Goal: Task Accomplishment & Management: Complete application form

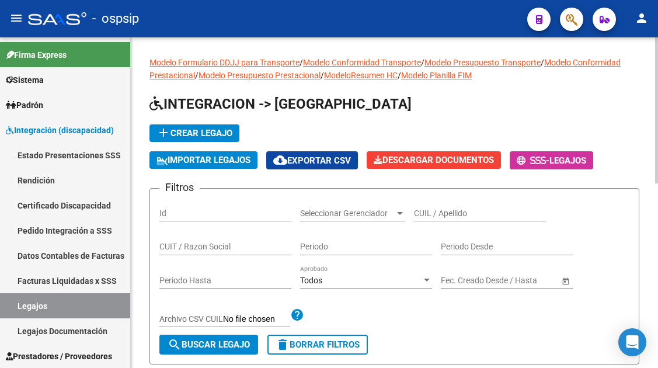
click at [427, 214] on input "CUIL / Apellido" at bounding box center [480, 213] width 132 height 10
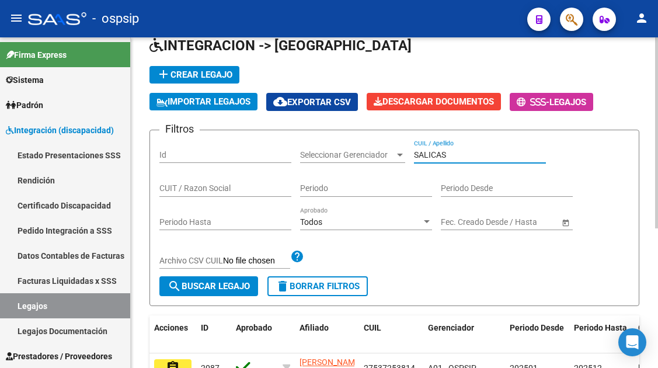
scroll to position [175, 0]
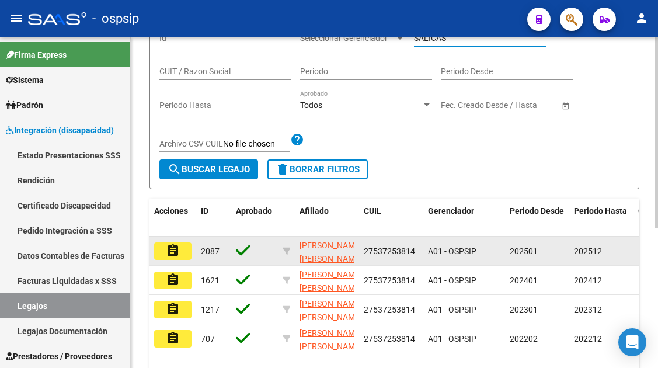
type input "SALICAS"
click at [172, 249] on mat-icon "assignment" at bounding box center [173, 250] width 14 height 14
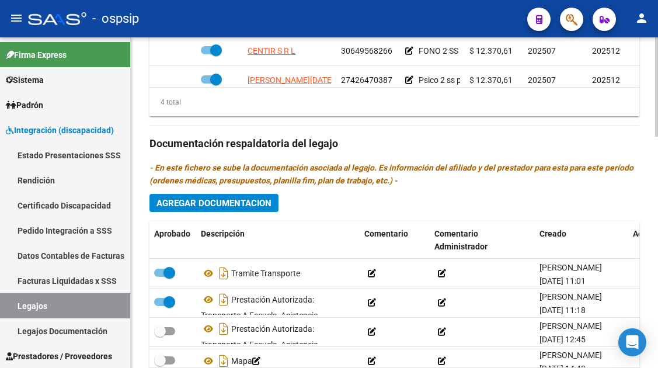
scroll to position [58, 0]
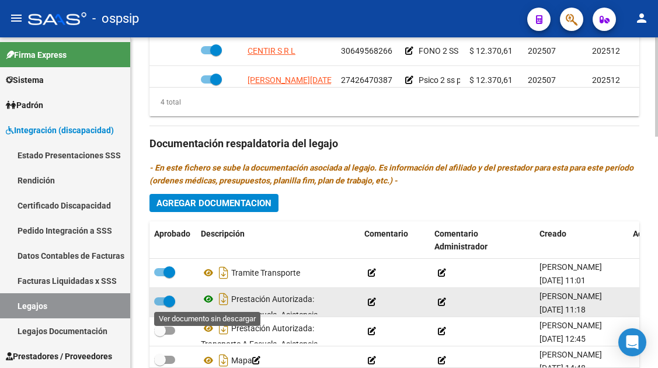
click at [206, 297] on icon at bounding box center [208, 299] width 15 height 14
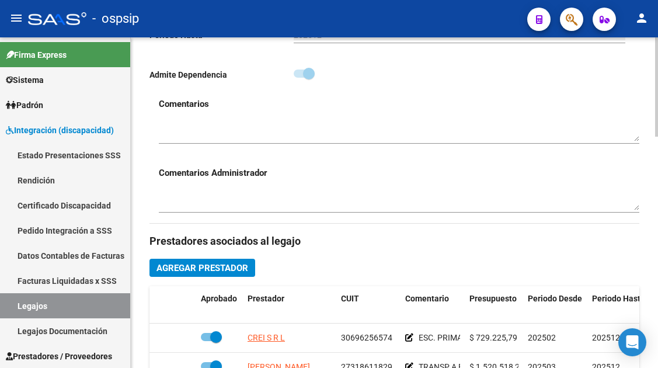
scroll to position [350, 0]
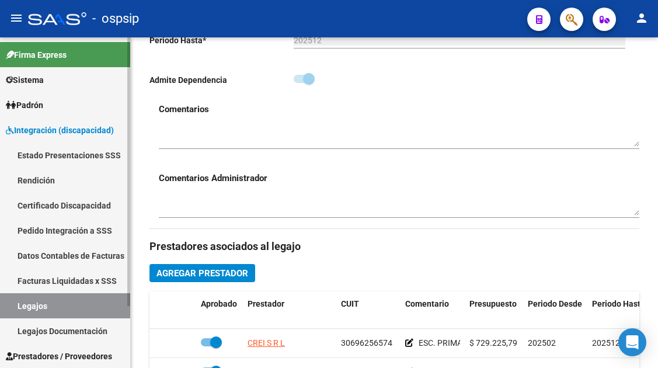
click at [58, 299] on link "Legajos" at bounding box center [65, 305] width 130 height 25
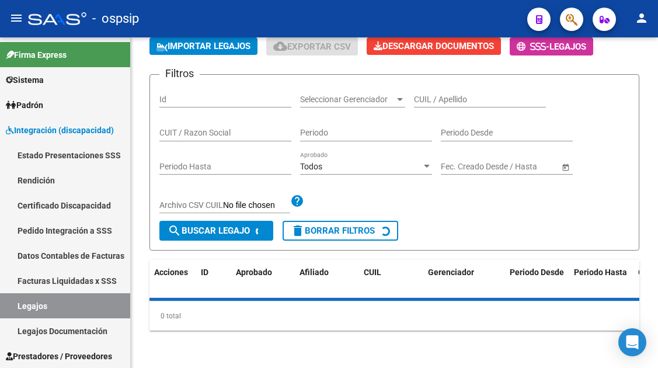
scroll to position [350, 0]
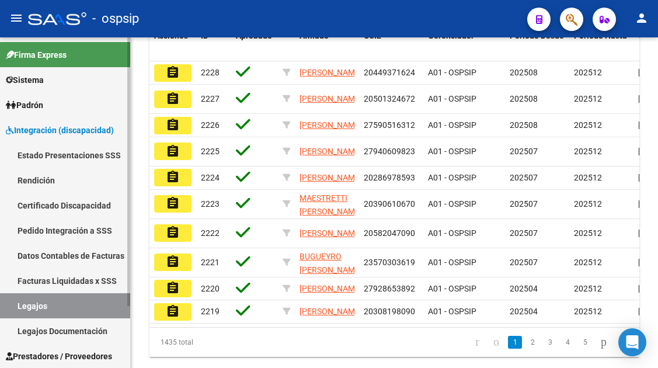
click at [36, 306] on link "Legajos" at bounding box center [65, 305] width 130 height 25
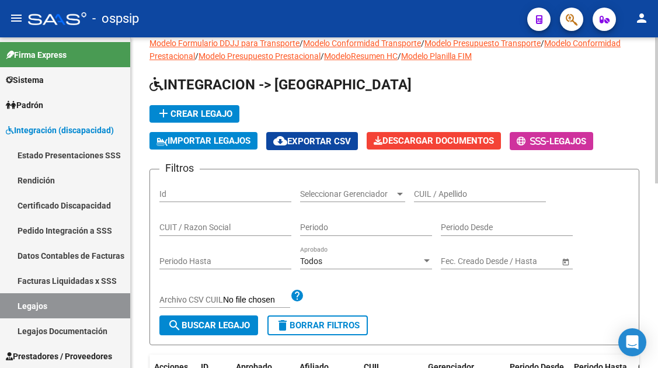
scroll to position [0, 0]
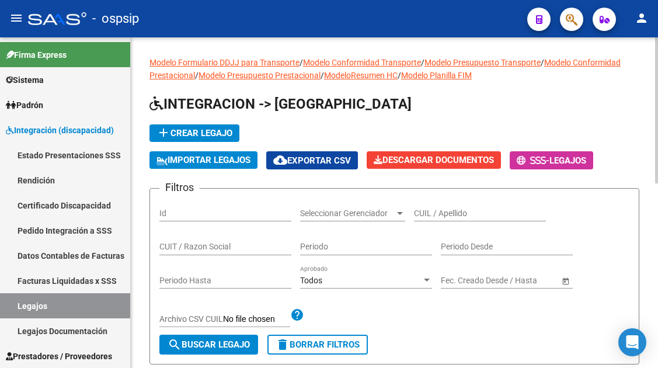
click at [476, 221] on div "CUIL / Apellido" at bounding box center [480, 209] width 132 height 23
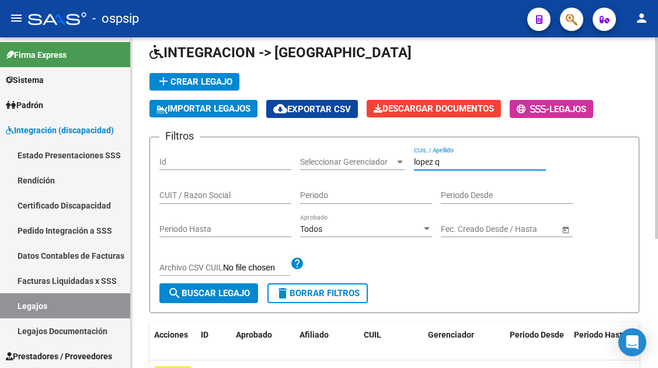
scroll to position [175, 0]
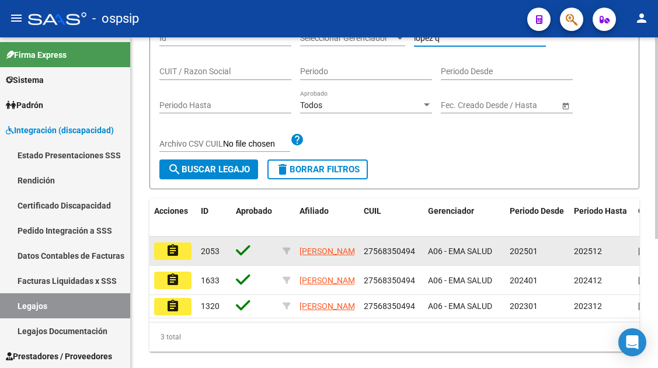
type input "lopez q"
click at [184, 247] on button "assignment" at bounding box center [172, 251] width 37 height 18
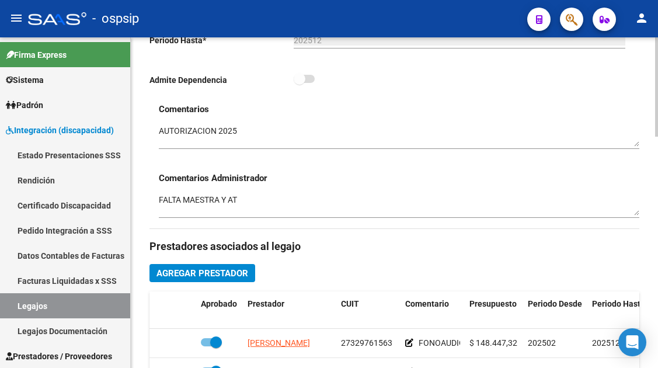
scroll to position [525, 0]
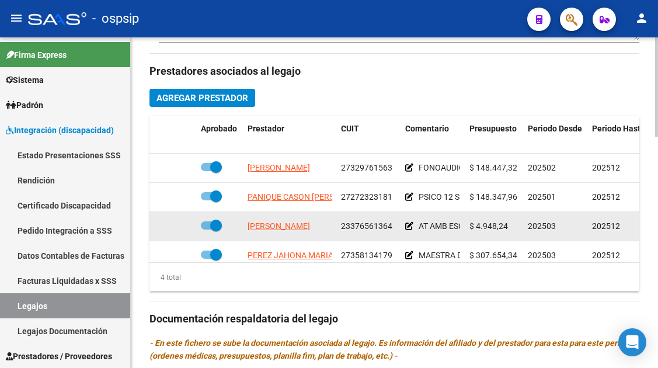
click at [305, 228] on span "GALLO PEREZ MICAELA MERCEDES" at bounding box center [278, 225] width 62 height 9
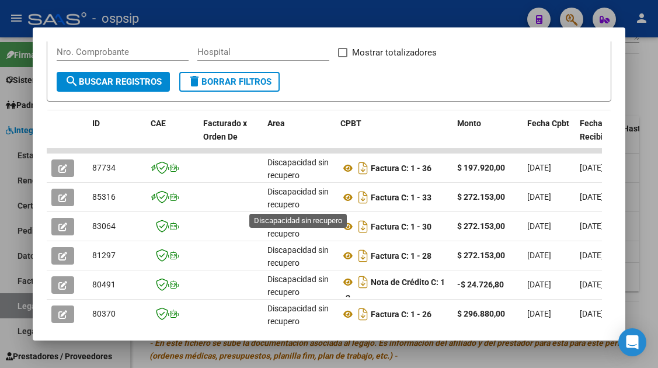
scroll to position [175, 0]
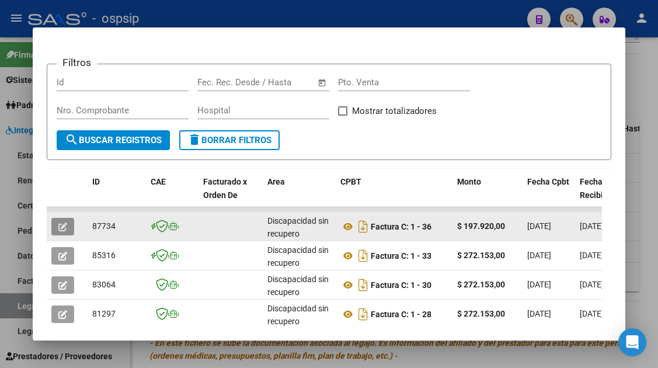
click at [62, 219] on button "button" at bounding box center [62, 227] width 23 height 18
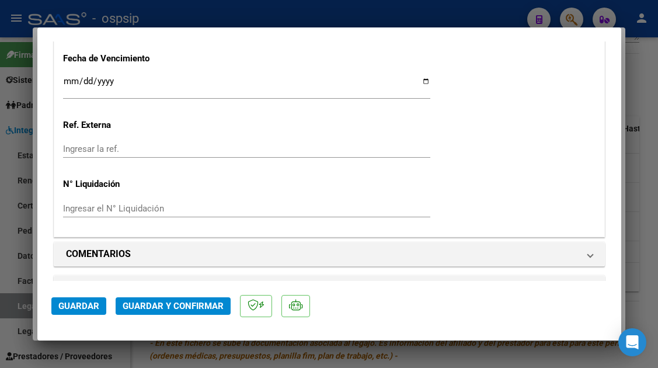
scroll to position [1083, 0]
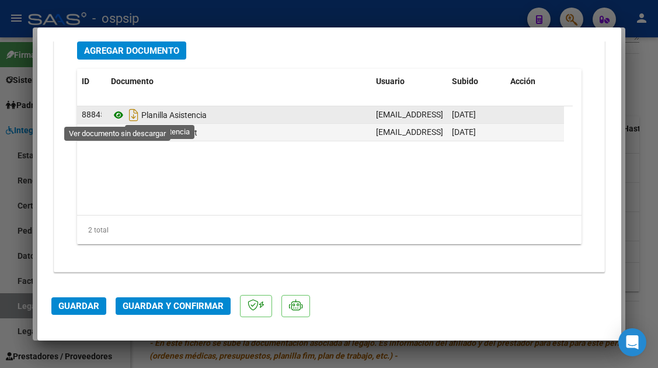
click at [117, 114] on icon at bounding box center [118, 115] width 15 height 14
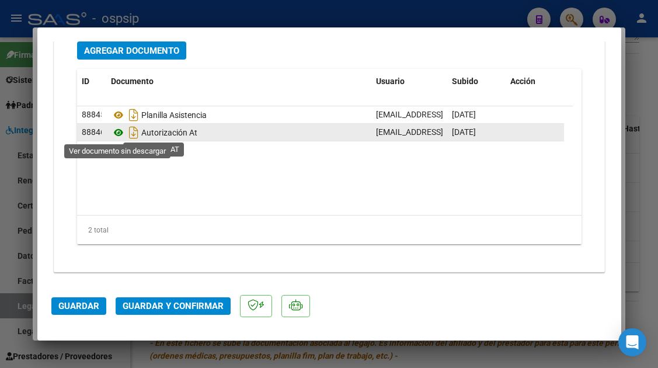
click at [120, 132] on icon at bounding box center [118, 132] width 15 height 14
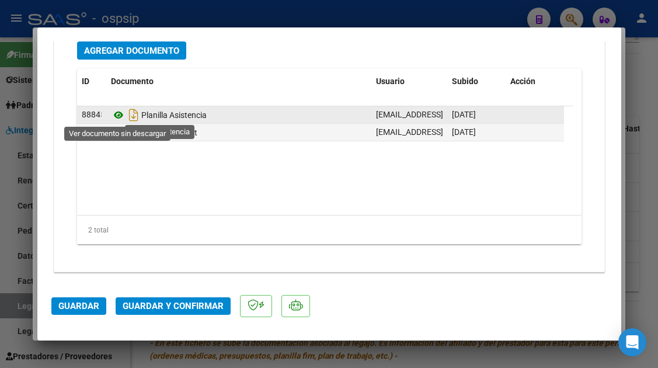
click at [114, 114] on icon at bounding box center [118, 115] width 15 height 14
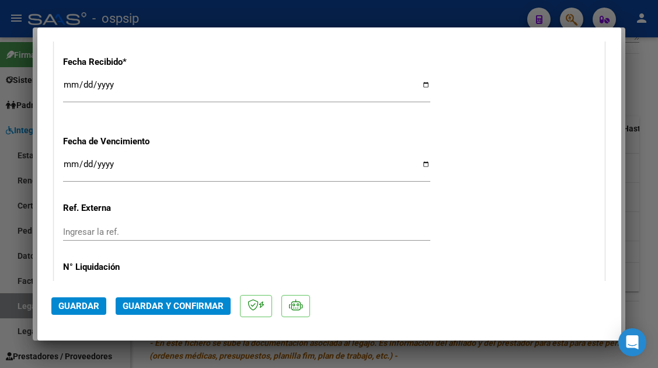
scroll to position [733, 0]
type input "$ 0,00"
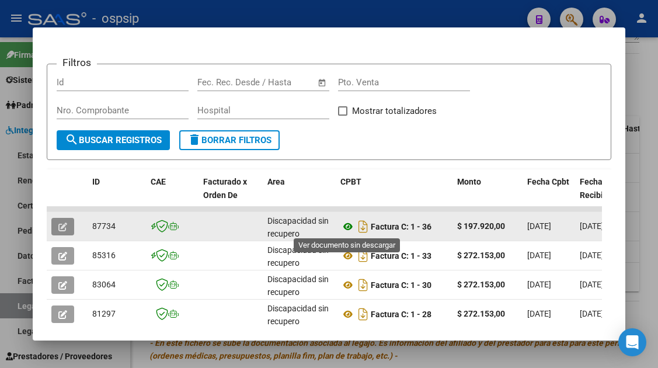
click at [346, 224] on icon at bounding box center [347, 226] width 15 height 14
click at [63, 227] on icon "button" at bounding box center [62, 226] width 9 height 9
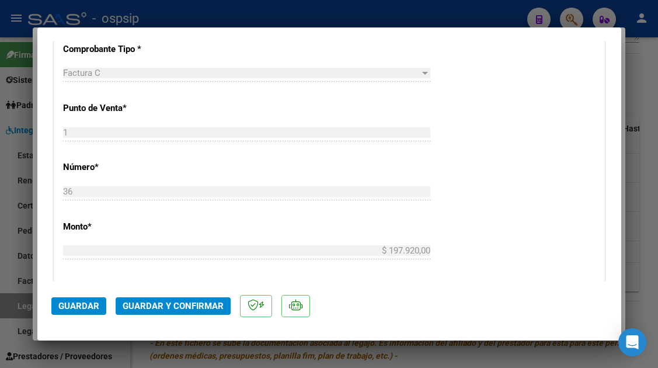
scroll to position [372, 0]
click at [181, 313] on button "Guardar y Confirmar" at bounding box center [173, 306] width 115 height 18
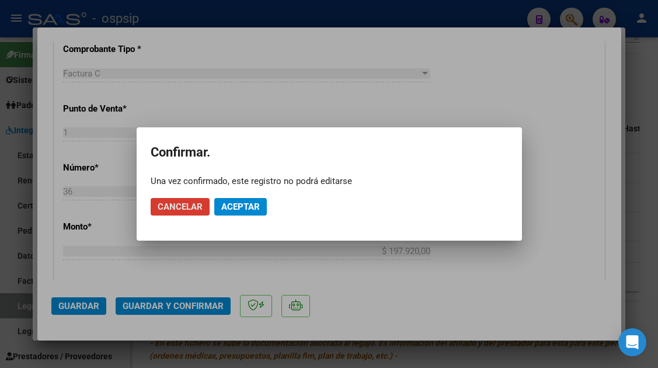
click at [225, 211] on span "Aceptar" at bounding box center [240, 206] width 39 height 11
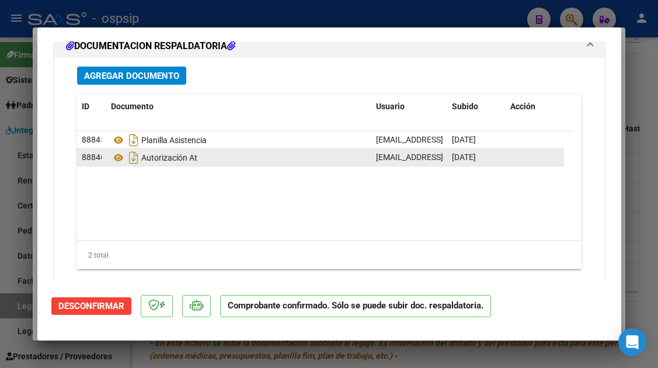
scroll to position [1050, 0]
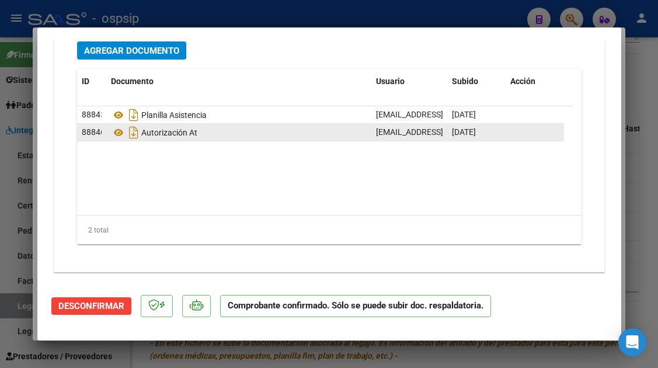
type input "$ 0,00"
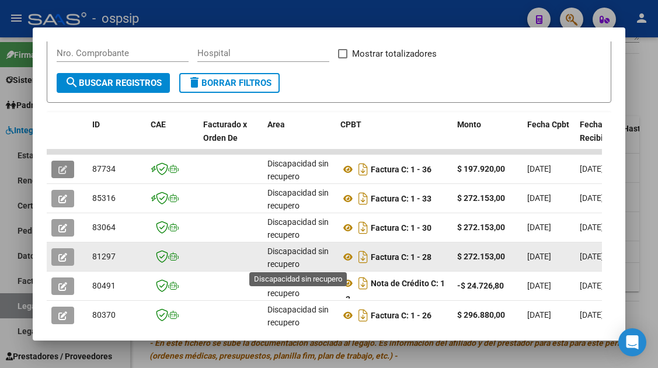
scroll to position [233, 0]
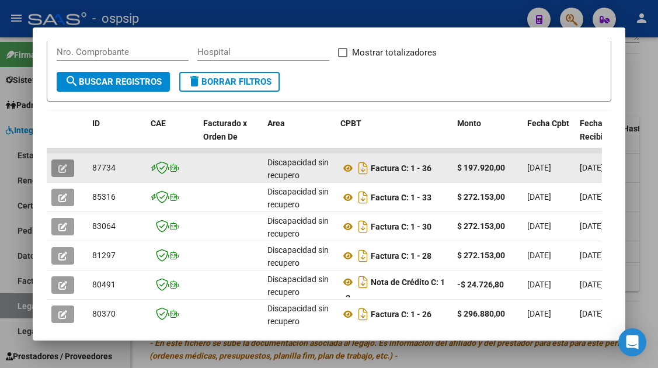
click at [68, 163] on button "button" at bounding box center [62, 168] width 23 height 18
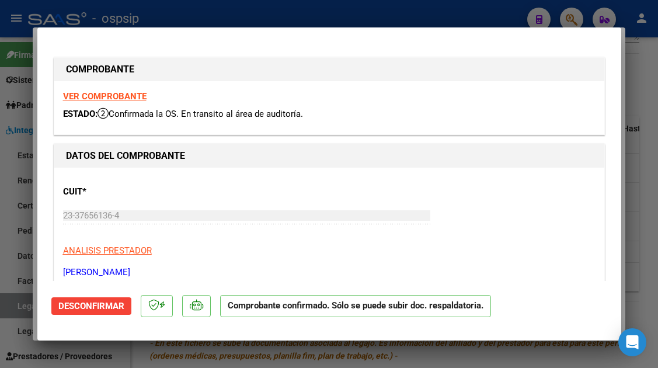
click at [2, 301] on div at bounding box center [329, 184] width 658 height 368
type input "$ 0,00"
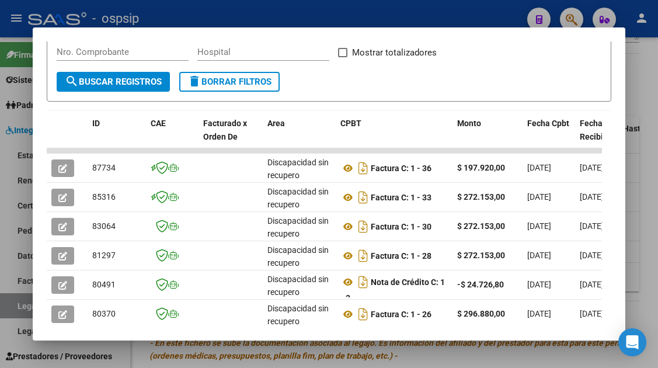
click at [9, 303] on div at bounding box center [329, 184] width 658 height 368
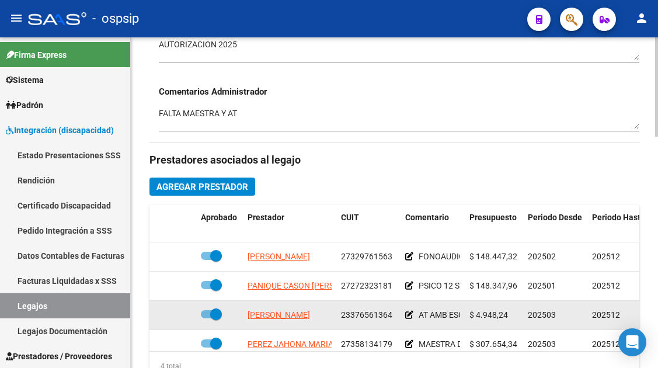
scroll to position [292, 0]
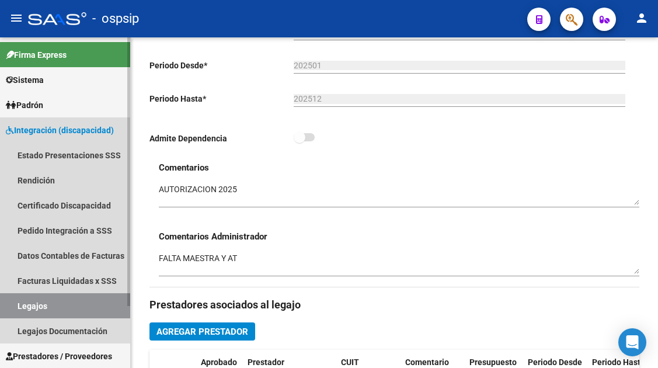
click at [75, 299] on link "Legajos" at bounding box center [65, 305] width 130 height 25
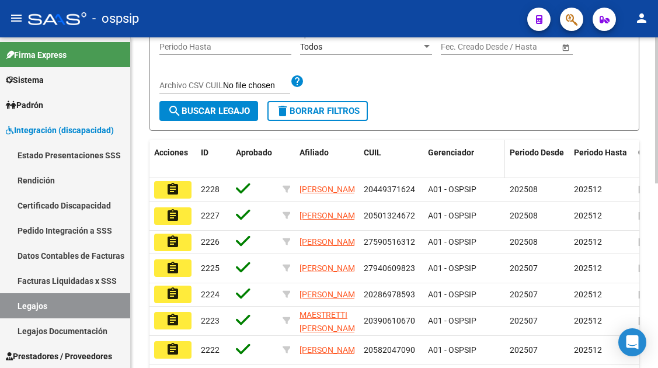
scroll to position [117, 0]
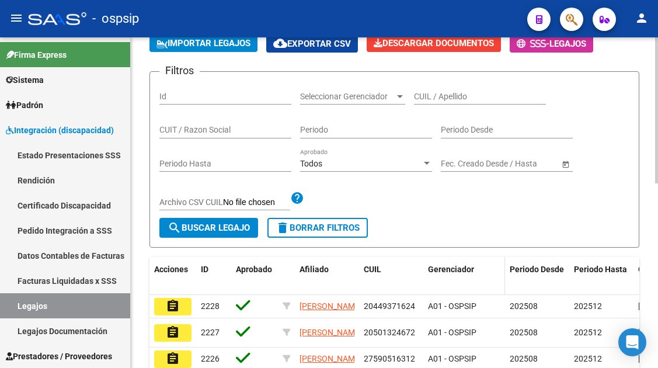
click at [444, 98] on input "CUIL / Apellido" at bounding box center [480, 97] width 132 height 10
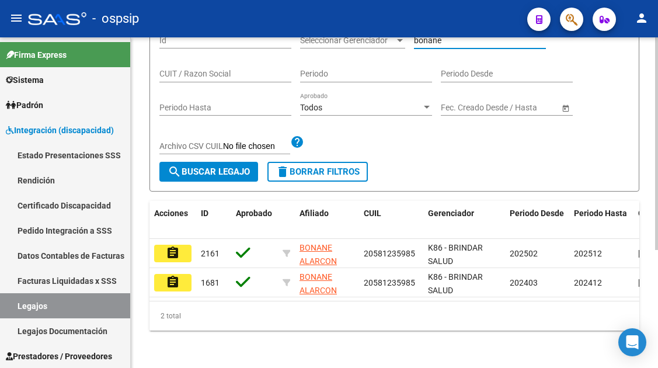
scroll to position [183, 0]
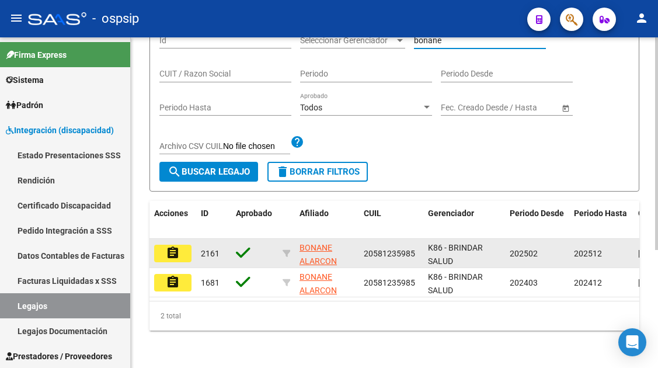
type input "bonane"
click at [175, 246] on mat-icon "assignment" at bounding box center [173, 253] width 14 height 14
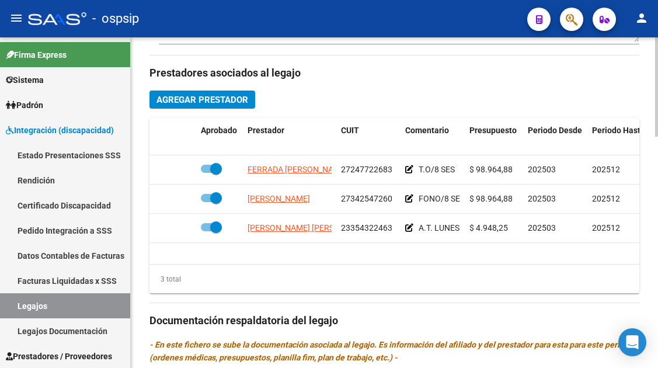
scroll to position [584, 0]
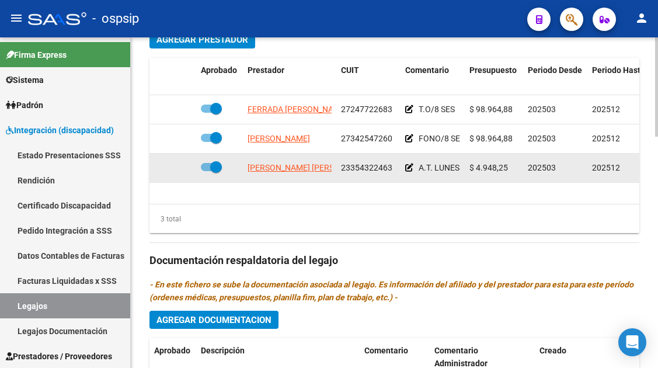
click at [294, 161] on datatable-body-cell "CHADER ORTIZ MELINA BELEN" at bounding box center [289, 167] width 93 height 29
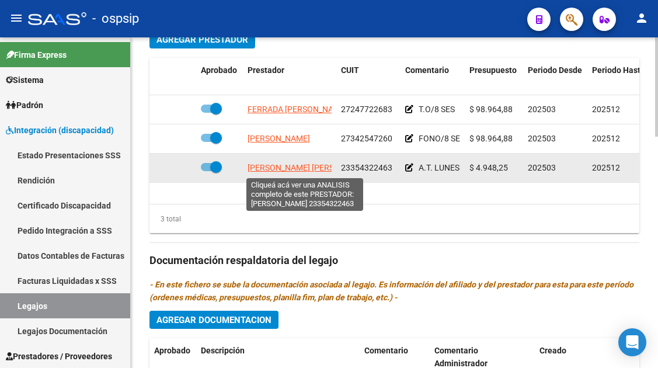
click at [293, 172] on span "CHADER ORTIZ MELINA BELEN" at bounding box center [310, 167] width 127 height 9
type textarea "23354322463"
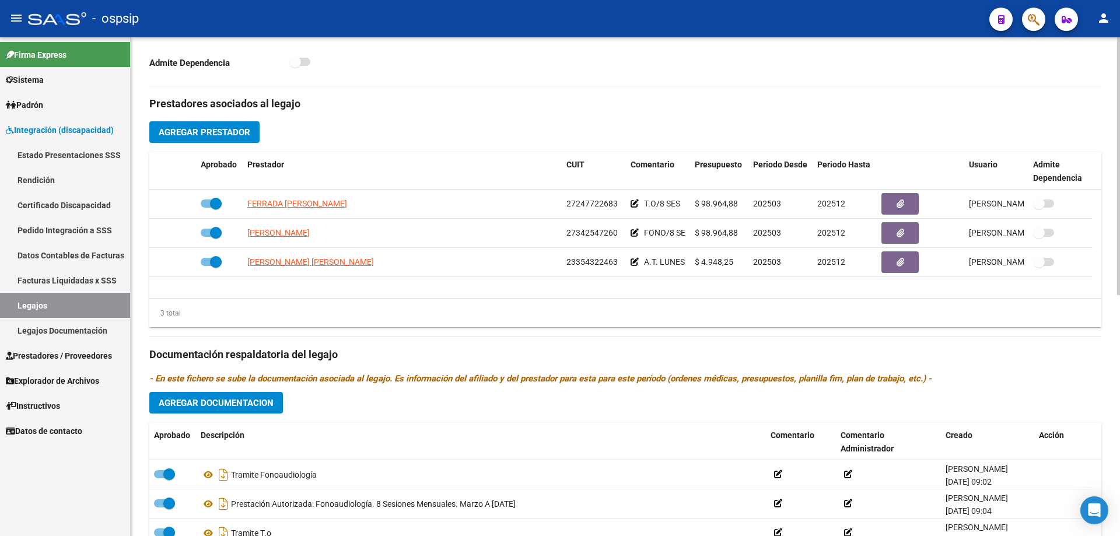
scroll to position [277, 0]
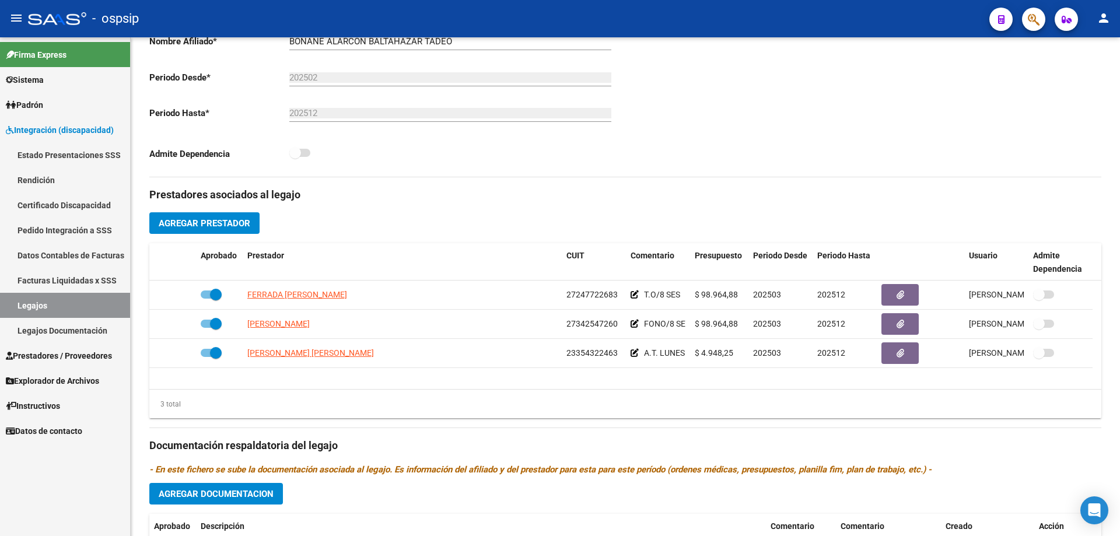
click at [58, 302] on link "Legajos" at bounding box center [65, 305] width 130 height 25
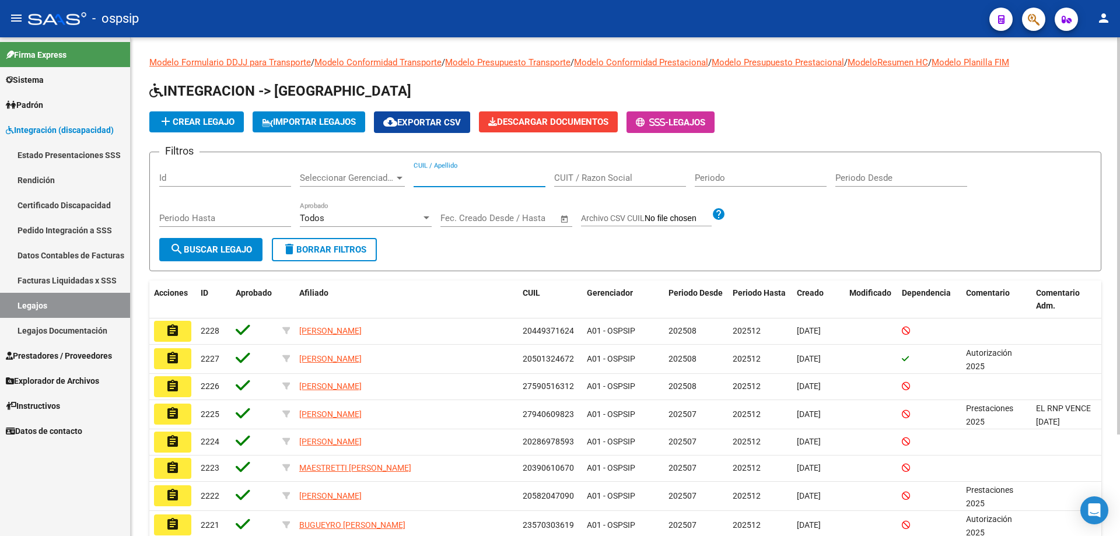
click at [452, 179] on input "CUIL / Apellido" at bounding box center [480, 178] width 132 height 11
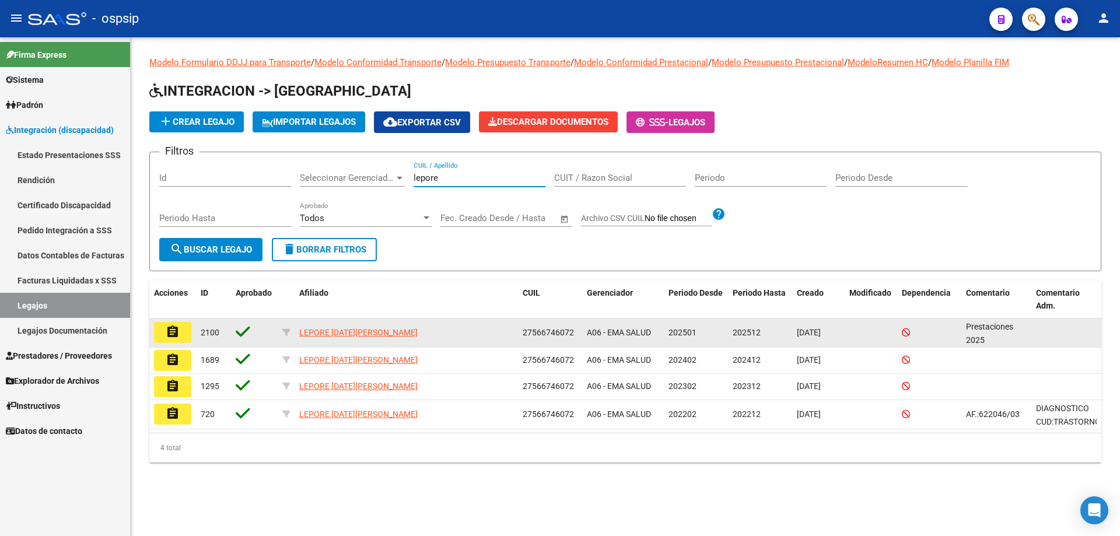
type input "lepore"
click at [163, 330] on button "assignment" at bounding box center [172, 332] width 37 height 21
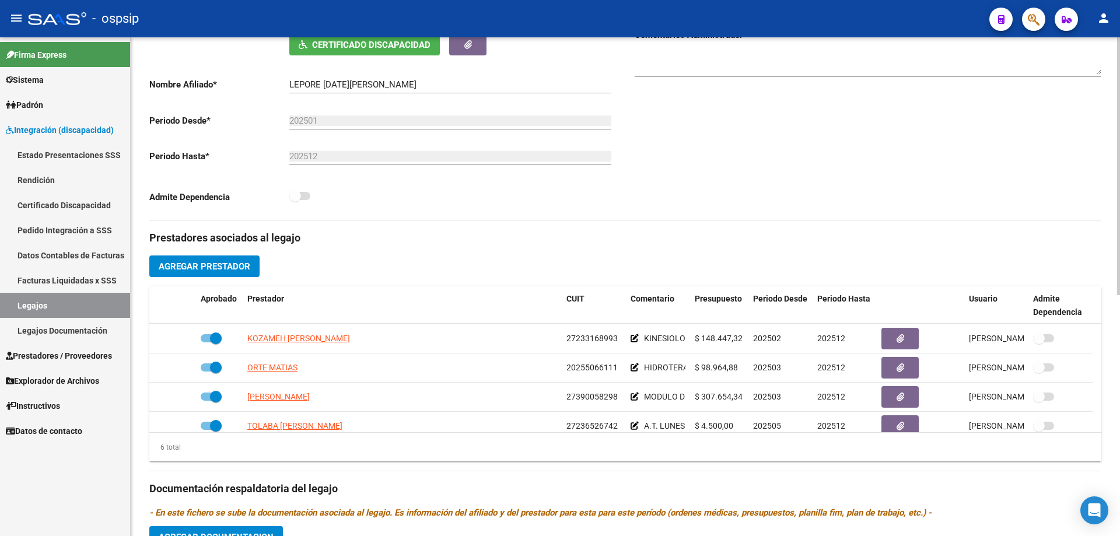
scroll to position [58, 0]
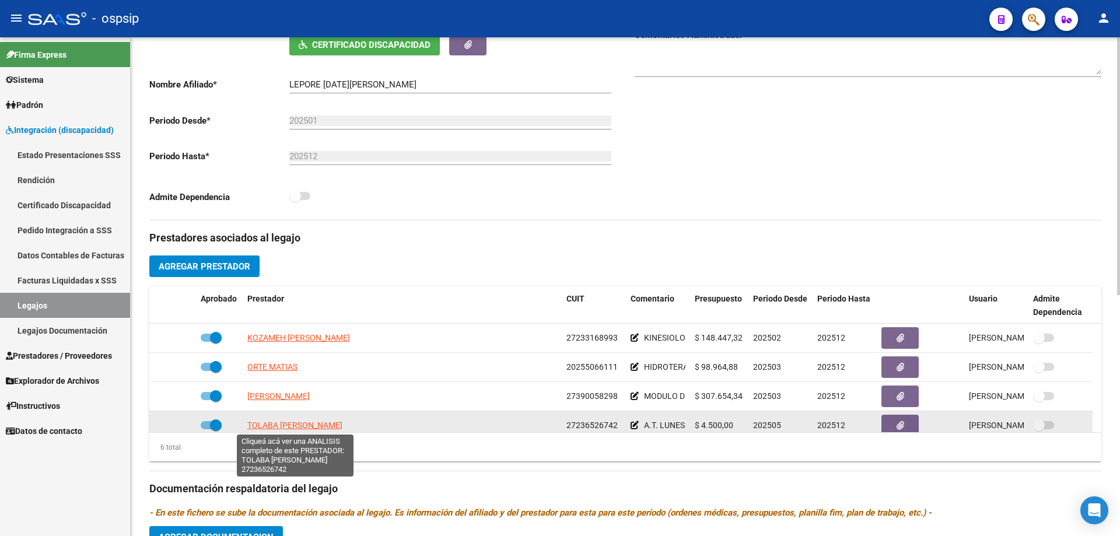
click at [302, 367] on span "TOLABA NORMA BEATRIZ" at bounding box center [294, 425] width 95 height 9
type textarea "27236526742"
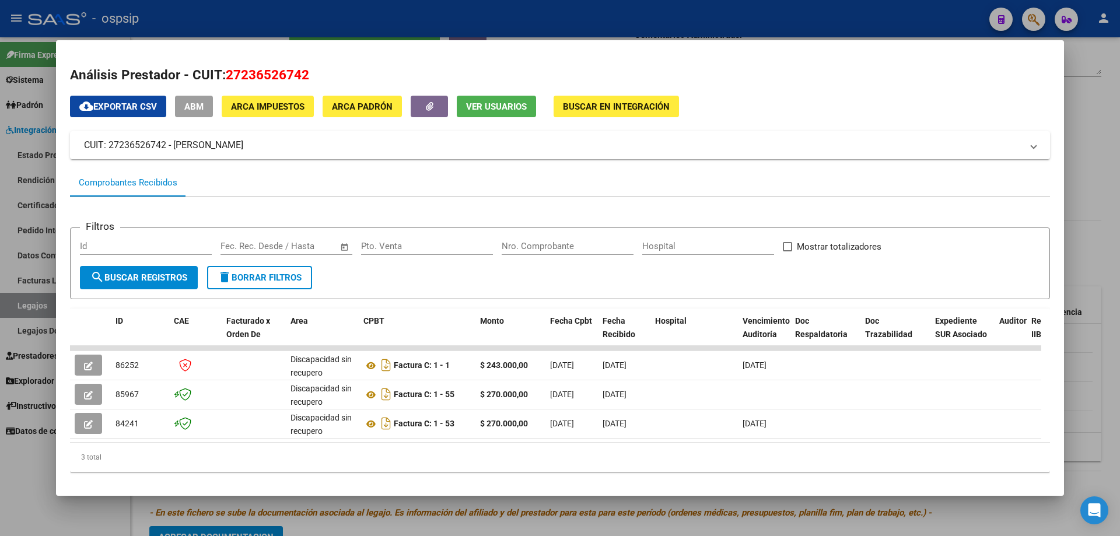
click at [33, 305] on div at bounding box center [560, 268] width 1120 height 536
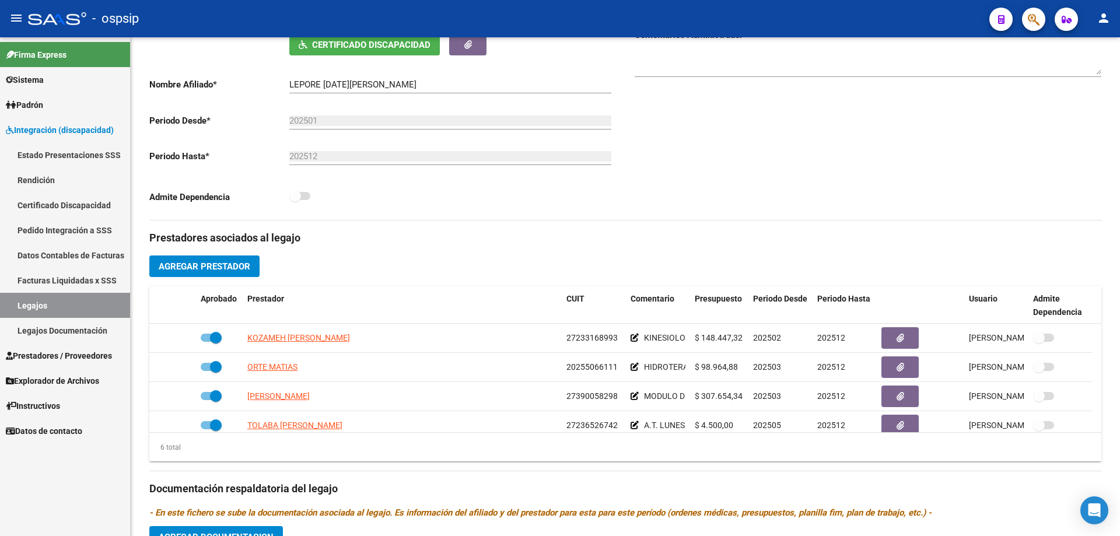
click at [26, 300] on link "Legajos" at bounding box center [65, 305] width 130 height 25
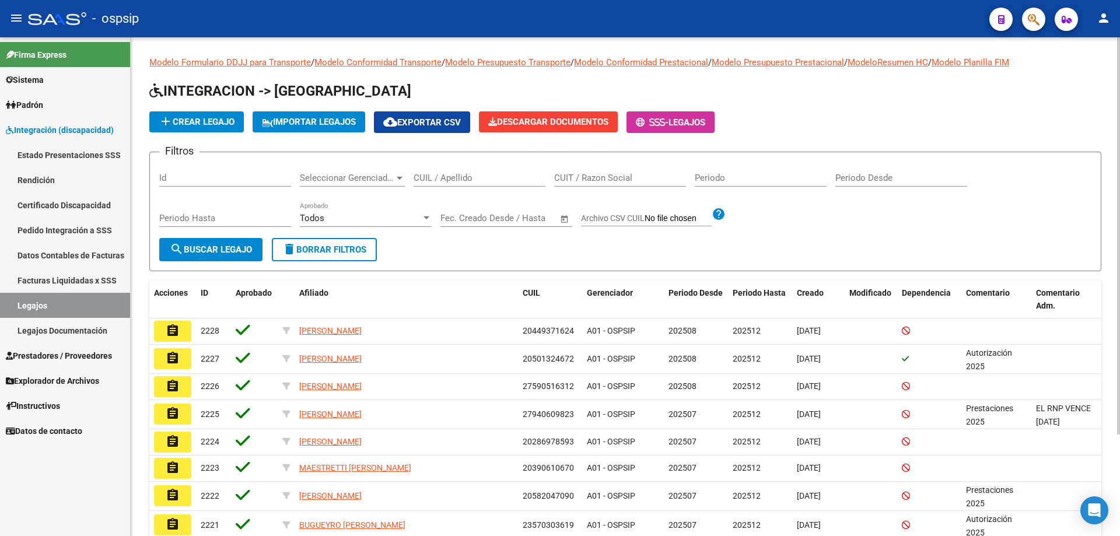
click at [462, 184] on div "CUIL / Apellido" at bounding box center [480, 174] width 132 height 25
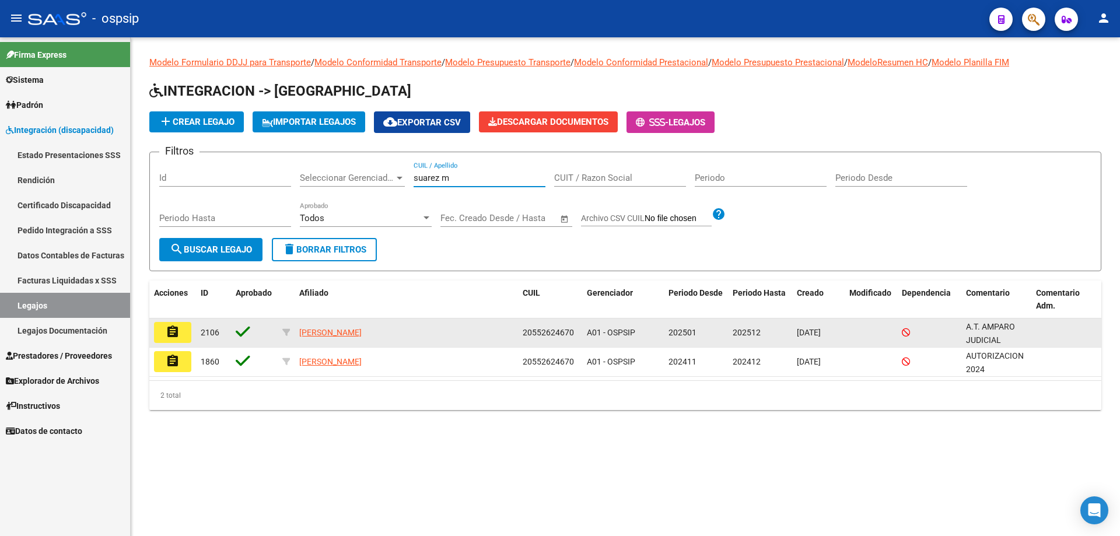
type input "suarez m"
click at [179, 334] on mat-icon "assignment" at bounding box center [173, 332] width 14 height 14
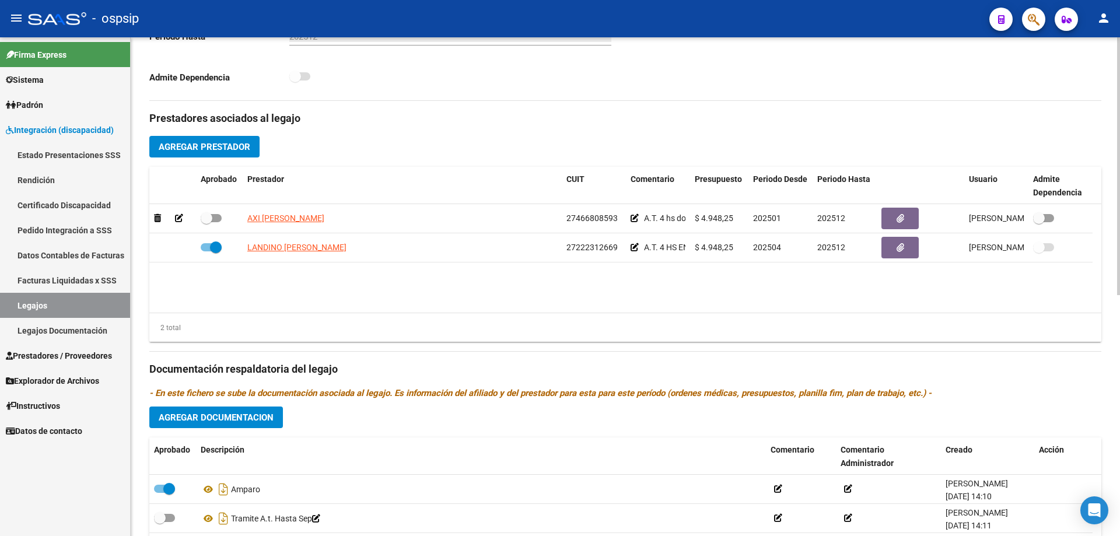
scroll to position [350, 0]
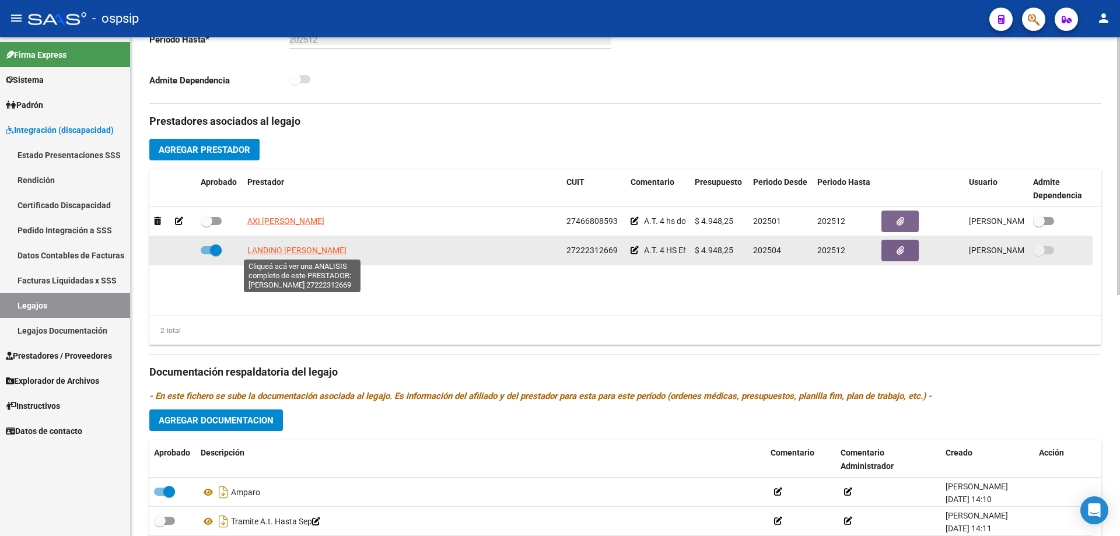
click at [296, 247] on span "LANDINO CLAUDIA MARCELA" at bounding box center [296, 250] width 99 height 9
type textarea "27222312669"
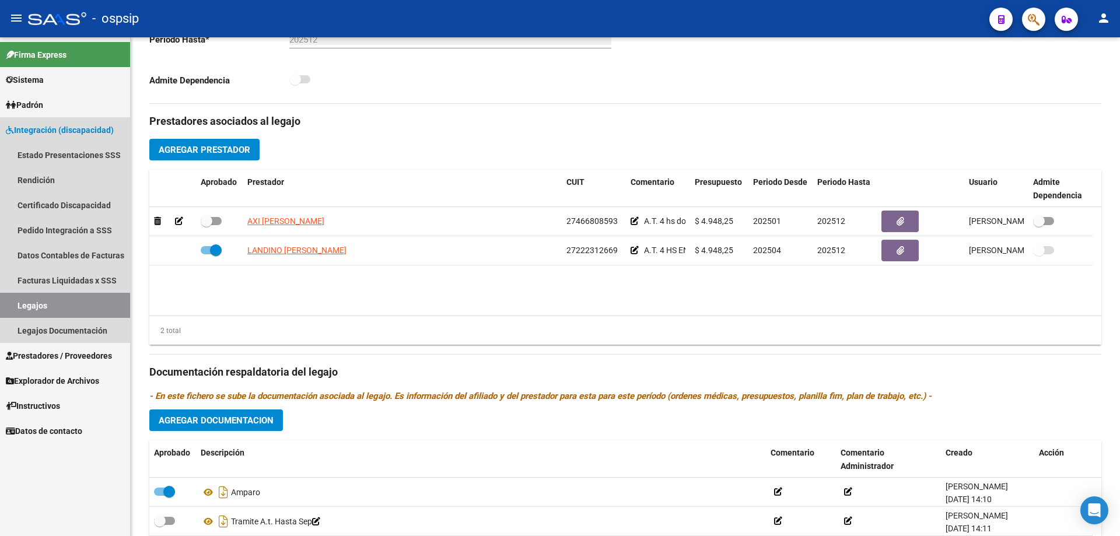
click at [35, 306] on link "Legajos" at bounding box center [65, 305] width 130 height 25
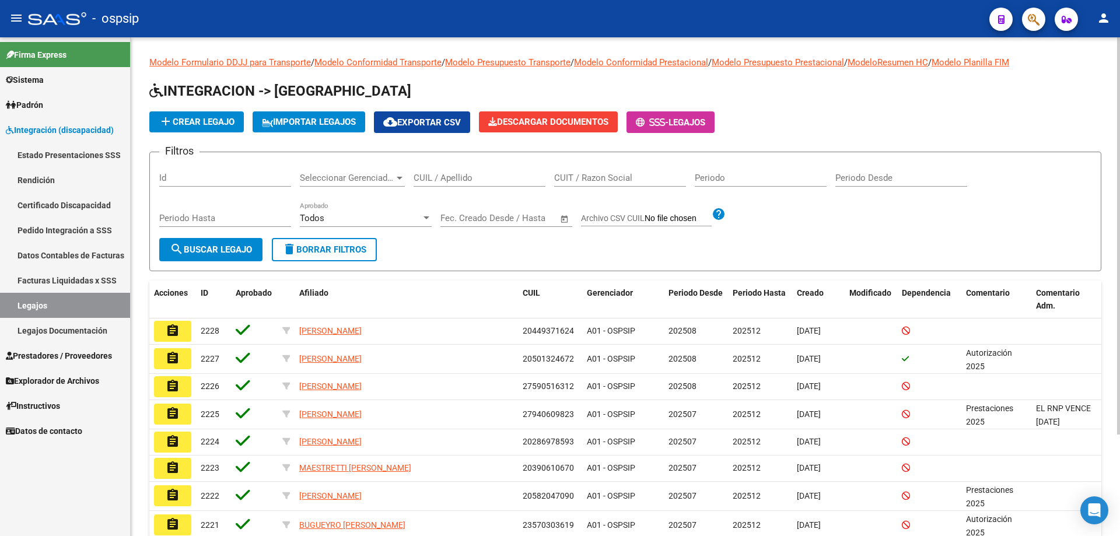
click at [445, 167] on div "CUIL / Apellido" at bounding box center [480, 174] width 132 height 25
click at [441, 177] on input "CUIL / Apellido" at bounding box center [480, 178] width 132 height 11
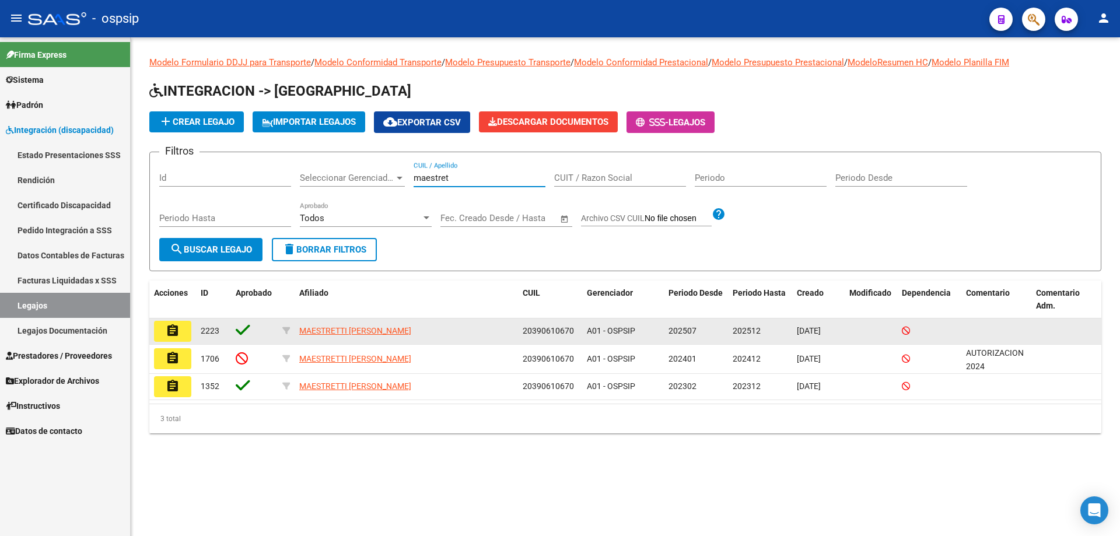
type input "maestret"
click at [165, 334] on button "assignment" at bounding box center [172, 331] width 37 height 21
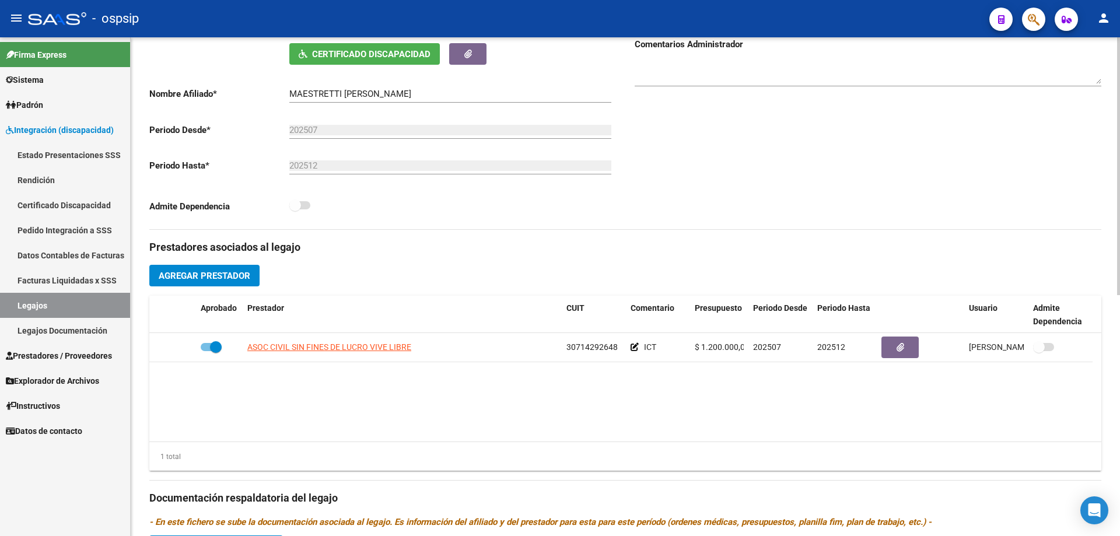
scroll to position [233, 0]
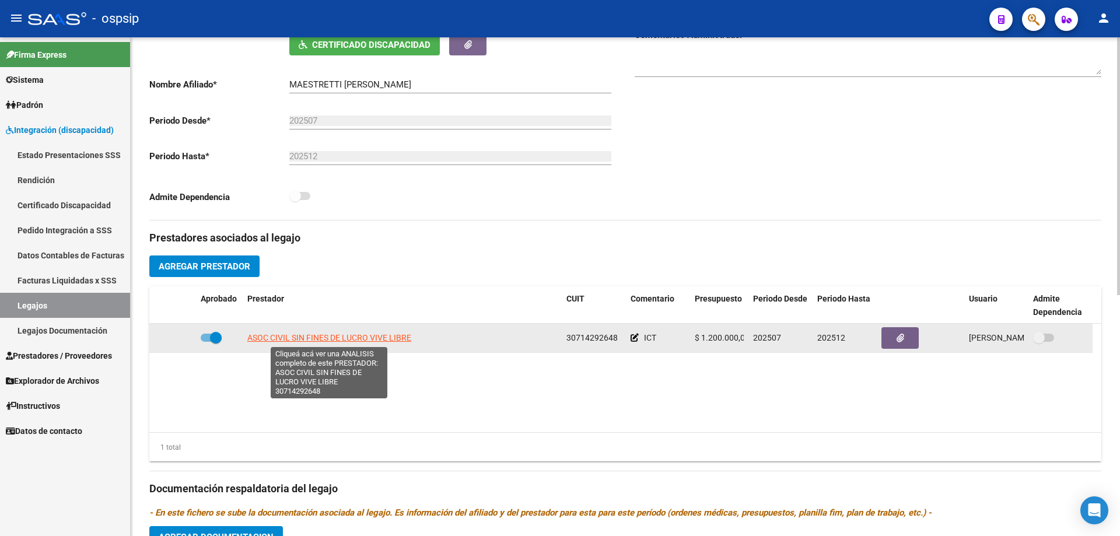
click at [364, 337] on span "ASOC CIVIL SIN FINES DE LUCRO VIVE LIBRE" at bounding box center [329, 337] width 164 height 9
type textarea "30714292648"
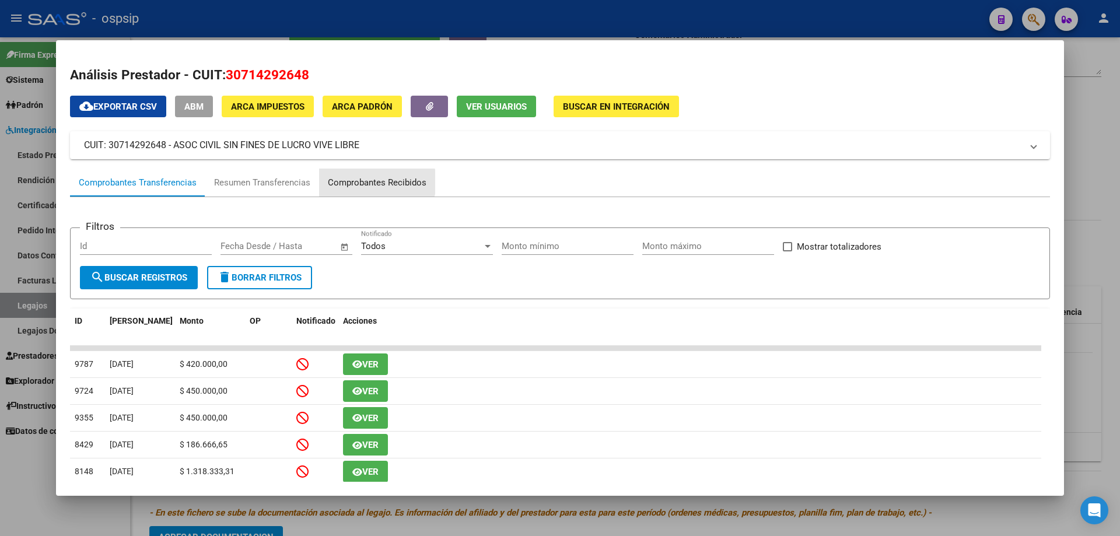
click at [373, 182] on div "Comprobantes Recibidos" at bounding box center [377, 182] width 99 height 13
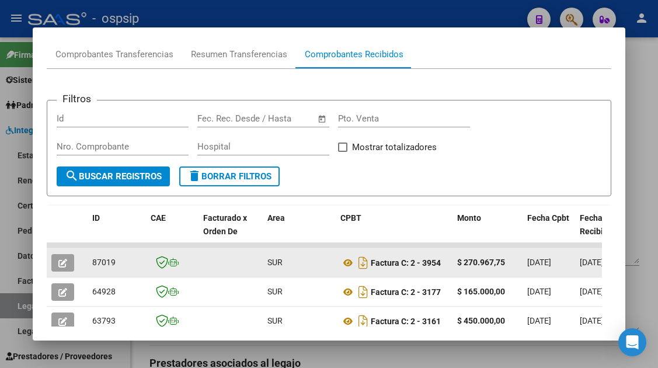
scroll to position [140, 0]
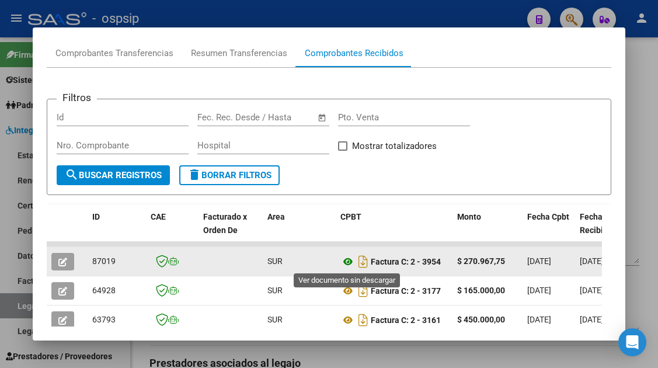
click at [344, 262] on icon at bounding box center [347, 261] width 15 height 14
click at [67, 257] on span "button" at bounding box center [62, 261] width 9 height 11
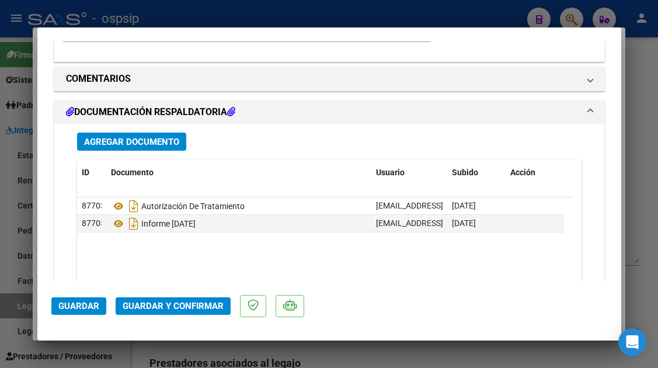
scroll to position [1050, 0]
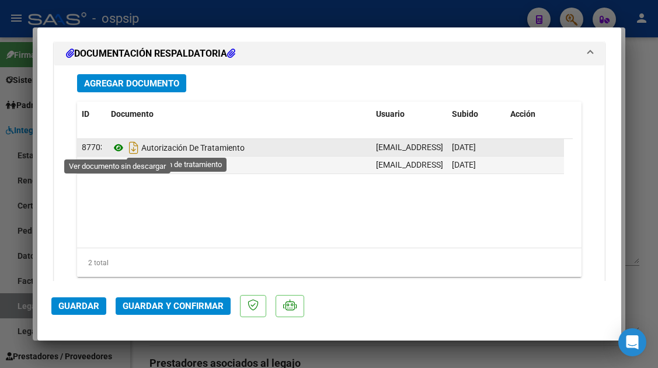
click at [118, 148] on icon at bounding box center [118, 148] width 15 height 14
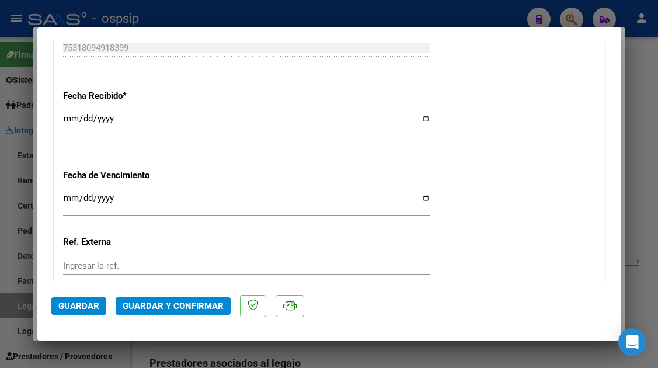
scroll to position [875, 0]
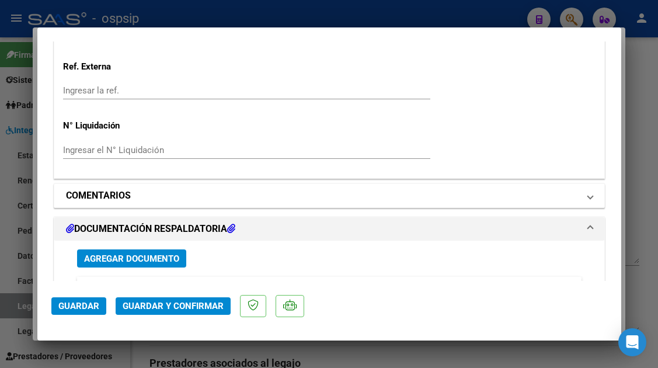
click at [588, 194] on span at bounding box center [590, 195] width 5 height 14
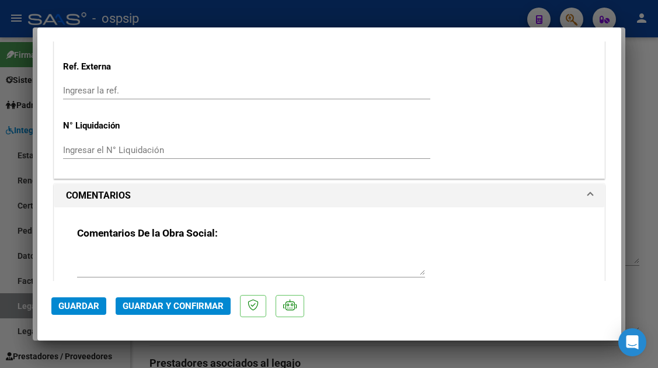
click at [116, 259] on textarea at bounding box center [251, 263] width 348 height 23
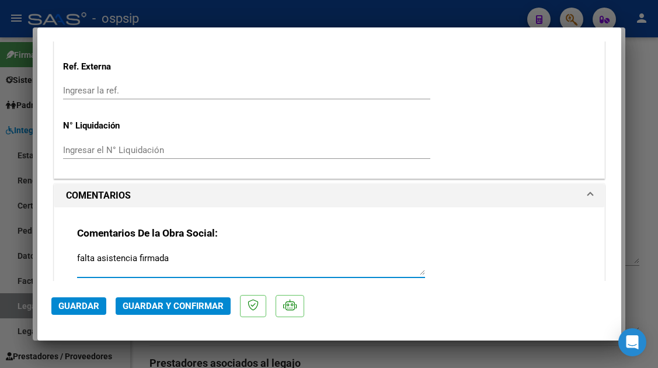
type textarea "falta asistencia firmada"
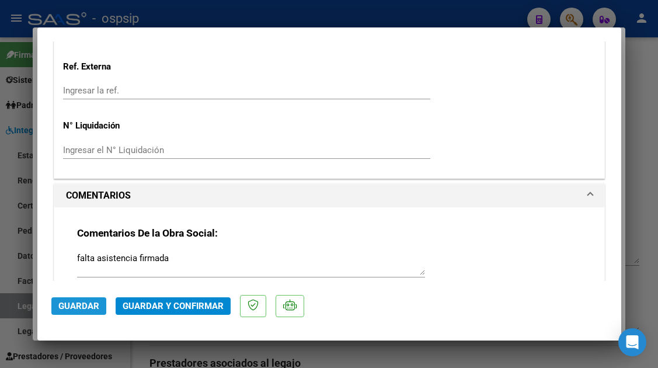
click at [78, 308] on span "Guardar" at bounding box center [78, 306] width 41 height 11
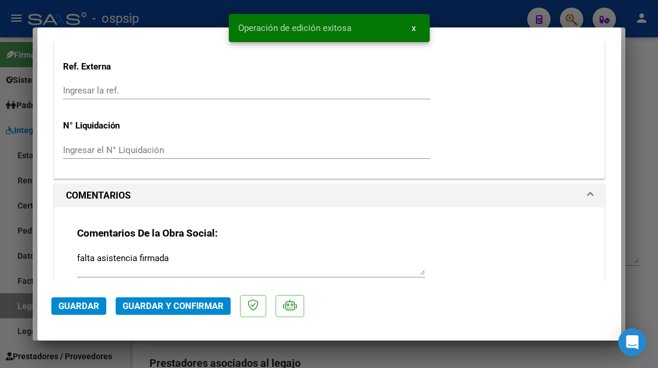
scroll to position [1050, 0]
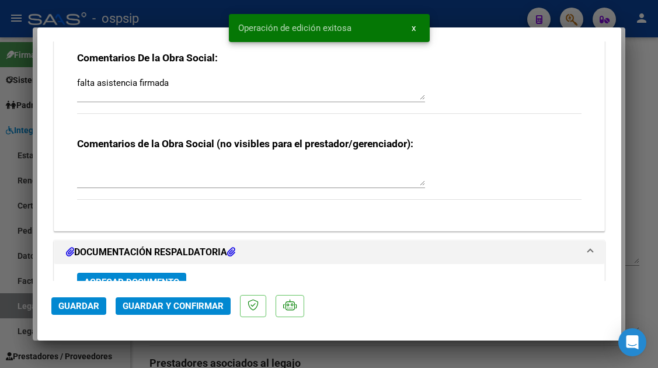
type input "$ 0,00"
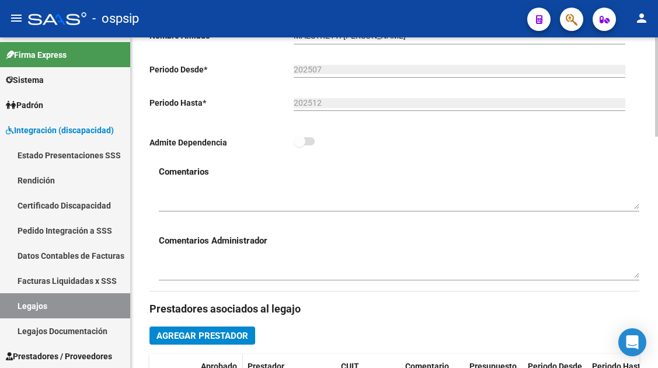
scroll to position [350, 0]
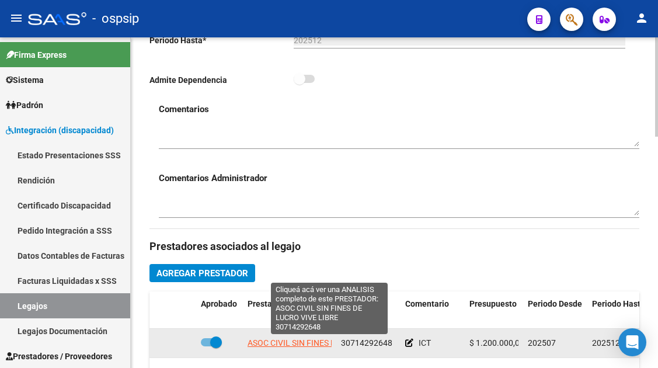
click at [275, 347] on span "ASOC CIVIL SIN FINES DE LUCRO VIVE LIBRE" at bounding box center [329, 342] width 164 height 9
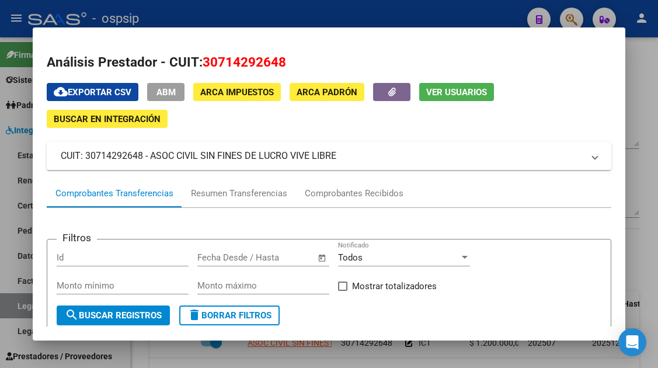
click at [448, 90] on span "Ver Usuarios" at bounding box center [456, 92] width 61 height 11
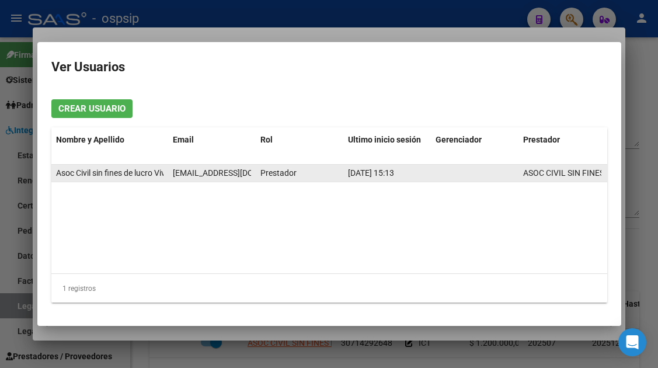
click at [219, 168] on span "infovivelibre@gmail.com" at bounding box center [238, 172] width 130 height 9
copy span "infovivelibre@gmail.com"
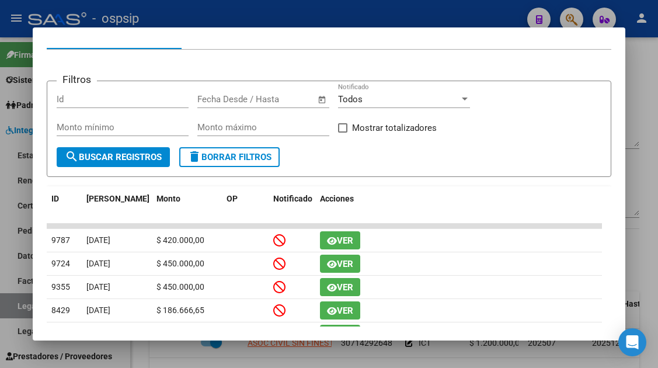
scroll to position [58, 0]
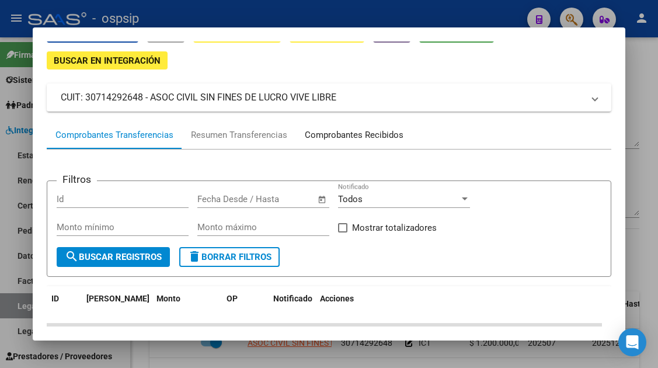
click at [361, 139] on div "Comprobantes Recibidos" at bounding box center [354, 134] width 99 height 13
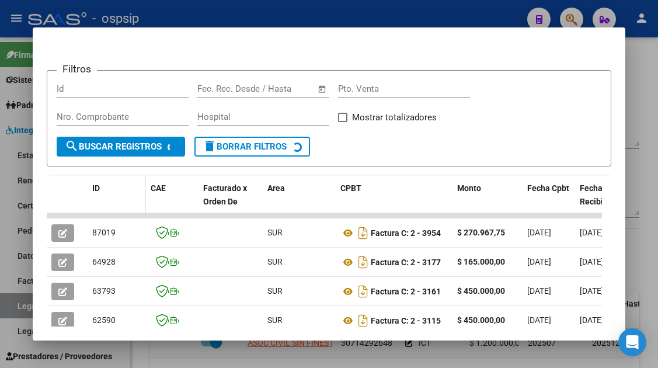
scroll to position [227, 0]
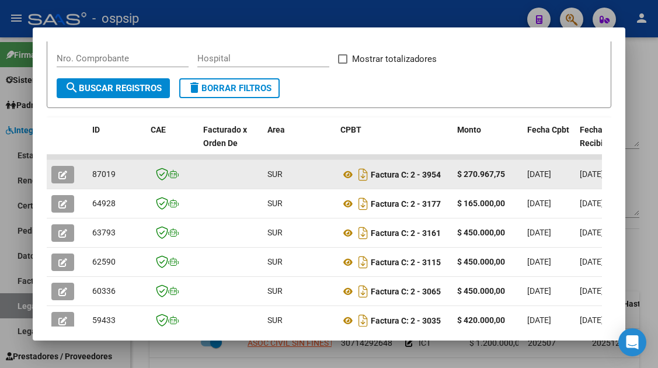
click at [70, 173] on button "button" at bounding box center [62, 175] width 23 height 18
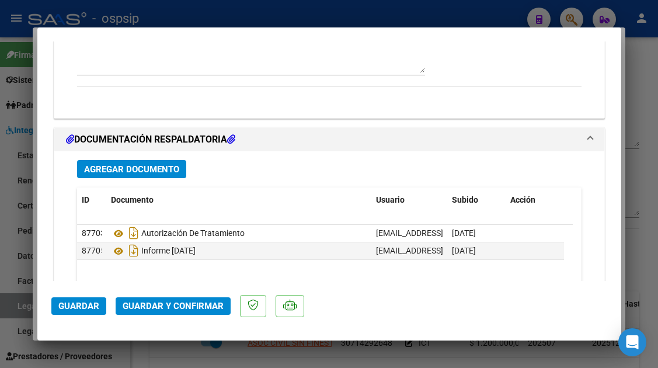
scroll to position [1167, 0]
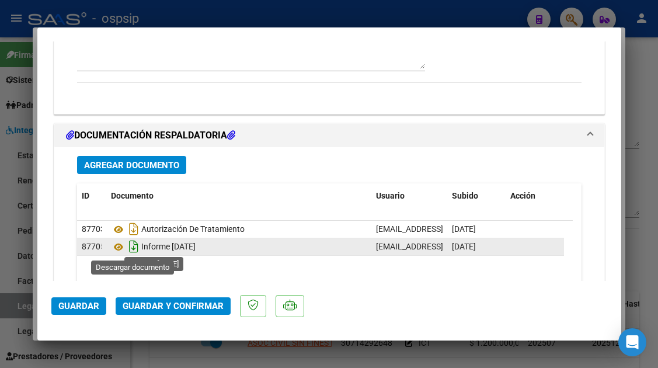
click at [135, 250] on icon "Descargar documento" at bounding box center [133, 246] width 15 height 19
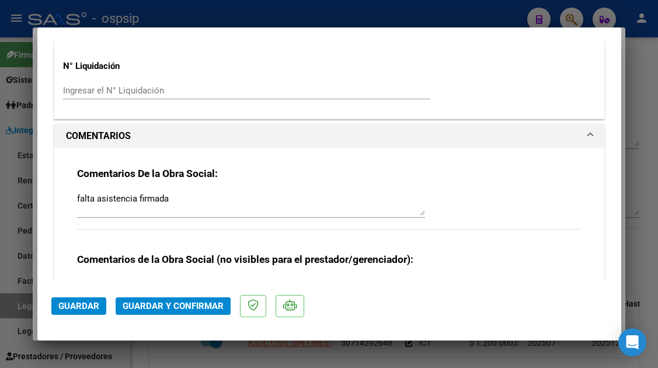
scroll to position [934, 0]
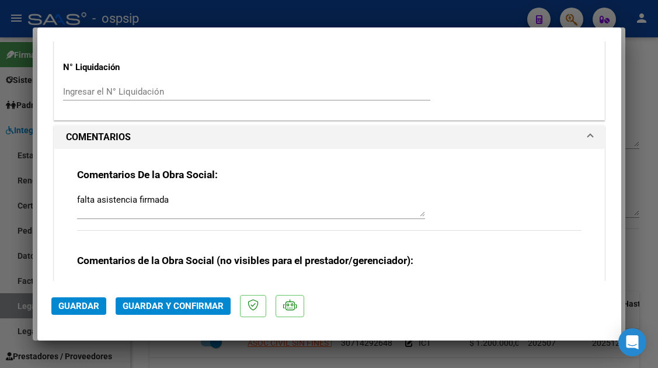
click at [67, 308] on span "Guardar" at bounding box center [78, 306] width 41 height 11
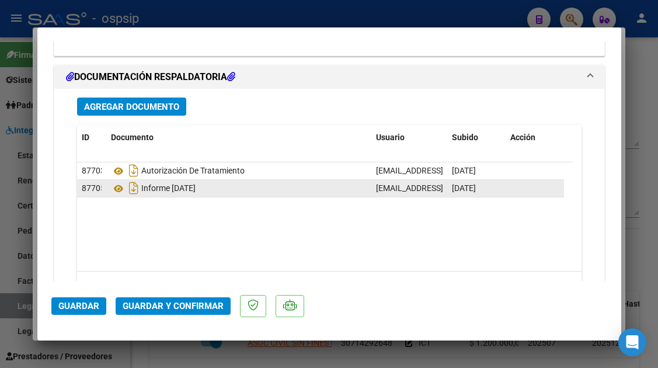
scroll to position [1109, 0]
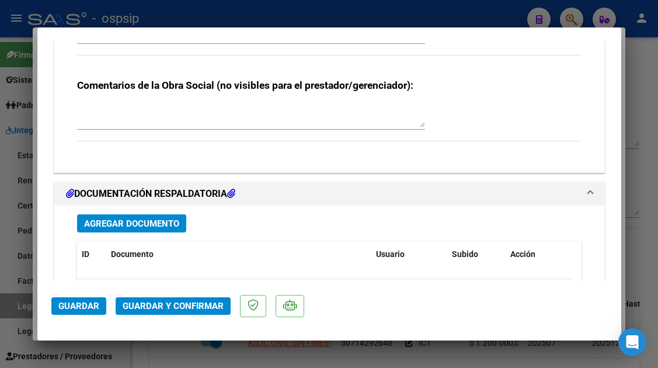
type input "$ 0,00"
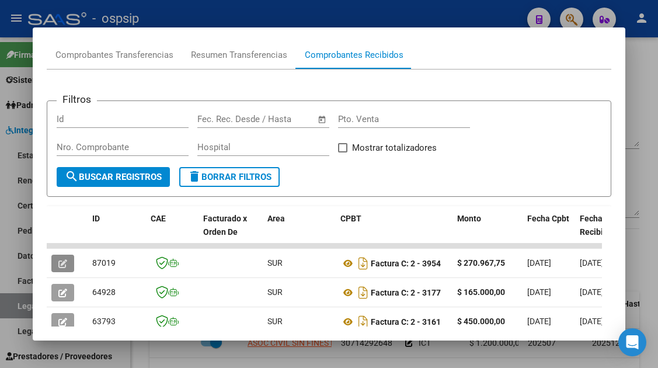
scroll to position [52, 0]
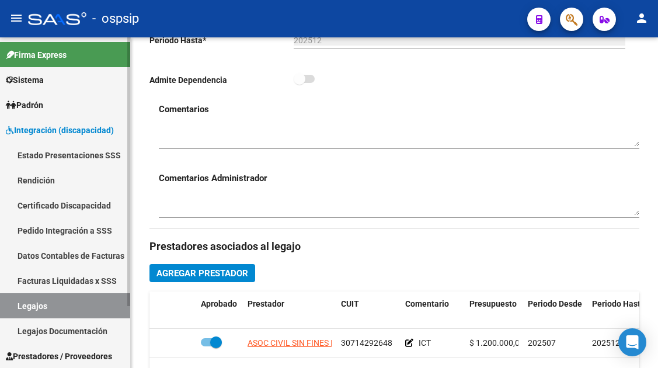
click at [60, 301] on link "Legajos" at bounding box center [65, 305] width 130 height 25
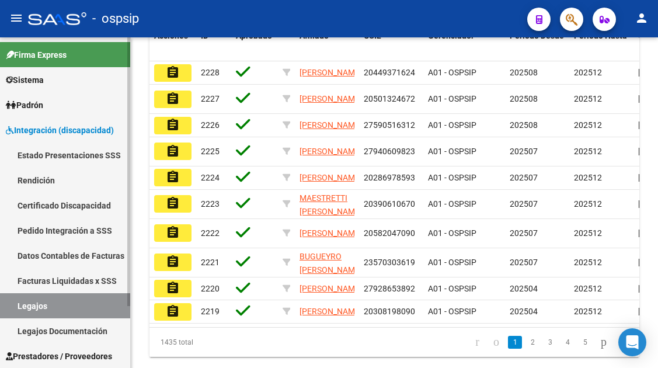
scroll to position [117, 0]
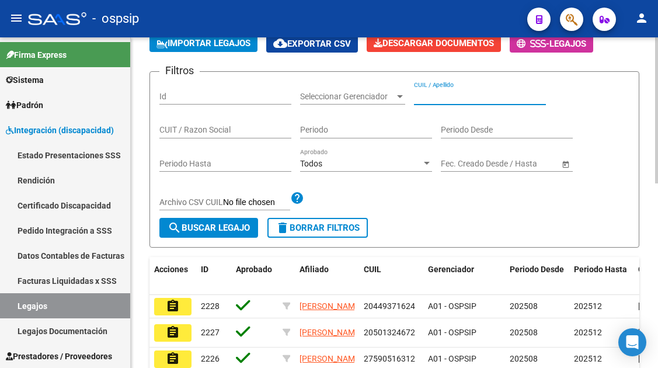
click at [424, 95] on input "CUIL / Apellido" at bounding box center [480, 97] width 132 height 10
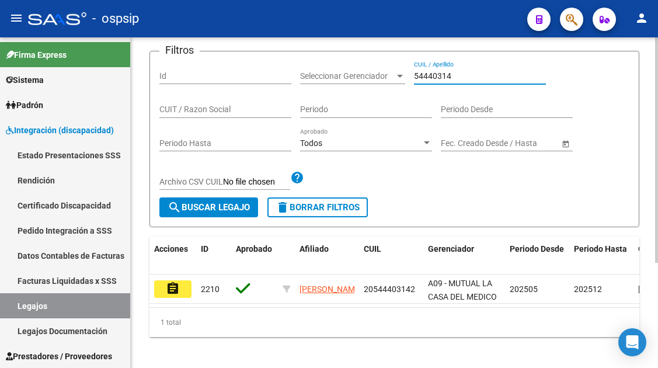
scroll to position [153, 0]
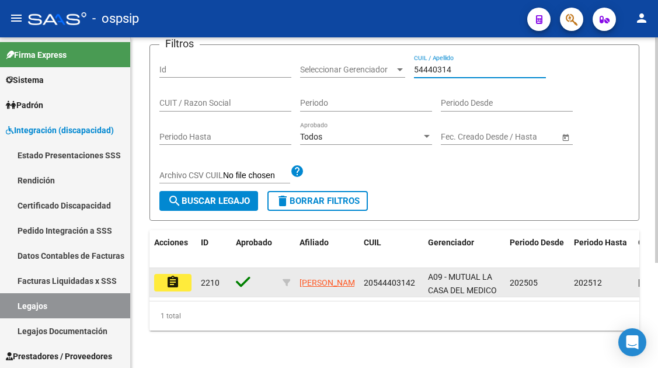
type input "54440314"
click at [179, 276] on mat-icon "assignment" at bounding box center [173, 282] width 14 height 14
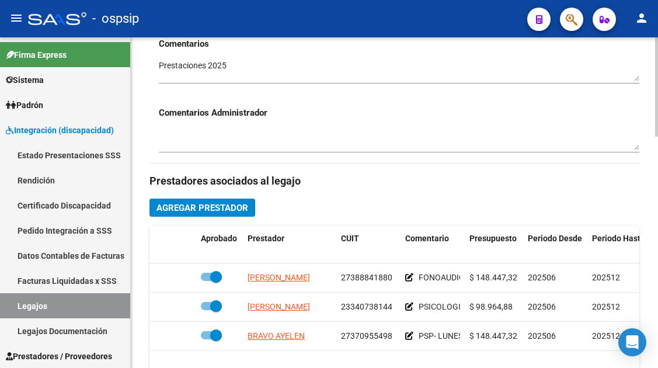
scroll to position [467, 0]
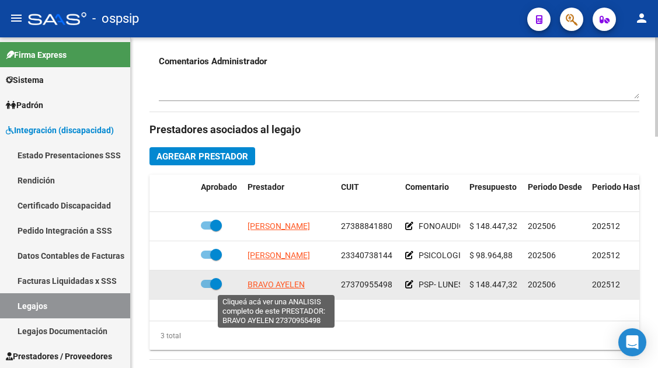
click at [277, 284] on span "BRAVO AYELEN" at bounding box center [275, 284] width 57 height 9
type textarea "27370955498"
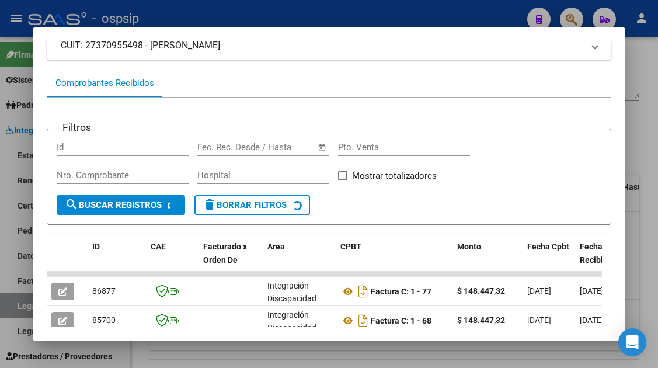
scroll to position [184, 0]
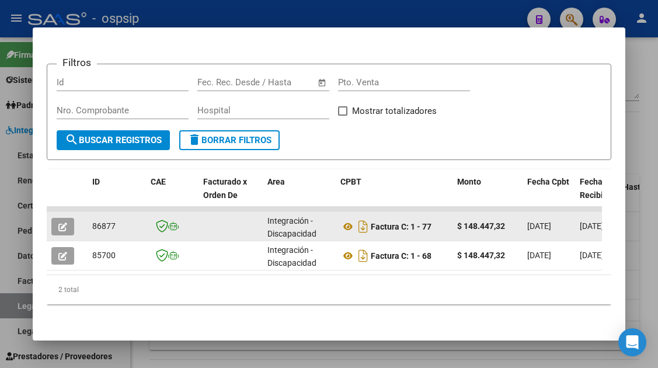
click at [65, 218] on button "button" at bounding box center [62, 227] width 23 height 18
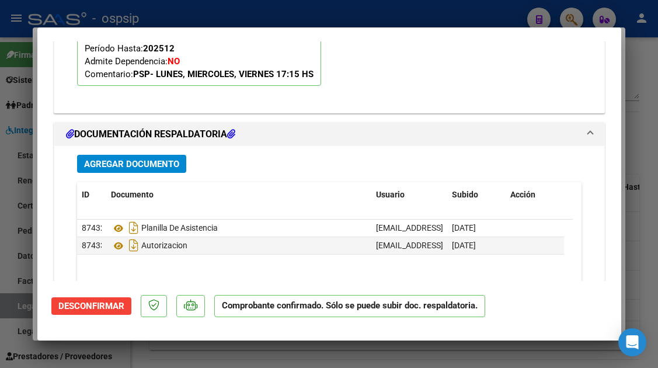
scroll to position [1226, 0]
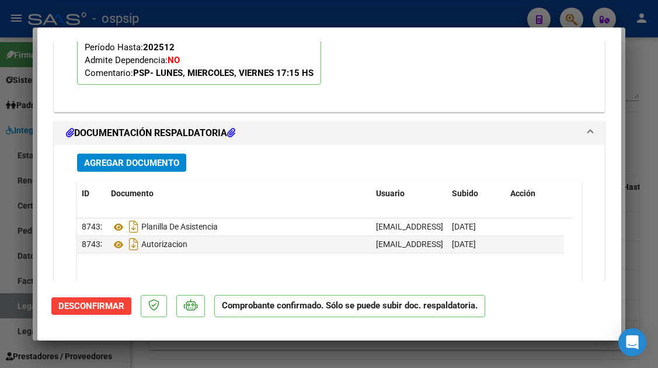
click at [23, 309] on div at bounding box center [329, 184] width 658 height 368
type input "$ 0,00"
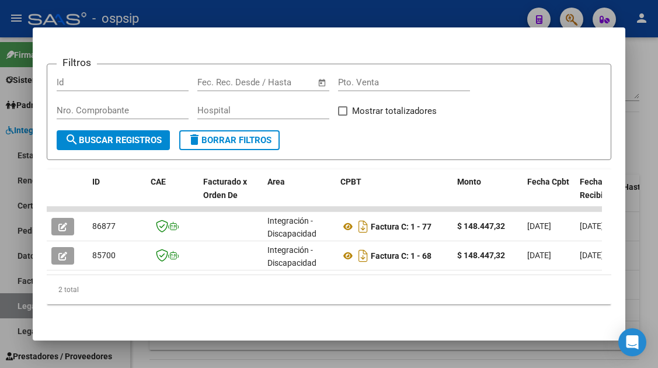
click at [23, 309] on div at bounding box center [329, 184] width 658 height 368
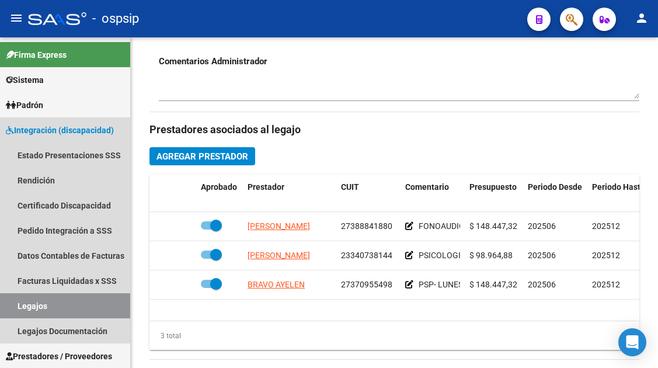
click at [23, 309] on link "Legajos" at bounding box center [65, 305] width 130 height 25
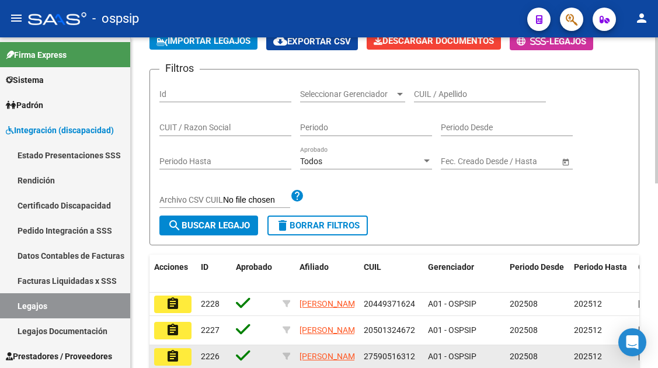
scroll to position [8, 0]
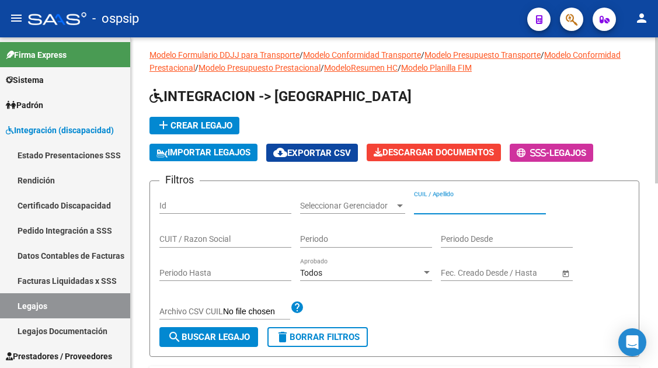
click at [428, 204] on input "CUIL / Apellido" at bounding box center [480, 206] width 132 height 10
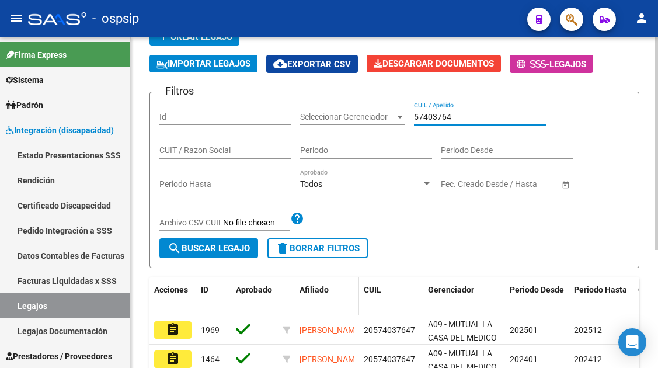
scroll to position [183, 0]
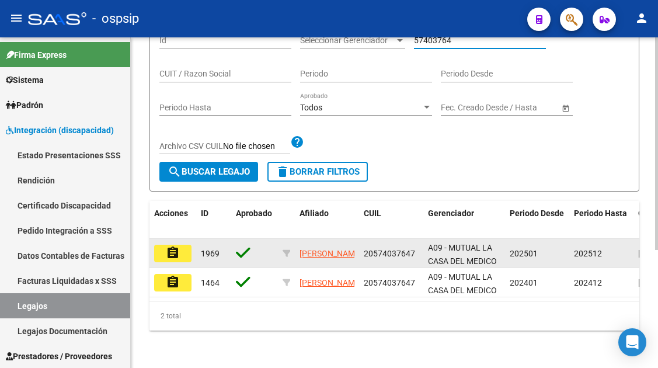
type input "57403764"
click at [177, 246] on mat-icon "assignment" at bounding box center [173, 253] width 14 height 14
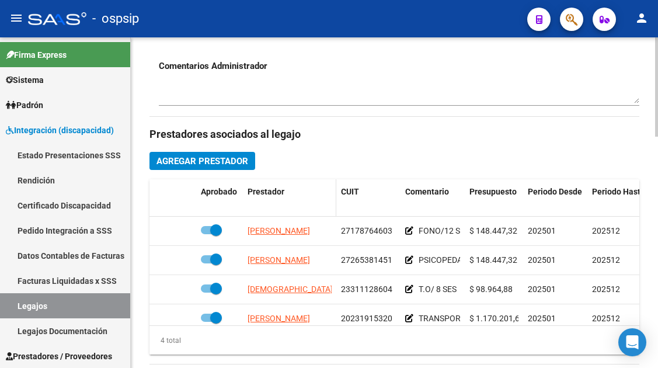
scroll to position [467, 0]
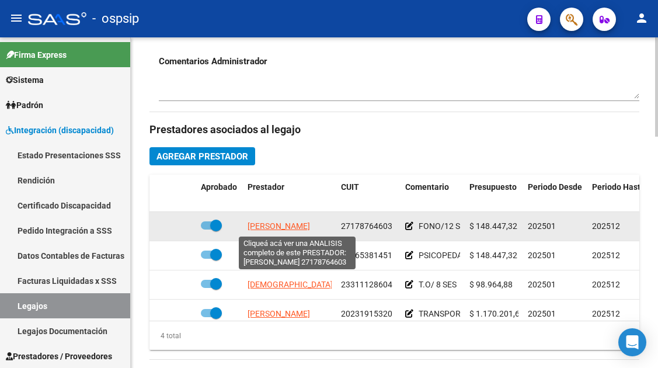
click at [275, 230] on span "PASCUAL ADRIANA MARIA" at bounding box center [278, 225] width 62 height 9
type textarea "27178764603"
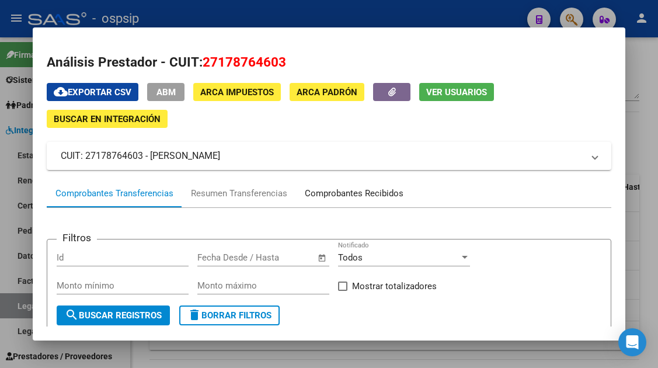
click at [354, 187] on div "Comprobantes Recibidos" at bounding box center [354, 193] width 99 height 13
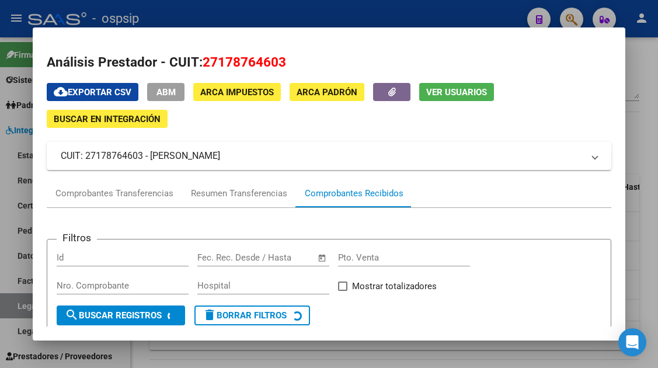
scroll to position [175, 0]
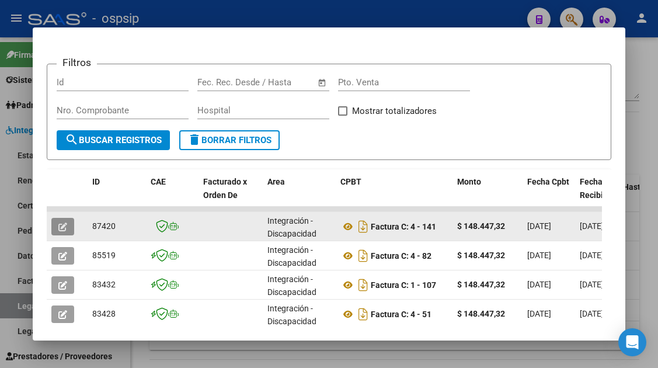
click at [67, 231] on icon "button" at bounding box center [62, 226] width 9 height 9
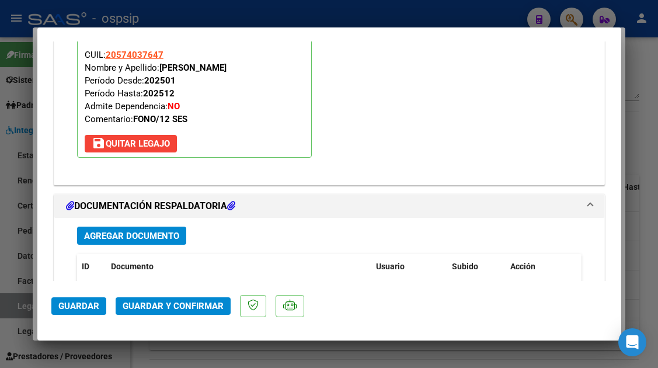
scroll to position [1401, 0]
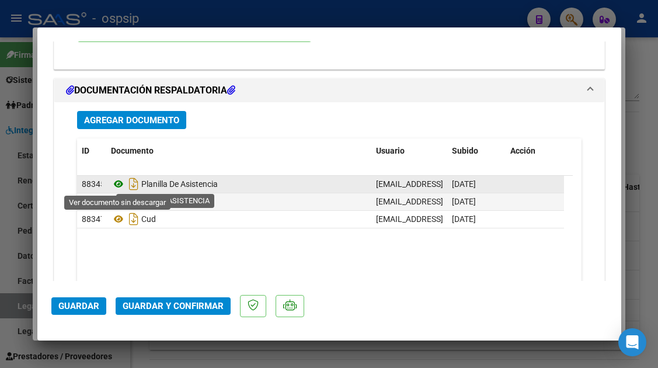
click at [116, 184] on icon at bounding box center [118, 184] width 15 height 14
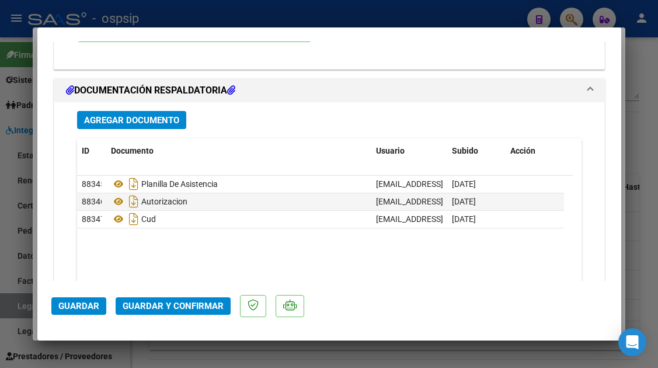
click at [172, 317] on mat-dialog-actions "Guardar Guardar y Confirmar" at bounding box center [329, 304] width 556 height 46
click at [170, 310] on span "Guardar y Confirmar" at bounding box center [173, 306] width 101 height 11
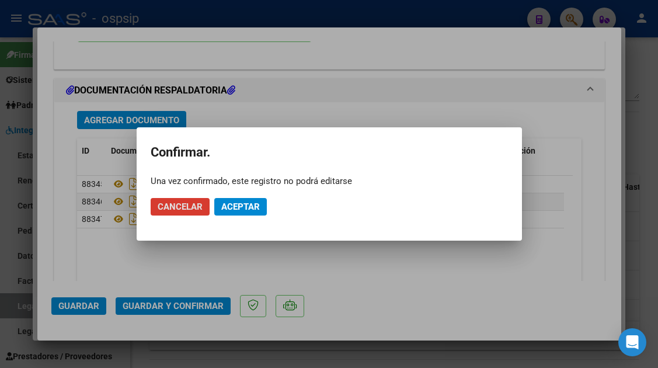
click at [230, 207] on span "Aceptar" at bounding box center [240, 206] width 39 height 11
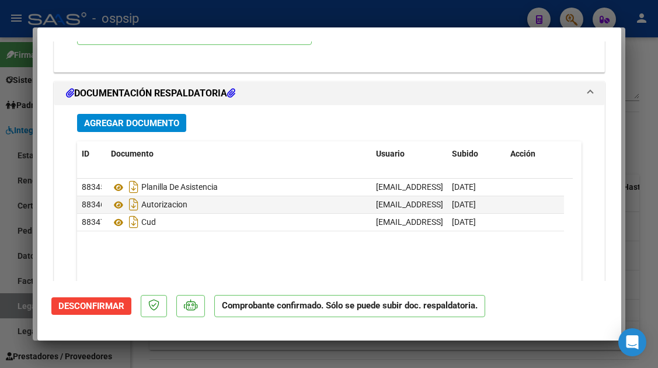
scroll to position [1163, 0]
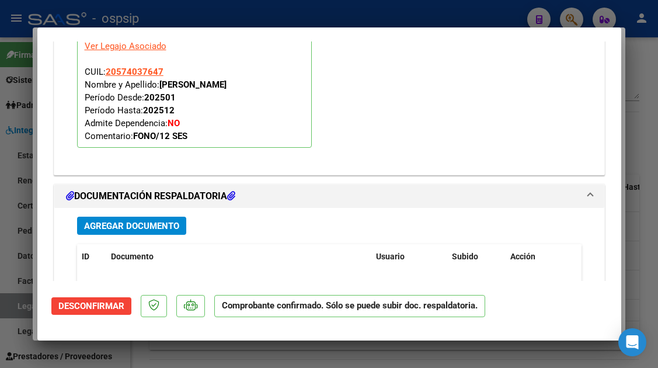
type input "$ 0,00"
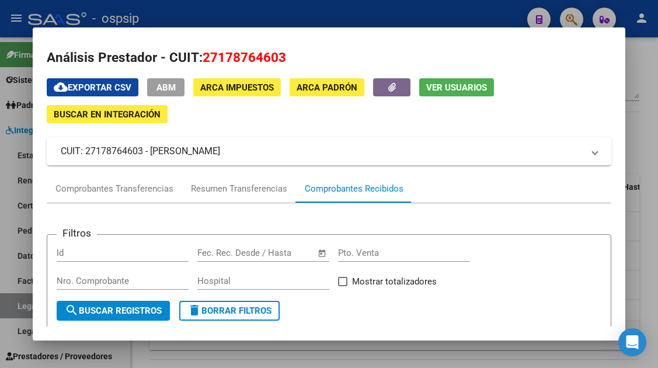
scroll to position [0, 0]
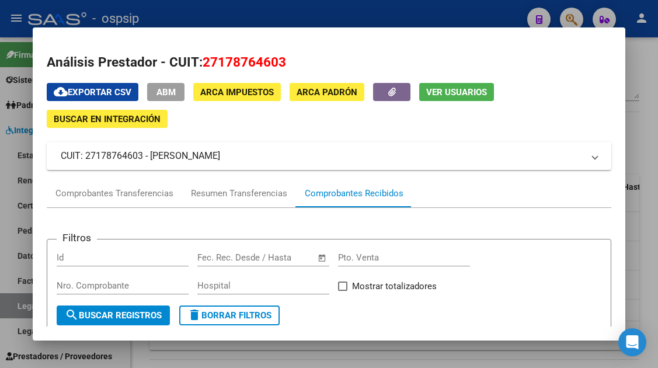
click at [26, 309] on div at bounding box center [329, 184] width 658 height 368
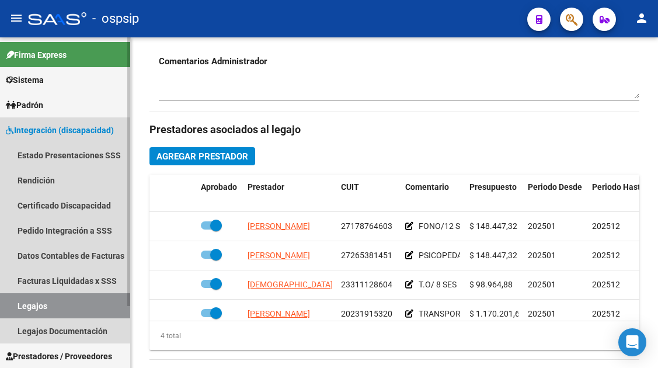
click at [24, 309] on link "Legajos" at bounding box center [65, 305] width 130 height 25
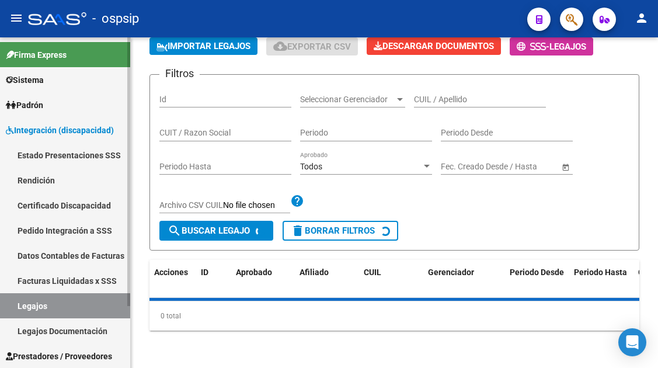
scroll to position [416, 0]
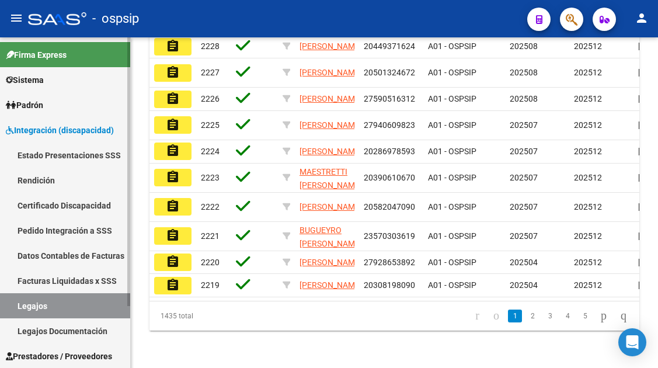
click at [24, 309] on link "Legajos" at bounding box center [65, 305] width 130 height 25
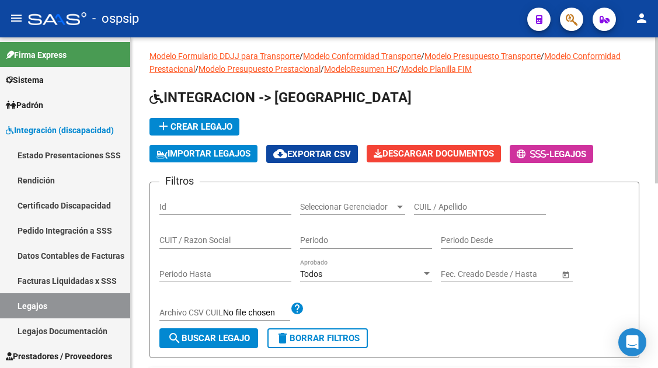
scroll to position [0, 0]
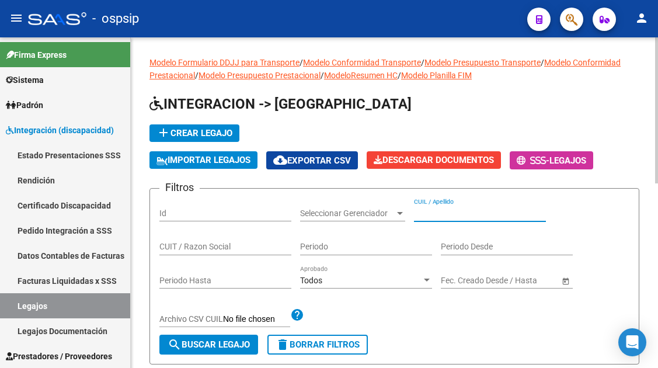
click at [444, 212] on input "CUIL / Apellido" at bounding box center [480, 213] width 132 height 10
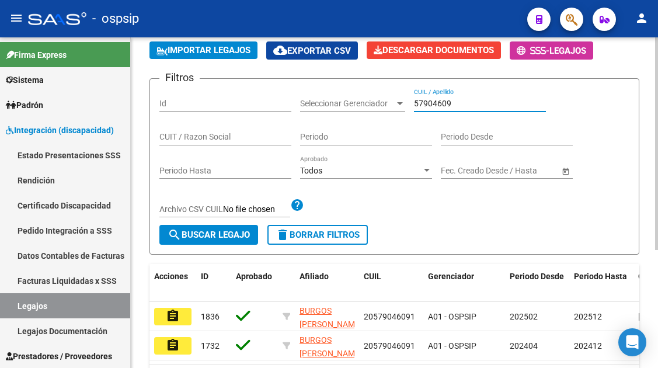
scroll to position [117, 0]
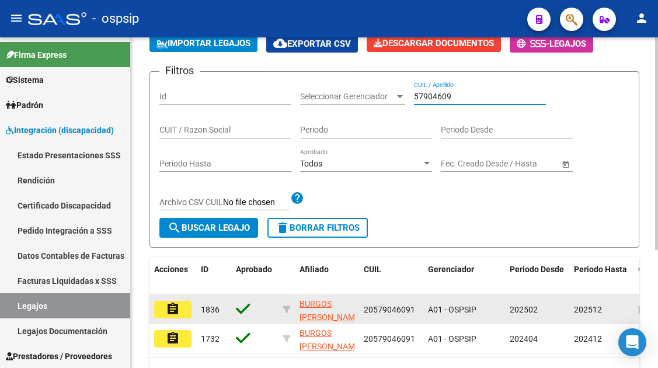
type input "57904609"
click at [180, 303] on button "assignment" at bounding box center [172, 310] width 37 height 18
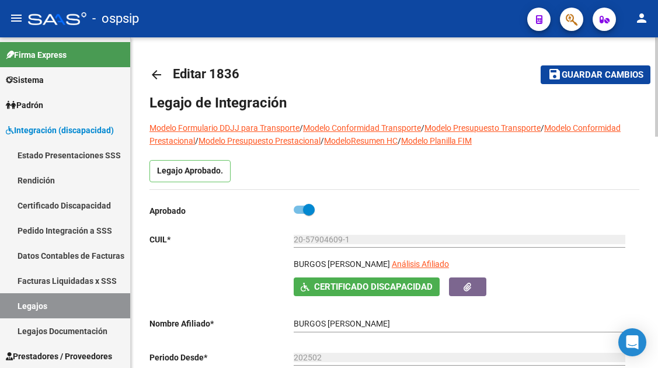
scroll to position [58, 0]
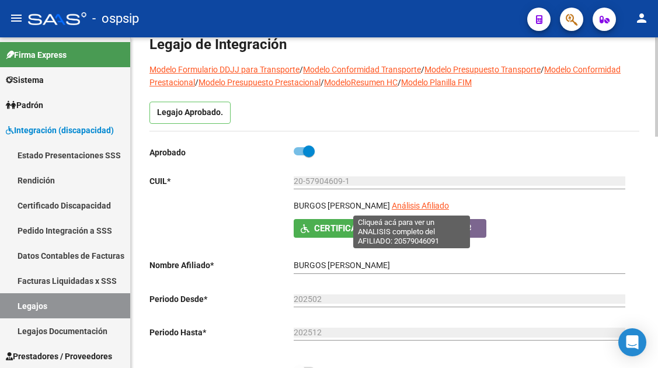
click at [410, 205] on span "Análisis Afiliado" at bounding box center [420, 205] width 57 height 9
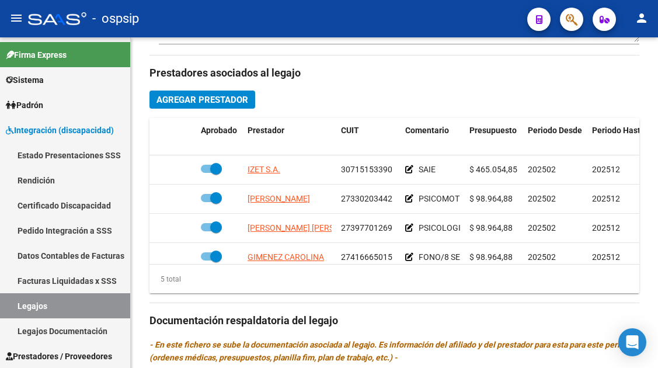
scroll to position [525, 0]
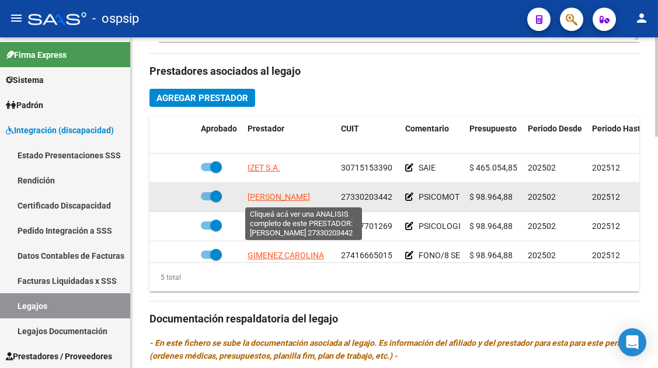
click at [294, 201] on span "AGOSTA LORENA ALEJANDRA" at bounding box center [278, 196] width 62 height 9
type textarea "27330203442"
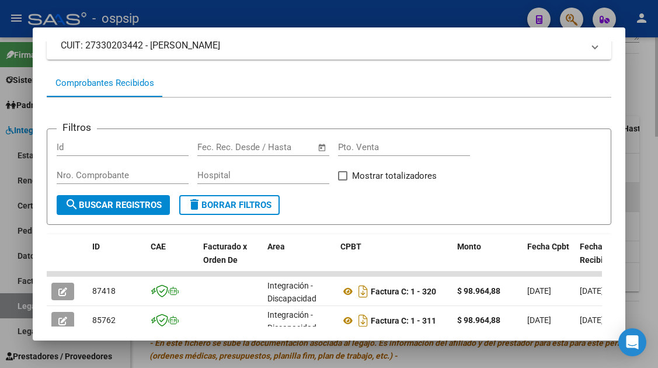
scroll to position [169, 0]
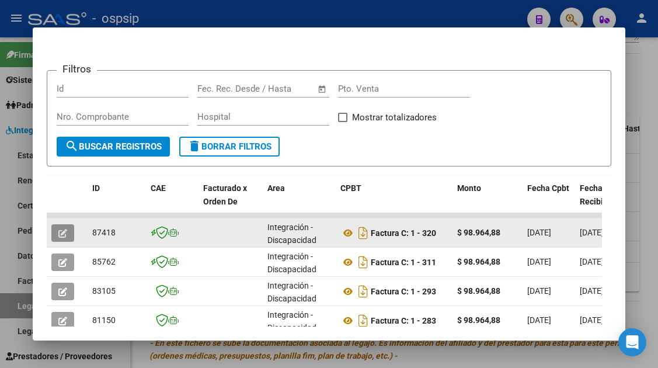
click at [74, 229] on button "button" at bounding box center [62, 233] width 23 height 18
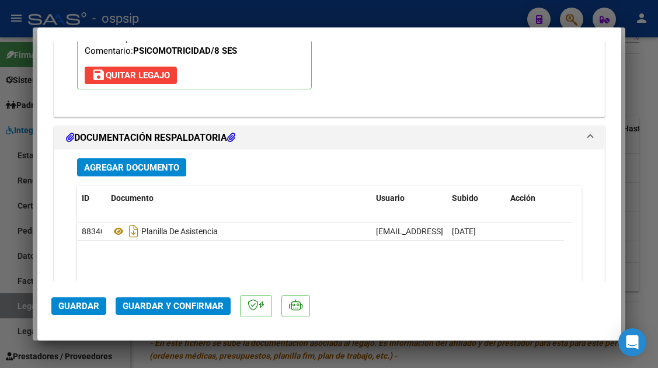
scroll to position [1459, 0]
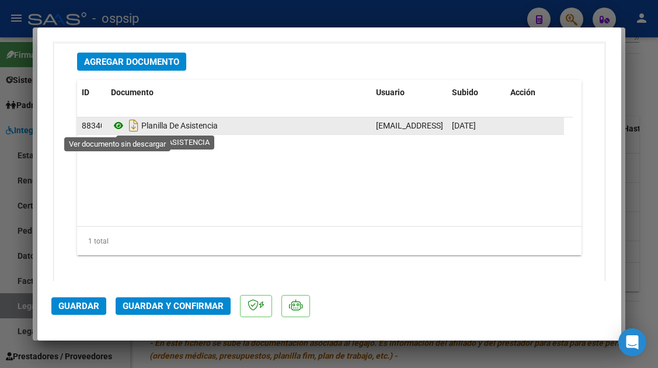
click at [120, 128] on icon at bounding box center [118, 125] width 15 height 14
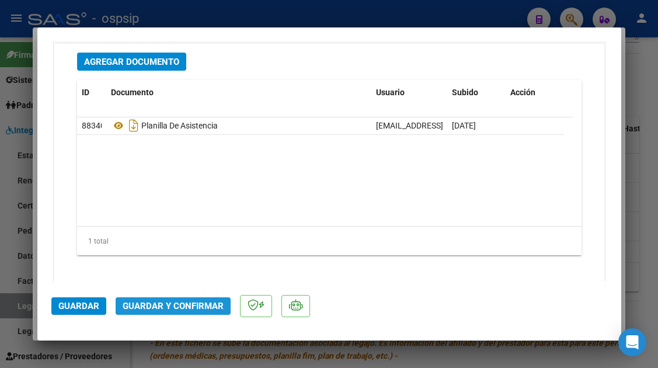
click at [180, 309] on span "Guardar y Confirmar" at bounding box center [173, 306] width 101 height 11
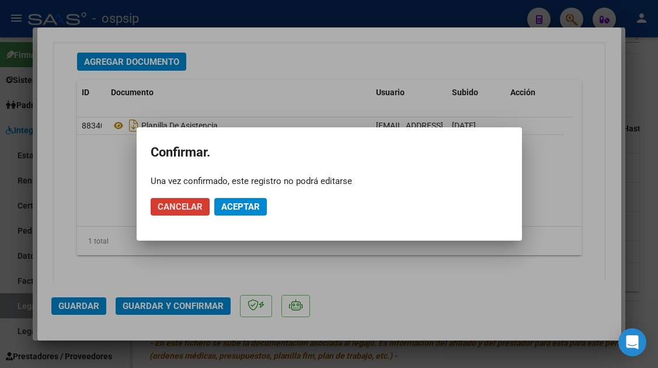
click at [246, 200] on button "Aceptar" at bounding box center [240, 207] width 53 height 18
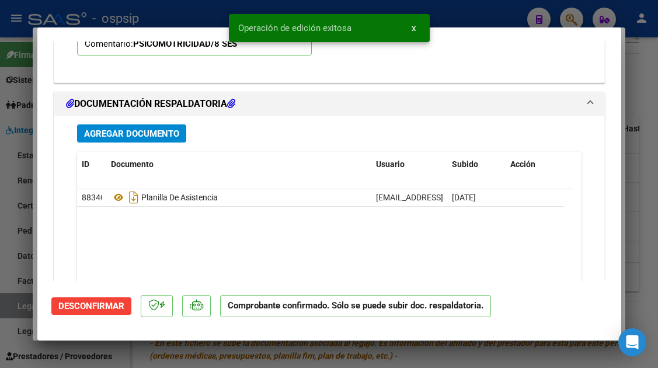
scroll to position [1093, 0]
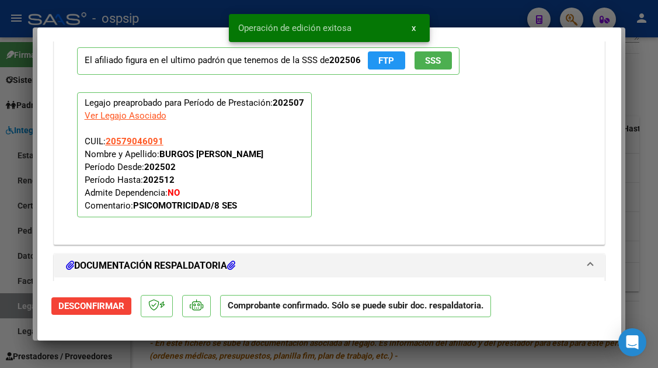
click at [430, 64] on span "SSS" at bounding box center [433, 60] width 16 height 11
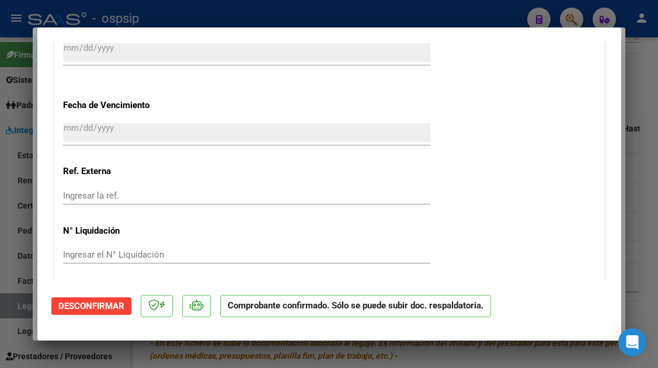
scroll to position [685, 0]
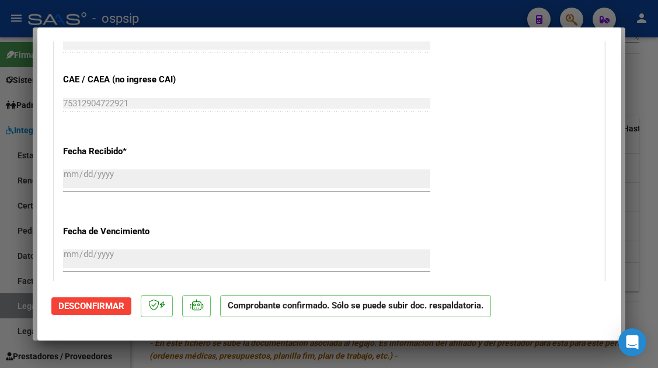
type input "$ 0,00"
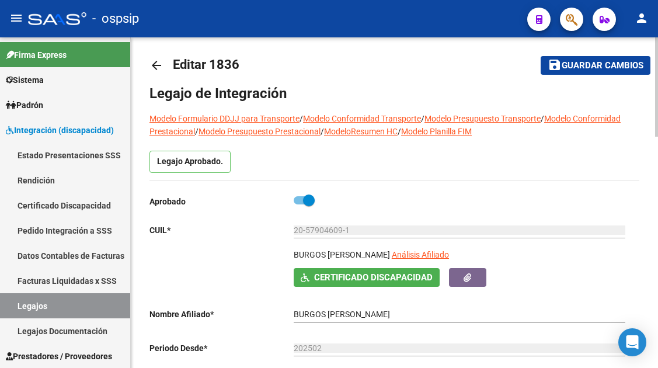
scroll to position [0, 0]
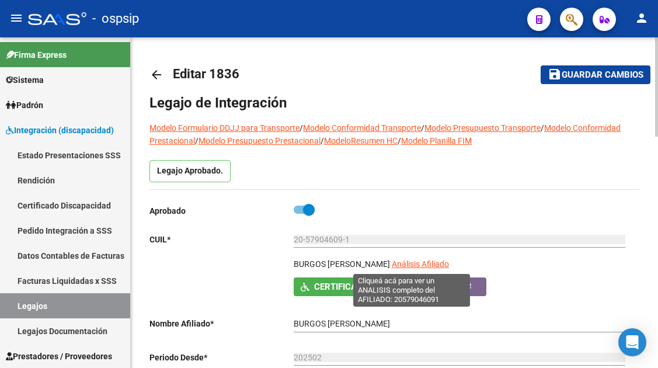
click at [397, 266] on span "Análisis Afiliado" at bounding box center [420, 263] width 57 height 9
type textarea "20579046091"
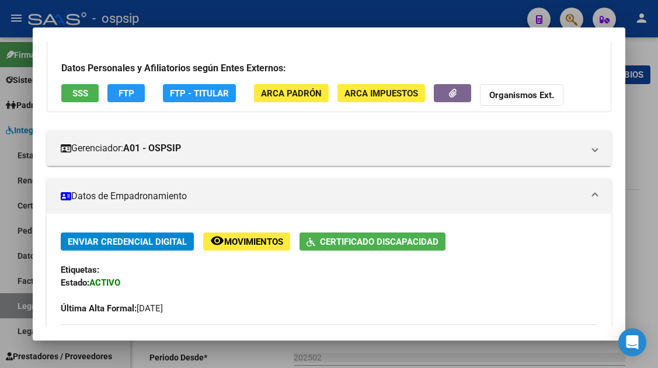
scroll to position [175, 0]
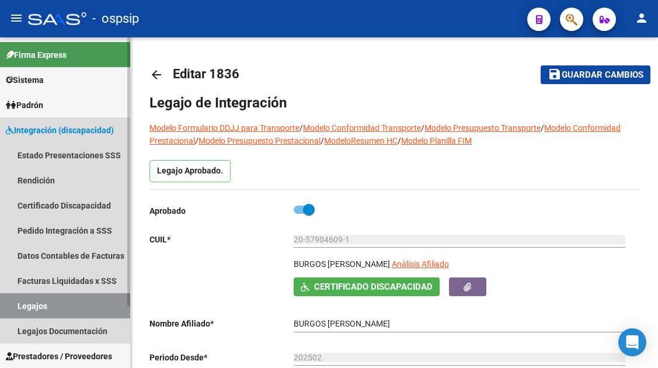
click at [40, 304] on link "Legajos" at bounding box center [65, 305] width 130 height 25
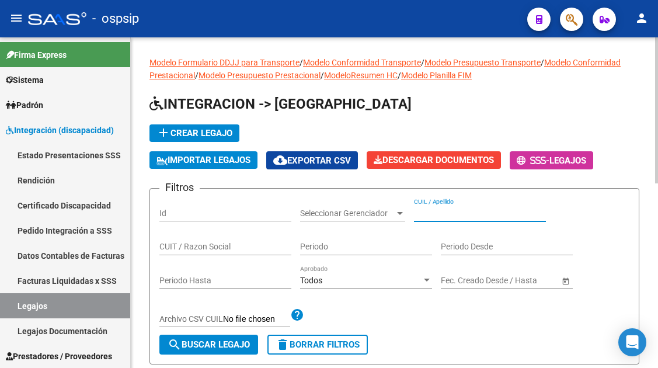
click at [419, 210] on input "CUIL / Apellido" at bounding box center [480, 213] width 132 height 10
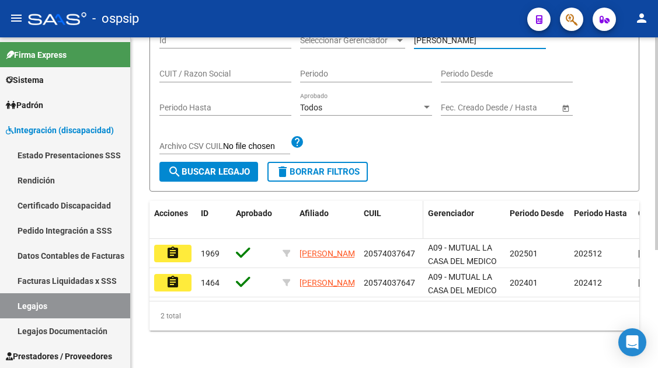
scroll to position [175, 0]
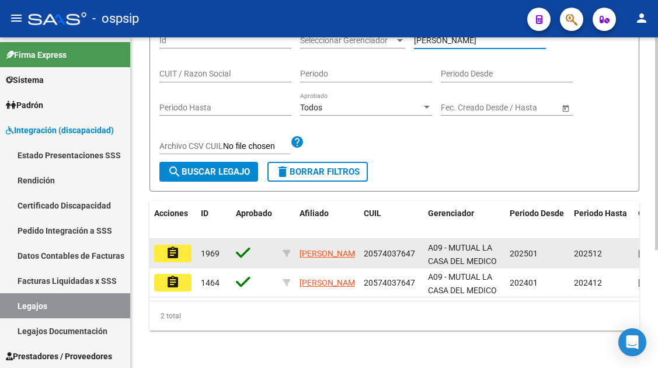
type input "GARCIA S"
click at [175, 254] on mat-icon "assignment" at bounding box center [173, 253] width 14 height 14
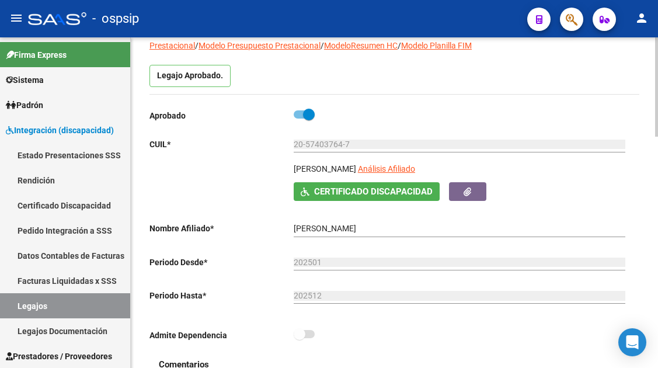
scroll to position [117, 0]
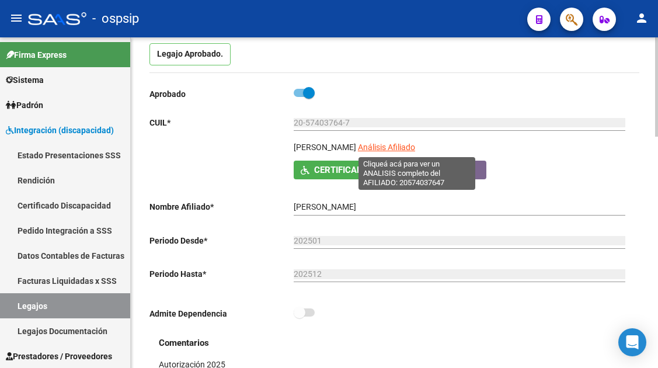
click at [415, 145] on span "Análisis Afiliado" at bounding box center [386, 146] width 57 height 9
type textarea "20574037647"
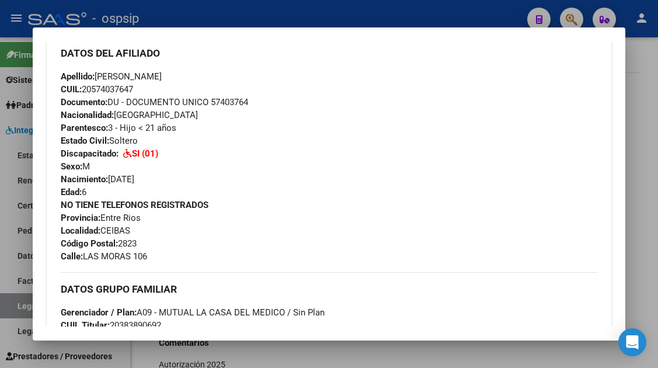
scroll to position [292, 0]
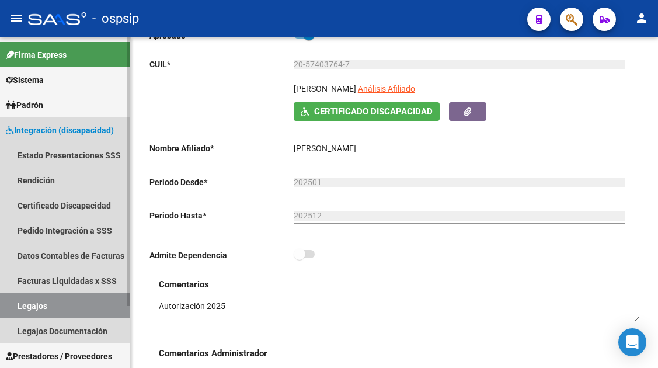
click at [16, 299] on link "Legajos" at bounding box center [65, 305] width 130 height 25
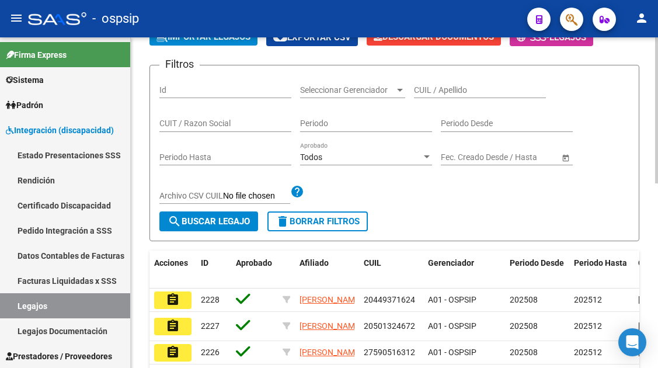
scroll to position [58, 0]
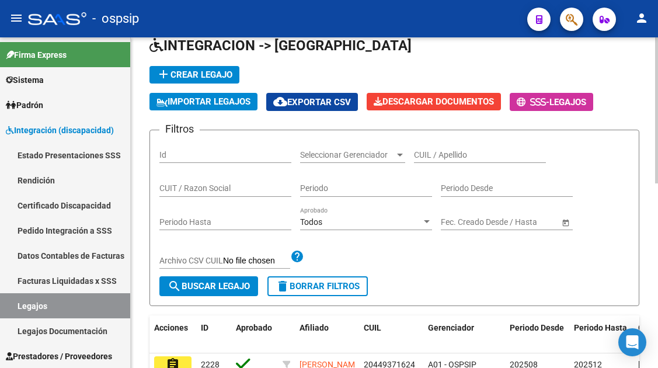
click at [451, 149] on div "CUIL / Apellido" at bounding box center [480, 150] width 132 height 23
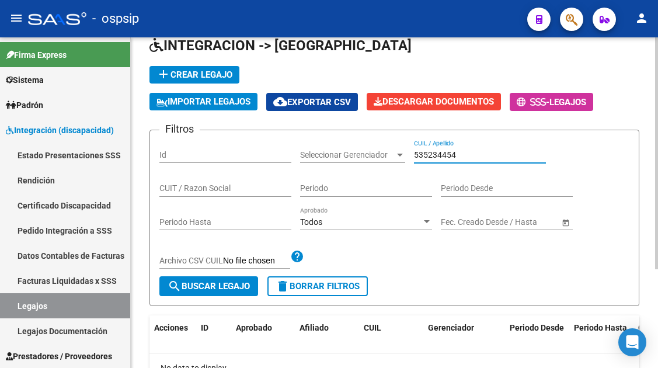
click at [443, 154] on input "535234454" at bounding box center [480, 155] width 132 height 10
click at [443, 154] on input "53523454" at bounding box center [480, 155] width 132 height 10
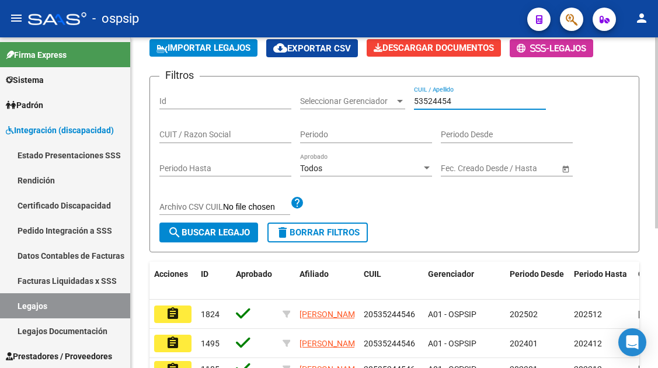
scroll to position [175, 0]
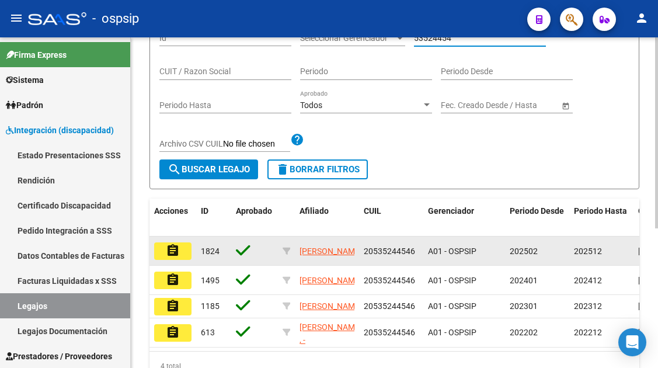
type input "53524454"
click at [169, 253] on mat-icon "assignment" at bounding box center [173, 250] width 14 height 14
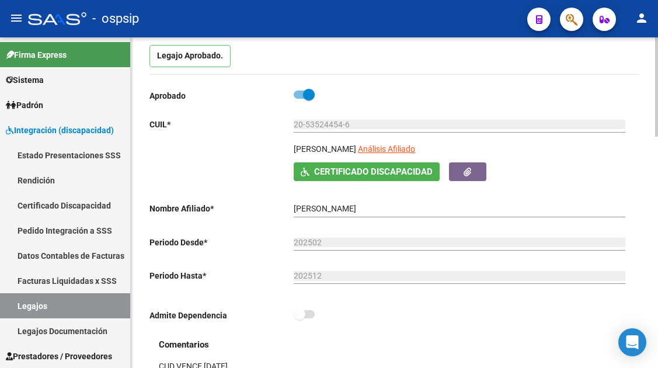
scroll to position [117, 0]
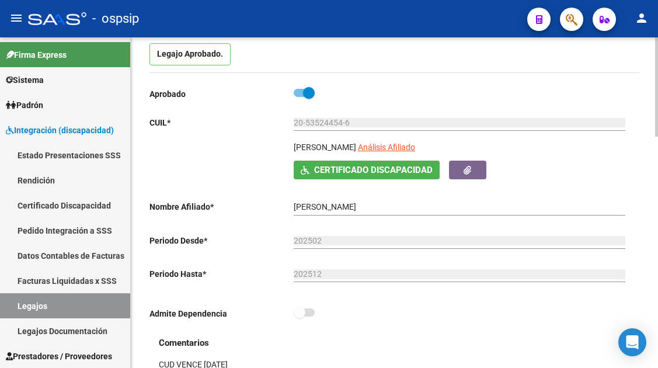
click at [415, 155] on app-link-go-to "Análisis Afiliado" at bounding box center [386, 151] width 57 height 20
click at [426, 141] on div "20-53524454-6 Ingresar CUIL" at bounding box center [459, 123] width 331 height 33
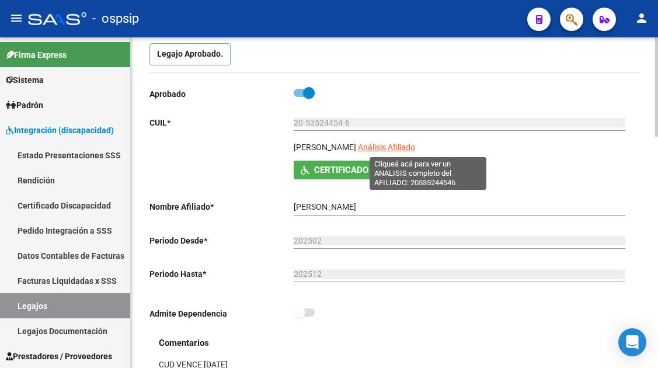
click at [415, 145] on span "Análisis Afiliado" at bounding box center [386, 146] width 57 height 9
type textarea "20535244546"
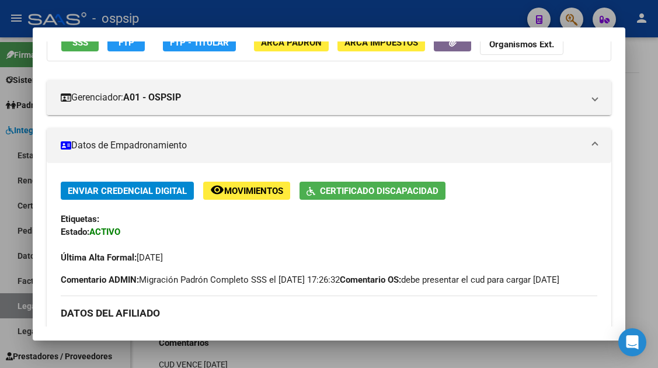
click at [85, 47] on span "SSS" at bounding box center [80, 42] width 16 height 11
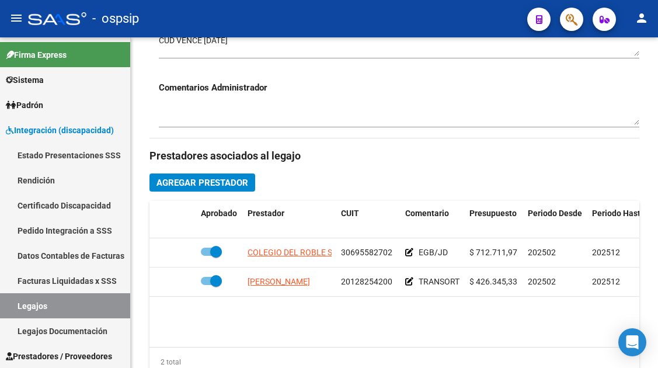
scroll to position [525, 0]
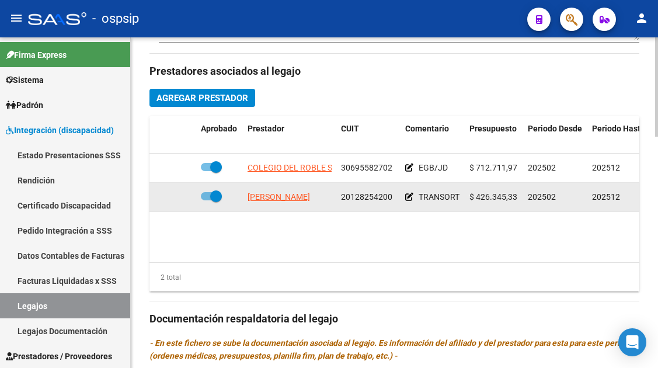
click at [293, 191] on app-link-go-to "ALVAREZ FRANCISCO LUIS" at bounding box center [278, 196] width 62 height 13
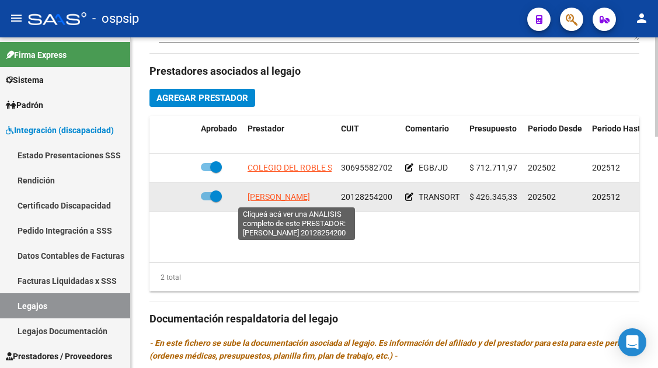
click at [293, 193] on span "ALVAREZ FRANCISCO LUIS" at bounding box center [278, 196] width 62 height 9
type textarea "20128254200"
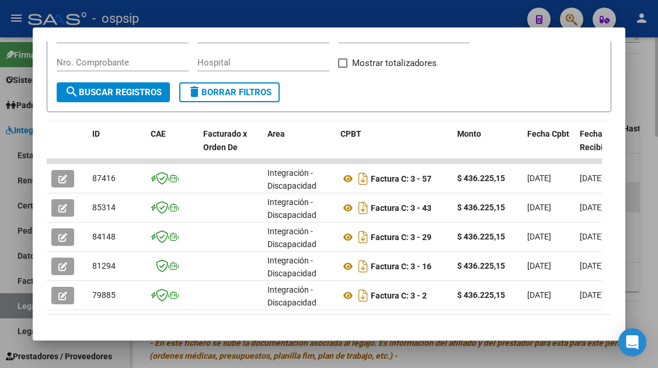
scroll to position [271, 0]
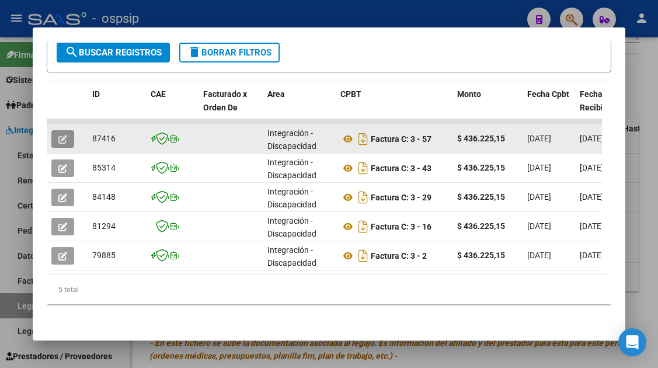
click at [62, 135] on icon "button" at bounding box center [62, 139] width 9 height 9
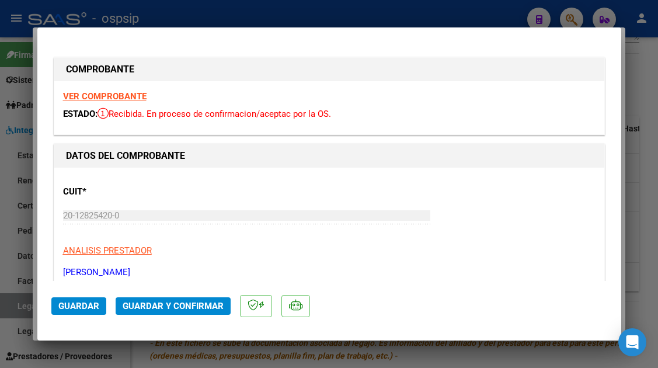
click at [155, 302] on span "Guardar y Confirmar" at bounding box center [173, 306] width 101 height 11
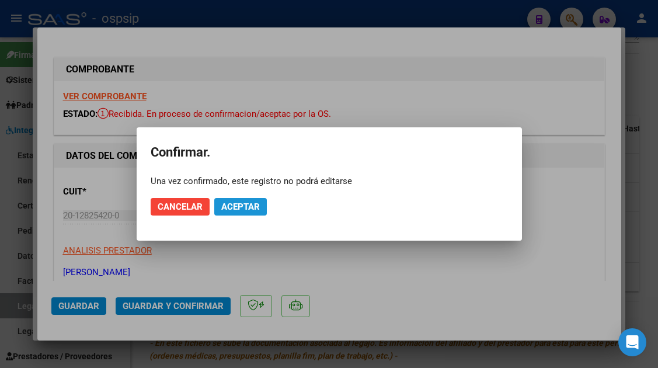
click at [231, 210] on span "Aceptar" at bounding box center [240, 206] width 39 height 11
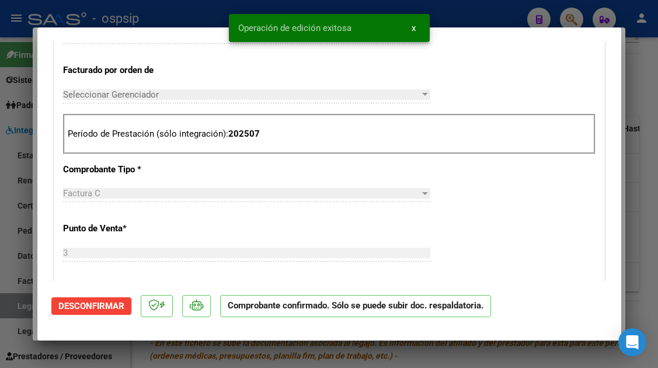
scroll to position [409, 0]
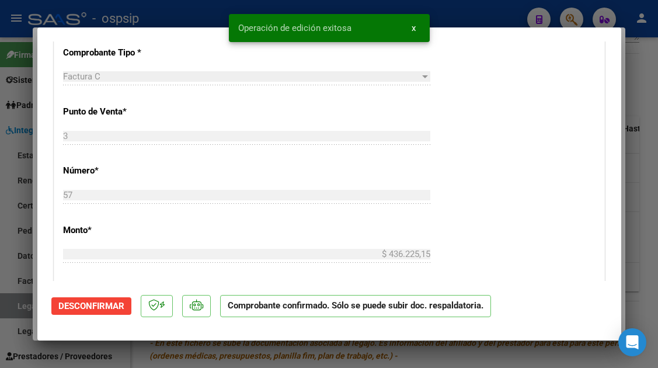
type input "$ 0,00"
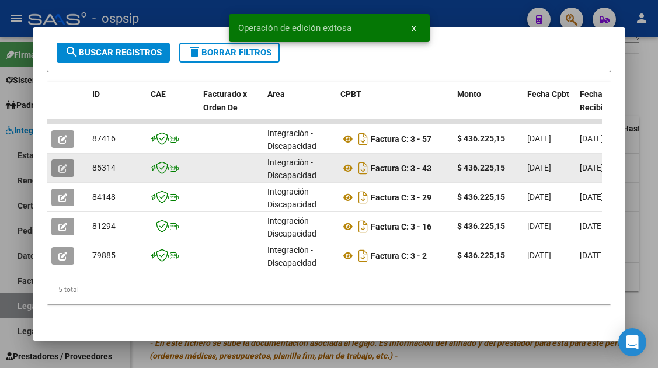
click at [63, 164] on icon "button" at bounding box center [62, 168] width 9 height 9
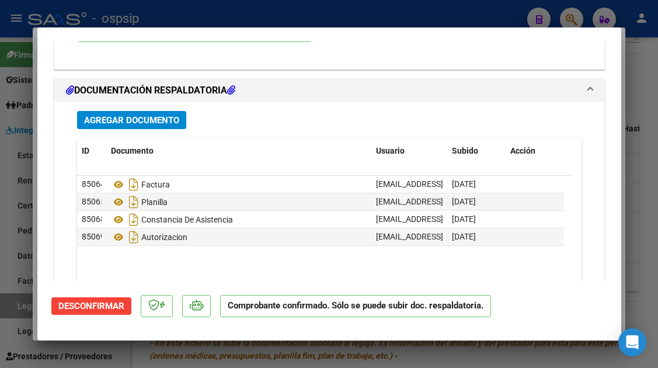
scroll to position [1502, 0]
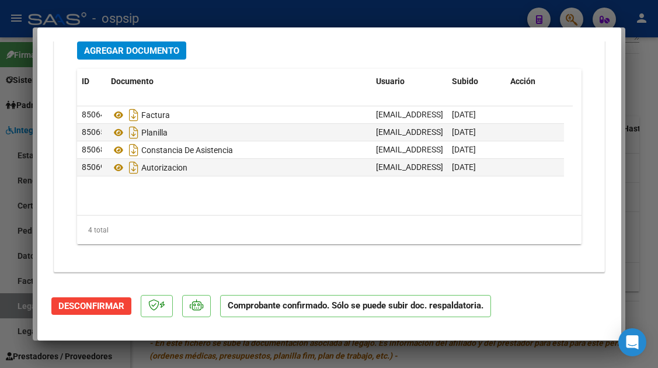
type input "$ 0,00"
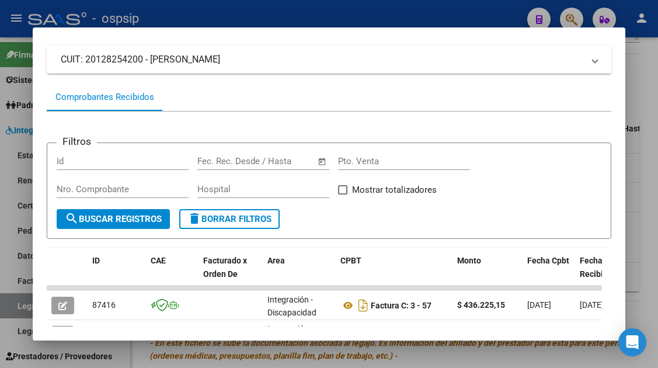
scroll to position [0, 0]
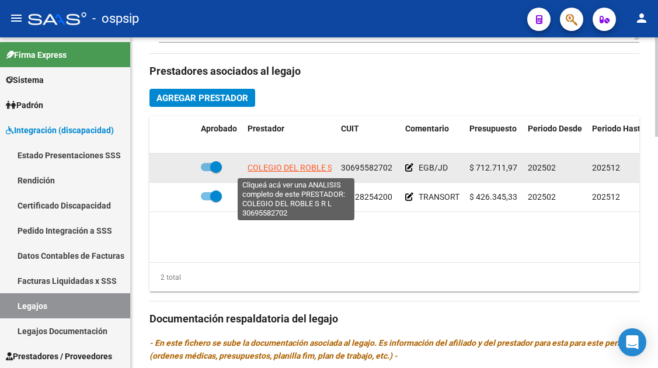
click at [288, 166] on span "COLEGIO DEL ROBLE S R L" at bounding box center [296, 167] width 98 height 9
type textarea "30695582702"
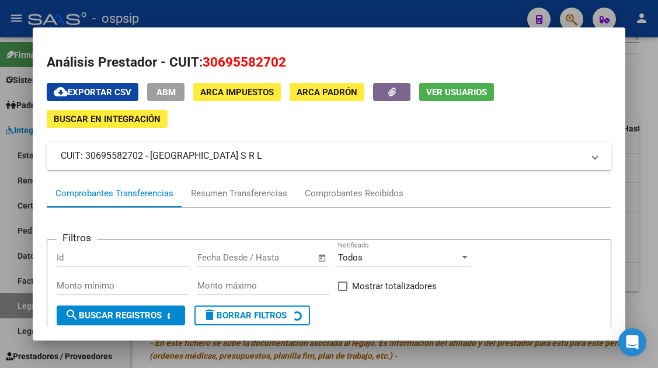
scroll to position [58, 0]
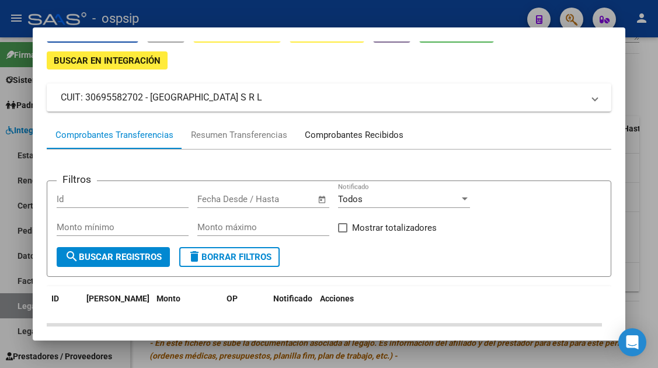
click at [343, 136] on div "Comprobantes Recibidos" at bounding box center [354, 134] width 99 height 13
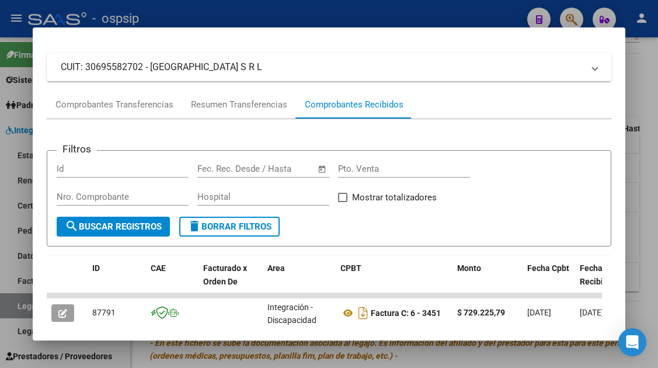
scroll to position [233, 0]
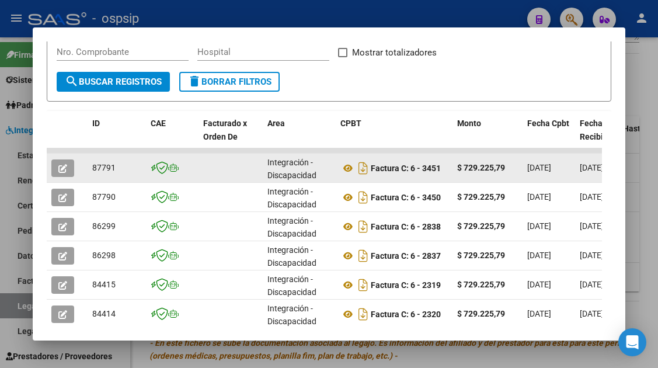
click at [57, 166] on button "button" at bounding box center [62, 168] width 23 height 18
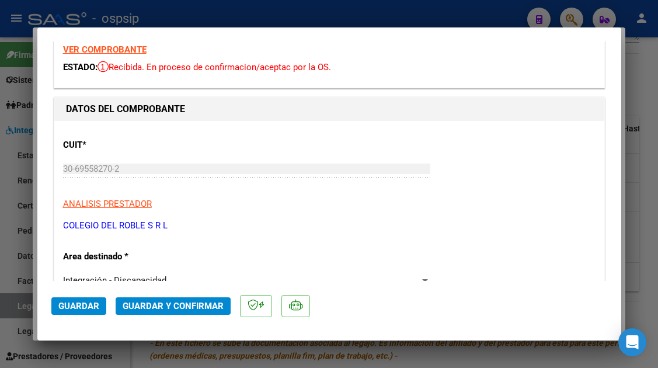
scroll to position [117, 0]
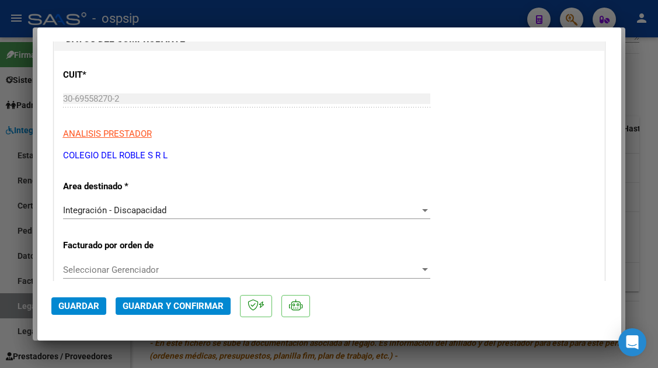
click at [18, 309] on div at bounding box center [329, 184] width 658 height 368
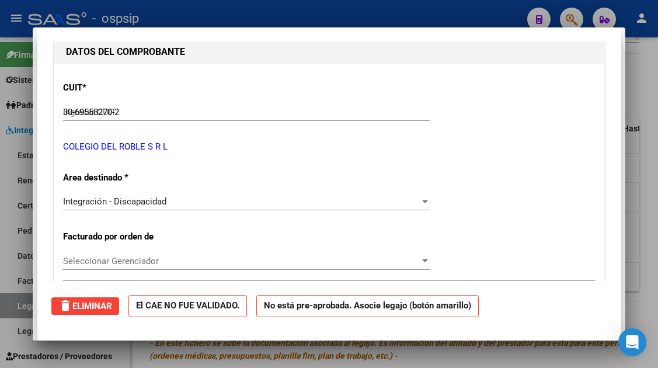
type input "$ 0,00"
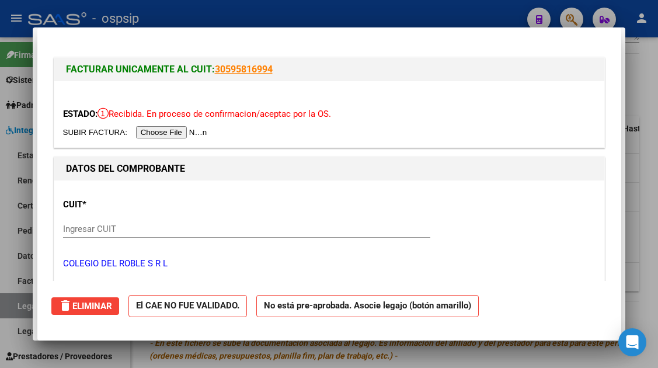
click at [18, 309] on div at bounding box center [329, 184] width 658 height 368
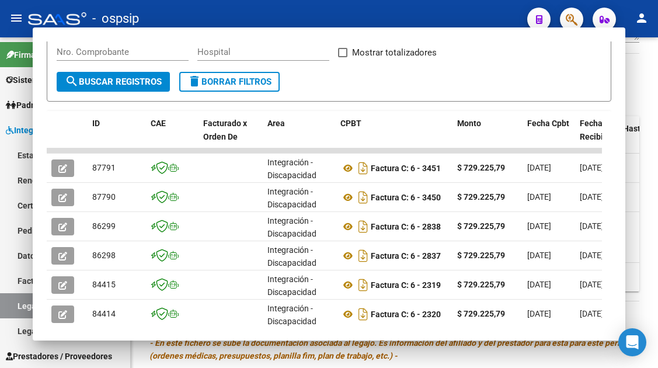
click at [18, 309] on link "Legajos" at bounding box center [65, 305] width 130 height 25
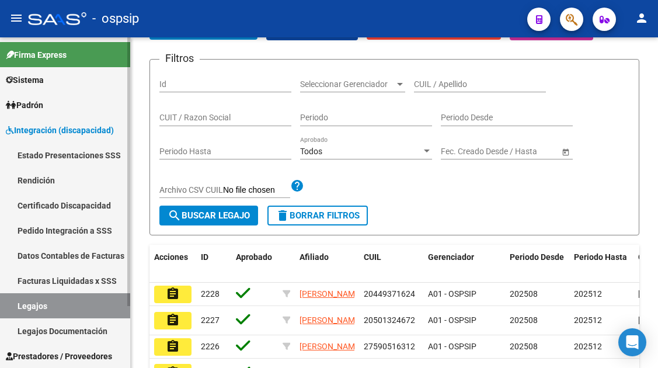
scroll to position [66, 0]
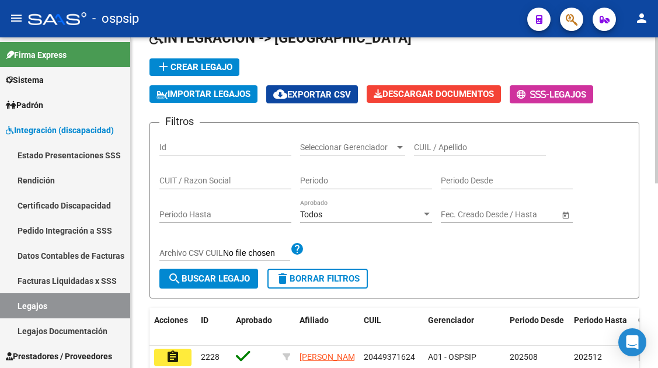
click at [443, 142] on input "CUIL / Apellido" at bounding box center [480, 147] width 132 height 10
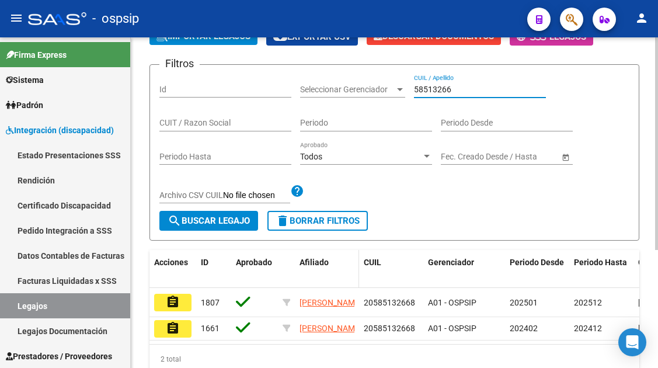
scroll to position [183, 0]
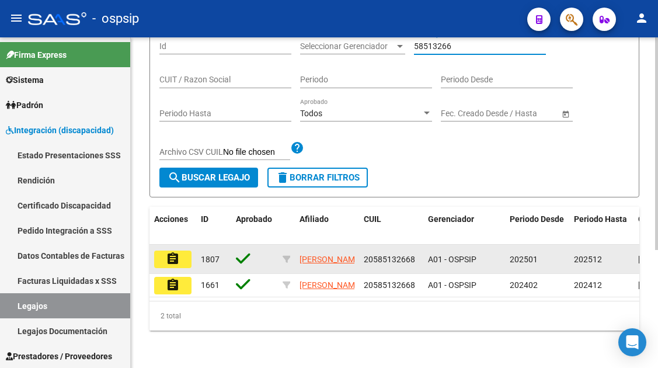
type input "58513266"
click at [176, 252] on mat-icon "assignment" at bounding box center [173, 259] width 14 height 14
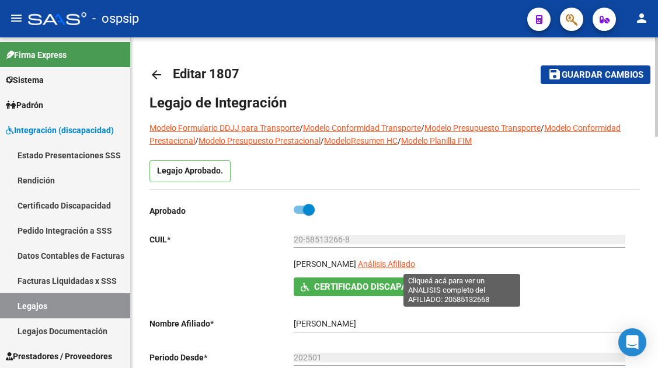
click at [415, 263] on span "Análisis Afiliado" at bounding box center [386, 263] width 57 height 9
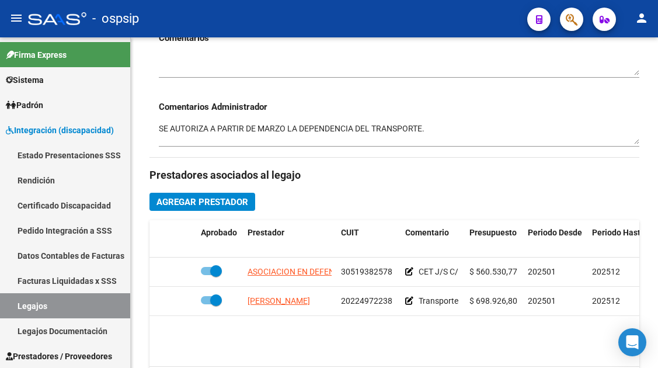
scroll to position [467, 0]
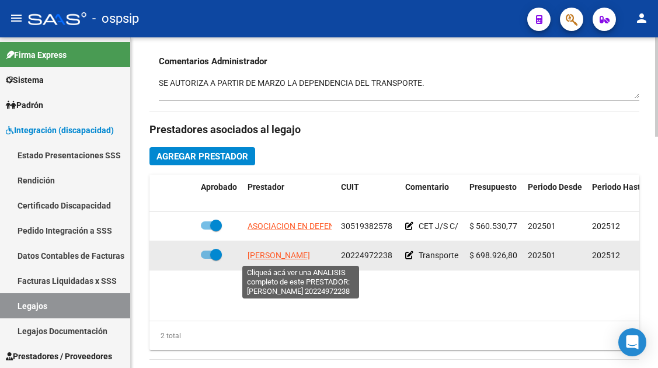
click at [270, 252] on span "MORENO FERNANDO JAVIER" at bounding box center [278, 254] width 62 height 9
type textarea "20224972238"
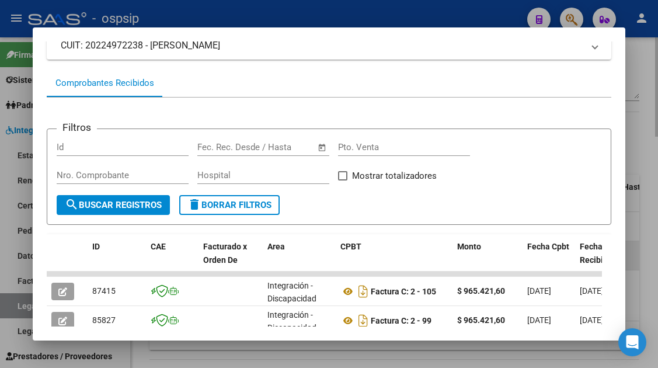
scroll to position [169, 0]
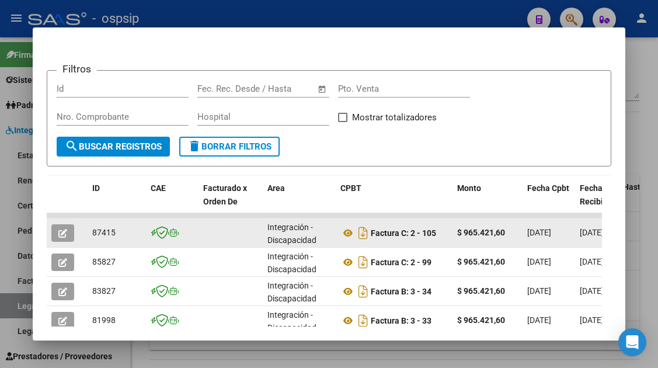
click at [50, 219] on datatable-body-cell at bounding box center [67, 232] width 41 height 29
click at [65, 238] on icon "button" at bounding box center [62, 233] width 9 height 9
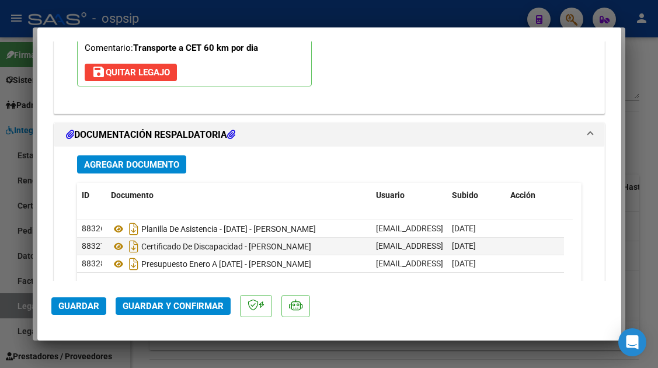
scroll to position [1692, 0]
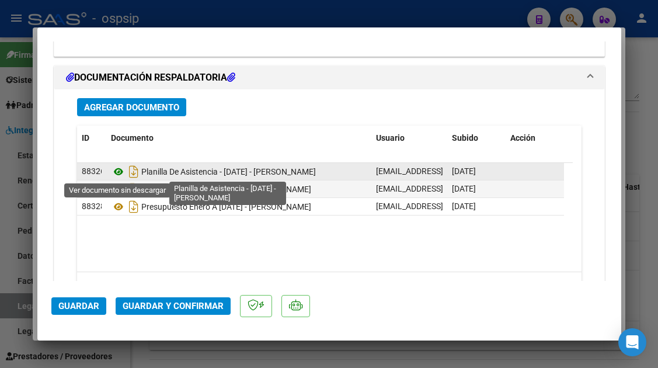
click at [121, 169] on icon at bounding box center [118, 172] width 15 height 14
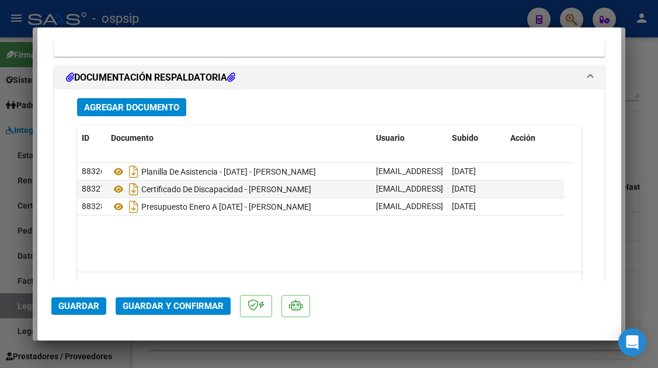
click at [174, 310] on span "Guardar y Confirmar" at bounding box center [173, 306] width 101 height 11
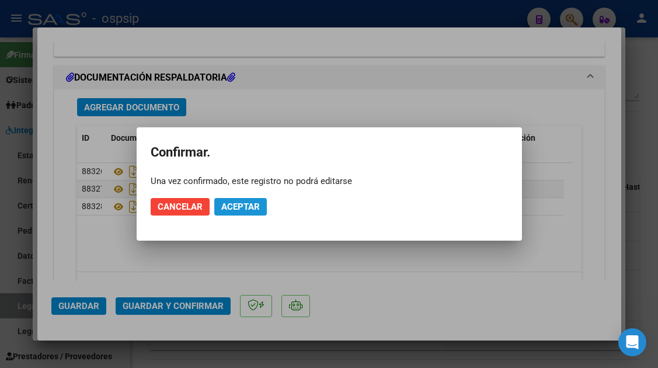
click at [230, 207] on span "Aceptar" at bounding box center [240, 206] width 39 height 11
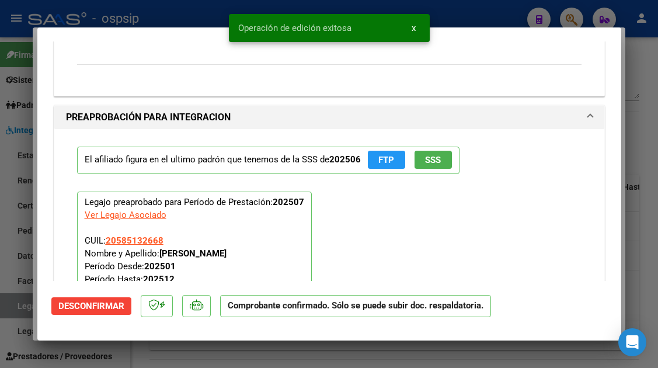
scroll to position [1041, 0]
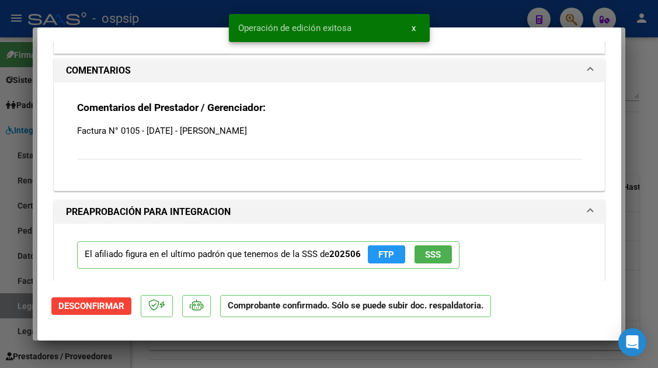
type input "$ 0,00"
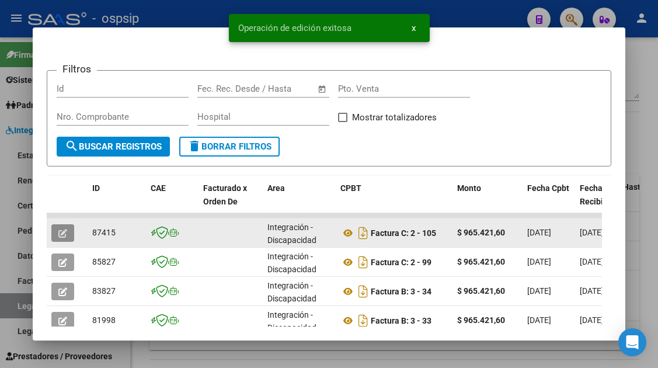
scroll to position [0, 0]
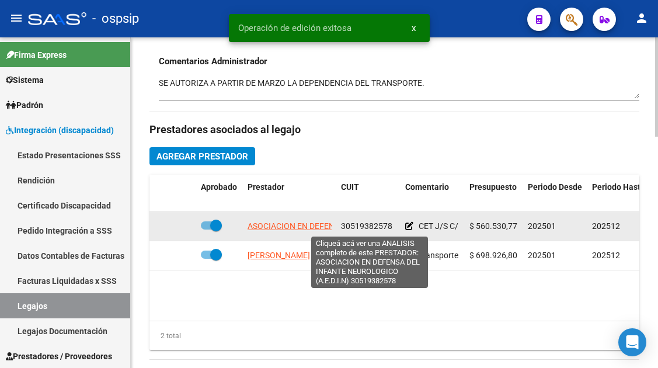
click at [301, 228] on span "ASOCIACION EN DEFENSA DEL INFANTE NEUROLOGICO (A.E.D.I.N)" at bounding box center [370, 225] width 246 height 9
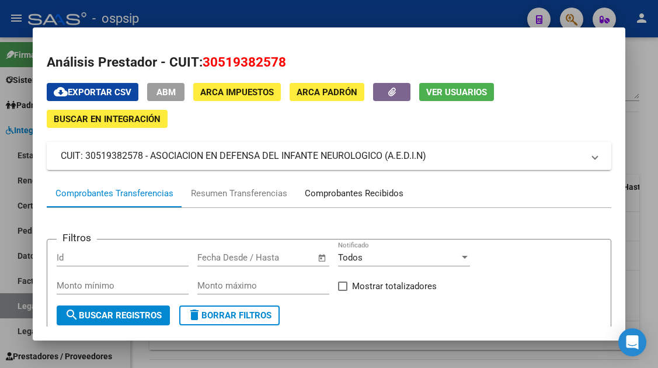
click at [352, 187] on div "Comprobantes Recibidos" at bounding box center [354, 193] width 99 height 13
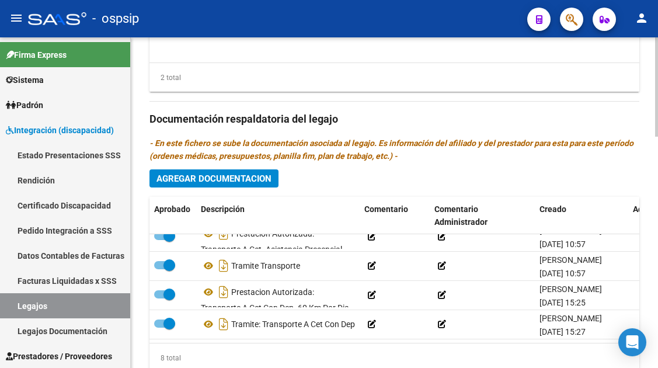
scroll to position [651, 0]
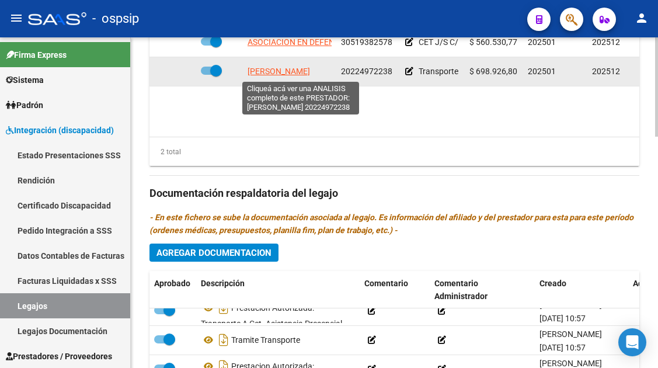
click at [297, 68] on span "MORENO FERNANDO JAVIER" at bounding box center [278, 71] width 62 height 9
type textarea "20224972238"
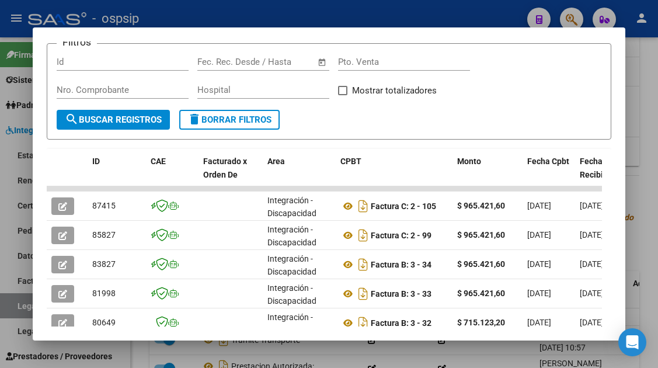
scroll to position [371, 0]
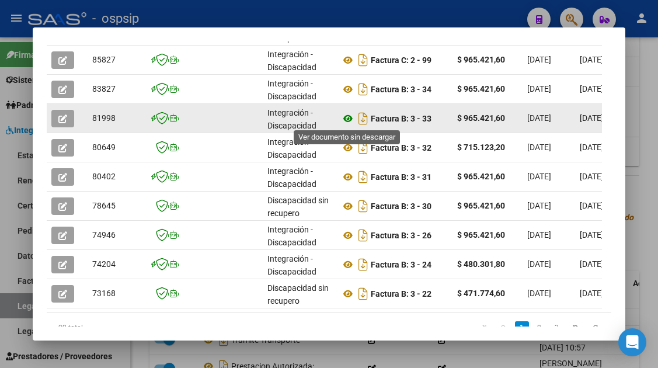
click at [348, 121] on icon at bounding box center [347, 118] width 15 height 14
click at [60, 116] on icon "button" at bounding box center [62, 118] width 9 height 9
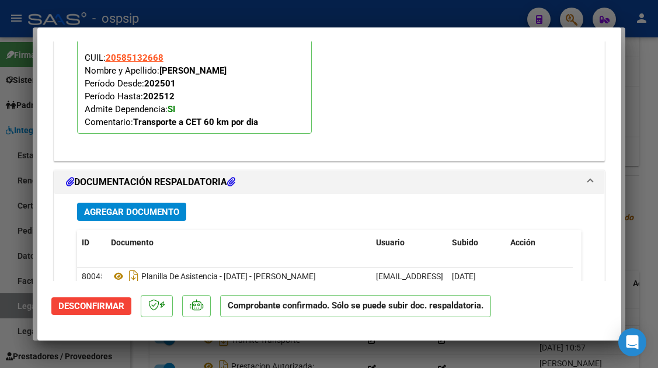
scroll to position [1795, 0]
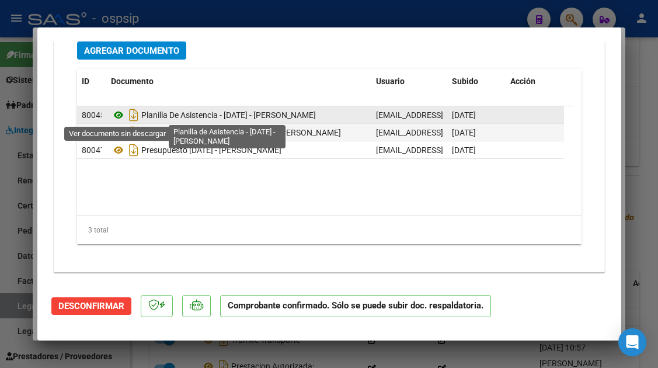
click at [118, 118] on icon at bounding box center [118, 115] width 15 height 14
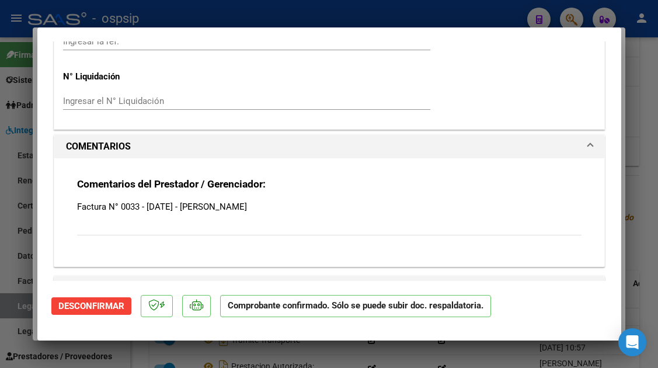
scroll to position [1270, 0]
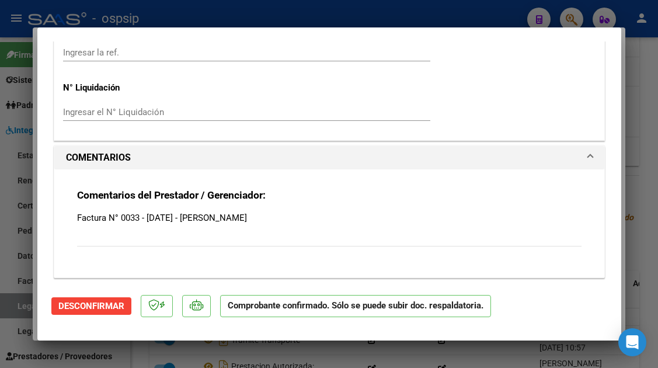
type input "$ 0,00"
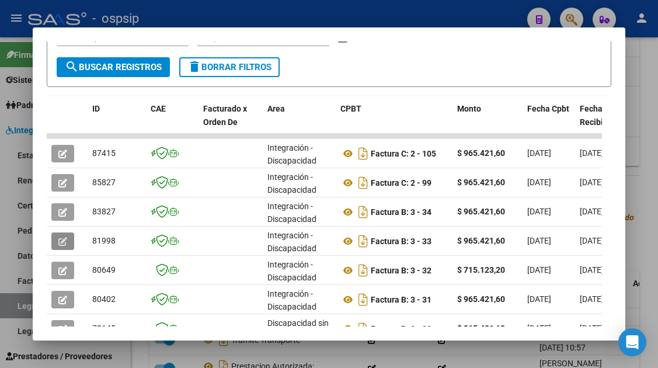
scroll to position [312, 0]
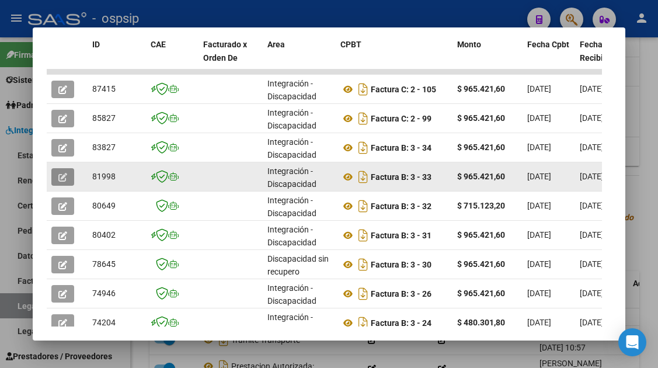
click at [67, 177] on icon "button" at bounding box center [62, 177] width 9 height 9
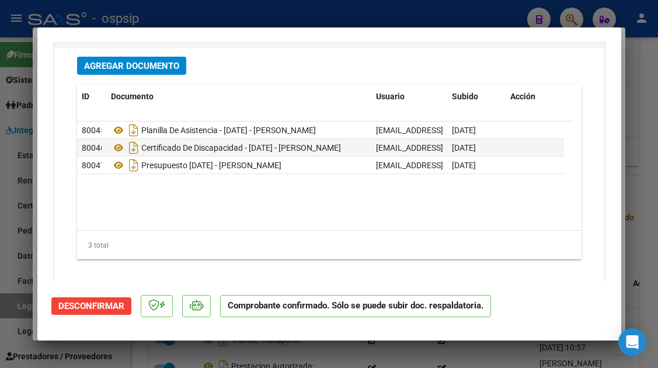
scroll to position [1795, 0]
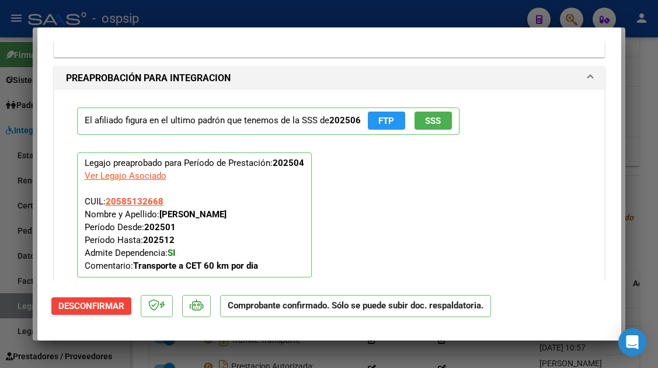
type input "$ 0,00"
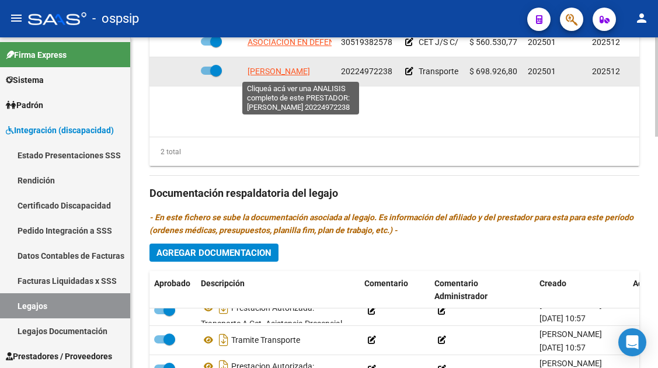
click at [294, 70] on span "MORENO FERNANDO JAVIER" at bounding box center [278, 71] width 62 height 9
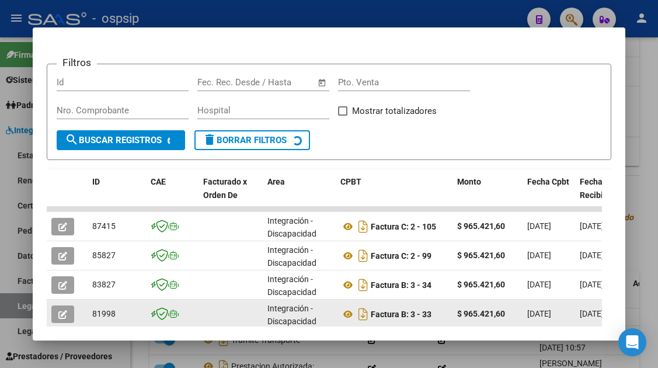
scroll to position [292, 0]
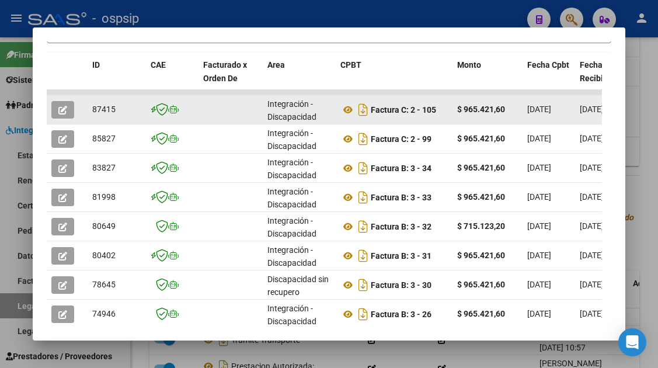
click at [54, 112] on button "button" at bounding box center [62, 110] width 23 height 18
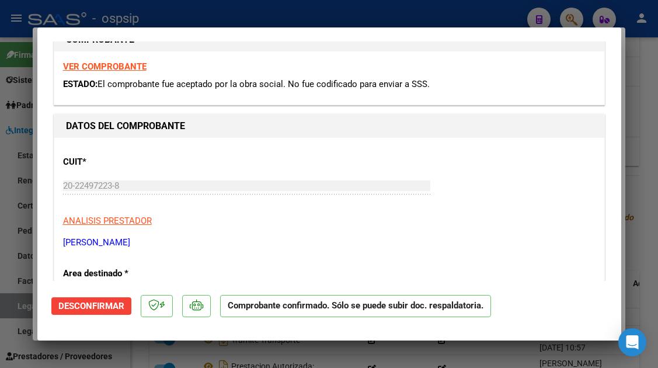
scroll to position [175, 0]
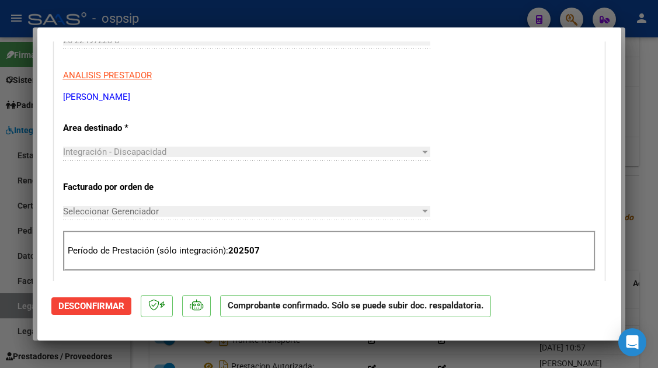
click at [19, 313] on div at bounding box center [329, 184] width 658 height 368
type input "$ 0,00"
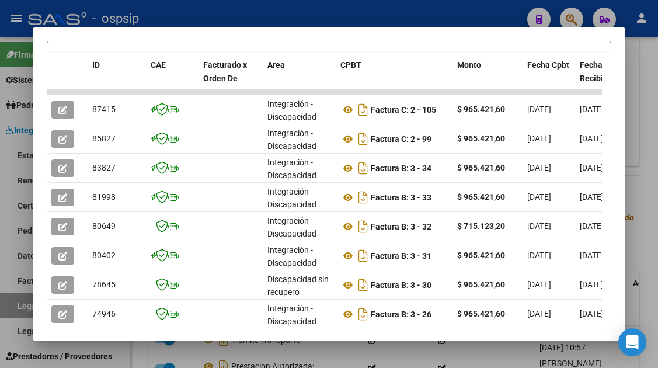
click at [19, 313] on div at bounding box center [329, 184] width 658 height 368
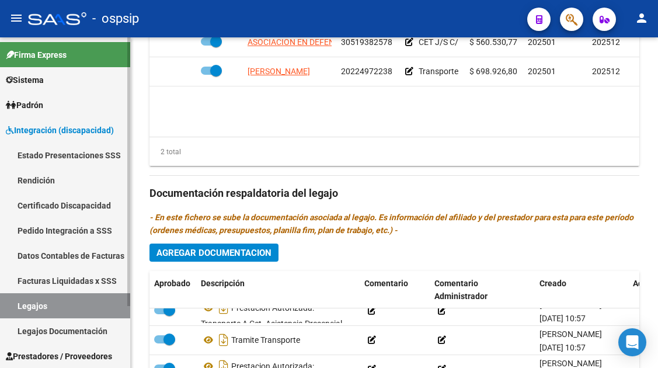
click at [19, 313] on link "Legajos" at bounding box center [65, 305] width 130 height 25
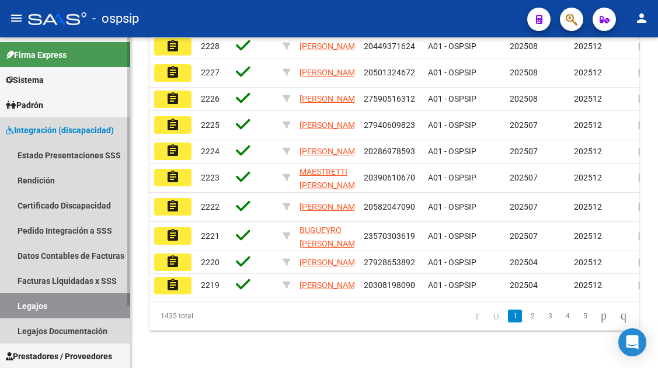
click at [22, 309] on link "Legajos" at bounding box center [65, 305] width 130 height 25
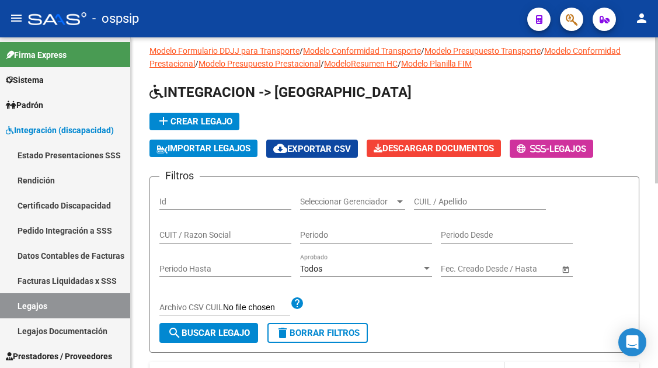
scroll to position [8, 0]
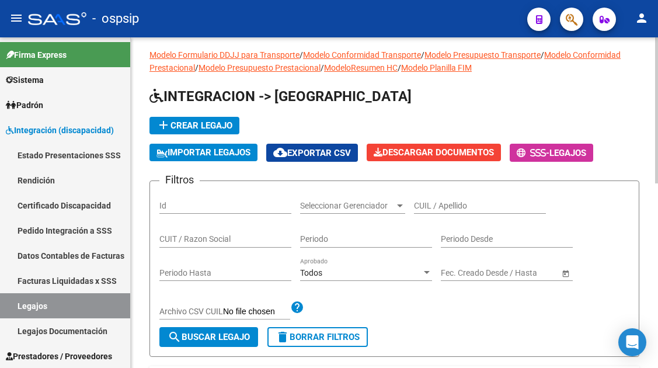
click at [431, 207] on input "CUIL / Apellido" at bounding box center [480, 206] width 132 height 10
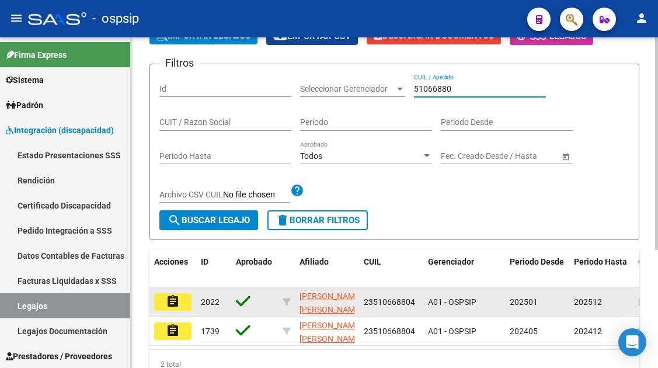
type input "51066880"
click at [170, 305] on mat-icon "assignment" at bounding box center [173, 301] width 14 height 14
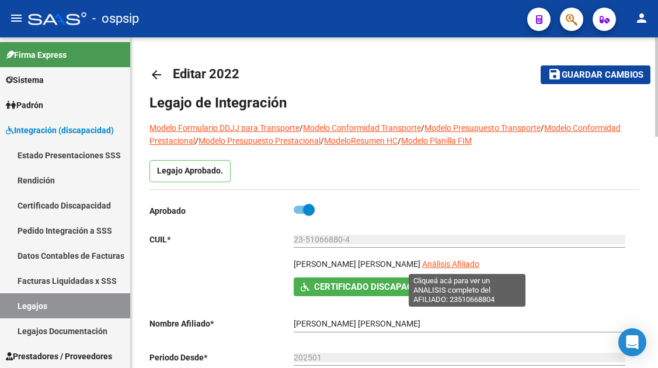
click at [444, 264] on span "Análisis Afiliado" at bounding box center [450, 263] width 57 height 9
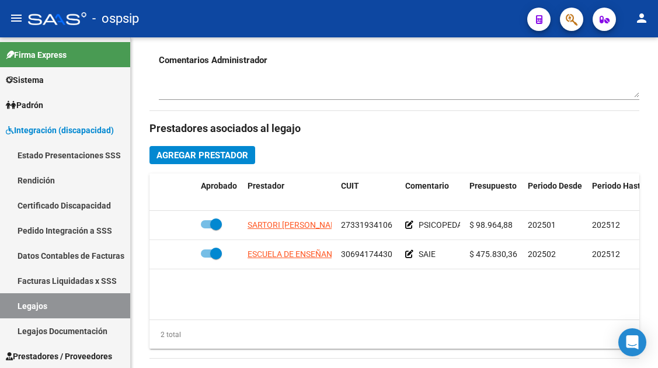
scroll to position [584, 0]
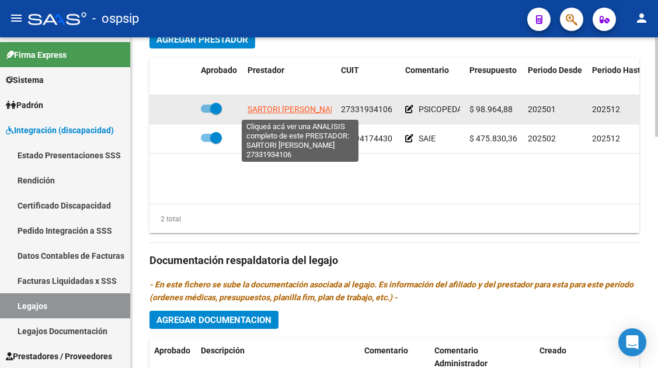
click at [276, 109] on span "SARTORI BETIANA SOLEDAD" at bounding box center [295, 108] width 97 height 9
type textarea "27331934106"
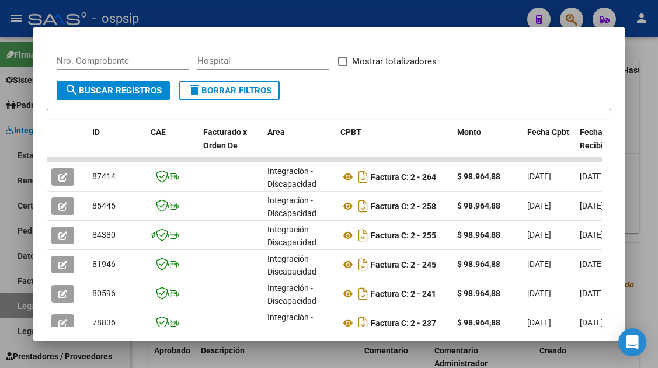
scroll to position [227, 0]
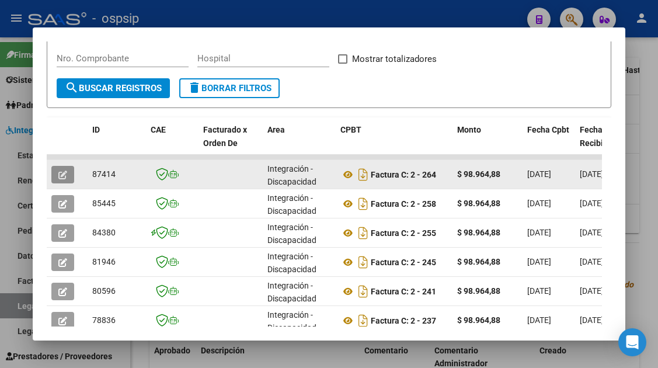
click at [65, 170] on icon "button" at bounding box center [62, 174] width 9 height 9
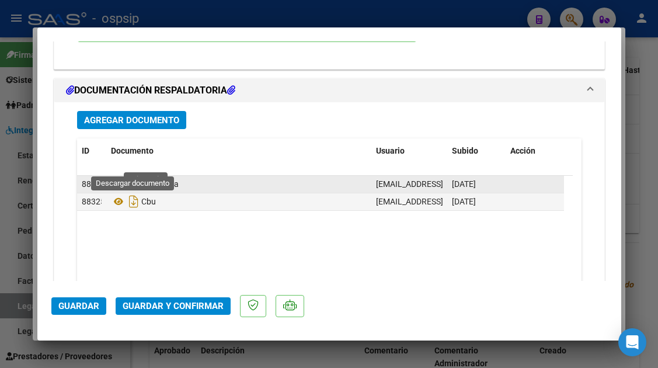
scroll to position [1423, 0]
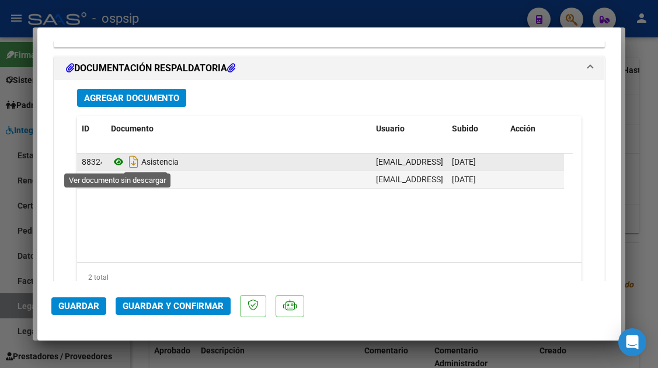
click at [115, 160] on icon at bounding box center [118, 162] width 15 height 14
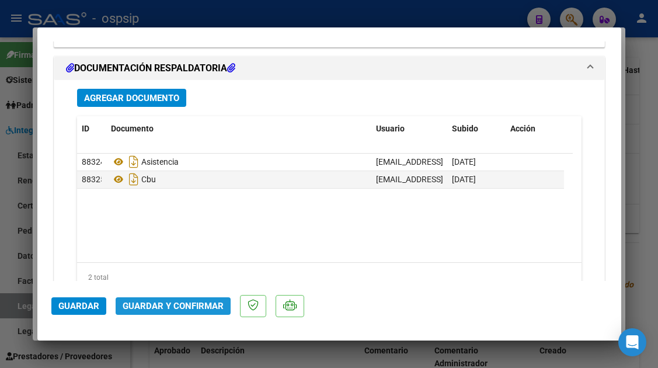
click at [185, 310] on span "Guardar y Confirmar" at bounding box center [173, 306] width 101 height 11
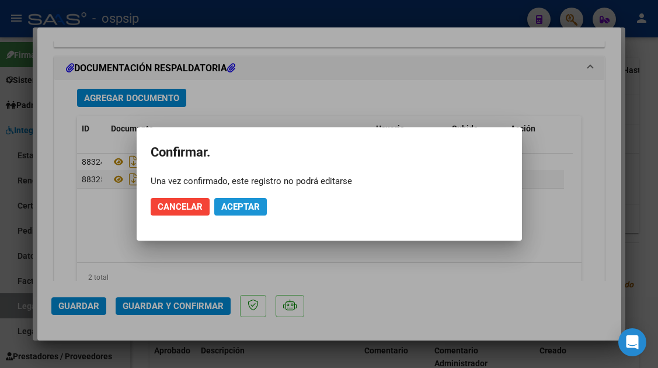
click at [251, 212] on button "Aceptar" at bounding box center [240, 207] width 53 height 18
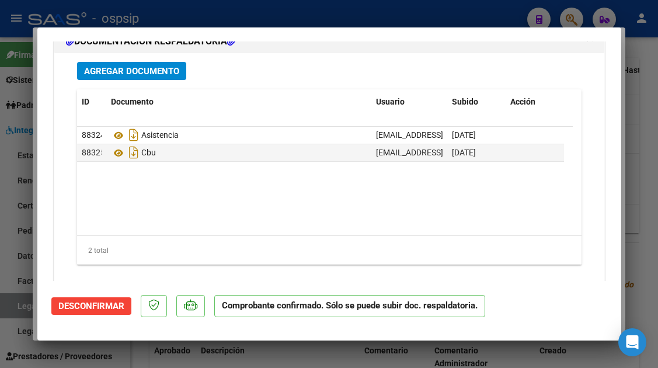
click at [18, 304] on div at bounding box center [329, 184] width 658 height 368
type input "$ 0,00"
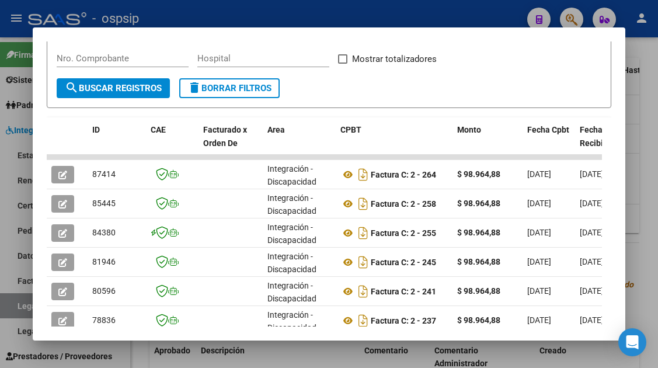
click at [18, 304] on div at bounding box center [329, 184] width 658 height 368
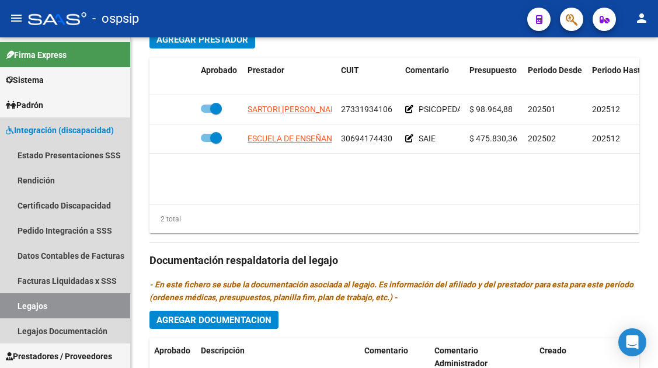
click at [18, 304] on link "Legajos" at bounding box center [65, 305] width 130 height 25
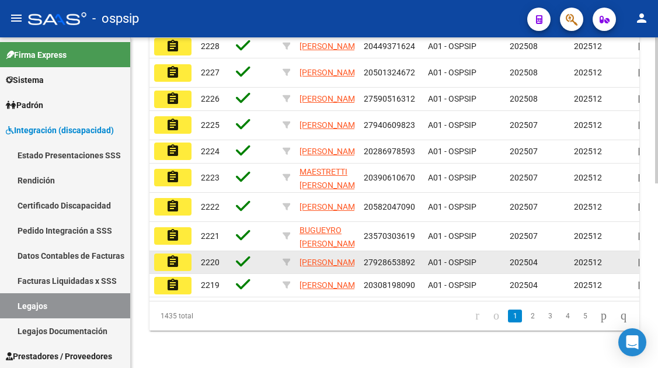
scroll to position [241, 0]
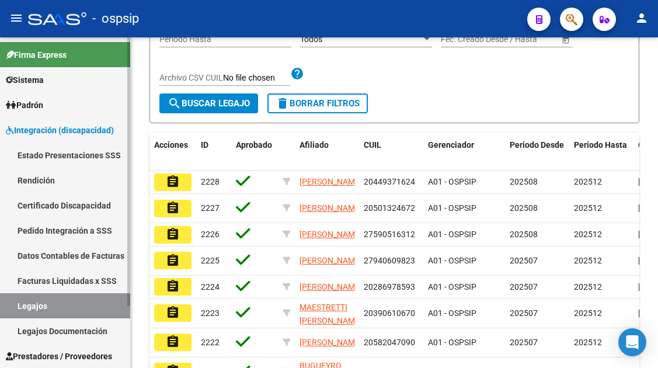
click at [34, 305] on link "Legajos" at bounding box center [65, 305] width 130 height 25
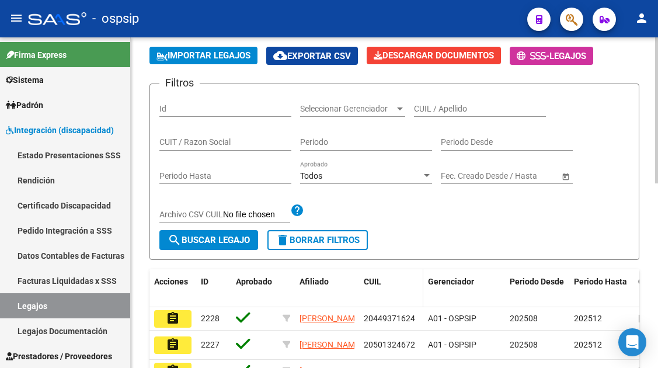
scroll to position [66, 0]
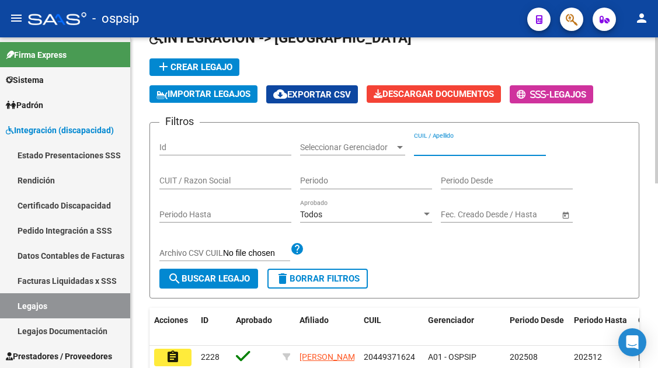
click at [422, 146] on input "CUIL / Apellido" at bounding box center [480, 147] width 132 height 10
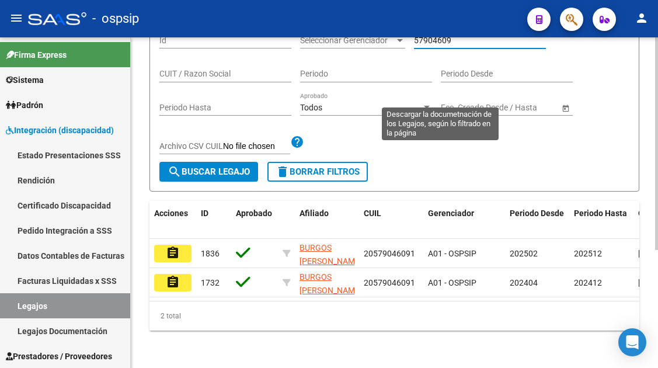
scroll to position [183, 0]
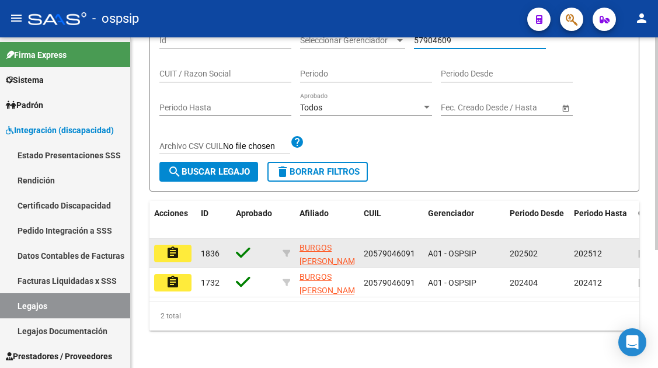
type input "57904609"
click at [169, 246] on mat-icon "assignment" at bounding box center [173, 253] width 14 height 14
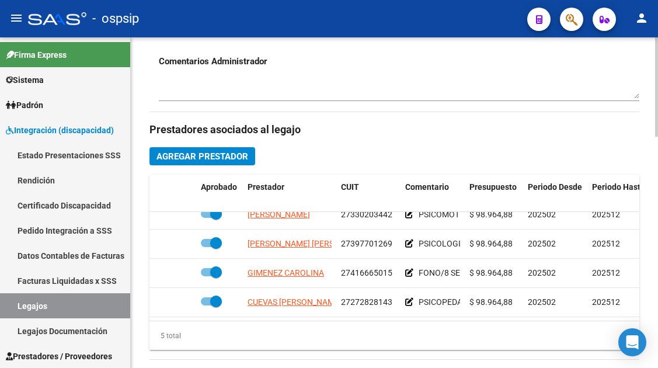
scroll to position [50, 0]
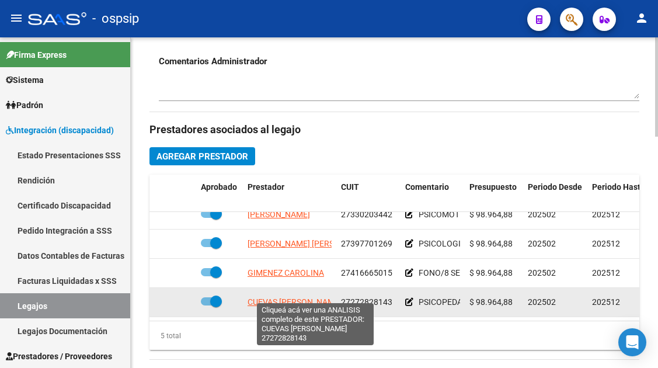
click at [297, 297] on span "CUEVAS MANSILLA WANDA LORENA" at bounding box center [294, 301] width 94 height 9
type textarea "27272828143"
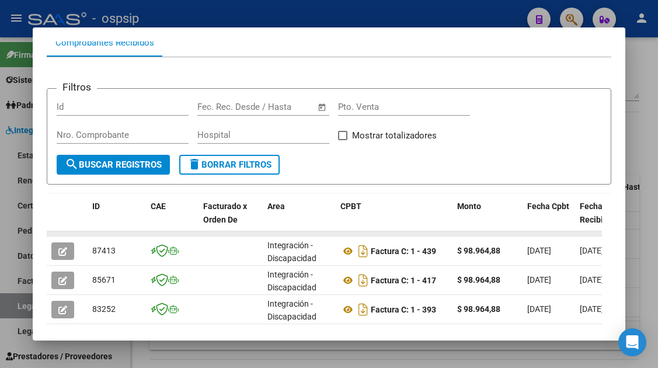
scroll to position [169, 0]
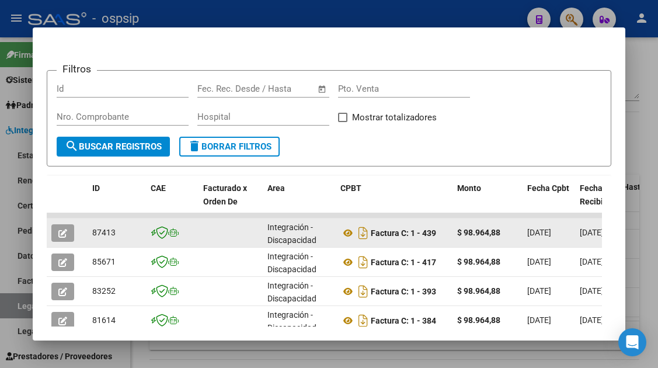
click at [66, 229] on icon "button" at bounding box center [62, 233] width 9 height 9
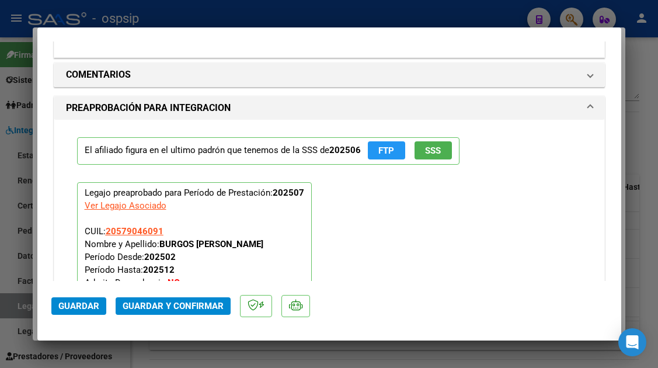
scroll to position [1342, 0]
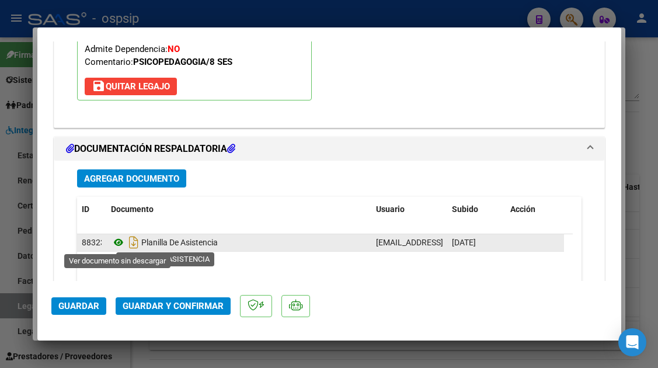
click at [118, 240] on icon at bounding box center [118, 242] width 15 height 14
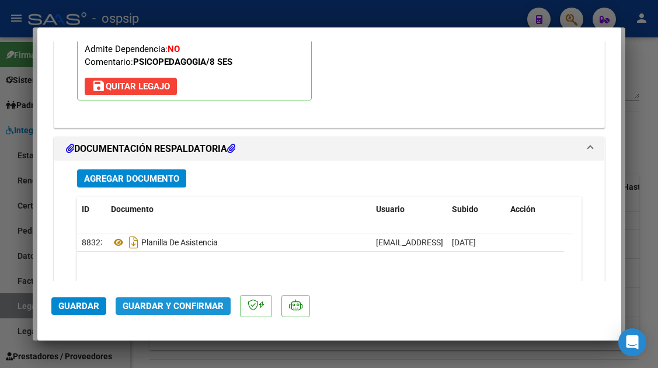
click at [202, 305] on span "Guardar y Confirmar" at bounding box center [173, 306] width 101 height 11
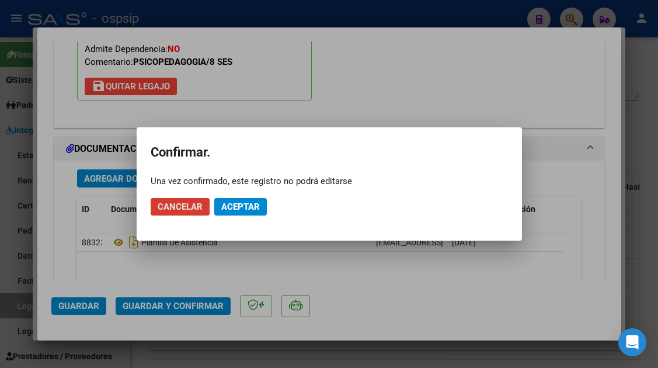
click at [245, 210] on span "Aceptar" at bounding box center [240, 206] width 39 height 11
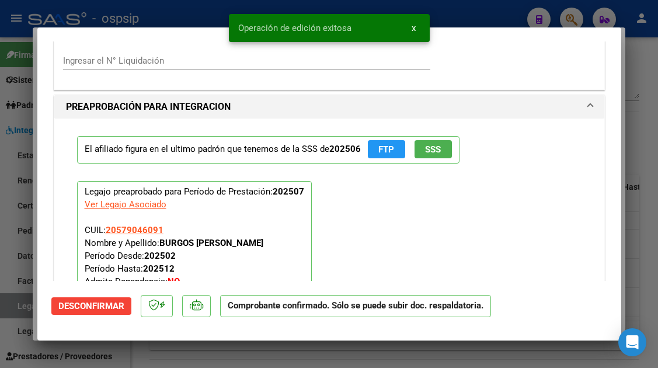
scroll to position [1003, 0]
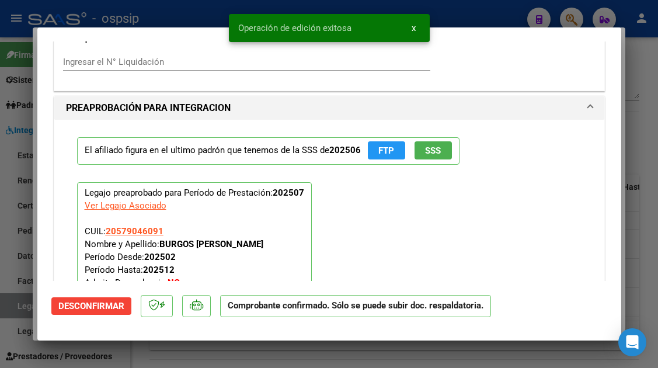
click at [436, 151] on span "SSS" at bounding box center [433, 150] width 16 height 11
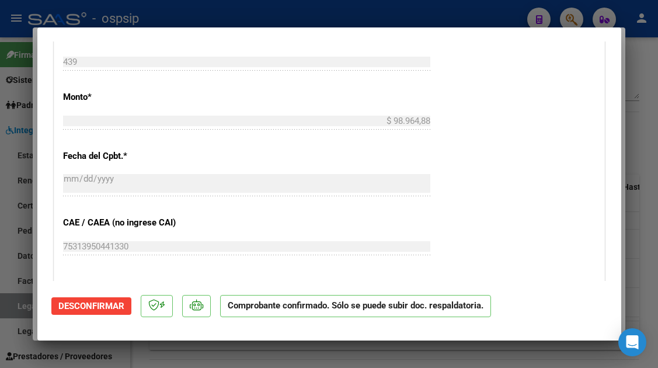
scroll to position [478, 0]
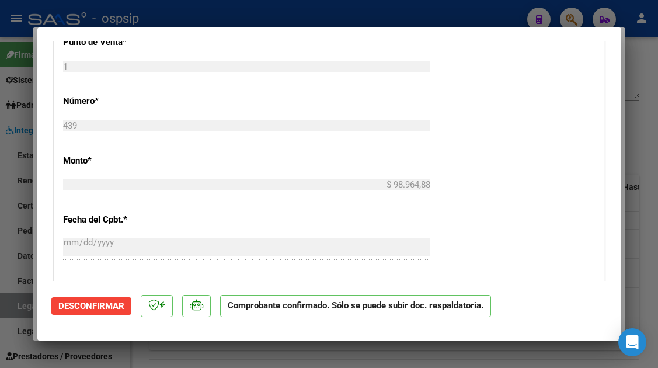
type input "$ 0,00"
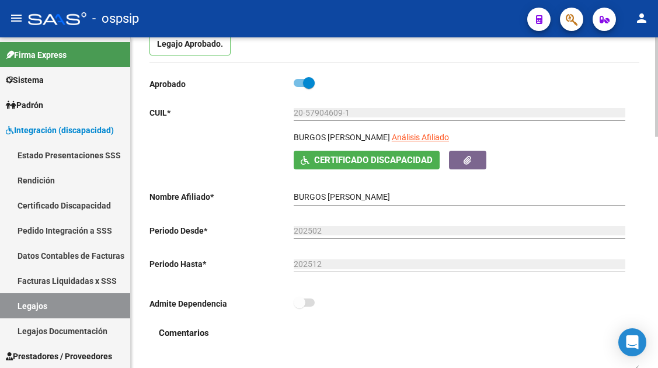
scroll to position [117, 0]
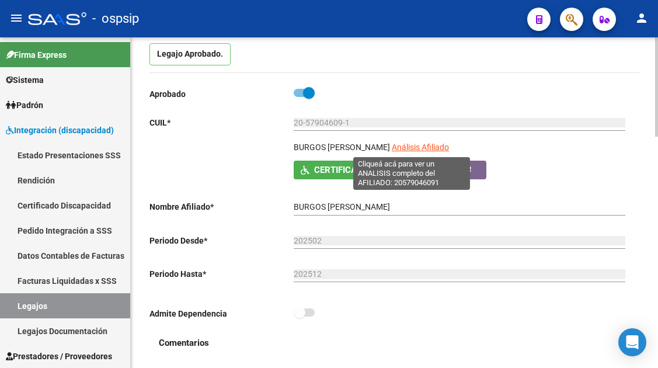
click at [416, 144] on span "Análisis Afiliado" at bounding box center [420, 146] width 57 height 9
type textarea "20579046091"
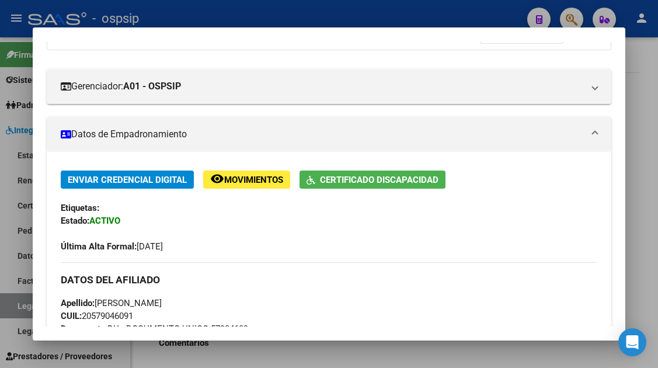
scroll to position [292, 0]
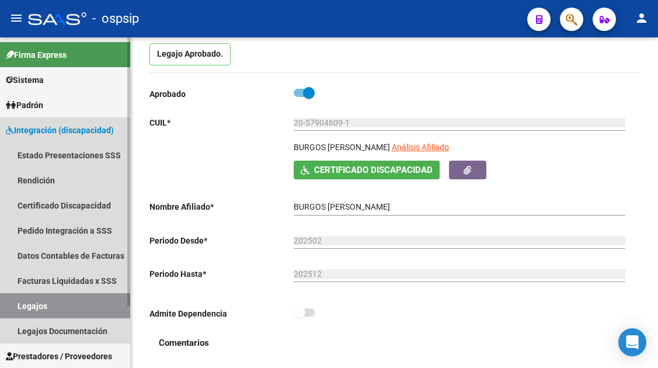
click at [49, 299] on link "Legajos" at bounding box center [65, 305] width 130 height 25
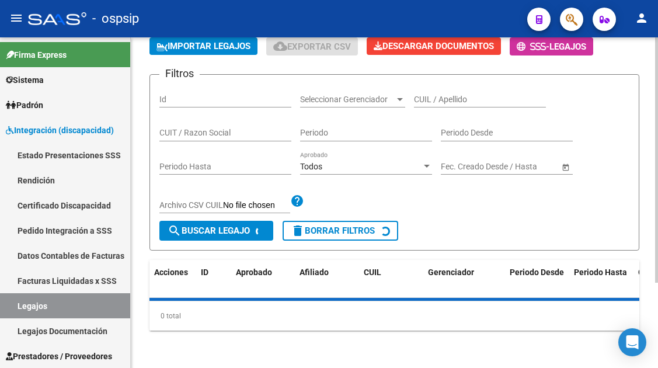
click at [446, 100] on input "CUIL / Apellido" at bounding box center [480, 100] width 132 height 10
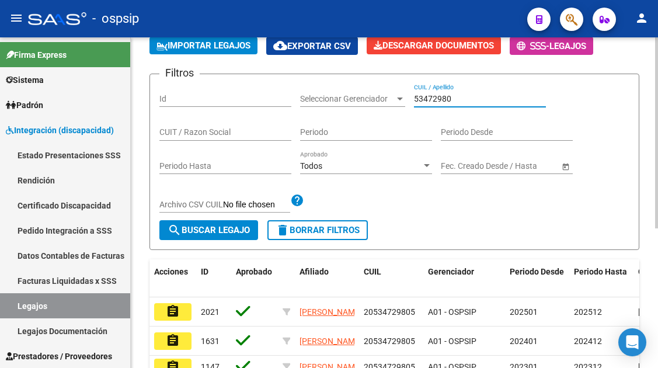
scroll to position [231, 0]
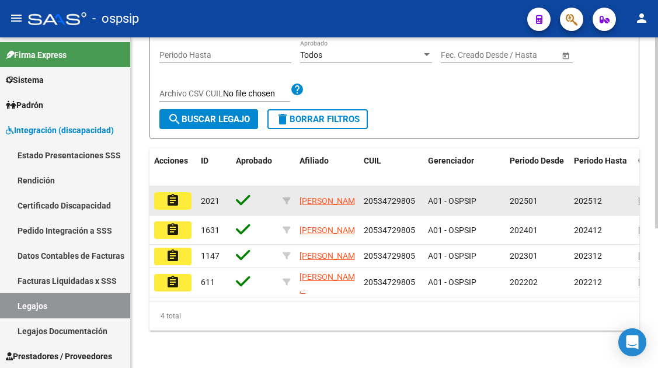
type input "53472980"
click at [164, 204] on button "assignment" at bounding box center [172, 201] width 37 height 18
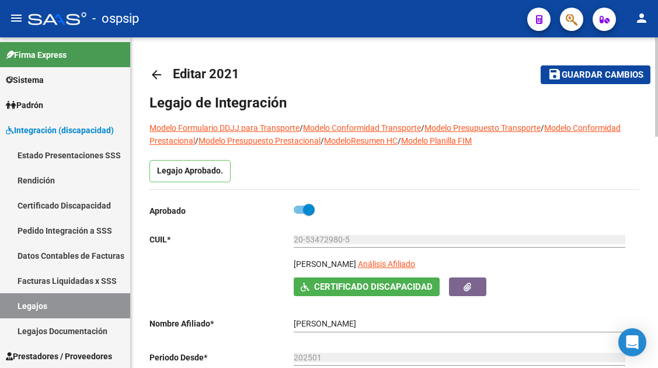
scroll to position [117, 0]
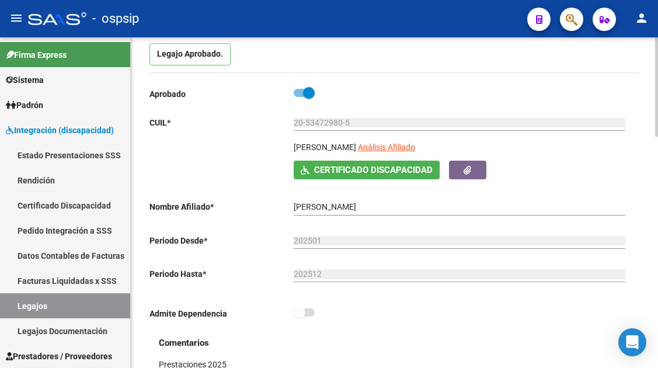
click at [415, 142] on app-link-go-to "Análisis Afiliado" at bounding box center [386, 151] width 57 height 20
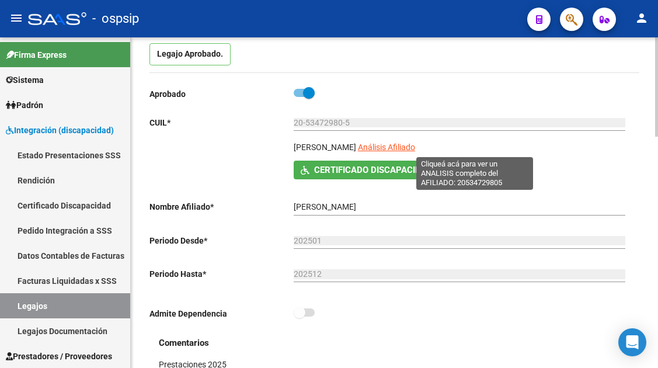
click at [415, 144] on span "Análisis Afiliado" at bounding box center [386, 146] width 57 height 9
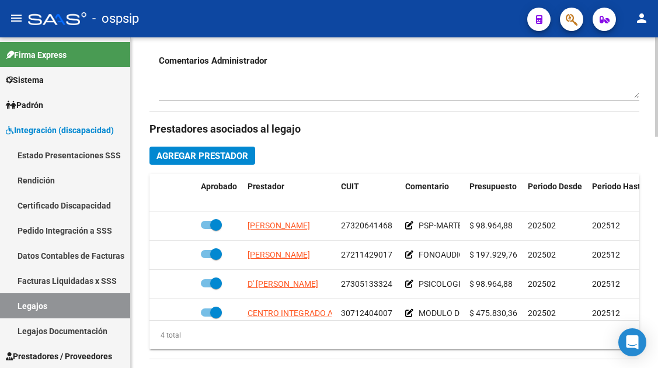
scroll to position [525, 0]
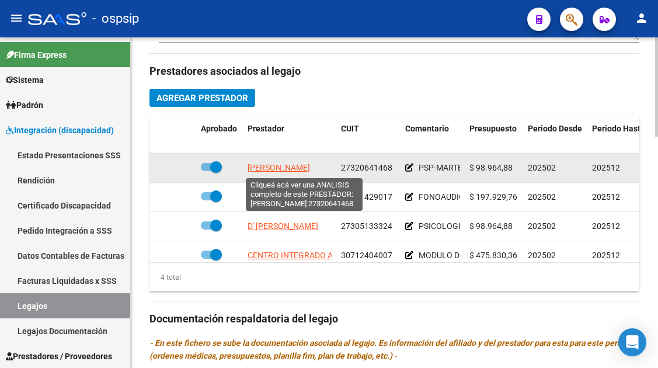
click at [273, 167] on span "NOCITA NATALIA JACQUELINE" at bounding box center [278, 167] width 62 height 9
type textarea "27320641468"
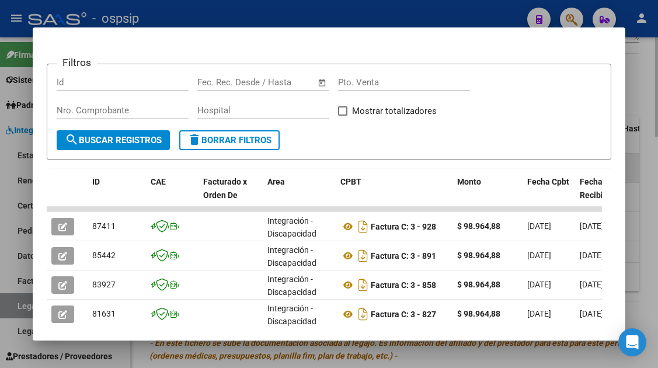
scroll to position [233, 0]
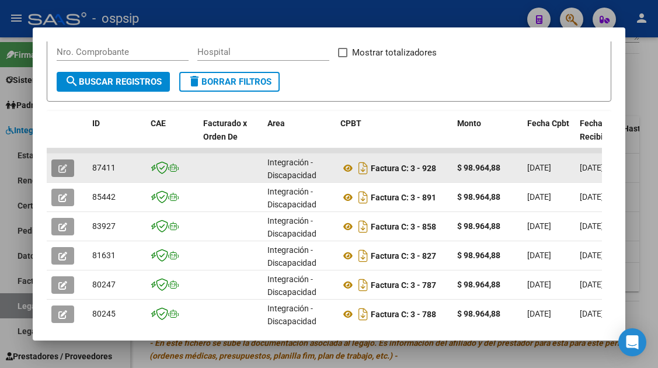
click at [68, 169] on button "button" at bounding box center [62, 168] width 23 height 18
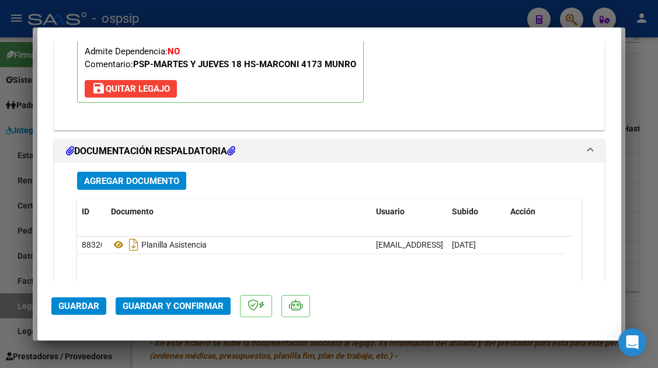
scroll to position [1342, 0]
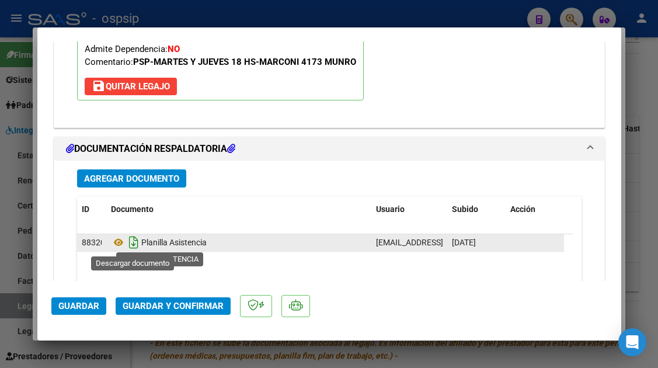
click at [128, 235] on icon "Descargar documento" at bounding box center [133, 242] width 15 height 19
click at [120, 238] on icon at bounding box center [118, 242] width 15 height 14
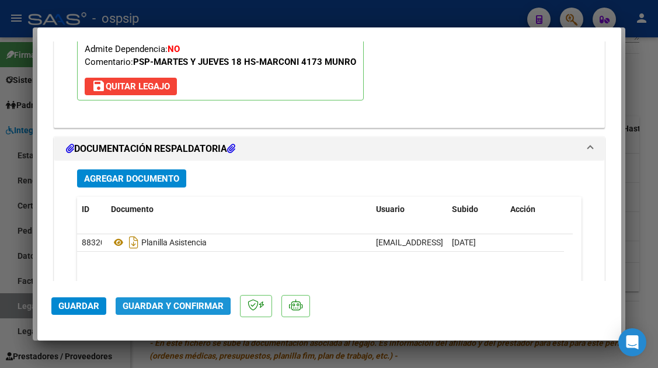
click at [168, 303] on span "Guardar y Confirmar" at bounding box center [173, 306] width 101 height 11
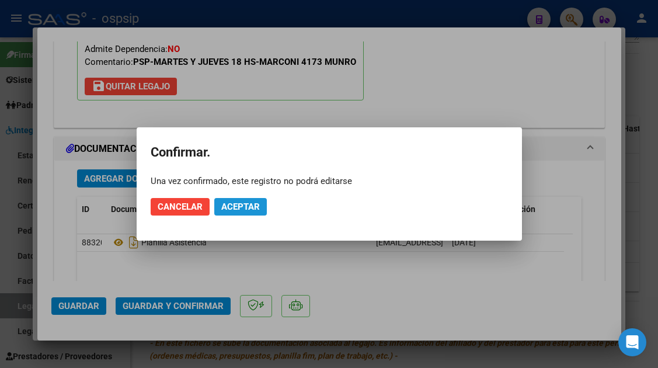
click at [239, 208] on span "Aceptar" at bounding box center [240, 206] width 39 height 11
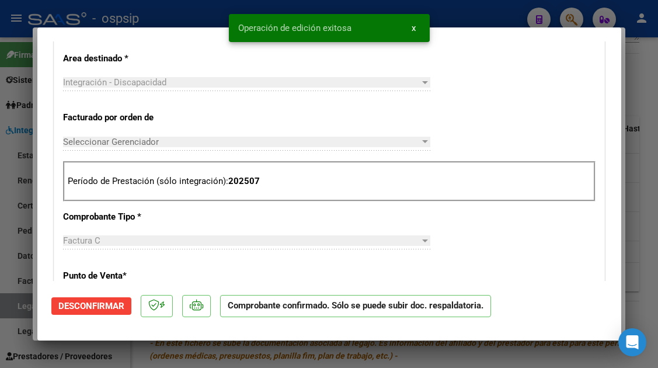
scroll to position [69, 0]
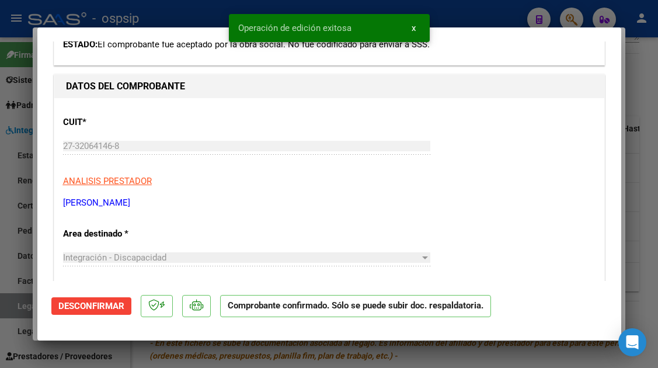
type input "$ 0,00"
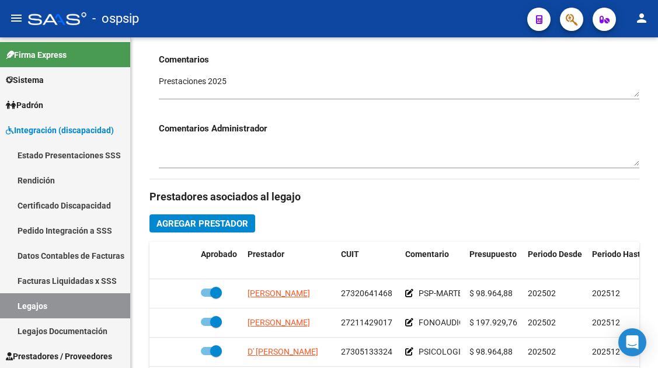
scroll to position [467, 0]
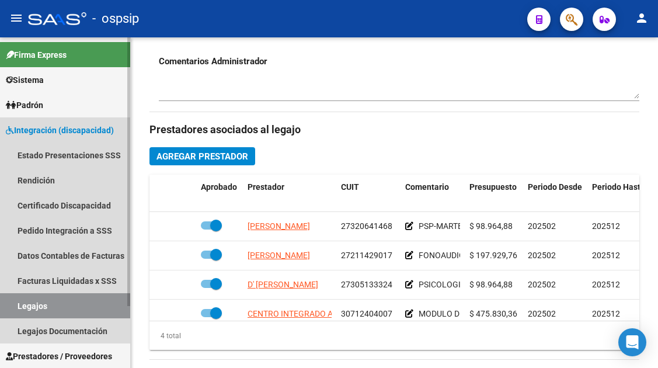
click at [33, 312] on link "Legajos" at bounding box center [65, 305] width 130 height 25
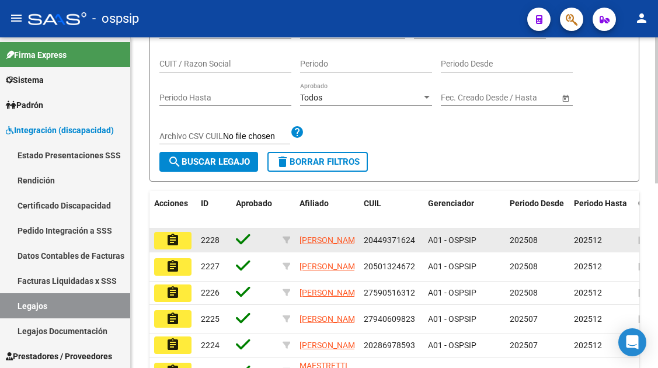
scroll to position [8, 0]
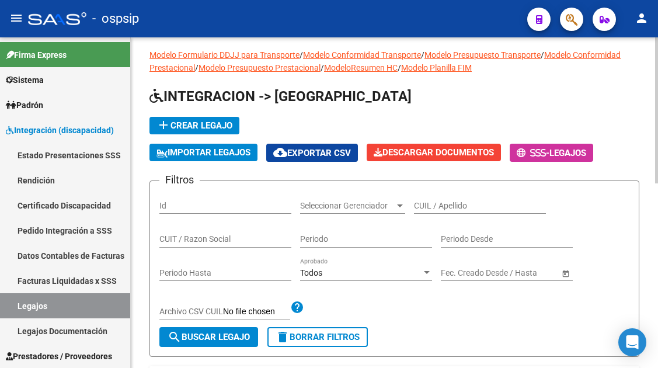
click at [422, 201] on input "CUIL / Apellido" at bounding box center [480, 206] width 132 height 10
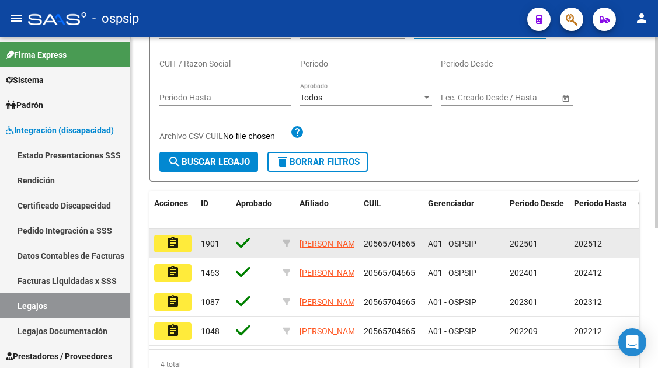
type input "56570466"
click at [183, 242] on button "assignment" at bounding box center [172, 244] width 37 height 18
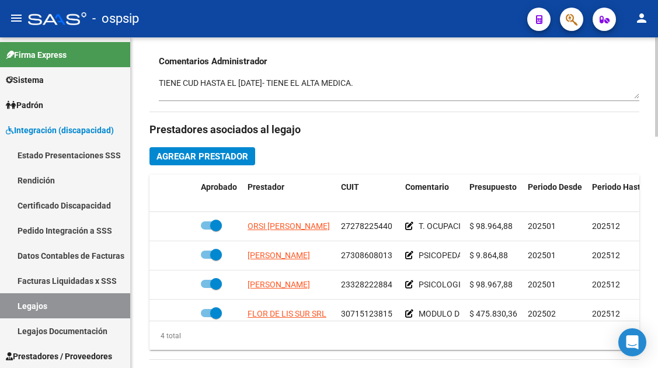
scroll to position [21, 0]
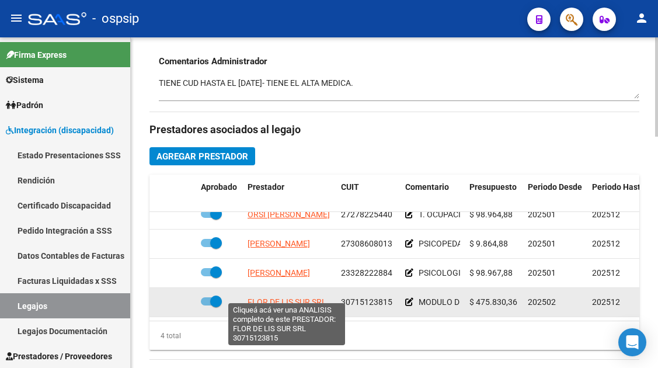
click at [269, 297] on span "FLOR DE LIS SUR SRL" at bounding box center [286, 301] width 79 height 9
type textarea "30715123815"
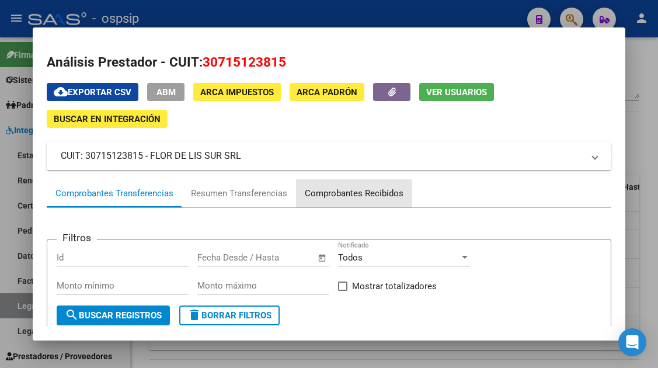
click at [340, 194] on div "Comprobantes Recibidos" at bounding box center [354, 193] width 99 height 13
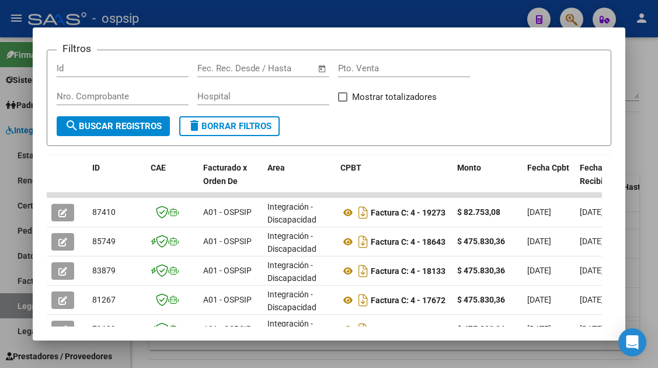
scroll to position [292, 0]
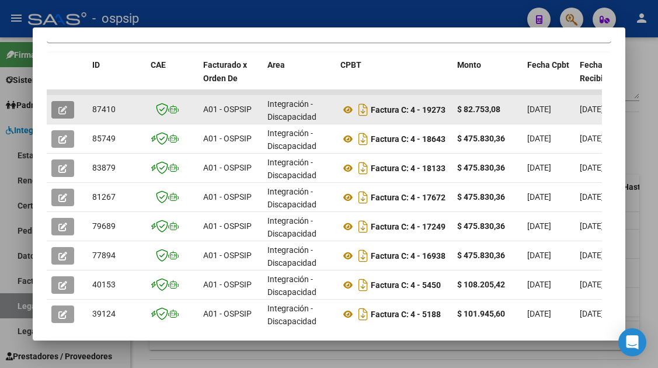
click at [62, 107] on icon "button" at bounding box center [62, 110] width 9 height 9
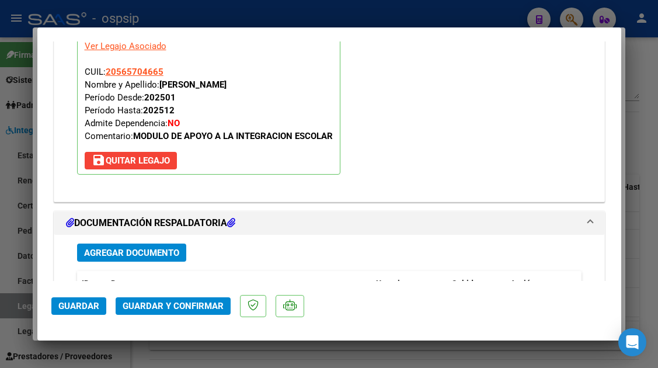
scroll to position [1401, 0]
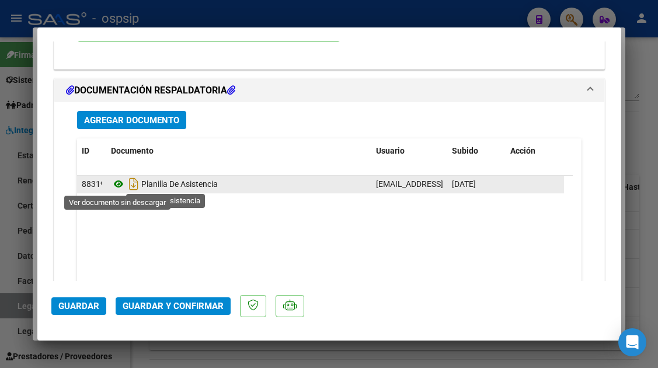
click at [118, 182] on icon at bounding box center [118, 184] width 15 height 14
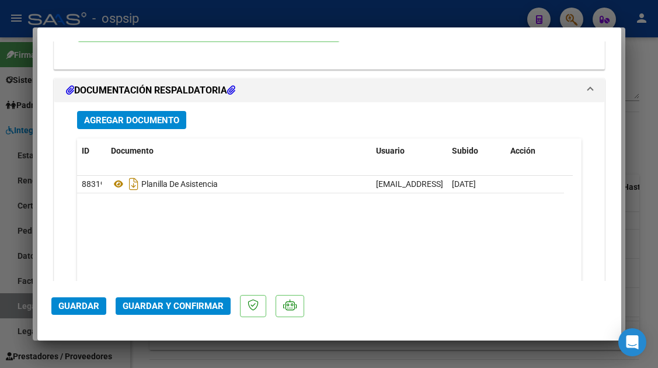
click at [160, 303] on span "Guardar y Confirmar" at bounding box center [173, 306] width 101 height 11
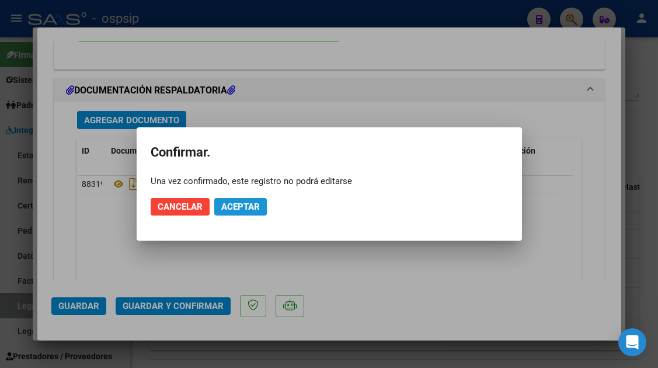
click at [235, 210] on span "Aceptar" at bounding box center [240, 206] width 39 height 11
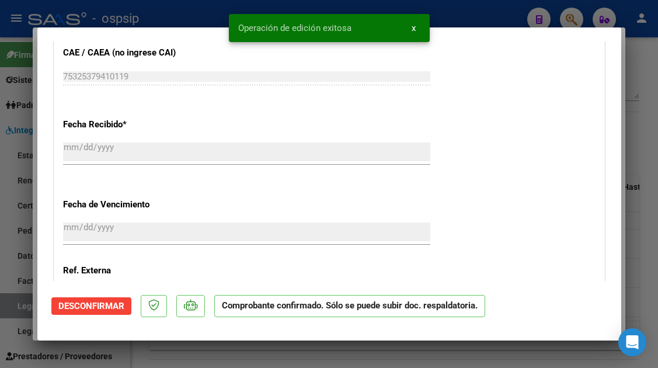
scroll to position [828, 0]
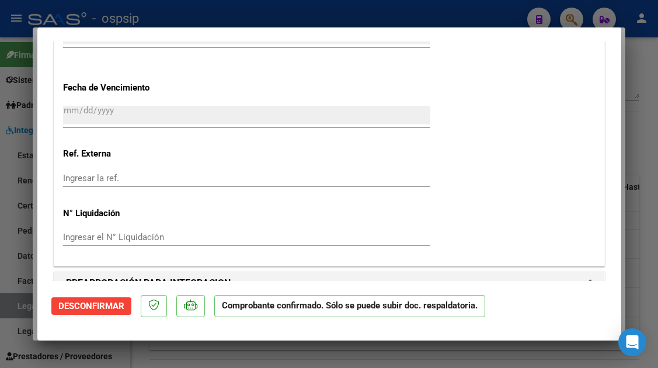
click at [12, 302] on div at bounding box center [329, 184] width 658 height 368
type input "$ 0,00"
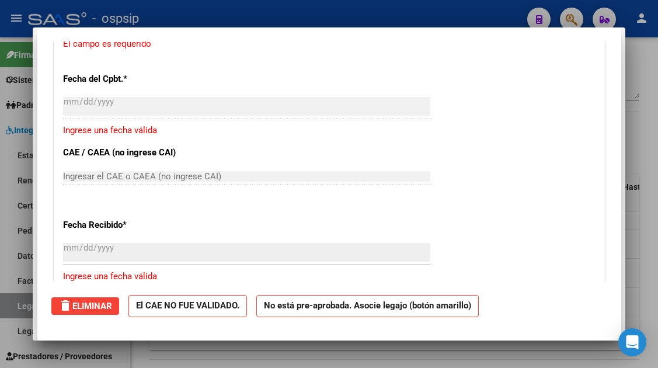
scroll to position [0, 0]
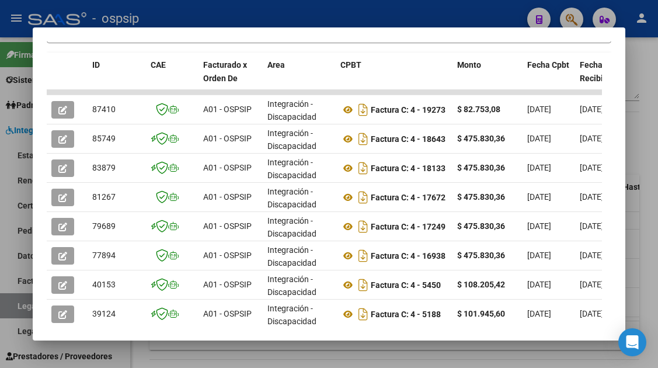
click at [12, 302] on div at bounding box center [329, 184] width 658 height 368
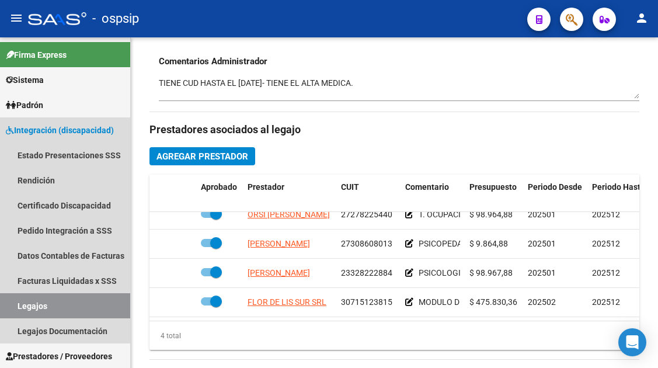
click at [12, 302] on link "Legajos" at bounding box center [65, 305] width 130 height 25
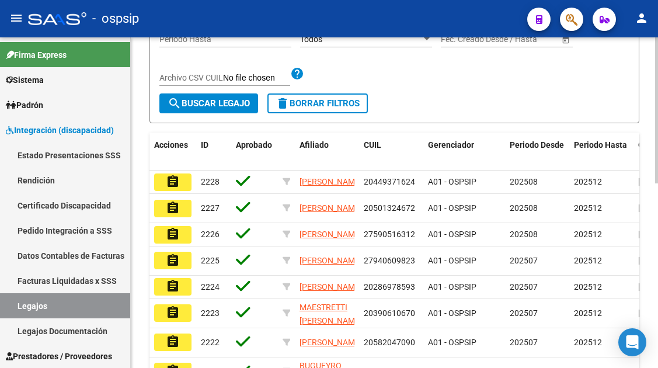
scroll to position [124, 0]
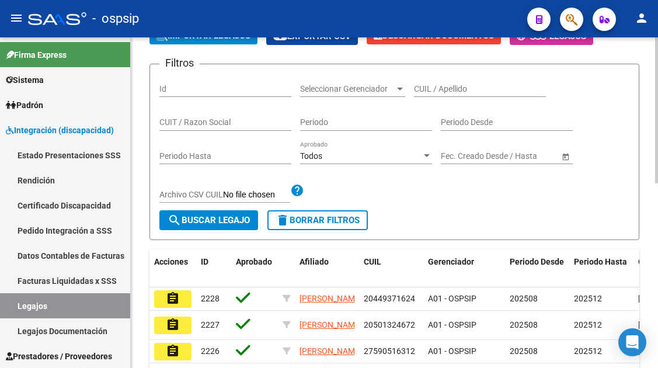
click at [431, 80] on div "CUIL / Apellido" at bounding box center [480, 85] width 132 height 23
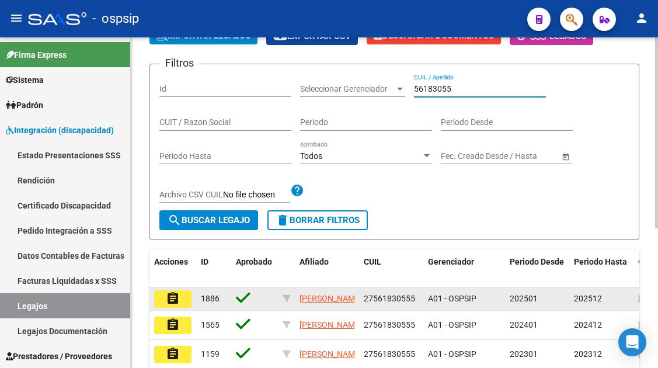
type input "56183055"
click at [174, 303] on mat-icon "assignment" at bounding box center [173, 298] width 14 height 14
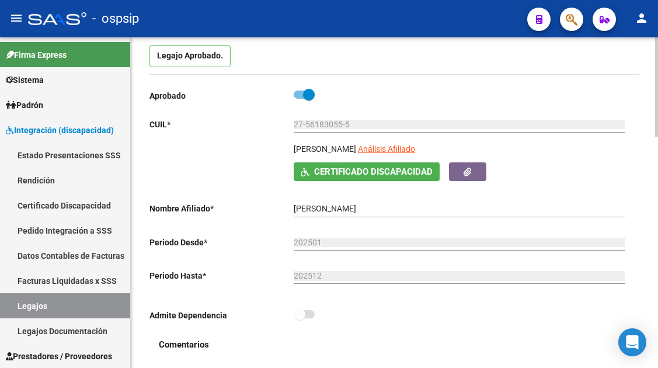
scroll to position [117, 0]
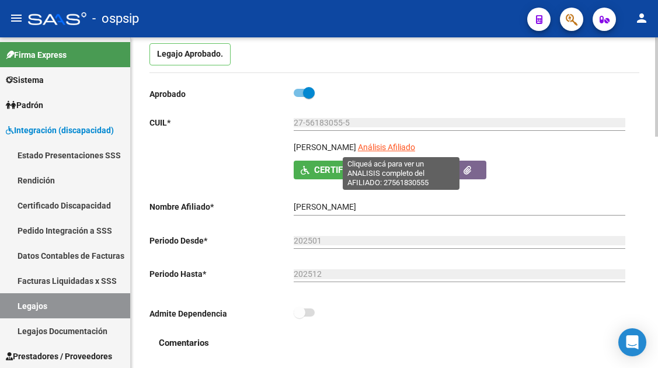
click at [405, 147] on span "Análisis Afiliado" at bounding box center [386, 146] width 57 height 9
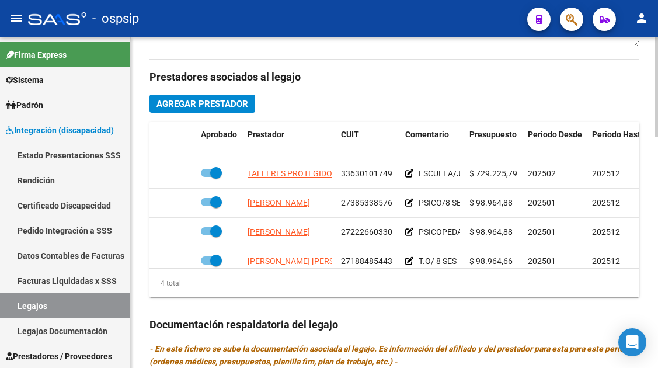
scroll to position [525, 0]
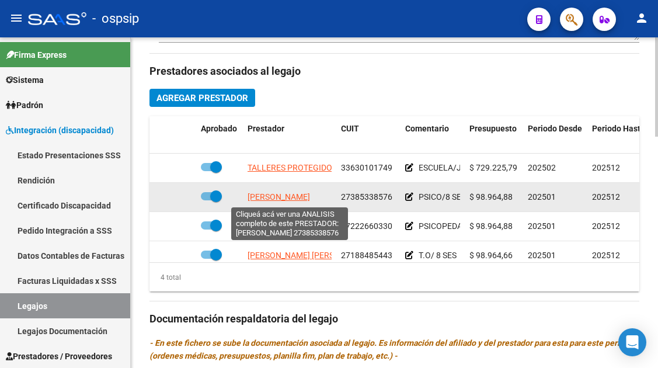
click at [277, 197] on span "SEIJAS ROCIO AYELEN" at bounding box center [278, 196] width 62 height 9
type textarea "27385338576"
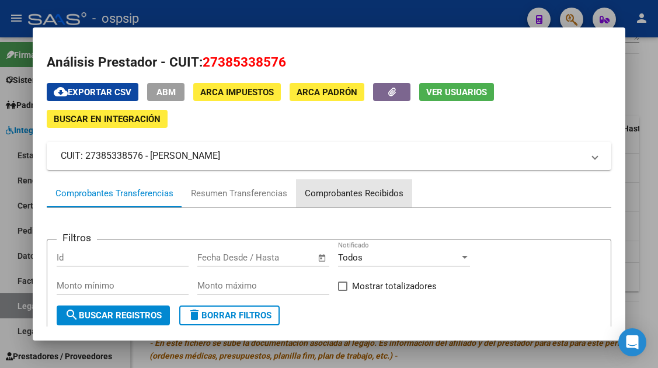
click at [330, 187] on div "Comprobantes Recibidos" at bounding box center [354, 193] width 99 height 13
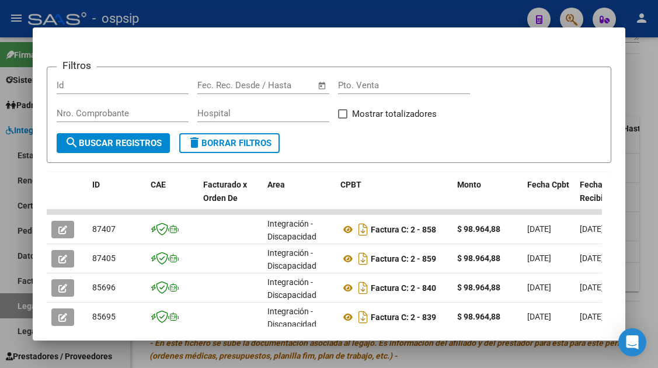
scroll to position [228, 0]
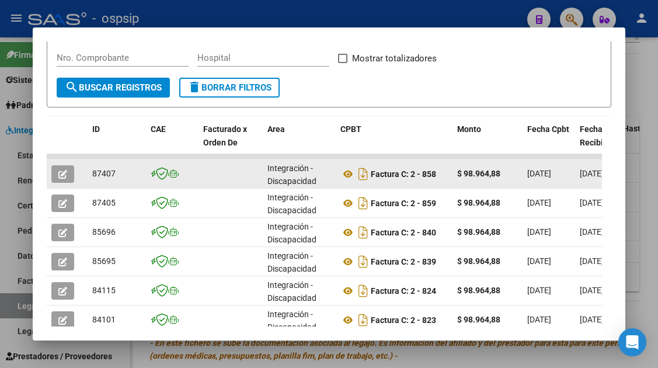
click at [70, 174] on button "button" at bounding box center [62, 174] width 23 height 18
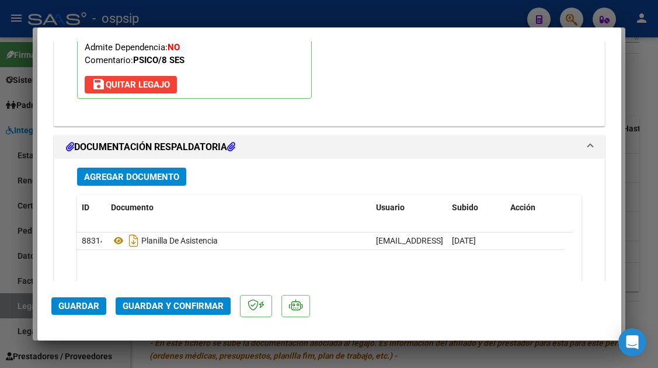
scroll to position [1401, 0]
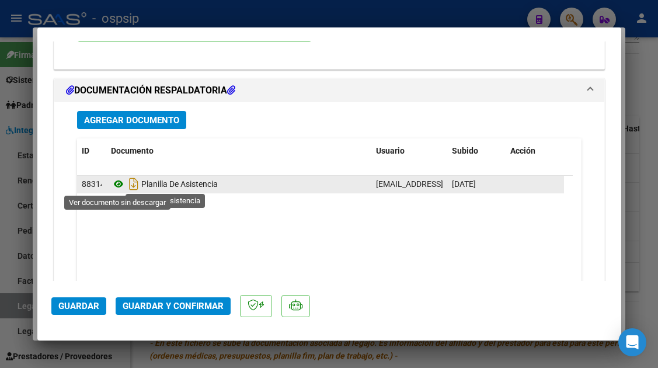
click at [114, 180] on icon at bounding box center [118, 184] width 15 height 14
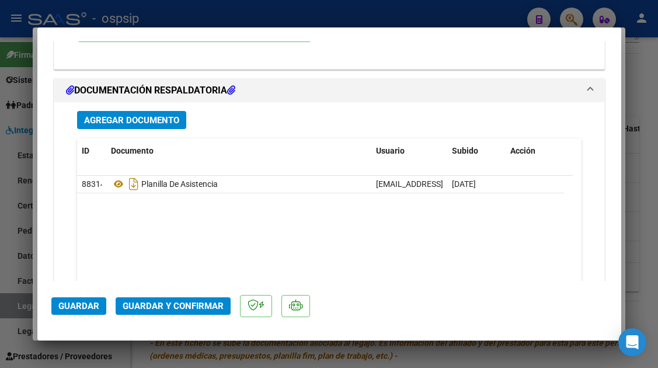
click at [156, 306] on span "Guardar y Confirmar" at bounding box center [173, 306] width 101 height 11
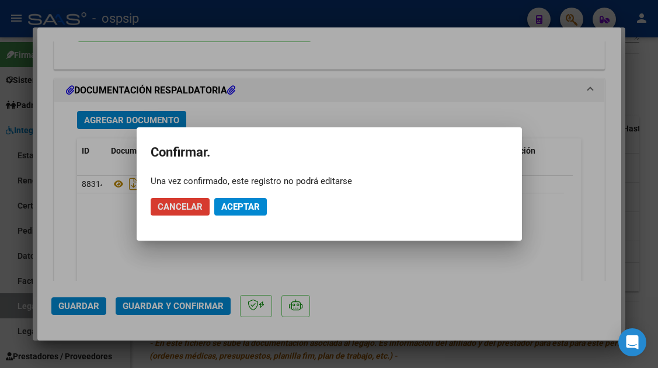
click at [226, 210] on span "Aceptar" at bounding box center [240, 206] width 39 height 11
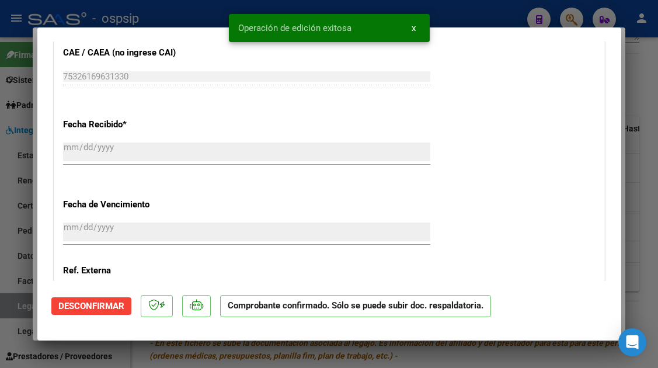
scroll to position [886, 0]
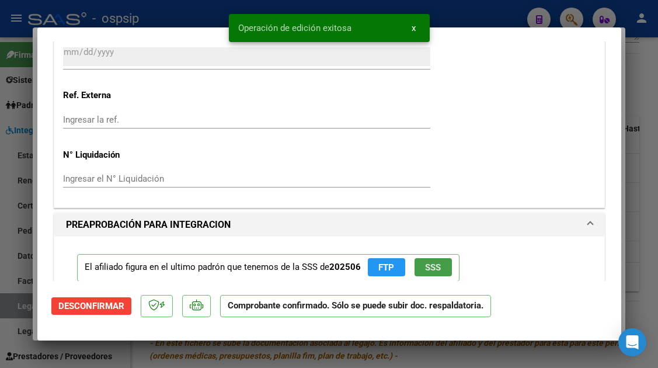
click at [426, 267] on span "SSS" at bounding box center [433, 267] width 16 height 11
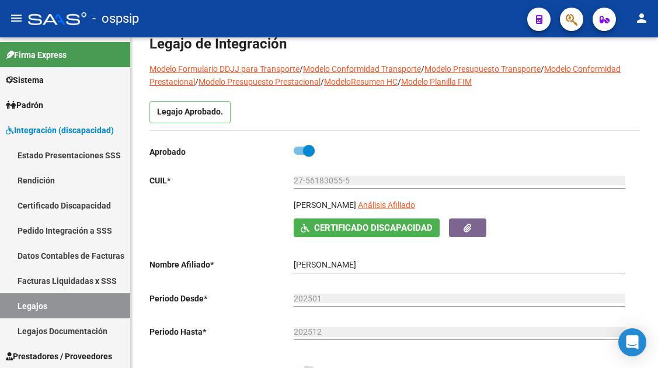
scroll to position [58, 0]
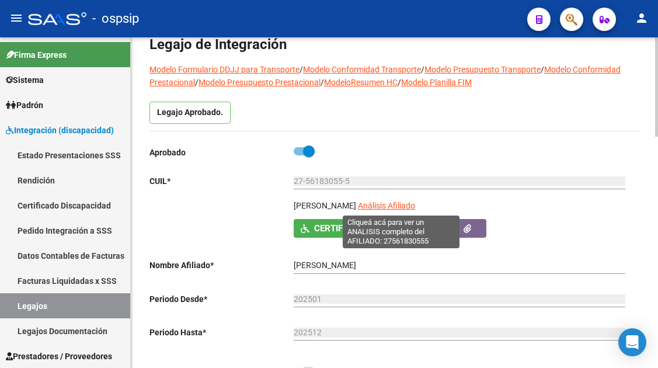
click at [395, 205] on span "Análisis Afiliado" at bounding box center [386, 205] width 57 height 9
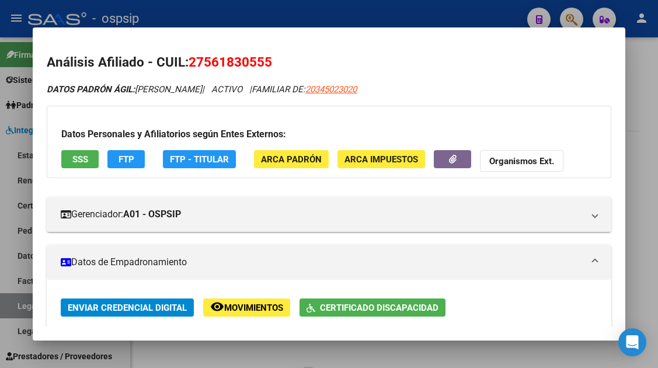
scroll to position [175, 0]
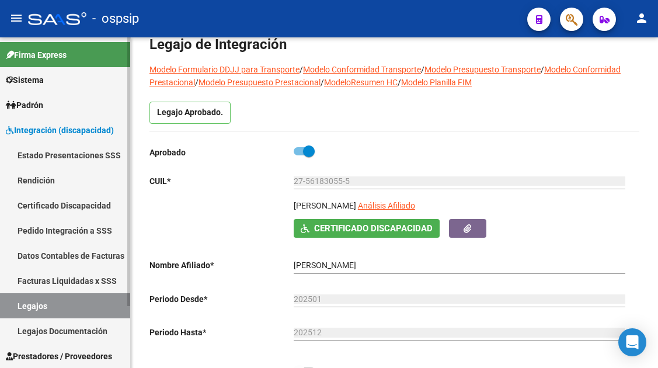
click at [51, 305] on link "Legajos" at bounding box center [65, 305] width 130 height 25
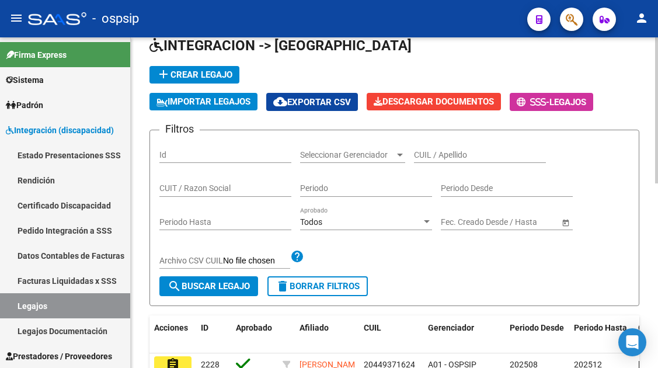
click at [420, 157] on input "CUIL / Apellido" at bounding box center [480, 155] width 132 height 10
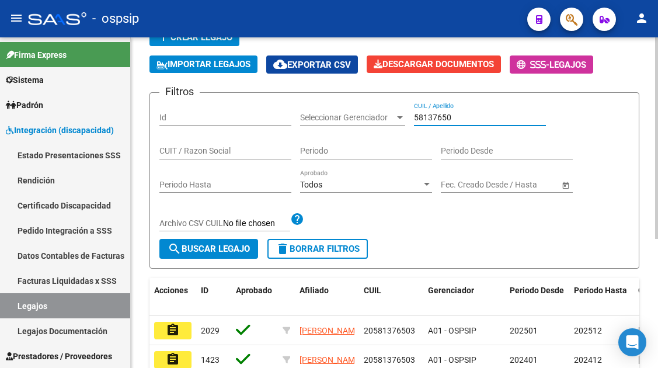
scroll to position [117, 0]
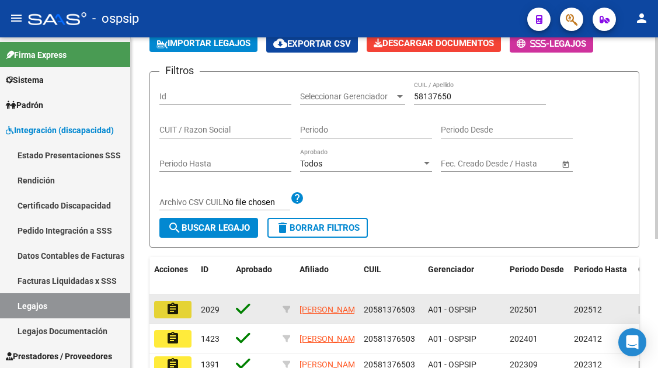
click at [169, 313] on mat-icon "assignment" at bounding box center [173, 309] width 14 height 14
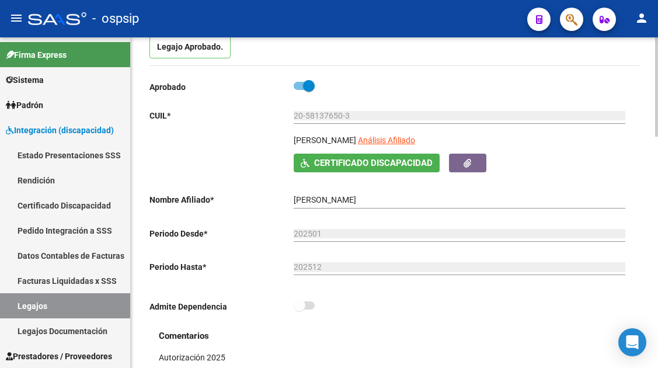
scroll to position [117, 0]
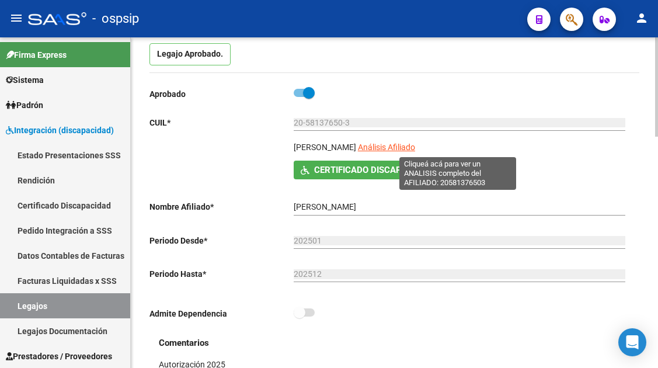
click at [415, 147] on span "Análisis Afiliado" at bounding box center [386, 146] width 57 height 9
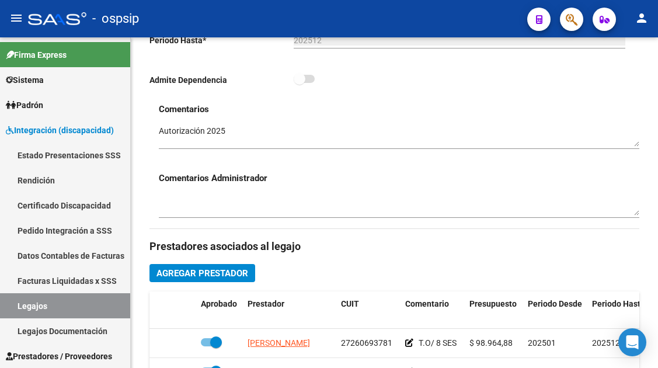
scroll to position [467, 0]
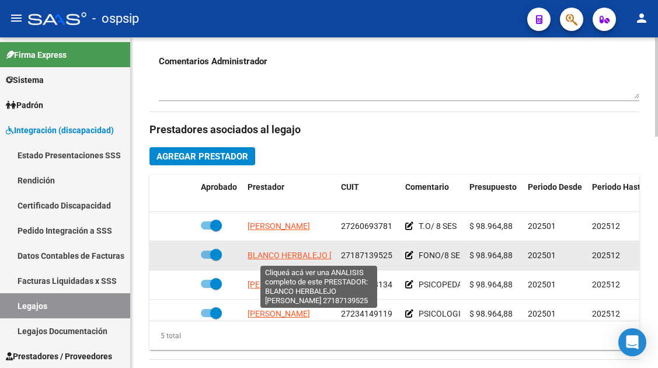
click at [298, 254] on span "BLANCO HERBALEJO MARIELA RENEE" at bounding box center [319, 254] width 144 height 9
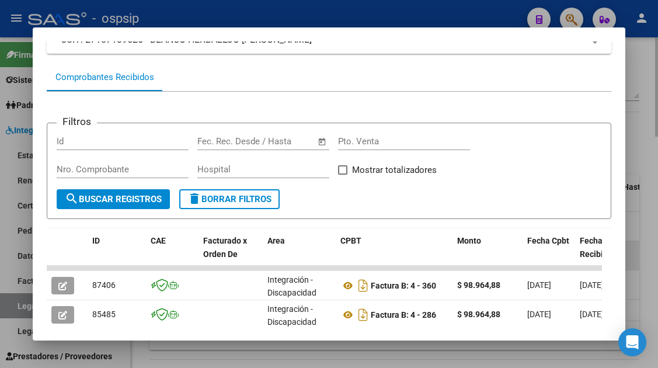
scroll to position [117, 0]
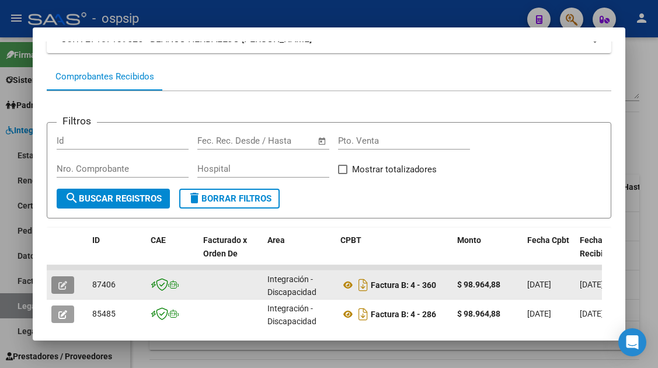
click at [53, 278] on button "button" at bounding box center [62, 285] width 23 height 18
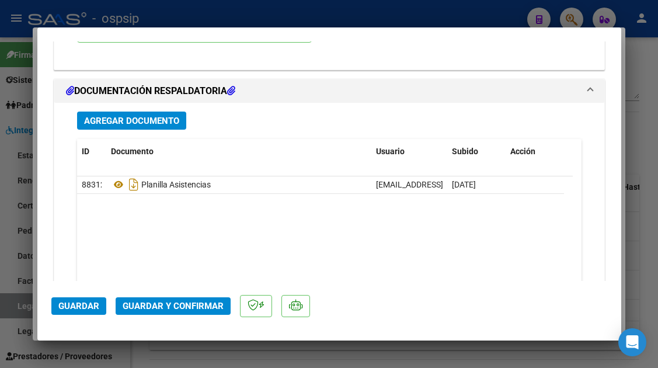
scroll to position [1401, 0]
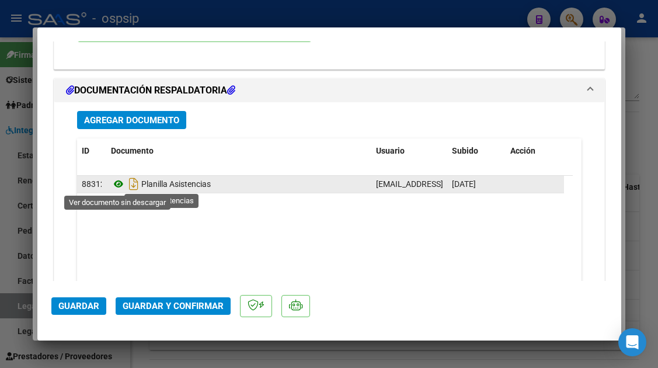
click at [118, 184] on icon at bounding box center [118, 184] width 15 height 14
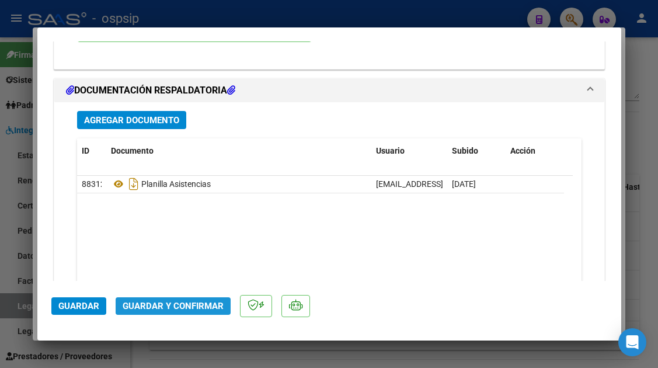
click at [181, 305] on span "Guardar y Confirmar" at bounding box center [173, 306] width 101 height 11
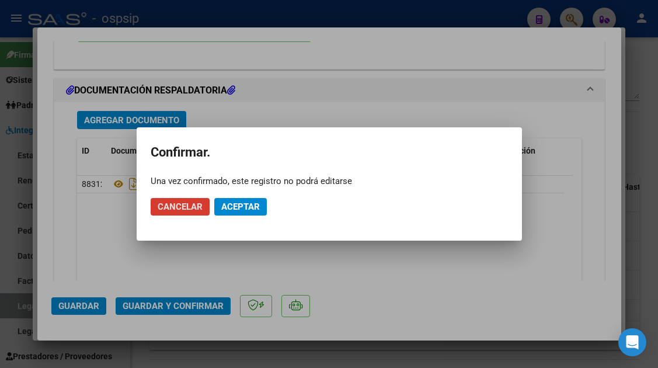
click at [240, 208] on span "Aceptar" at bounding box center [240, 206] width 39 height 11
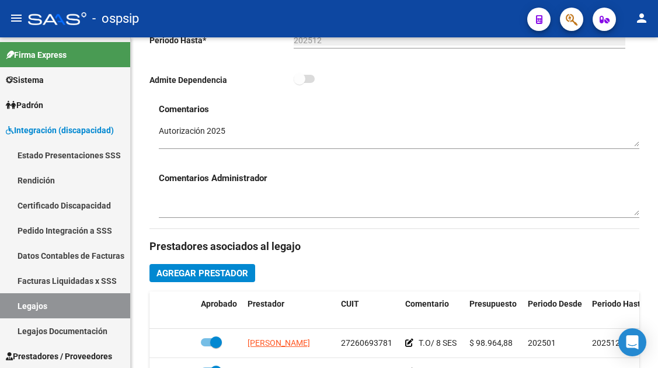
scroll to position [175, 0]
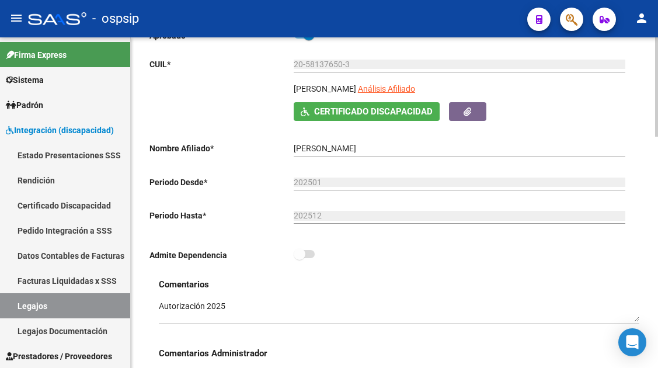
click at [452, 81] on div "20-58137650-3 Ingresar CUIL" at bounding box center [459, 65] width 331 height 33
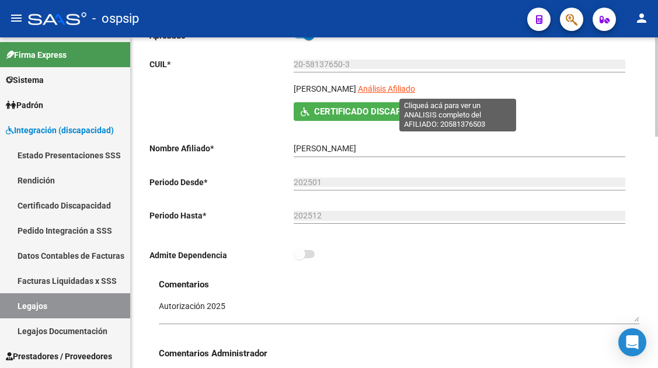
click at [415, 87] on span "Análisis Afiliado" at bounding box center [386, 88] width 57 height 9
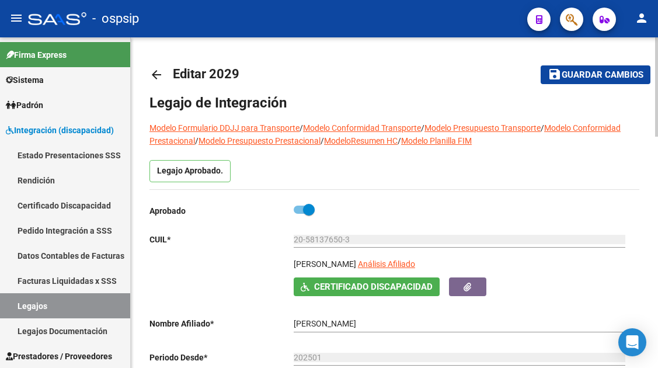
scroll to position [58, 0]
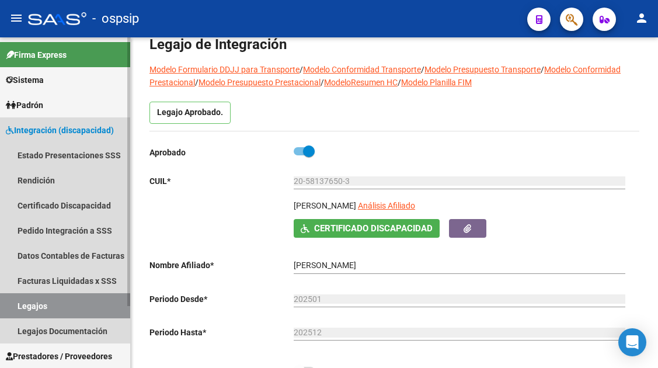
click at [41, 299] on link "Legajos" at bounding box center [65, 305] width 130 height 25
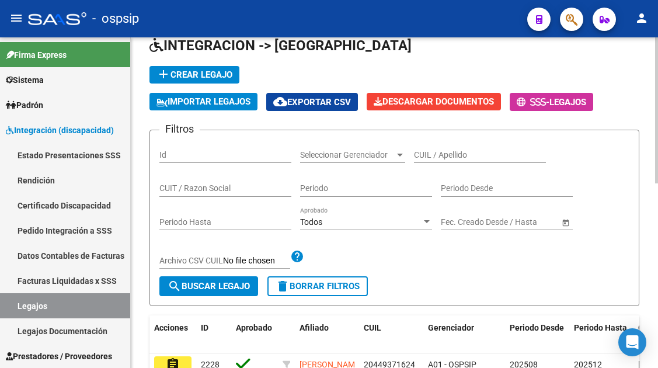
click at [432, 159] on input "CUIL / Apellido" at bounding box center [480, 155] width 132 height 10
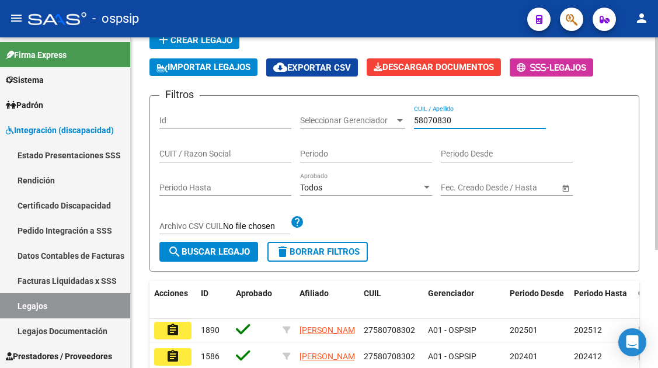
scroll to position [183, 0]
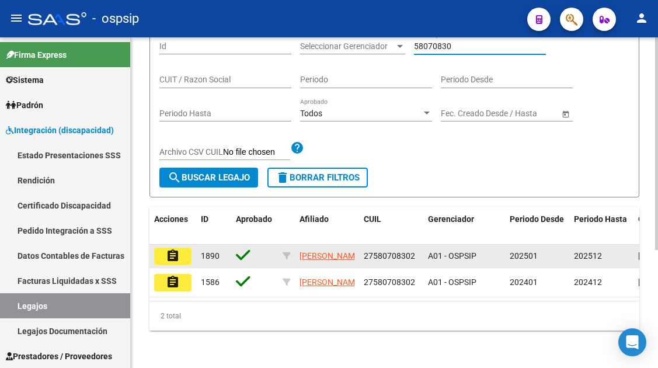
click at [176, 249] on mat-icon "assignment" at bounding box center [173, 256] width 14 height 14
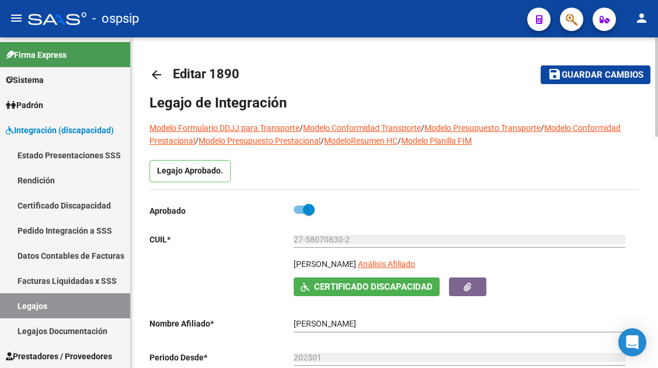
scroll to position [175, 0]
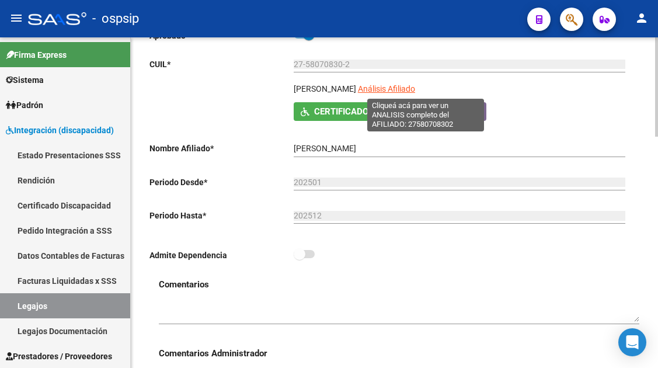
click at [415, 93] on span "Análisis Afiliado" at bounding box center [386, 88] width 57 height 9
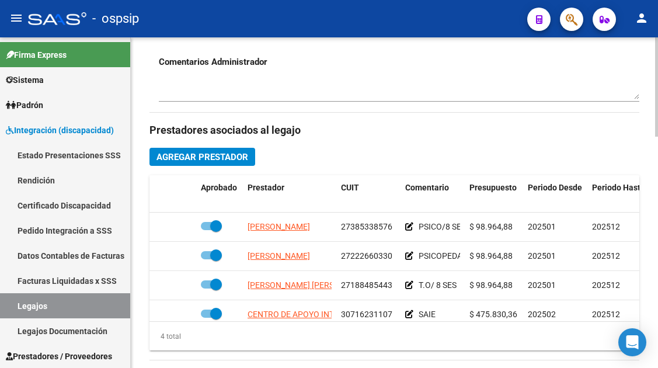
scroll to position [467, 0]
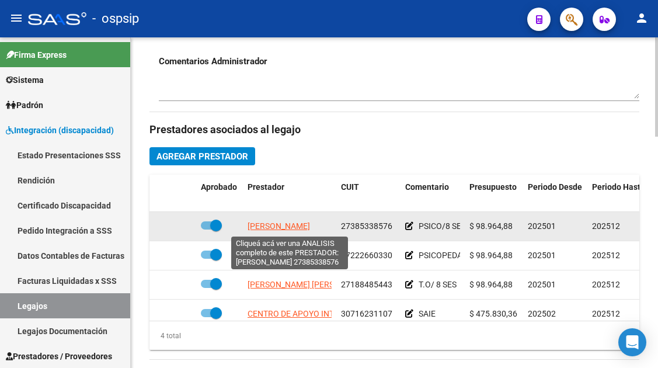
click at [275, 223] on span "SEIJAS ROCIO AYELEN" at bounding box center [278, 225] width 62 height 9
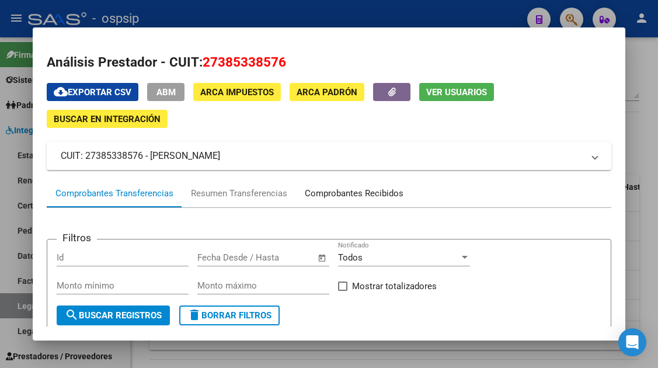
click at [346, 203] on div "Comprobantes Recibidos" at bounding box center [354, 193] width 116 height 28
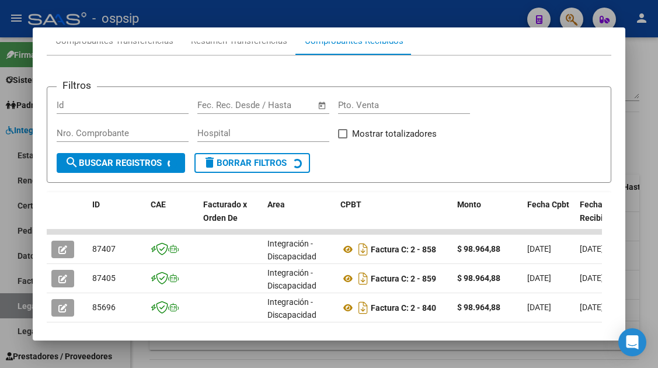
scroll to position [175, 0]
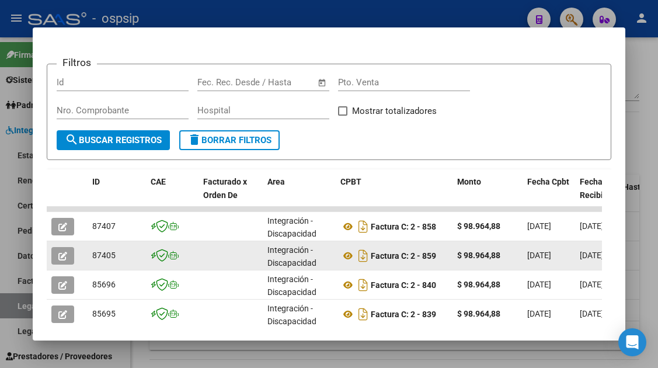
click at [62, 254] on icon "button" at bounding box center [62, 256] width 9 height 9
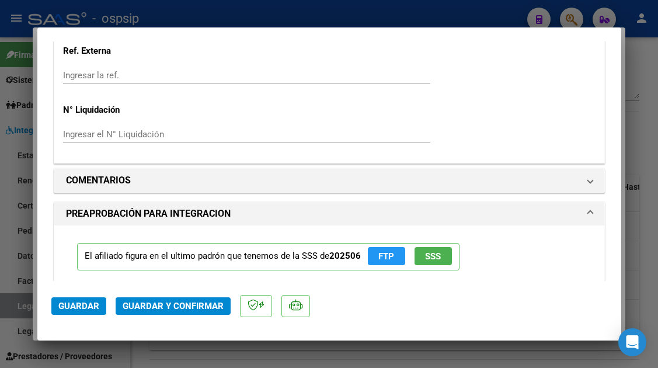
scroll to position [1120, 0]
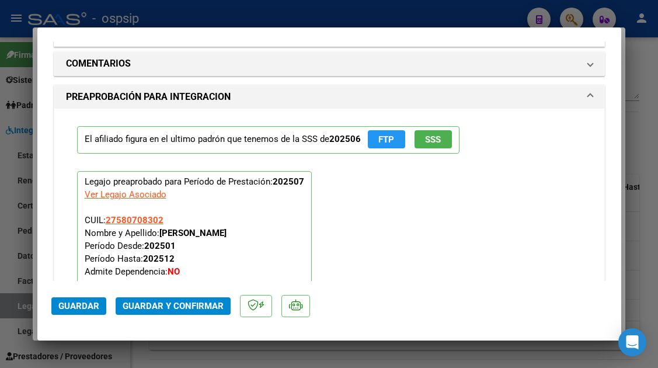
click at [435, 141] on span "SSS" at bounding box center [433, 139] width 16 height 11
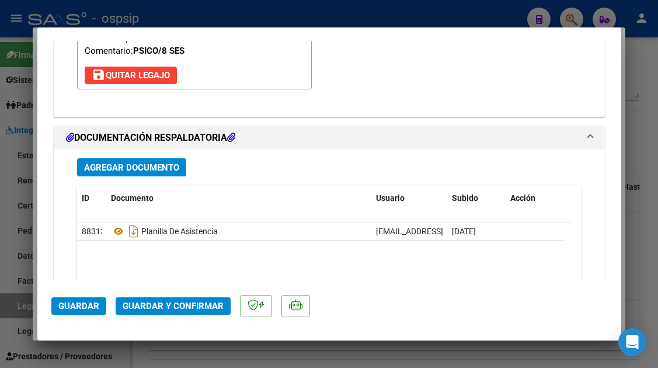
scroll to position [1470, 0]
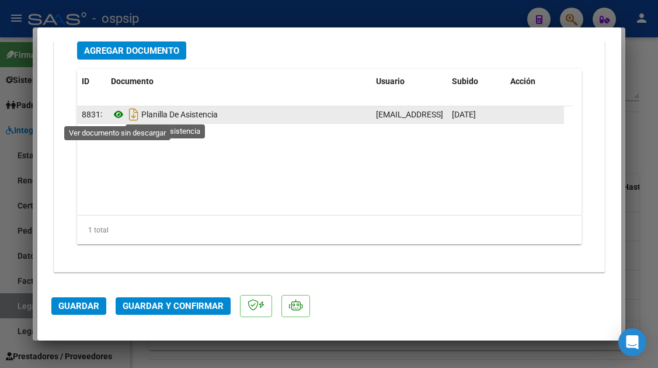
click at [113, 112] on icon at bounding box center [118, 114] width 15 height 14
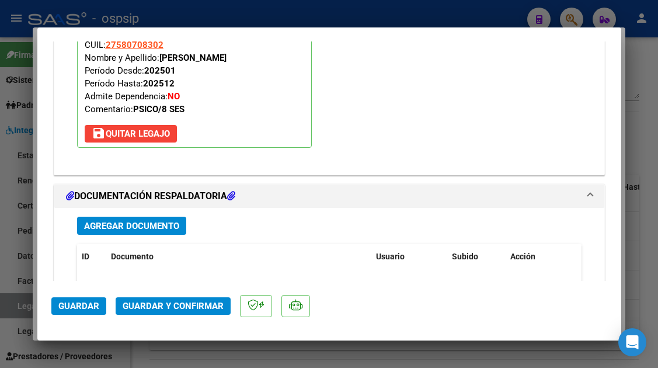
scroll to position [1353, 0]
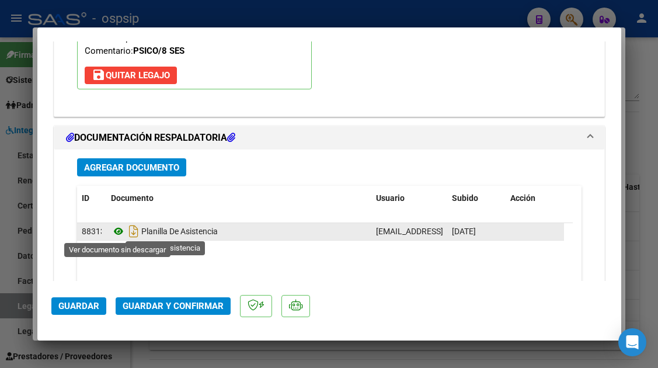
click at [117, 230] on icon at bounding box center [118, 231] width 15 height 14
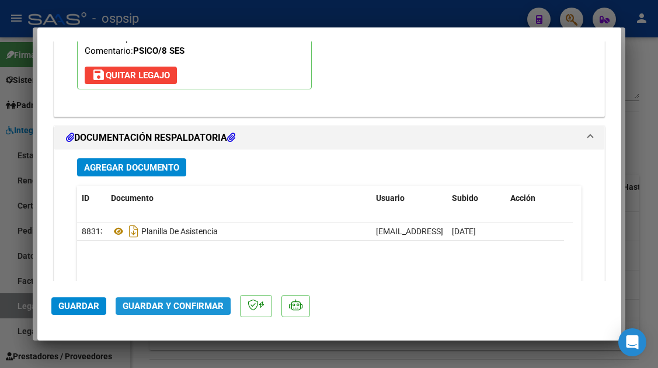
click at [171, 302] on span "Guardar y Confirmar" at bounding box center [173, 306] width 101 height 11
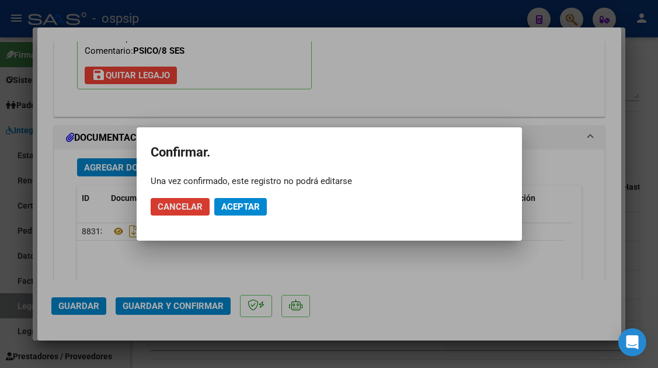
click at [236, 200] on button "Aceptar" at bounding box center [240, 207] width 53 height 18
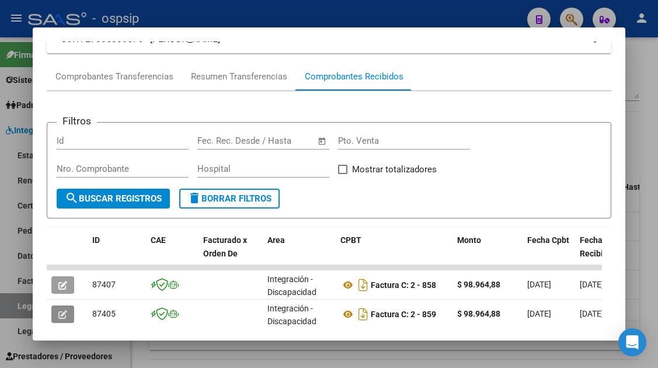
scroll to position [233, 0]
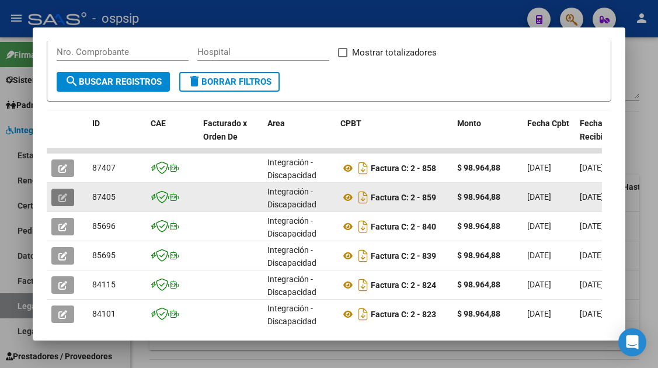
click at [68, 201] on button "button" at bounding box center [62, 197] width 23 height 18
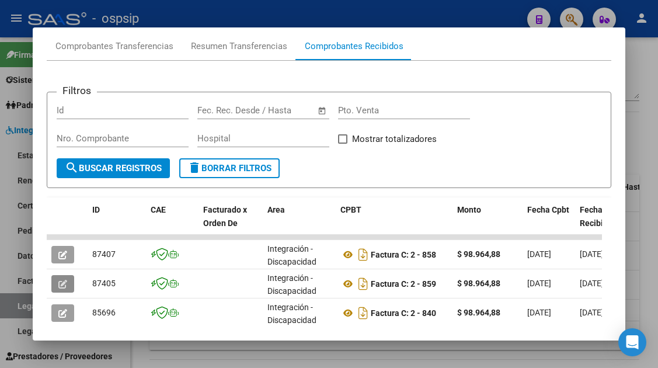
scroll to position [175, 0]
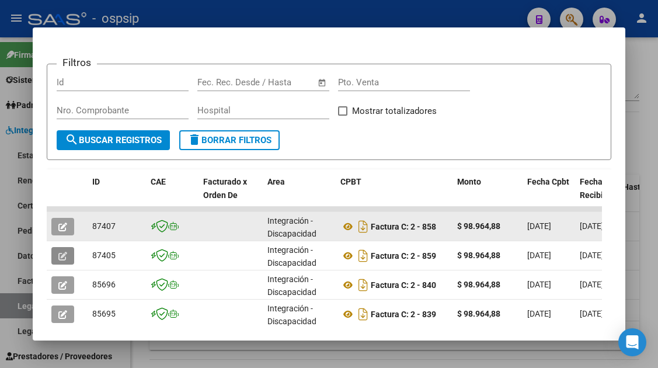
click at [59, 226] on icon "button" at bounding box center [62, 226] width 9 height 9
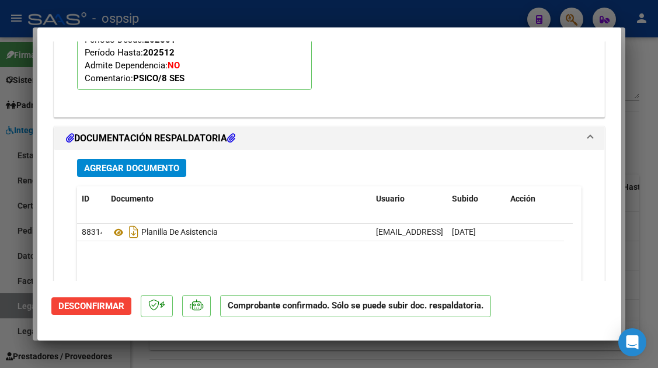
scroll to position [1284, 0]
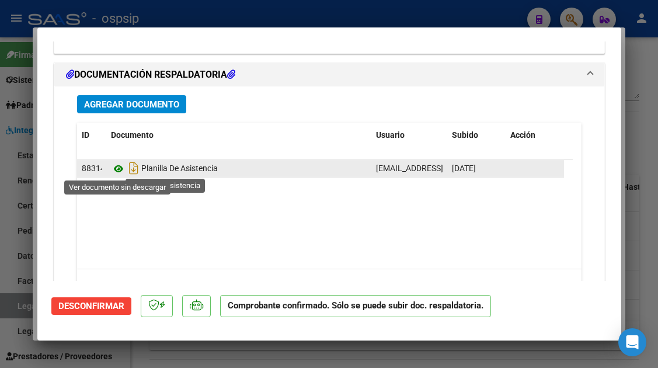
click at [112, 173] on icon at bounding box center [118, 169] width 15 height 14
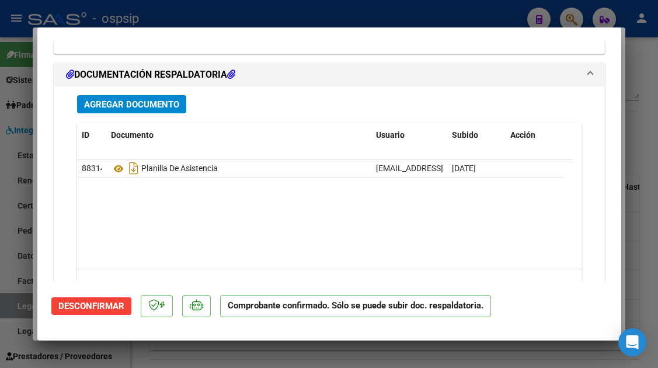
click at [26, 303] on div at bounding box center [329, 184] width 658 height 368
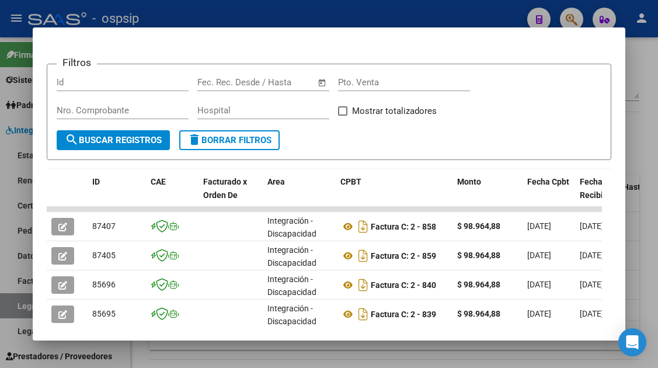
click at [26, 303] on div at bounding box center [329, 184] width 658 height 368
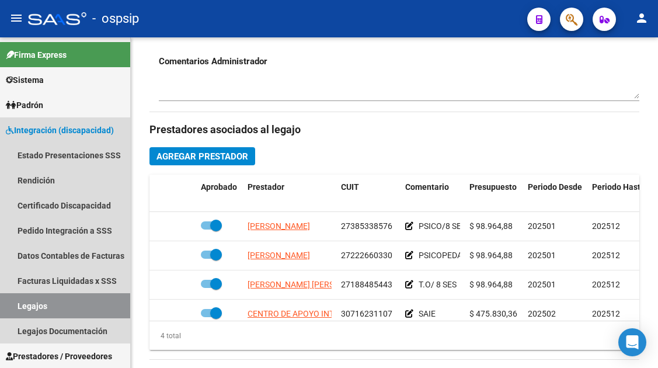
click at [26, 303] on link "Legajos" at bounding box center [65, 305] width 130 height 25
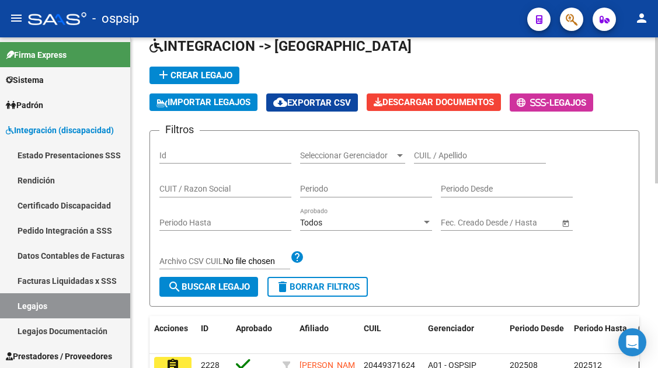
scroll to position [7, 0]
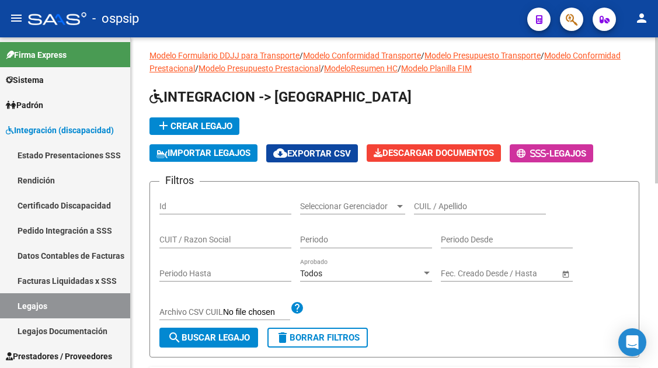
click at [435, 201] on input "CUIL / Apellido" at bounding box center [480, 206] width 132 height 10
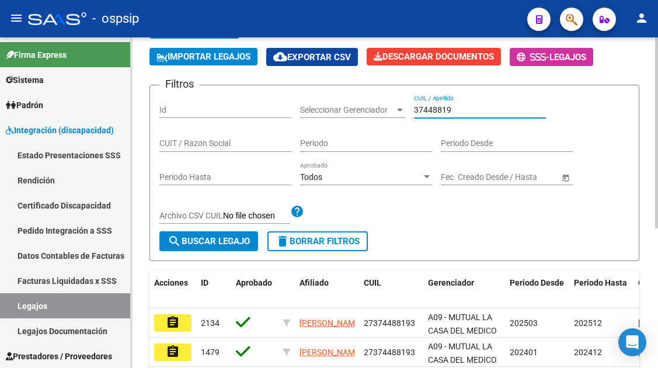
scroll to position [124, 0]
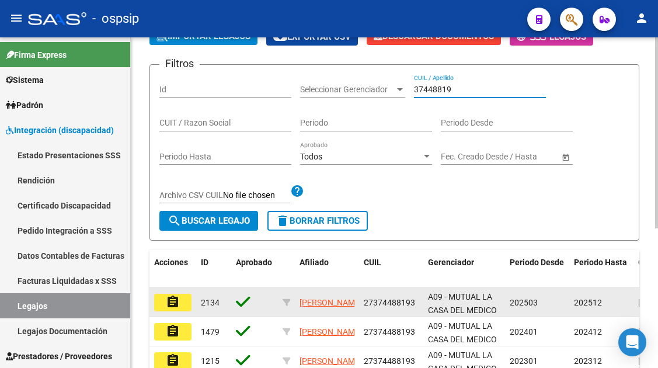
click at [175, 302] on mat-icon "assignment" at bounding box center [173, 302] width 14 height 14
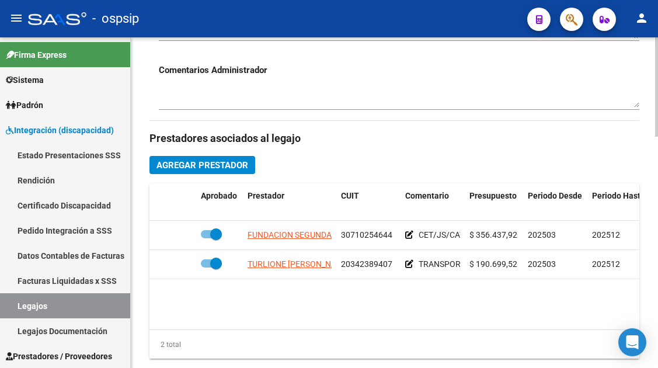
scroll to position [467, 0]
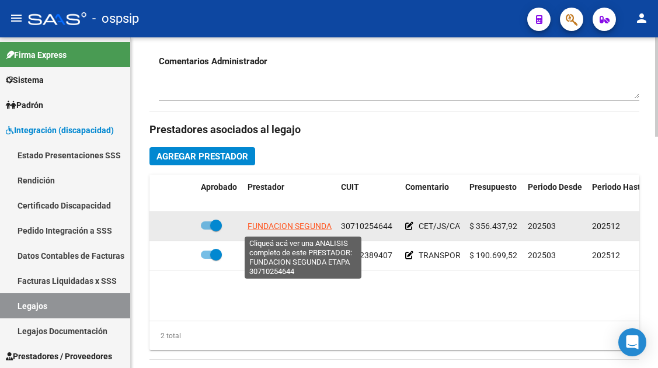
click at [291, 229] on span "FUNDACION SEGUNDA ETAPA" at bounding box center [302, 225] width 110 height 9
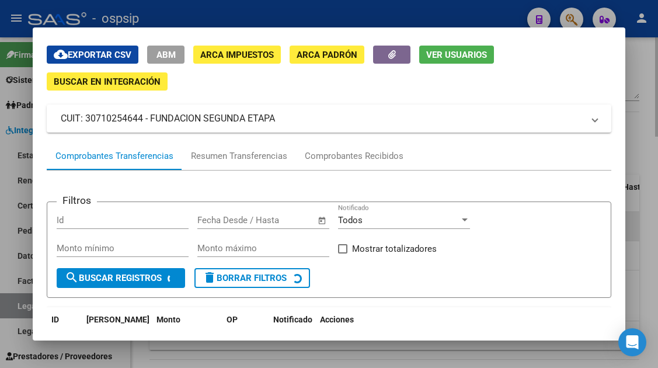
scroll to position [58, 0]
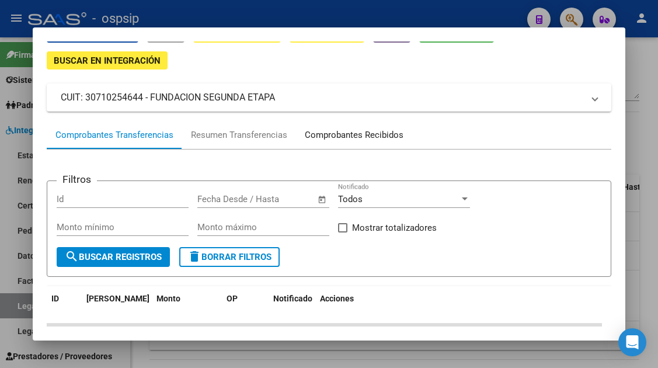
click at [353, 130] on div "Comprobantes Recibidos" at bounding box center [354, 134] width 99 height 13
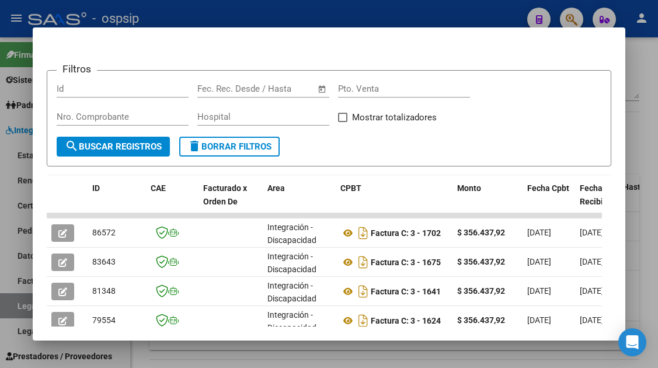
scroll to position [1, 0]
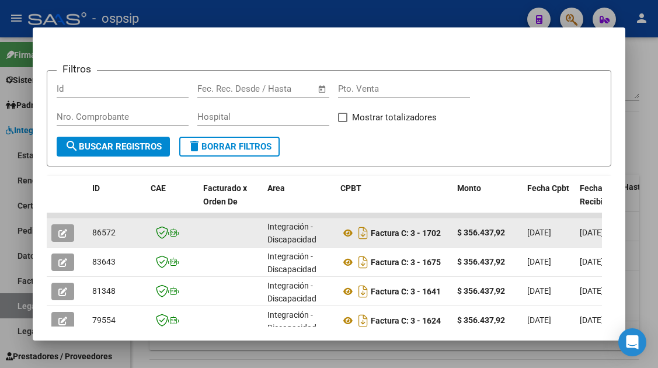
click at [62, 233] on icon "button" at bounding box center [62, 233] width 9 height 9
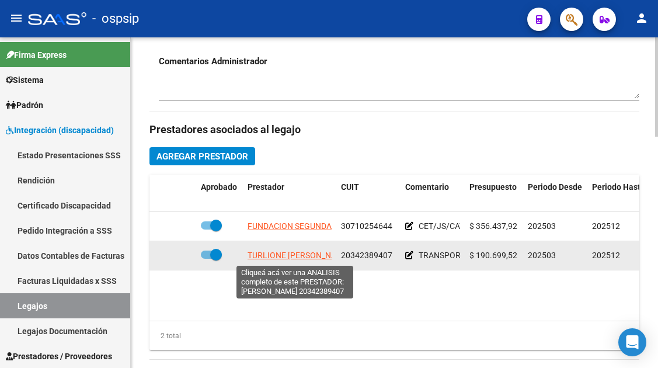
click at [286, 258] on span "TURLIONE MARCOS JOSE" at bounding box center [298, 254] width 103 height 9
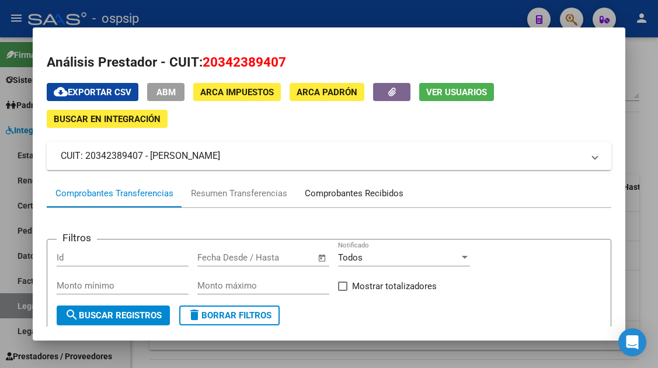
click at [347, 190] on div "Comprobantes Recibidos" at bounding box center [354, 193] width 99 height 13
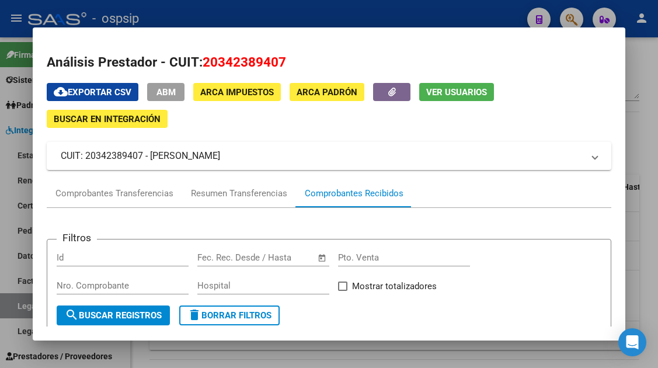
scroll to position [175, 0]
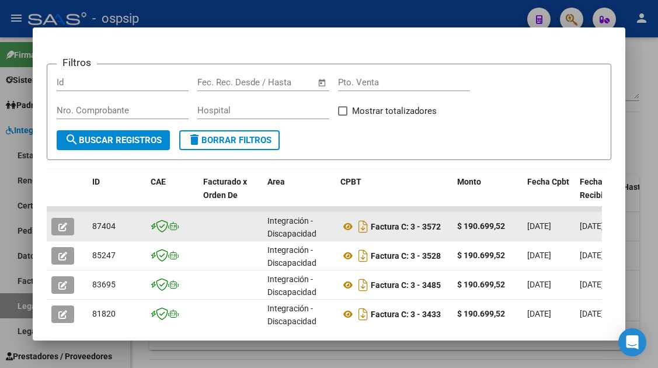
click at [62, 225] on icon "button" at bounding box center [62, 226] width 9 height 9
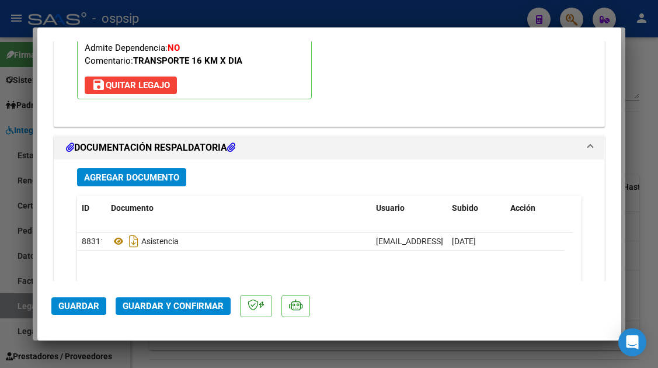
scroll to position [1401, 0]
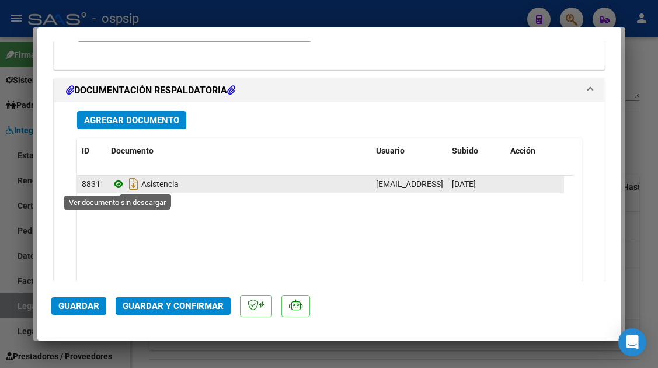
click at [116, 183] on icon at bounding box center [118, 184] width 15 height 14
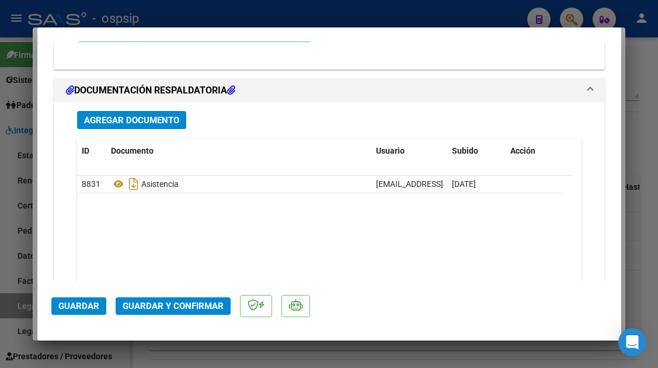
click at [160, 302] on span "Guardar y Confirmar" at bounding box center [173, 306] width 101 height 11
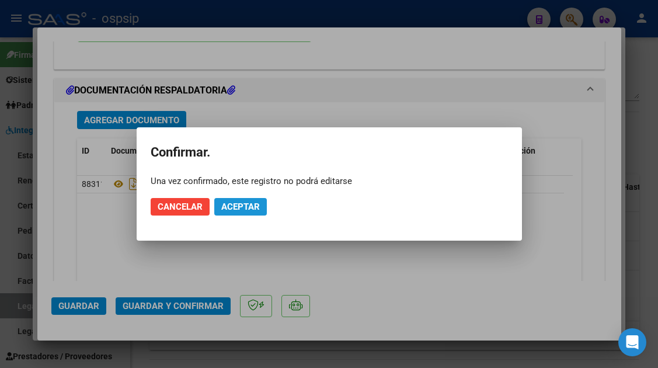
click at [230, 204] on span "Aceptar" at bounding box center [240, 206] width 39 height 11
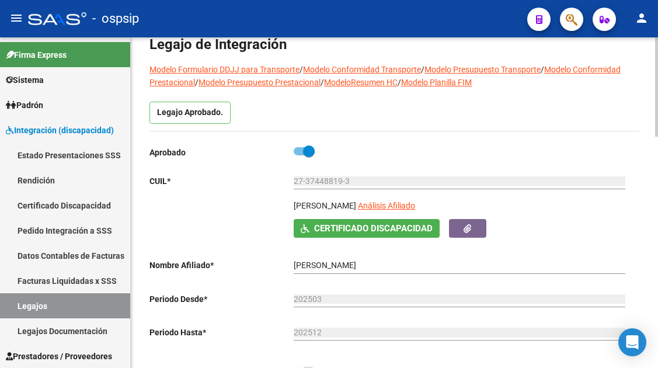
scroll to position [0, 0]
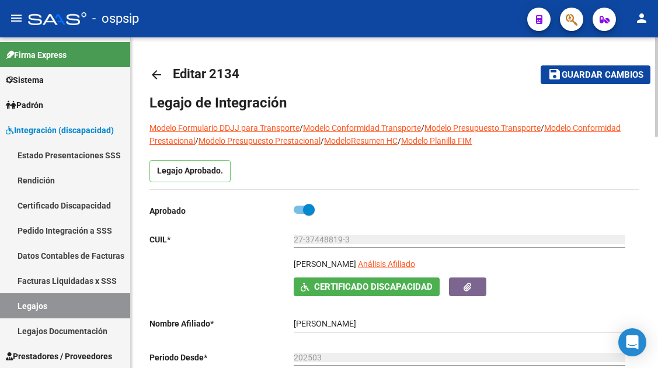
click at [415, 270] on app-link-go-to "Análisis Afiliado" at bounding box center [386, 267] width 57 height 20
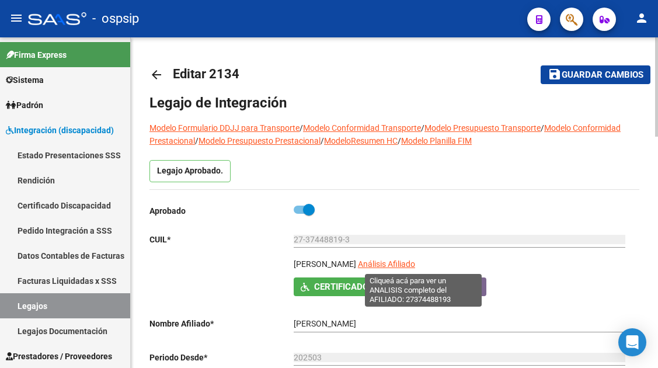
click at [414, 261] on span "Análisis Afiliado" at bounding box center [386, 263] width 57 height 9
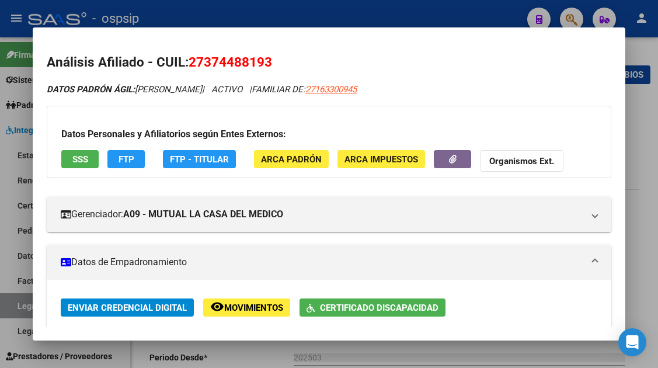
click at [74, 149] on div "Datos Personales y Afiliatorios según Entes Externos: SSS FTP FTP - Titular ARC…" at bounding box center [329, 142] width 564 height 72
click at [74, 154] on span "SSS" at bounding box center [80, 159] width 16 height 11
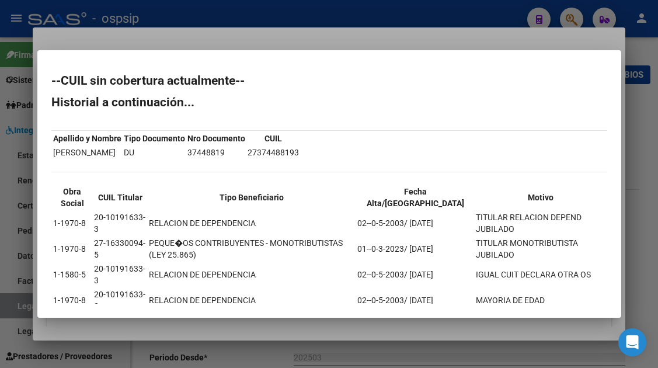
scroll to position [33, 0]
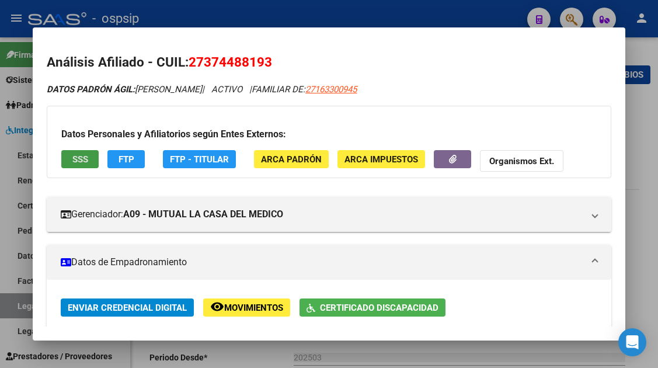
click at [20, 309] on div at bounding box center [329, 184] width 658 height 368
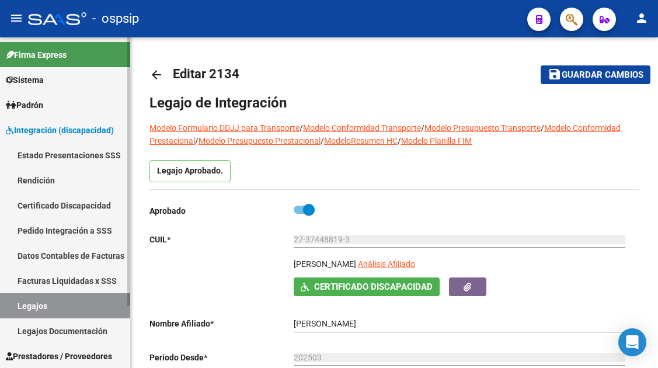
click at [20, 309] on link "Legajos" at bounding box center [65, 305] width 130 height 25
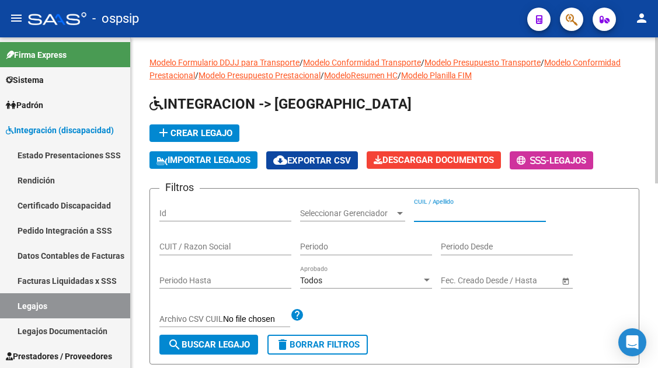
click at [422, 210] on input "CUIL / Apellido" at bounding box center [480, 213] width 132 height 10
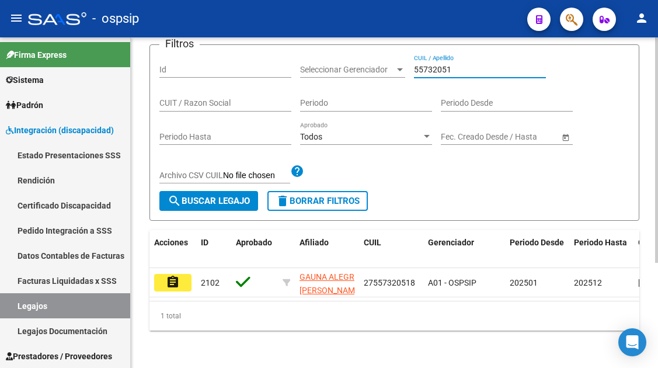
scroll to position [153, 0]
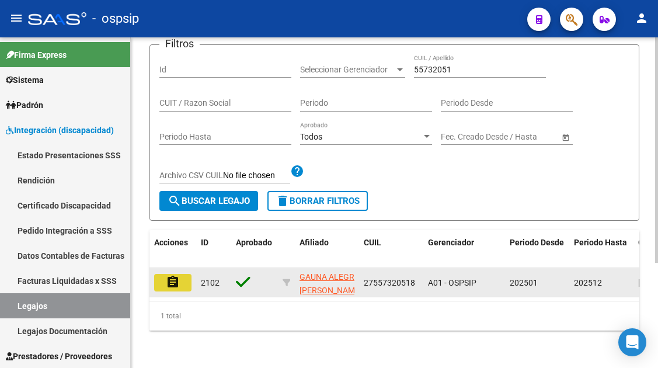
click at [175, 275] on mat-icon "assignment" at bounding box center [173, 282] width 14 height 14
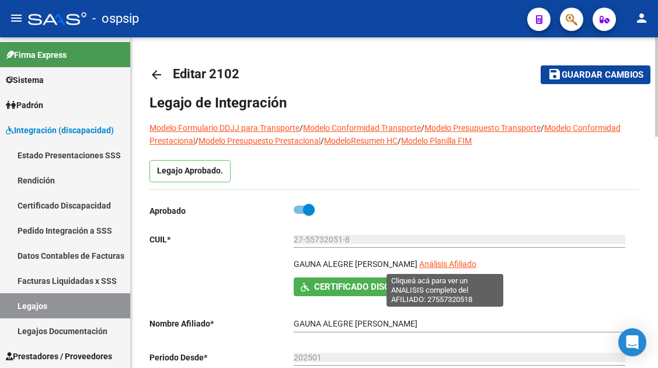
click at [449, 261] on span "Análisis Afiliado" at bounding box center [447, 263] width 57 height 9
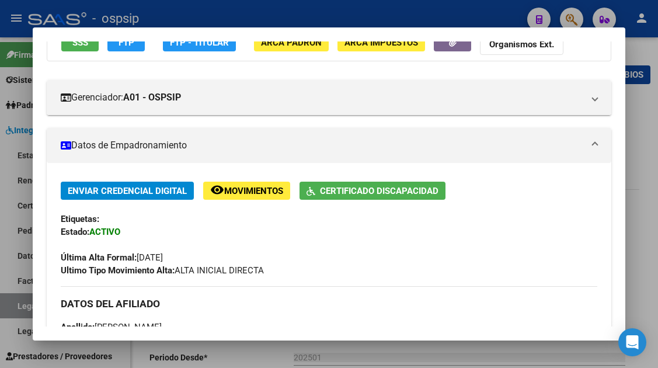
scroll to position [58, 0]
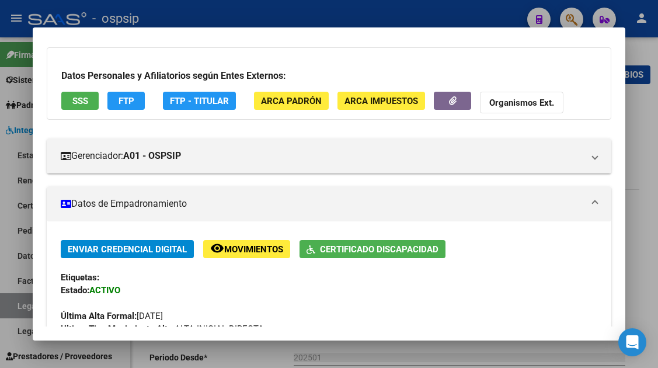
click at [84, 97] on span "SSS" at bounding box center [80, 101] width 16 height 11
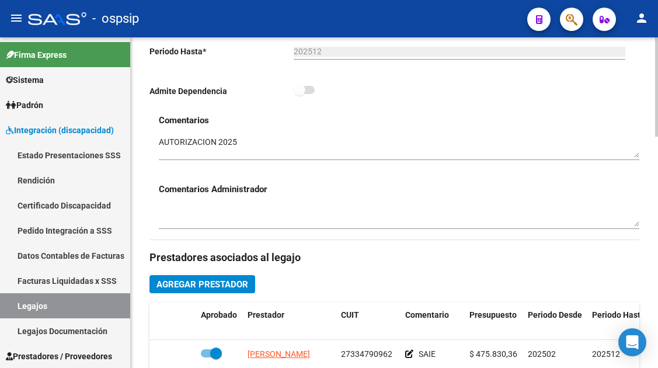
scroll to position [409, 0]
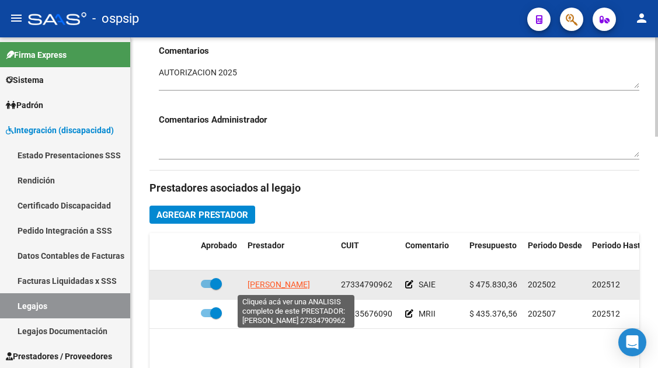
click at [287, 285] on span "SANCHEZ LAURA ROMINA" at bounding box center [278, 284] width 62 height 9
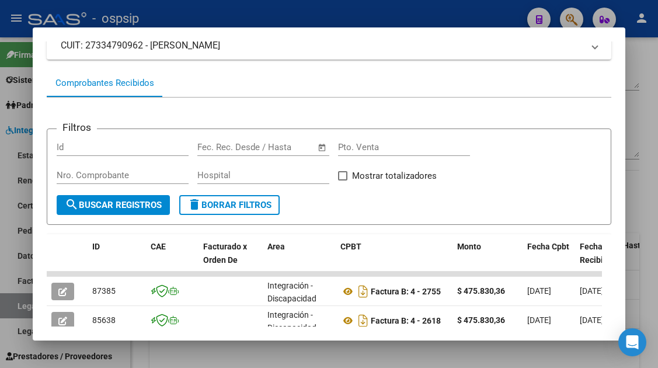
scroll to position [227, 0]
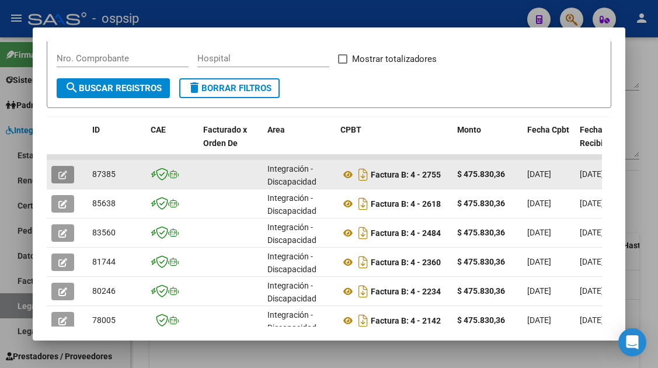
click at [68, 170] on button "button" at bounding box center [62, 175] width 23 height 18
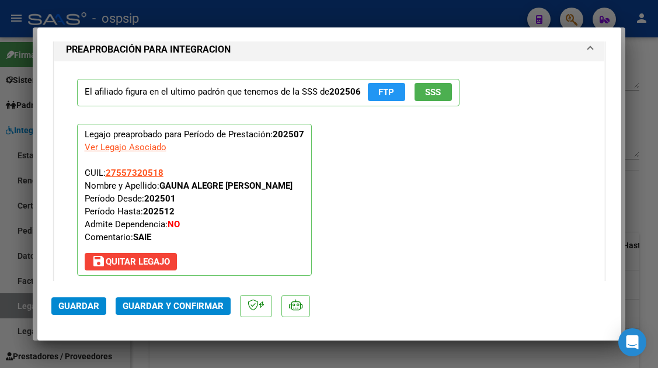
scroll to position [1401, 0]
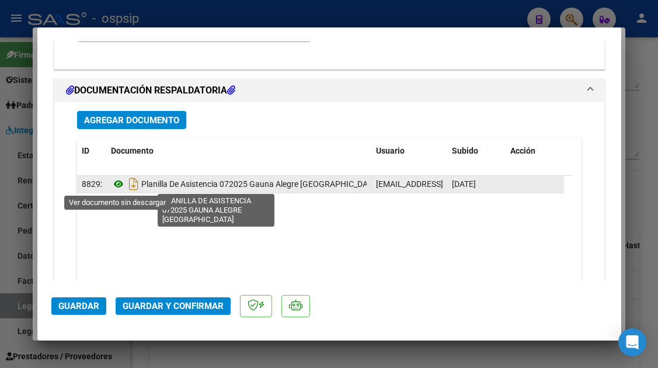
click at [116, 181] on icon at bounding box center [118, 184] width 15 height 14
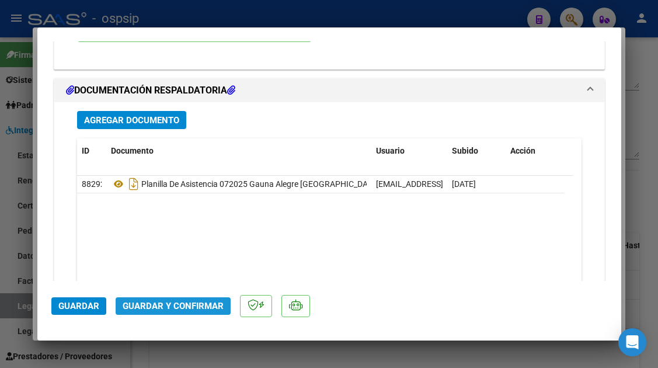
click at [188, 310] on span "Guardar y Confirmar" at bounding box center [173, 306] width 101 height 11
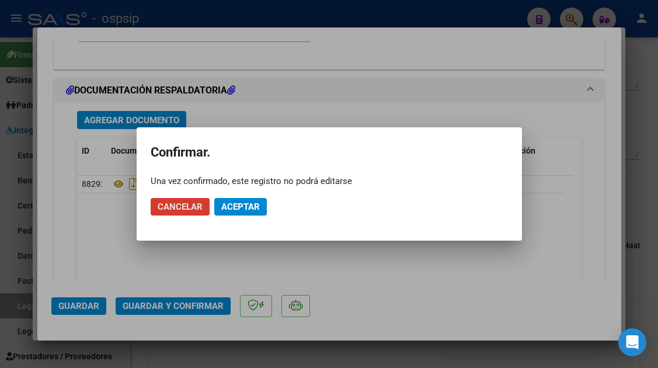
click at [244, 203] on span "Aceptar" at bounding box center [240, 206] width 39 height 11
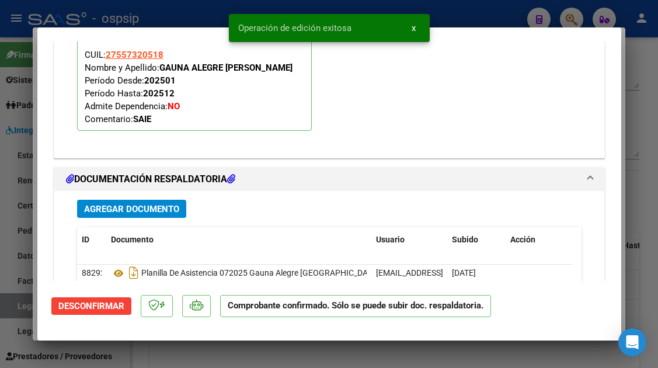
scroll to position [1178, 0]
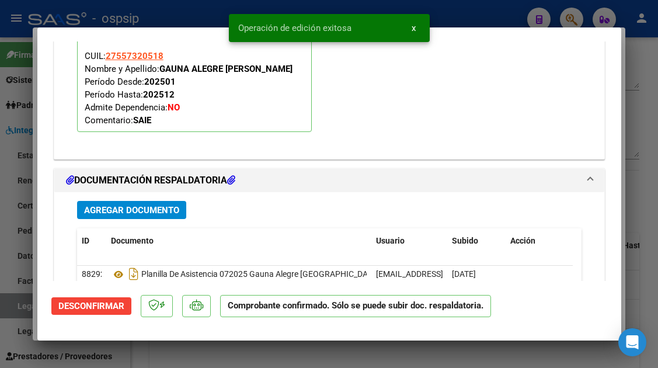
click at [28, 305] on div at bounding box center [329, 184] width 658 height 368
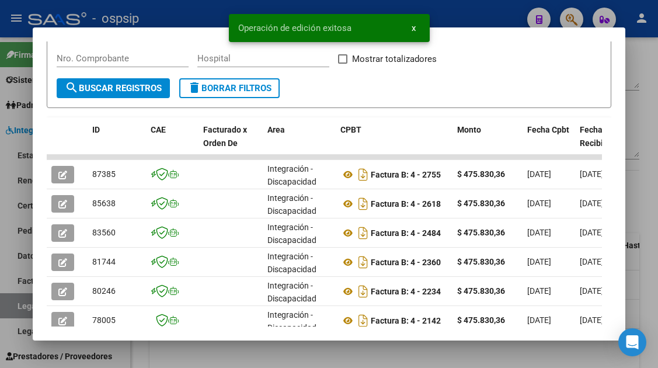
click at [19, 307] on div at bounding box center [329, 184] width 658 height 368
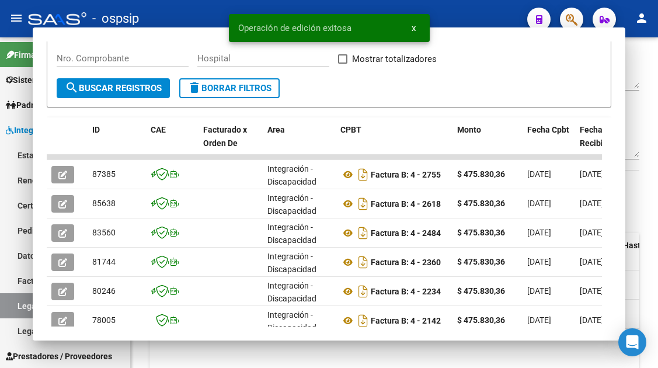
click at [19, 307] on link "Legajos" at bounding box center [65, 305] width 130 height 25
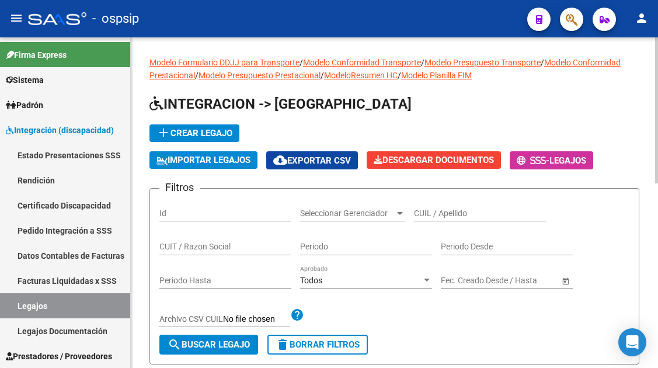
click at [441, 216] on input "CUIL / Apellido" at bounding box center [480, 213] width 132 height 10
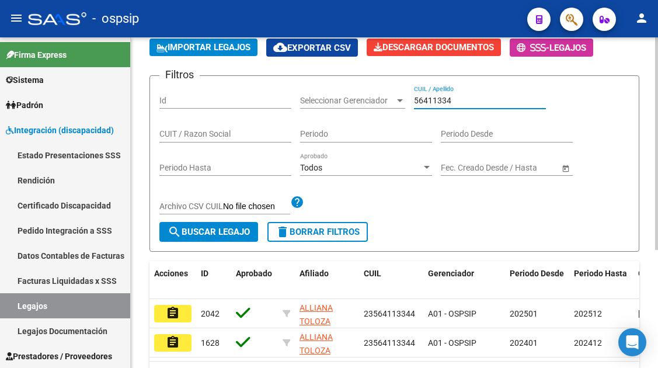
scroll to position [175, 0]
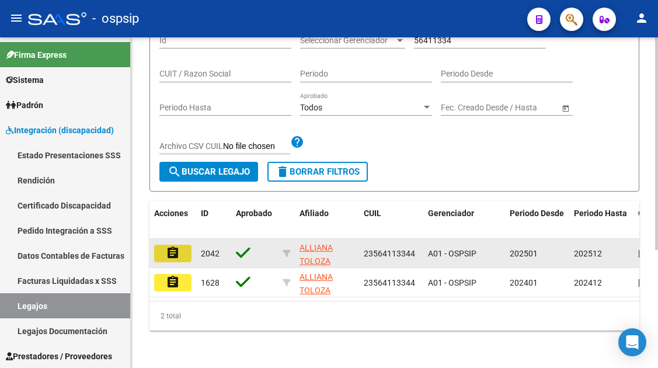
click at [168, 254] on mat-icon "assignment" at bounding box center [173, 253] width 14 height 14
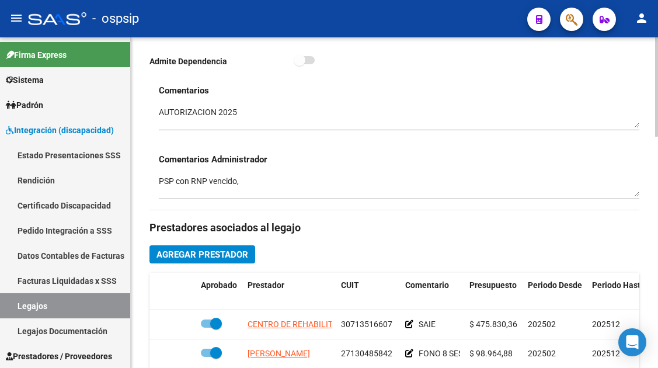
scroll to position [467, 0]
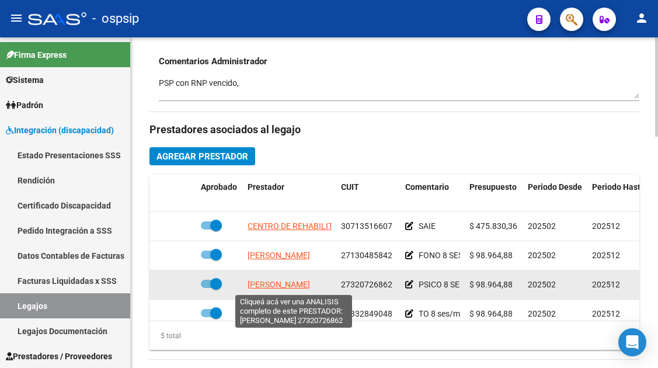
click at [285, 284] on span "TANA NATALIA ADRIANA" at bounding box center [278, 284] width 62 height 9
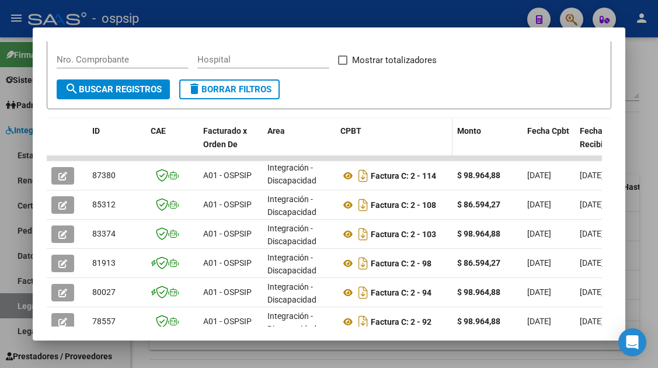
scroll to position [227, 0]
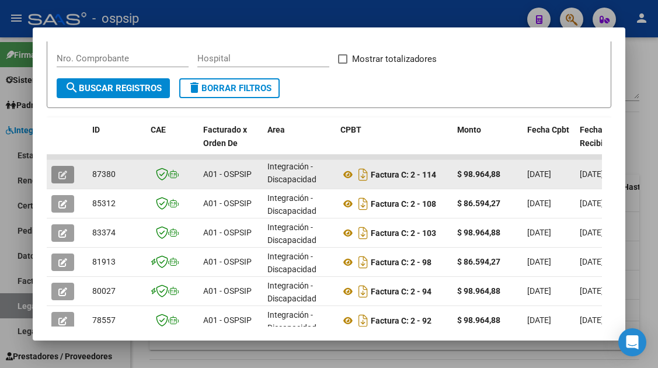
click at [59, 174] on icon "button" at bounding box center [62, 174] width 9 height 9
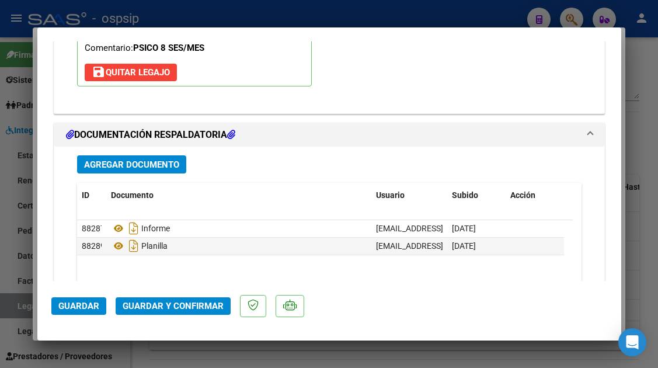
scroll to position [1470, 0]
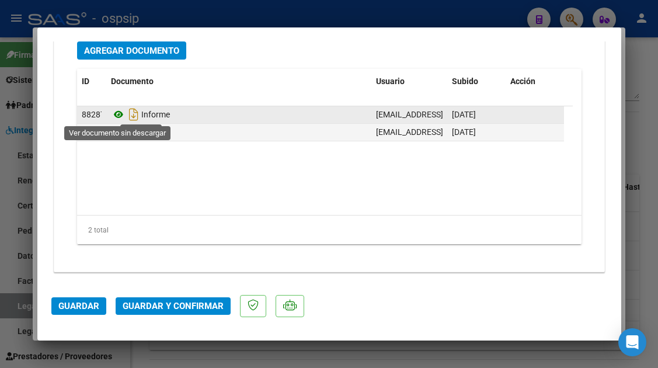
click at [116, 117] on icon at bounding box center [118, 114] width 15 height 14
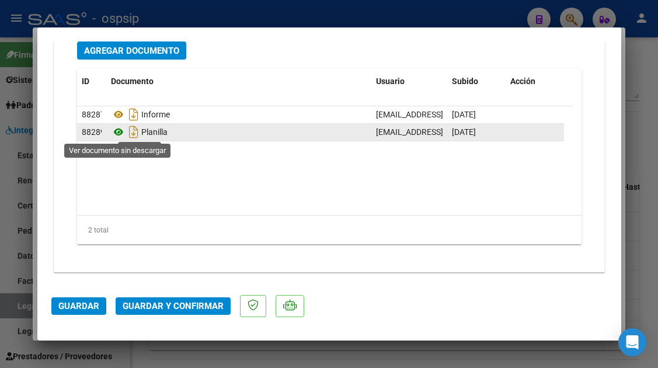
click at [117, 134] on icon at bounding box center [118, 132] width 15 height 14
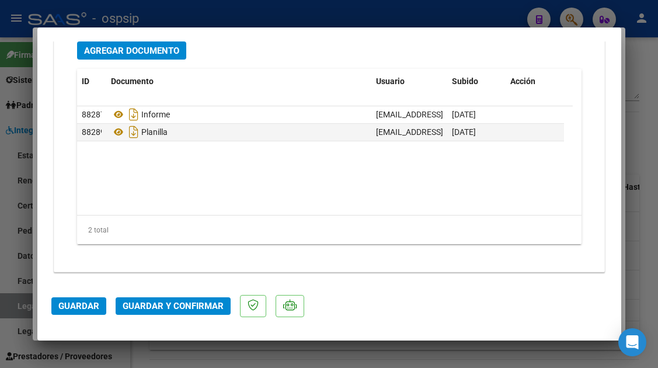
click at [188, 304] on span "Guardar y Confirmar" at bounding box center [173, 306] width 101 height 11
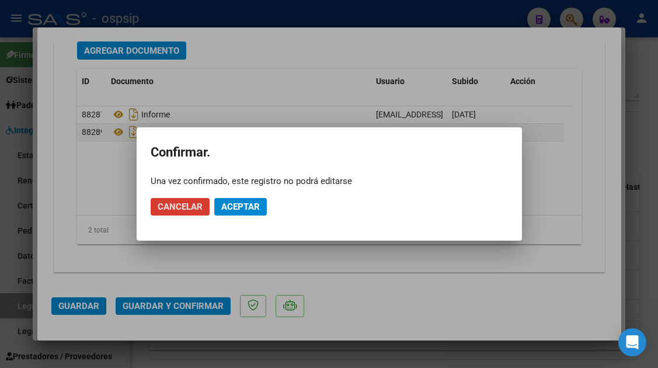
click at [249, 210] on span "Aceptar" at bounding box center [240, 206] width 39 height 11
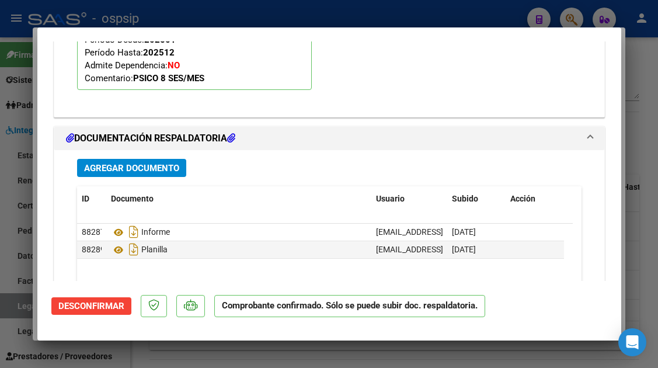
scroll to position [1221, 0]
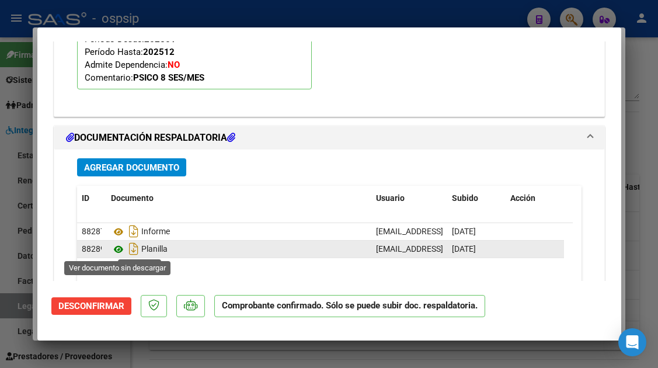
click at [120, 242] on icon at bounding box center [118, 249] width 15 height 14
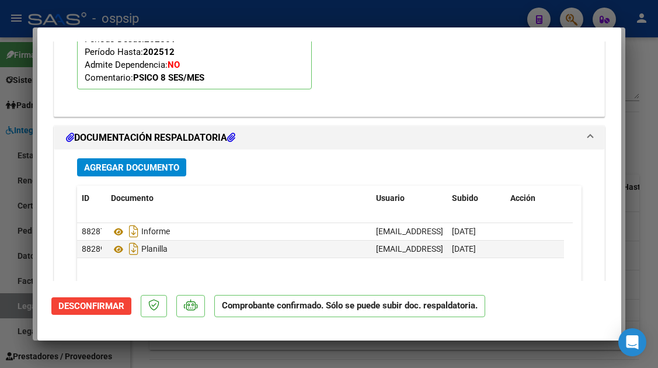
click at [22, 306] on div at bounding box center [329, 184] width 658 height 368
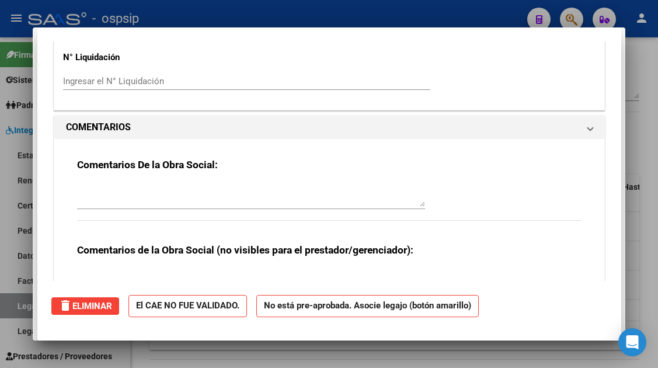
scroll to position [0, 0]
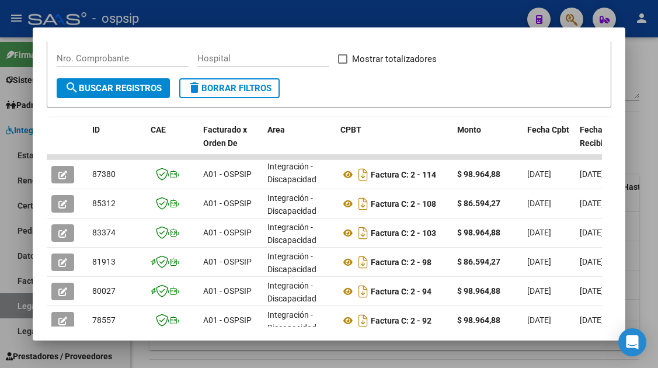
click at [22, 306] on div at bounding box center [329, 184] width 658 height 368
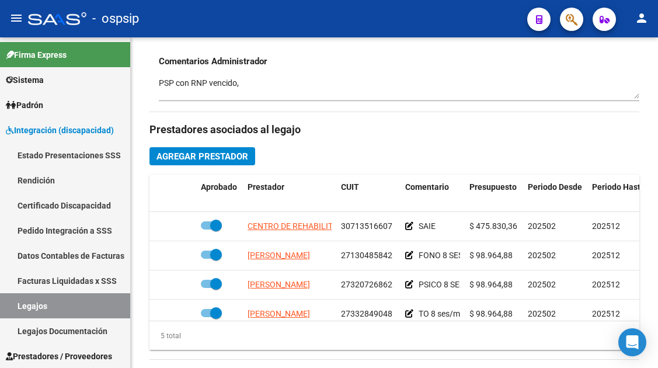
click at [22, 306] on link "Legajos" at bounding box center [65, 305] width 130 height 25
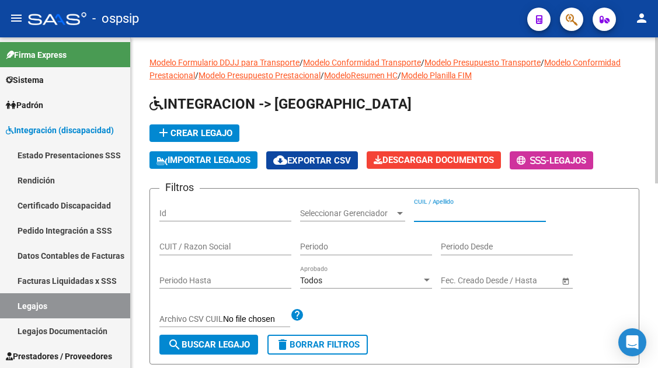
click at [425, 208] on input "CUIL / Apellido" at bounding box center [480, 213] width 132 height 10
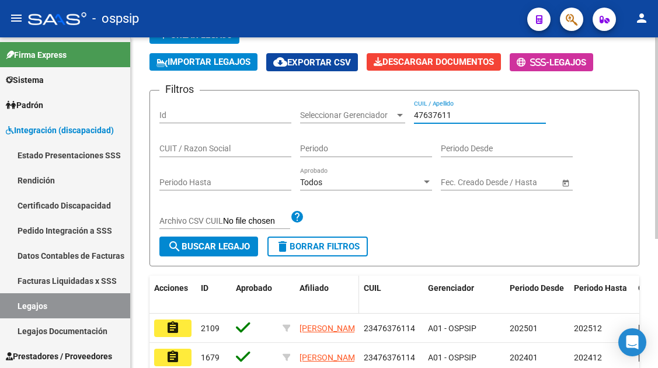
scroll to position [117, 0]
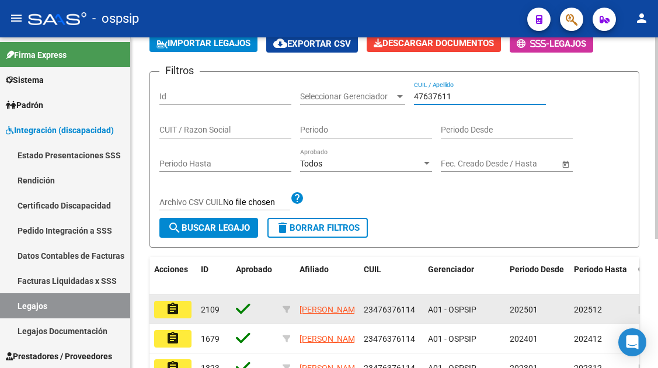
click at [176, 304] on mat-icon "assignment" at bounding box center [173, 309] width 14 height 14
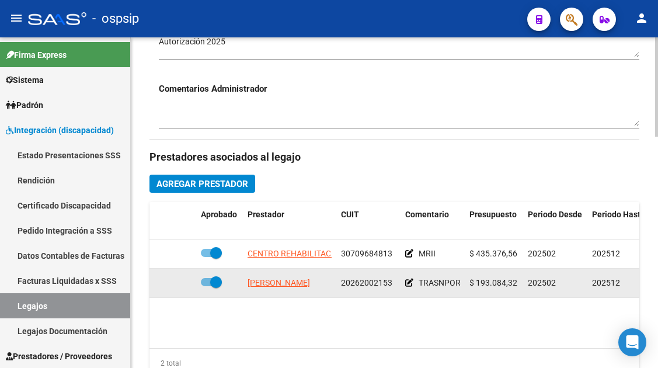
scroll to position [467, 0]
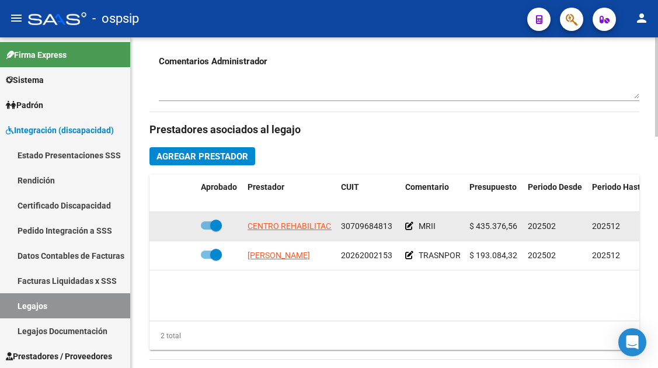
click at [305, 232] on app-link-go-to "CENTRO REHABILITACION SAN LAZARO SRL" at bounding box center [329, 225] width 164 height 13
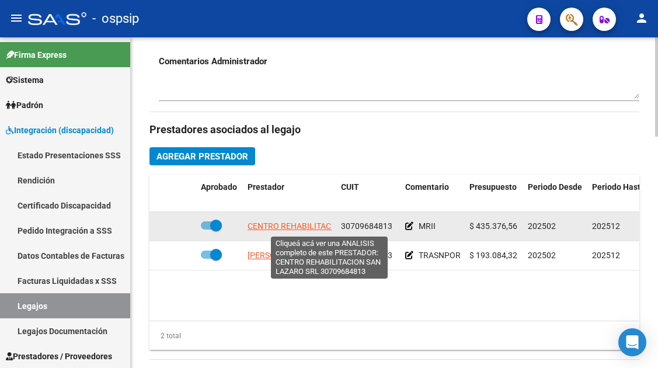
click at [304, 228] on span "CENTRO REHABILITACION SAN LAZARO SRL" at bounding box center [329, 225] width 164 height 9
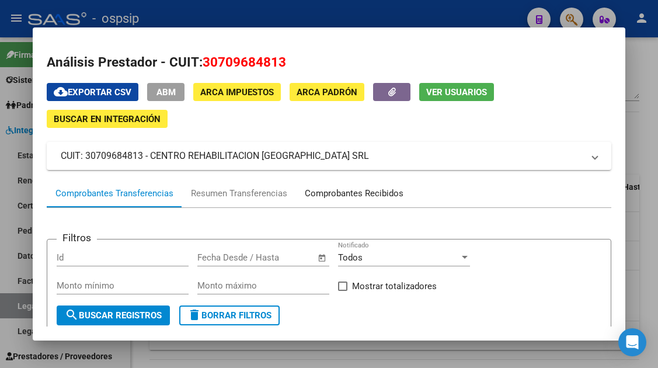
click at [354, 190] on div "Comprobantes Recibidos" at bounding box center [354, 193] width 99 height 13
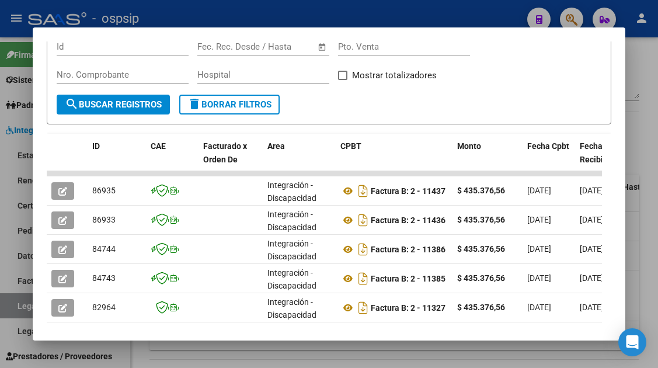
scroll to position [228, 0]
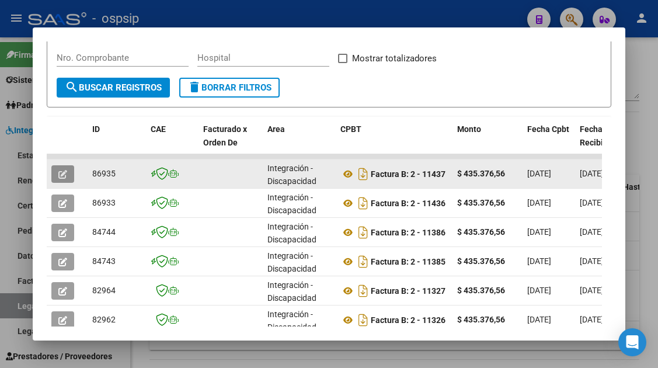
click at [62, 166] on button "button" at bounding box center [62, 174] width 23 height 18
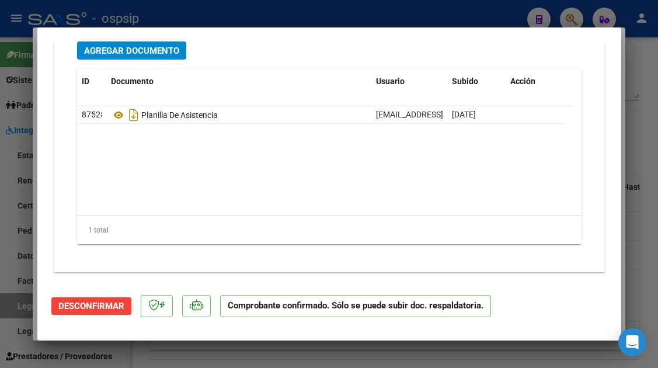
scroll to position [0, 0]
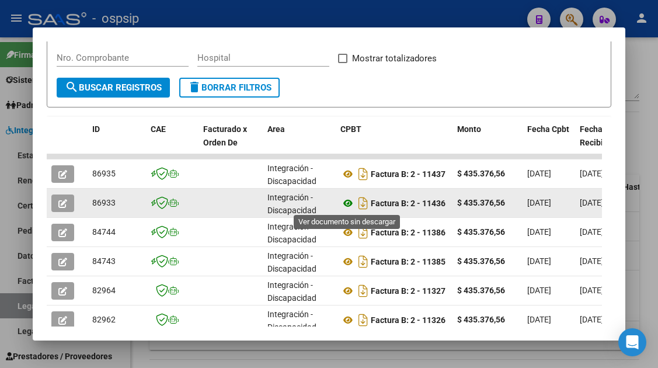
click at [348, 208] on icon at bounding box center [347, 203] width 15 height 14
click at [62, 207] on icon "button" at bounding box center [62, 203] width 9 height 9
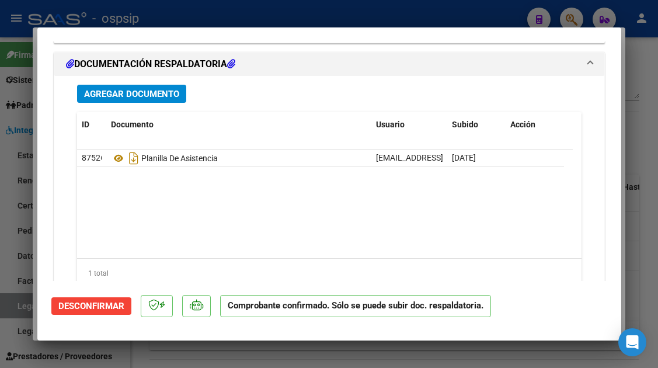
scroll to position [1502, 0]
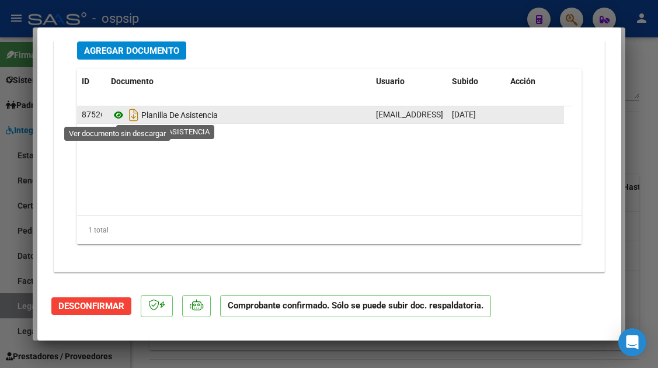
click at [115, 116] on icon at bounding box center [118, 115] width 15 height 14
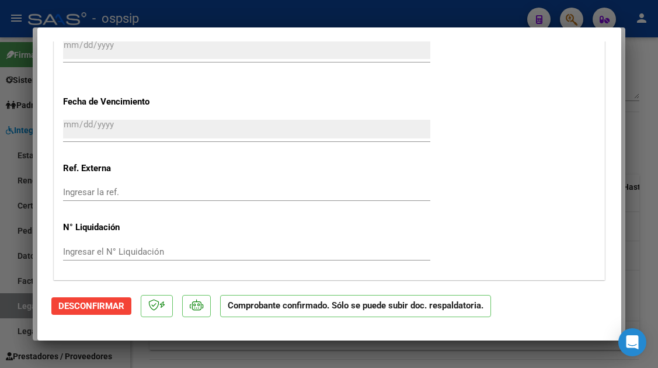
scroll to position [845, 0]
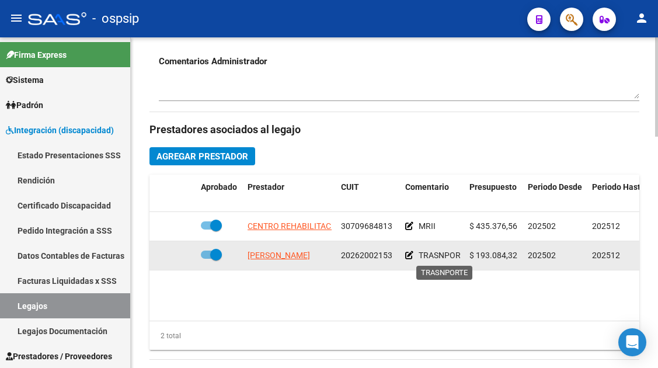
click at [425, 256] on span "TRASNPORTE" at bounding box center [443, 254] width 51 height 9
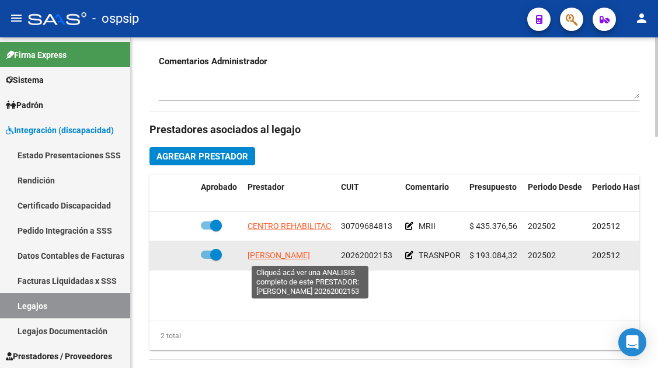
click at [310, 253] on span "ARAMBURU ANDRES ALEJANDRO" at bounding box center [278, 254] width 62 height 9
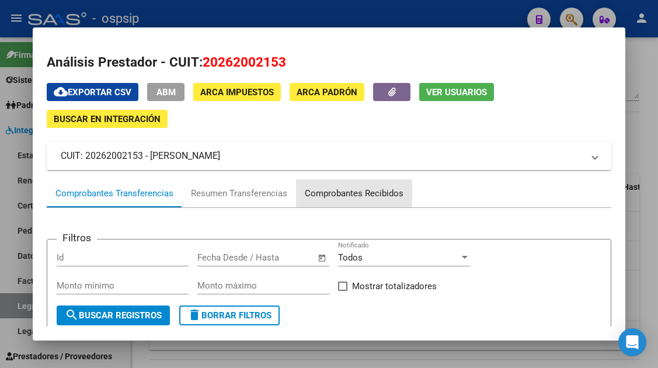
click at [351, 193] on div "Comprobantes Recibidos" at bounding box center [354, 193] width 99 height 13
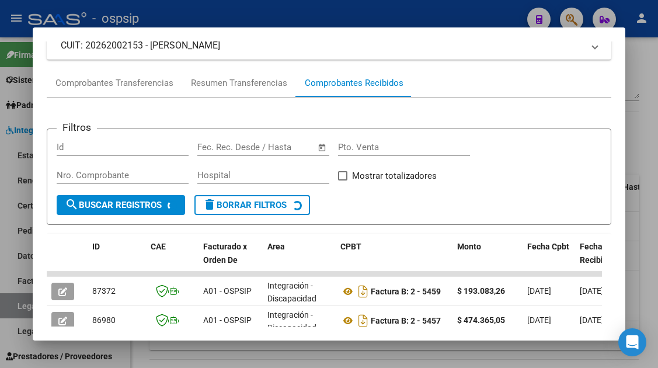
scroll to position [228, 0]
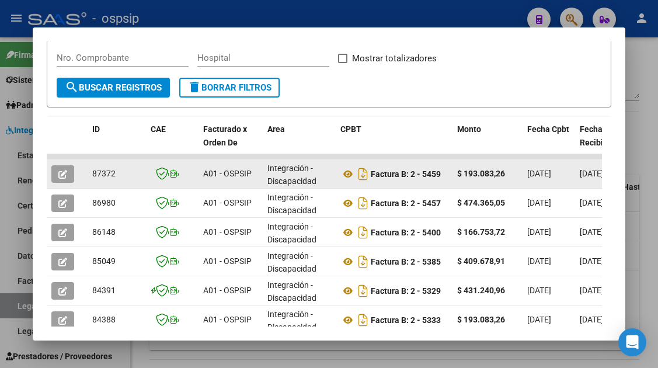
click at [59, 170] on icon "button" at bounding box center [62, 174] width 9 height 9
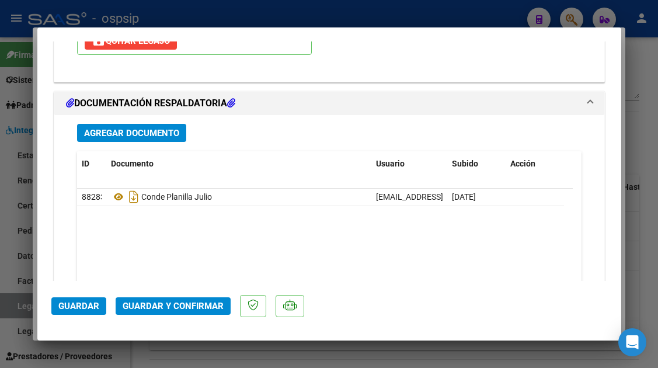
scroll to position [1470, 0]
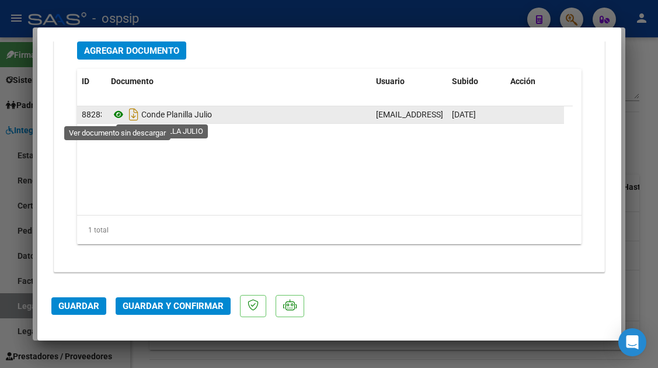
click at [117, 116] on icon at bounding box center [118, 114] width 15 height 14
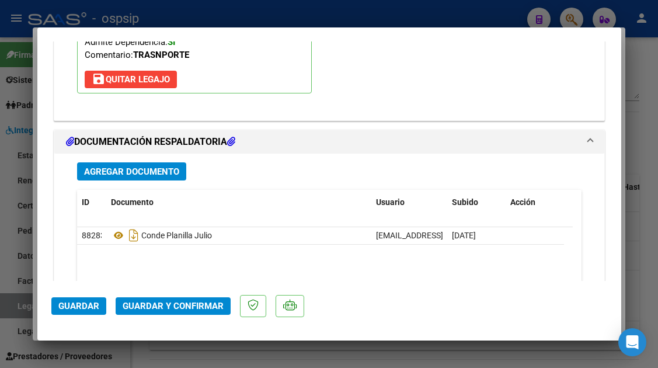
scroll to position [1353, 0]
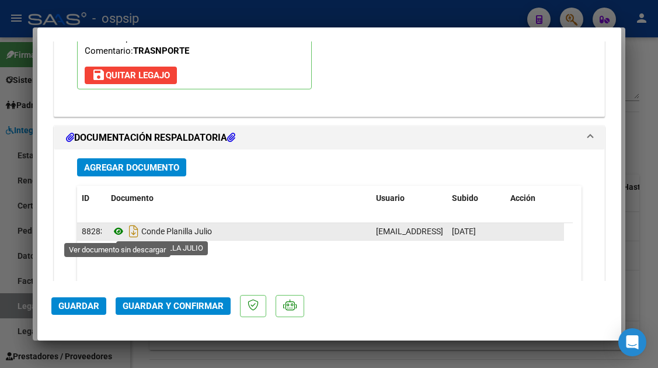
click at [120, 229] on icon at bounding box center [118, 231] width 15 height 14
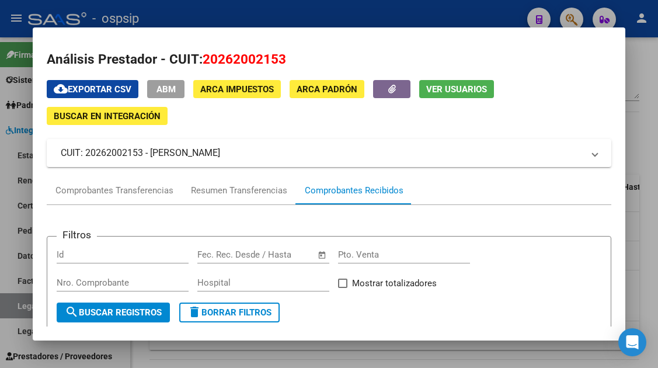
scroll to position [0, 0]
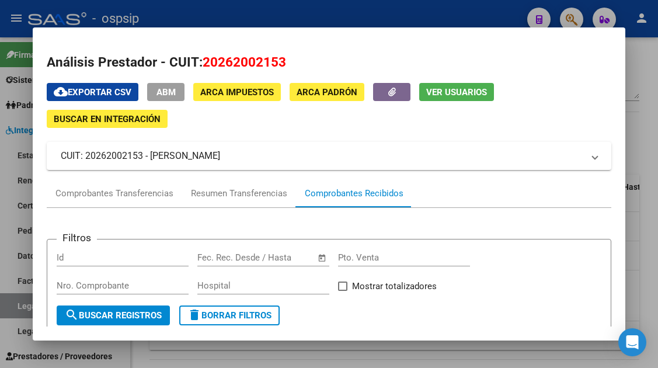
click at [451, 95] on span "Ver Usuarios" at bounding box center [456, 92] width 61 height 11
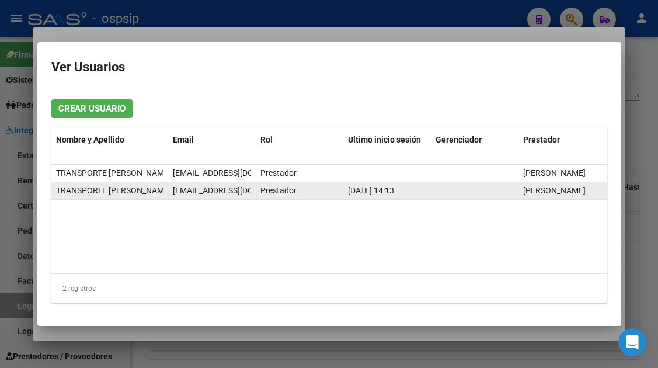
click at [194, 190] on span "transporteandres@hotmail.com" at bounding box center [238, 190] width 130 height 9
copy span "transporteandres@hotmail.com"
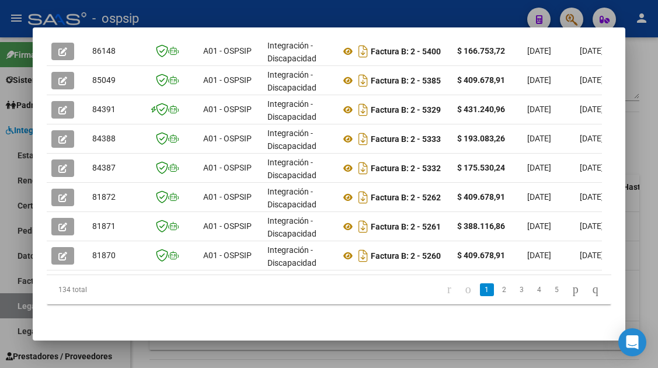
scroll to position [242, 0]
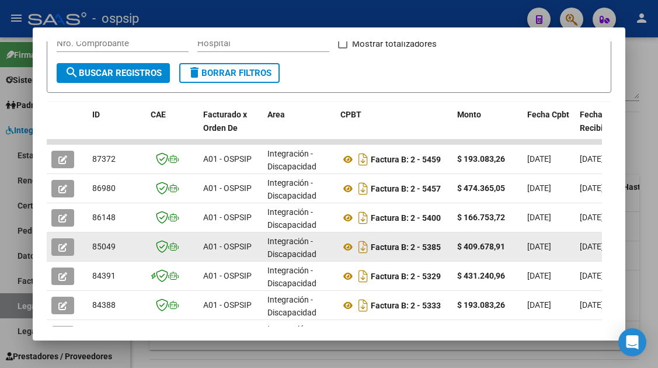
click at [60, 253] on button "button" at bounding box center [62, 247] width 23 height 18
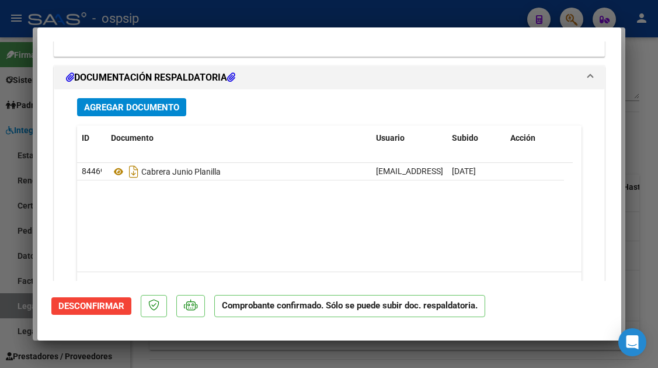
scroll to position [1502, 0]
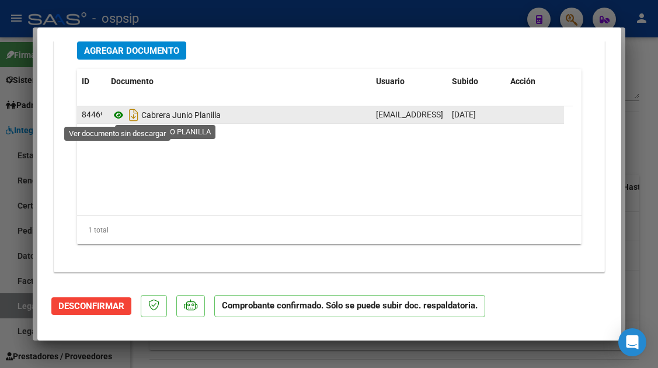
click at [116, 114] on icon at bounding box center [118, 115] width 15 height 14
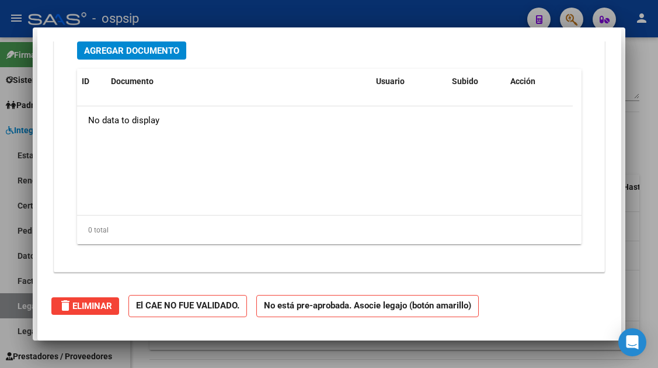
scroll to position [0, 0]
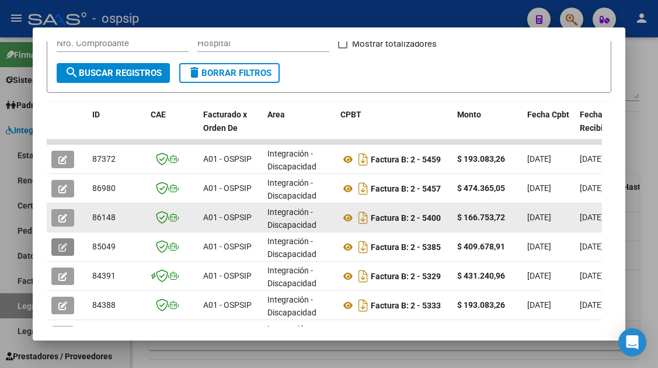
click at [68, 216] on button "button" at bounding box center [62, 218] width 23 height 18
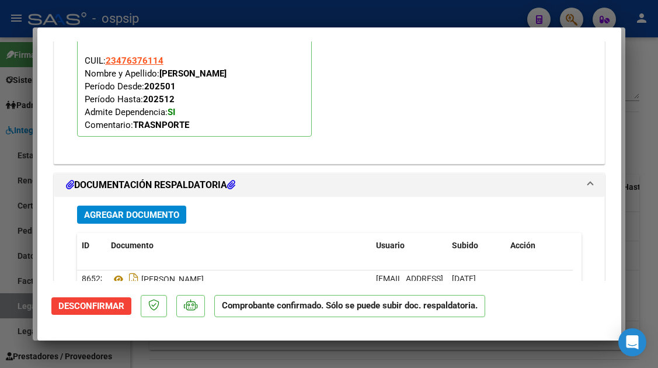
scroll to position [1401, 0]
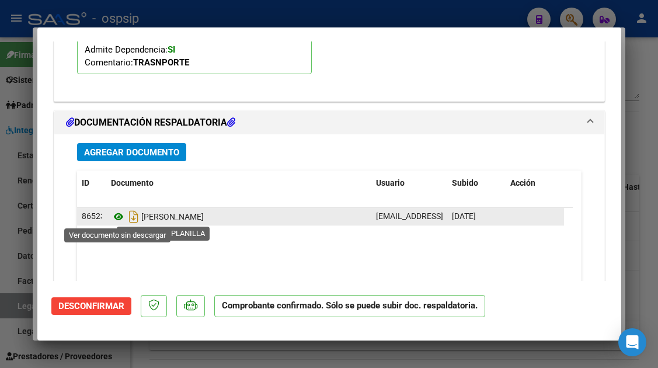
click at [120, 211] on icon at bounding box center [118, 217] width 15 height 14
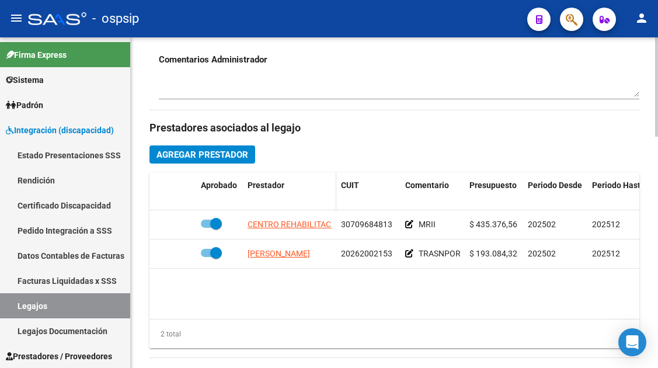
scroll to position [525, 0]
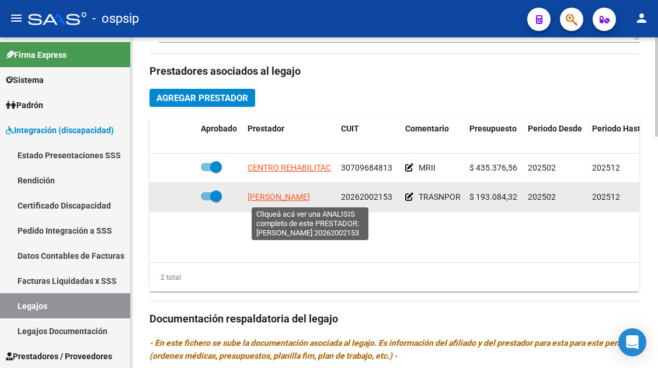
click at [266, 200] on span "ARAMBURU ANDRES ALEJANDRO" at bounding box center [278, 196] width 62 height 9
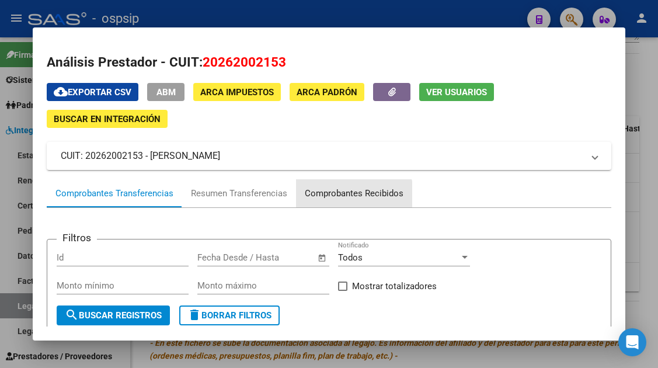
click at [338, 202] on div "Comprobantes Recibidos" at bounding box center [354, 193] width 116 height 28
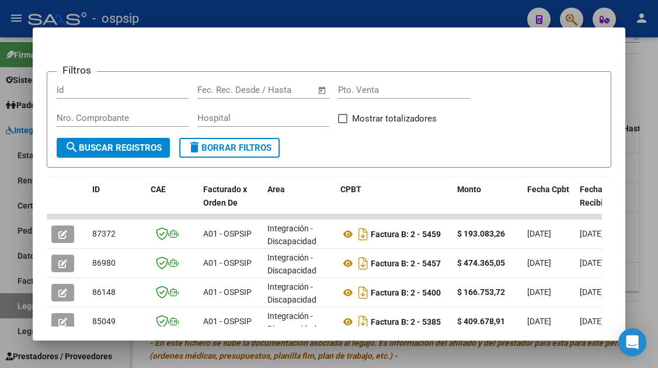
scroll to position [285, 0]
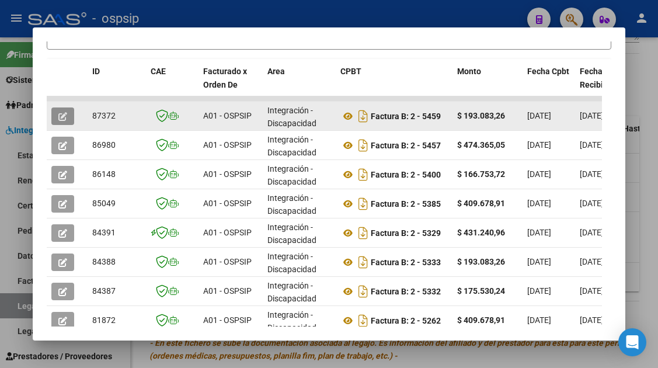
click at [60, 117] on icon "button" at bounding box center [62, 116] width 9 height 9
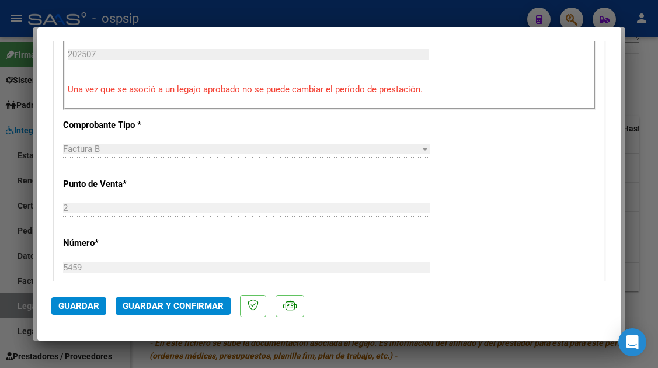
scroll to position [642, 0]
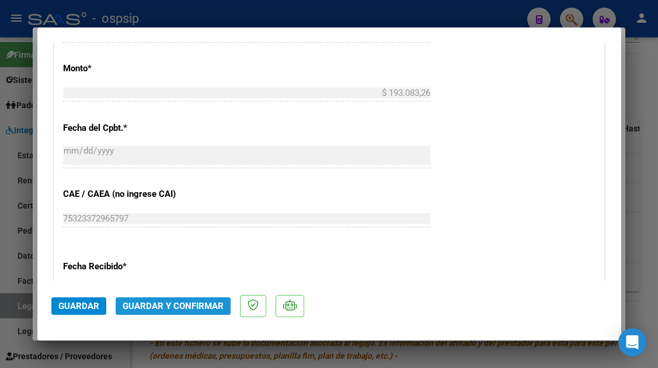
click at [190, 301] on span "Guardar y Confirmar" at bounding box center [173, 306] width 101 height 11
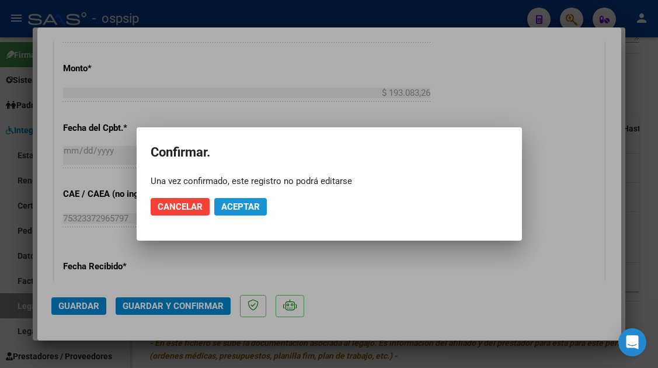
click at [245, 211] on span "Aceptar" at bounding box center [240, 206] width 39 height 11
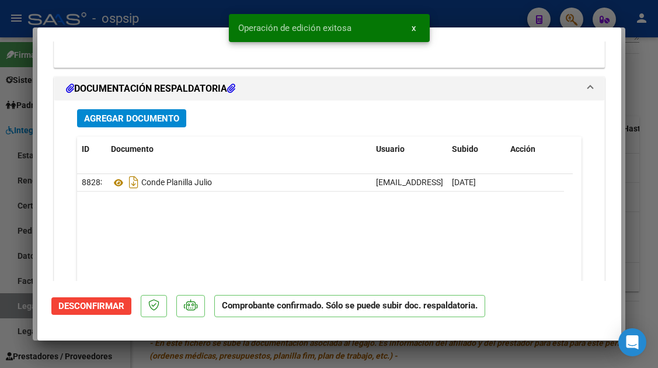
scroll to position [0, 0]
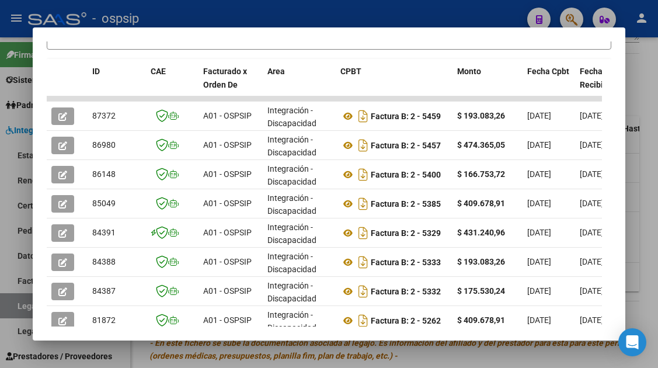
click at [17, 301] on div at bounding box center [329, 184] width 658 height 368
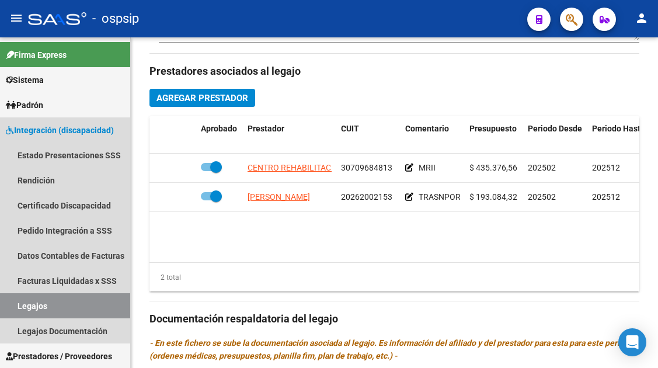
click at [17, 301] on link "Legajos" at bounding box center [65, 305] width 130 height 25
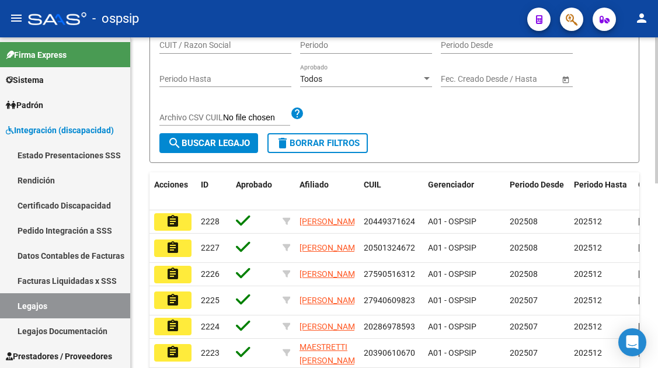
scroll to position [124, 0]
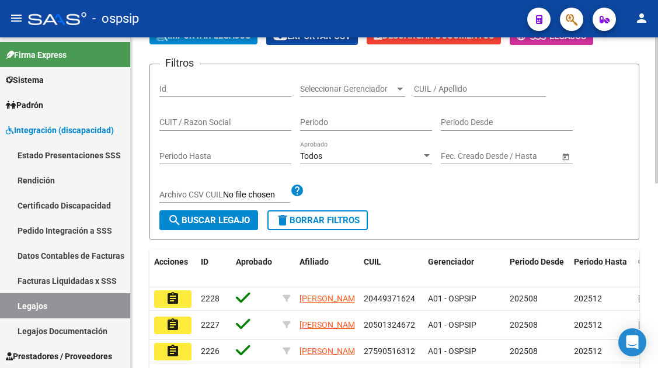
click at [437, 79] on div "CUIL / Apellido" at bounding box center [480, 85] width 132 height 23
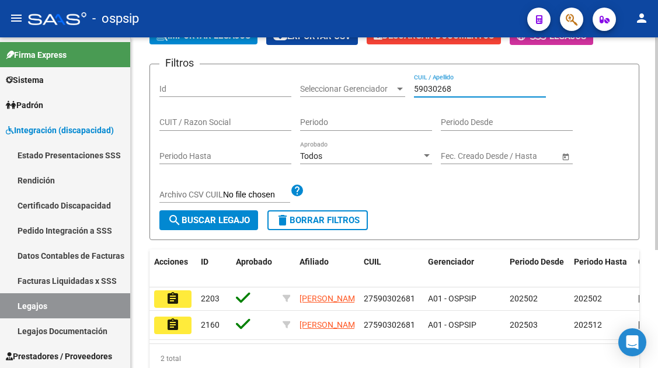
scroll to position [183, 0]
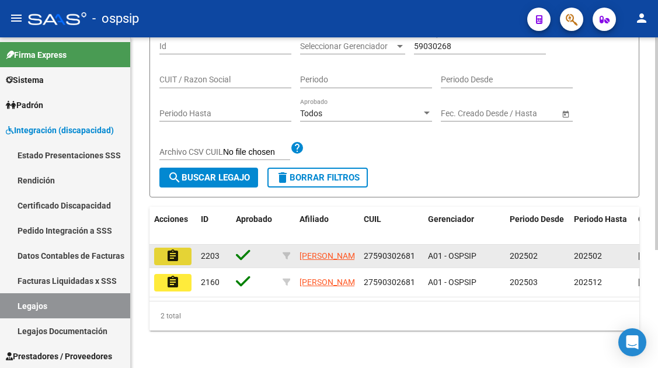
click at [172, 249] on mat-icon "assignment" at bounding box center [173, 256] width 14 height 14
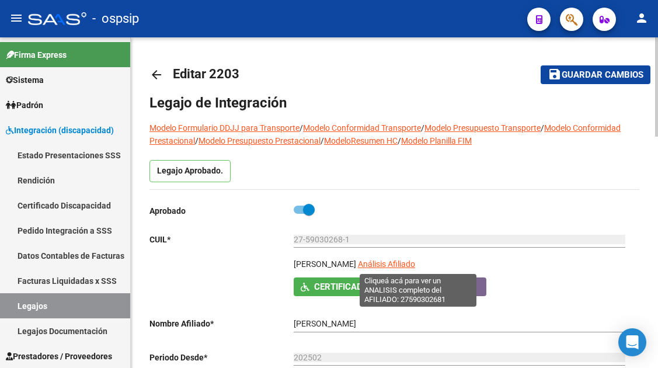
click at [415, 264] on span "Análisis Afiliado" at bounding box center [386, 263] width 57 height 9
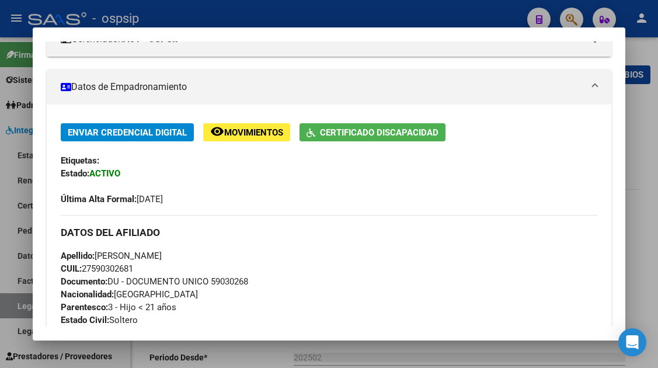
scroll to position [58, 0]
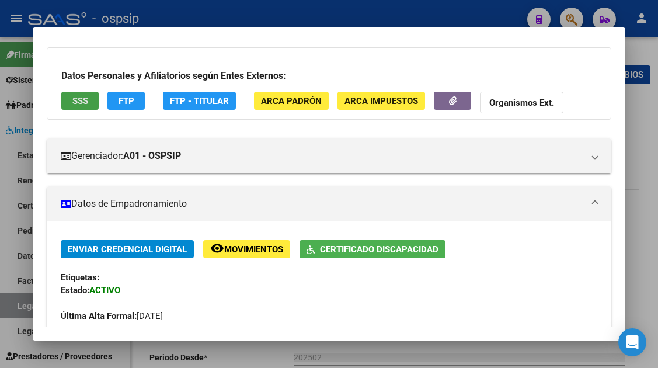
click at [93, 96] on button "SSS" at bounding box center [79, 101] width 37 height 18
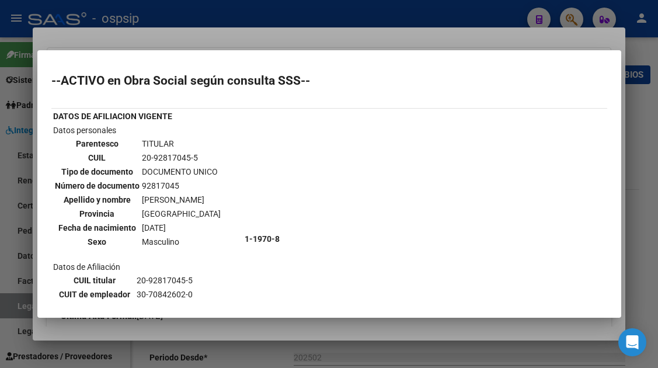
scroll to position [292, 0]
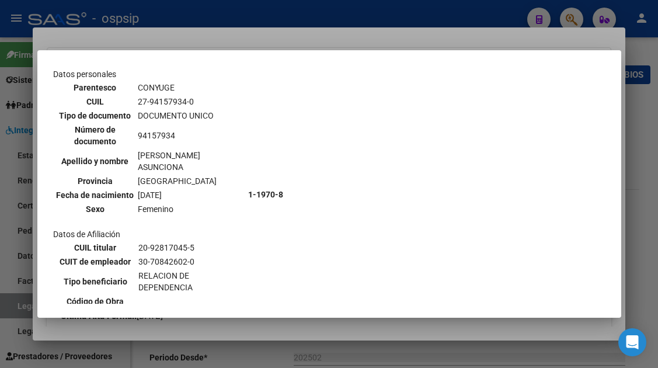
scroll to position [525, 0]
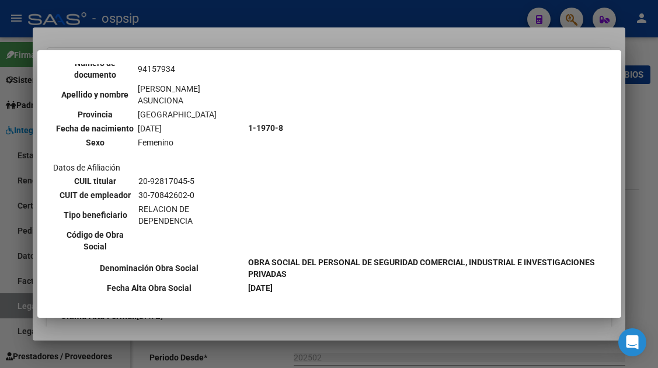
click at [23, 298] on div at bounding box center [329, 184] width 658 height 368
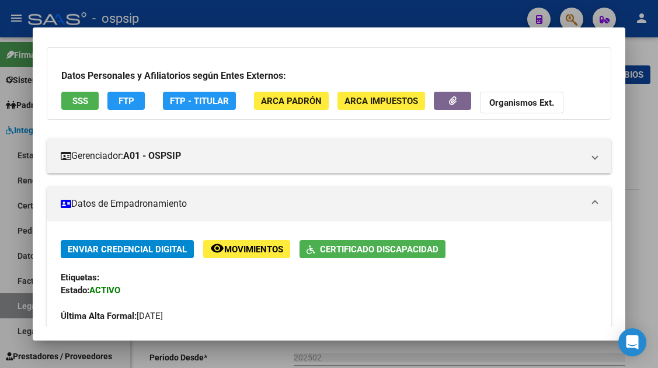
click at [22, 301] on div at bounding box center [329, 184] width 658 height 368
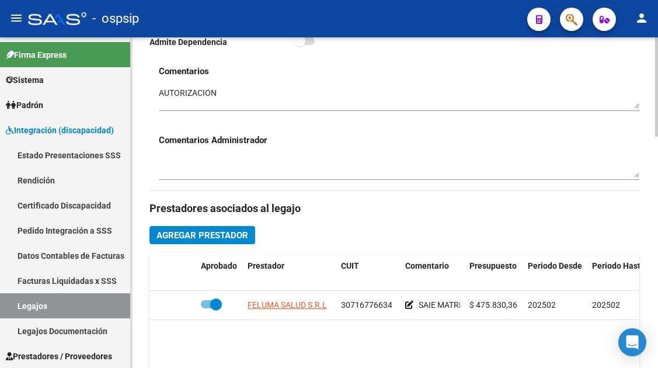
scroll to position [409, 0]
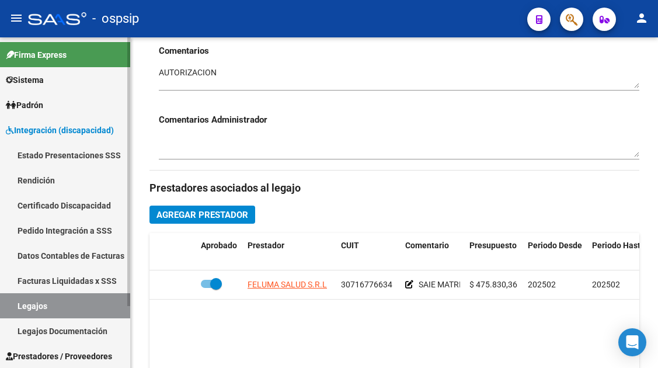
click at [43, 298] on link "Legajos" at bounding box center [65, 305] width 130 height 25
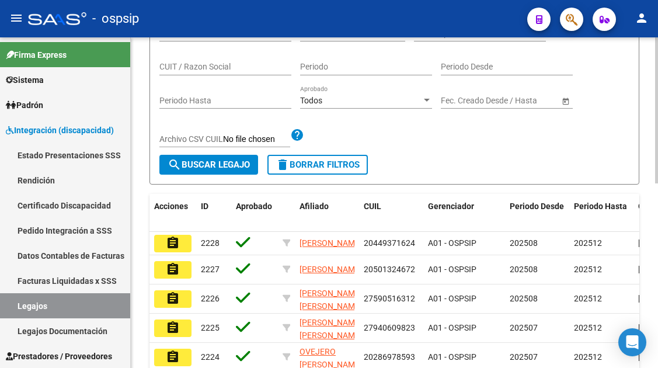
scroll to position [117, 0]
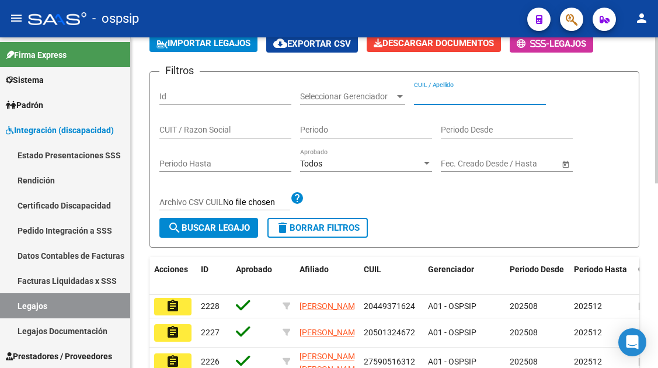
click at [420, 98] on input "CUIL / Apellido" at bounding box center [480, 97] width 132 height 10
type input "o"
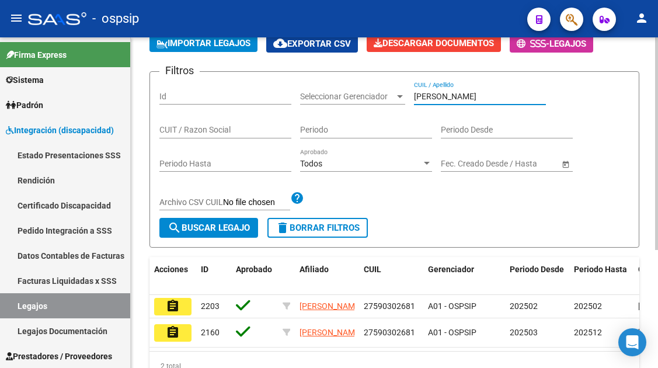
scroll to position [183, 0]
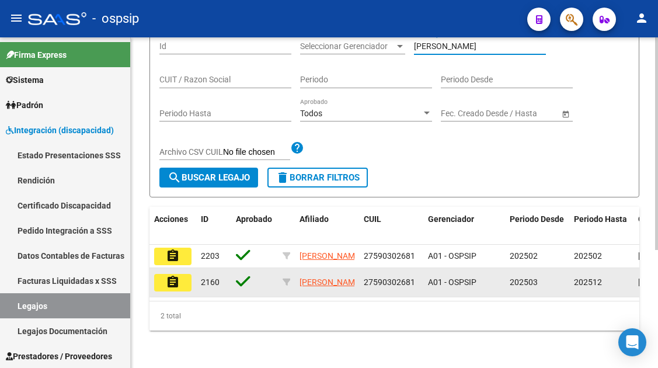
type input "lozano"
click at [170, 275] on mat-icon "assignment" at bounding box center [173, 282] width 14 height 14
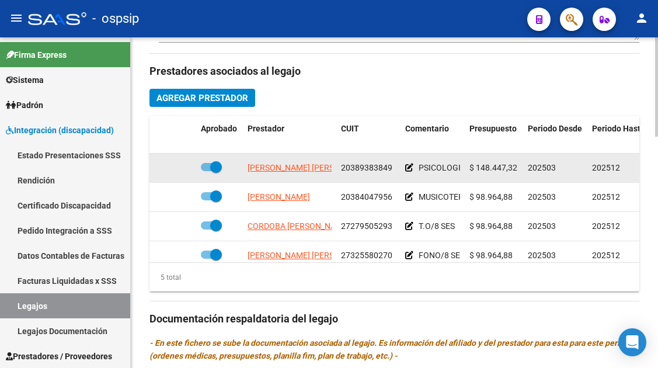
click at [277, 173] on app-link-go-to "ANSELMINO JUAN IGNACIO" at bounding box center [310, 167] width 127 height 13
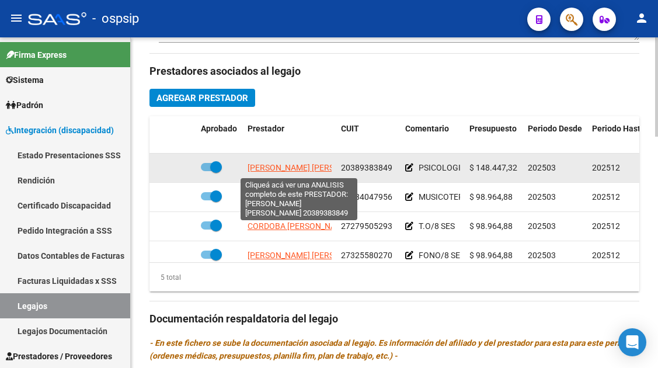
click at [277, 171] on span "ANSELMINO JUAN IGNACIO" at bounding box center [310, 167] width 127 height 9
type textarea "20389383849"
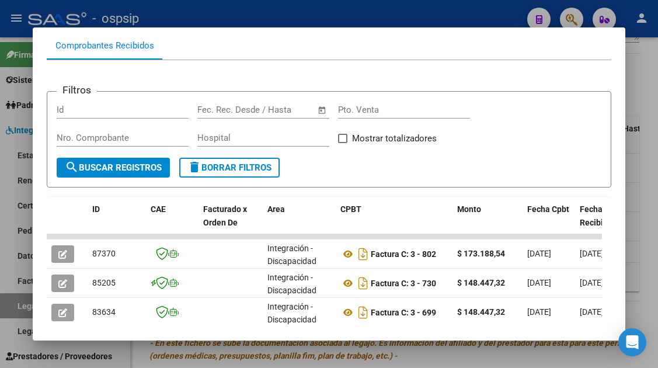
scroll to position [169, 0]
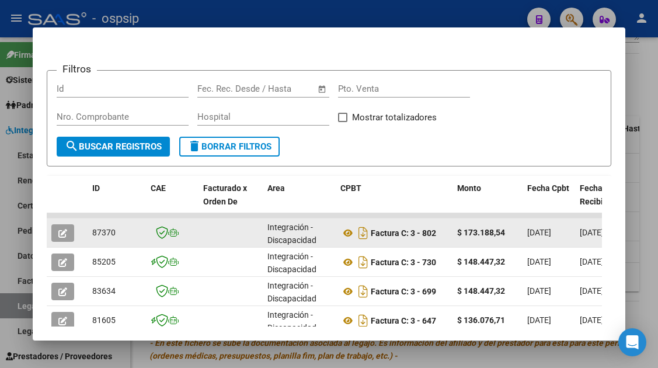
click at [65, 237] on icon "button" at bounding box center [62, 233] width 9 height 9
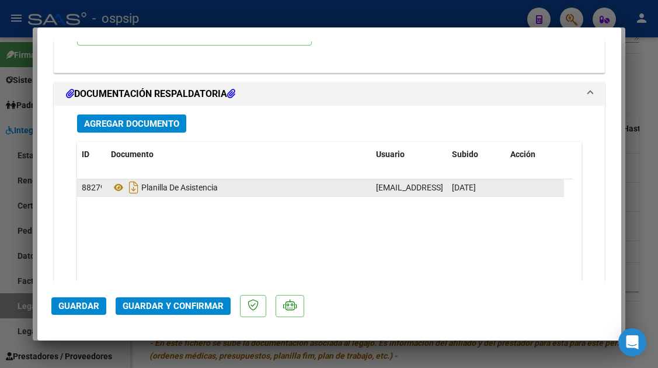
scroll to position [1459, 0]
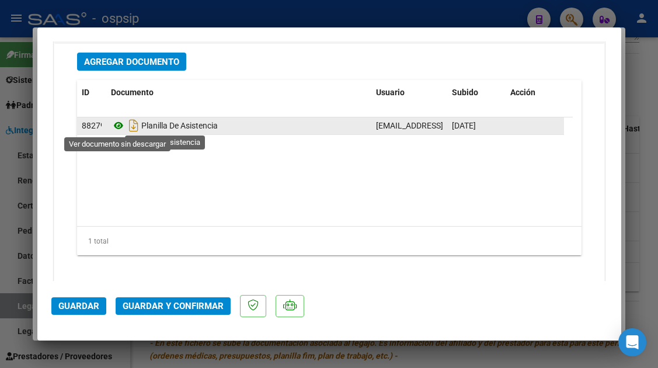
click at [120, 125] on icon at bounding box center [118, 125] width 15 height 14
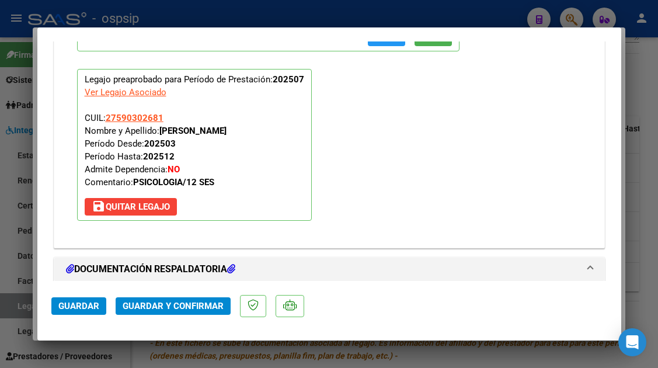
scroll to position [1109, 0]
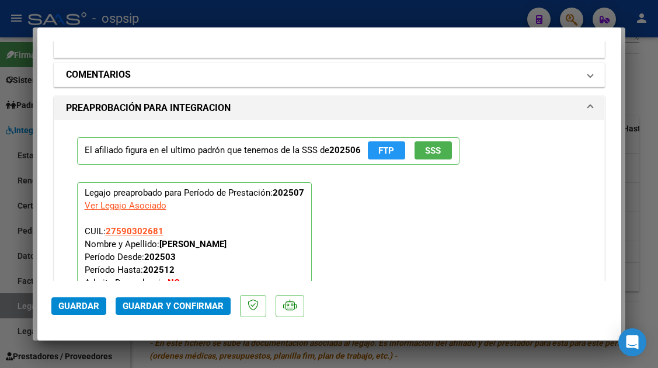
click at [588, 75] on span at bounding box center [590, 75] width 5 height 14
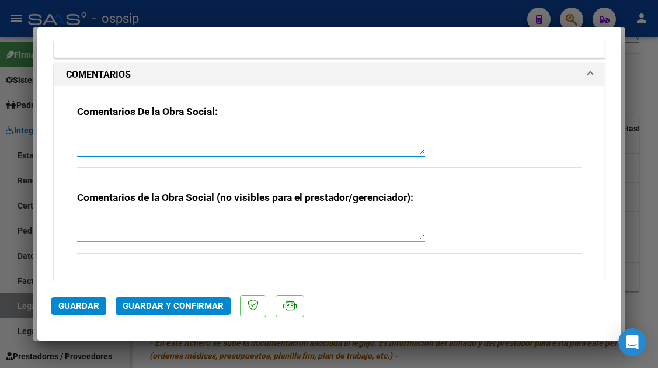
click at [160, 135] on textarea at bounding box center [251, 142] width 348 height 23
type textarea "s"
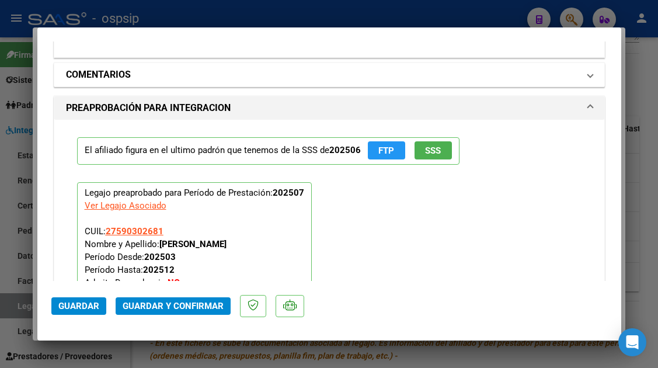
click at [585, 71] on mat-expansion-panel-header "COMENTARIOS" at bounding box center [329, 74] width 550 height 23
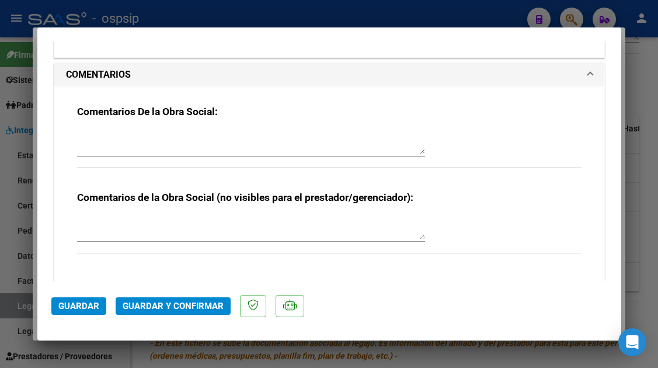
click at [160, 138] on textarea at bounding box center [251, 142] width 348 height 23
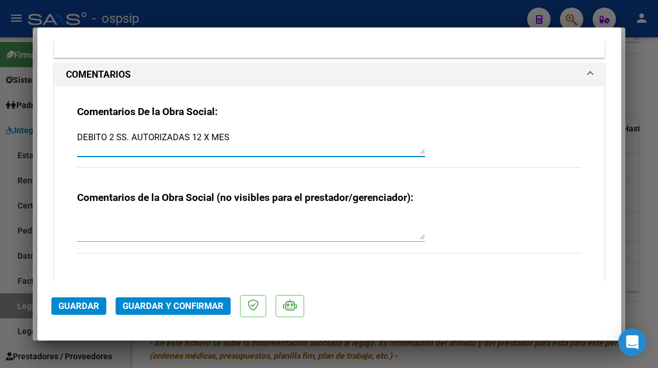
type textarea "DEBITO 2 SS. AUTORIZADAS 12 X MES"
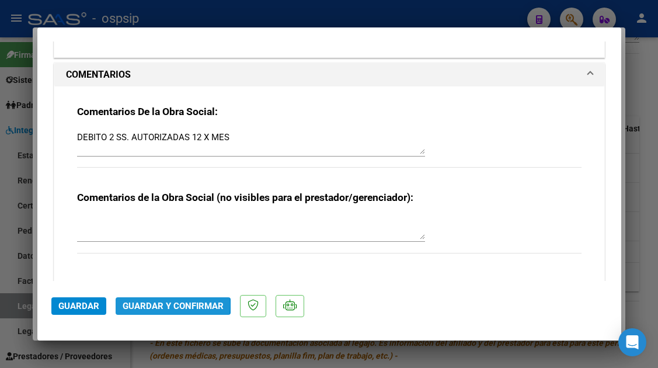
click at [161, 305] on span "Guardar y Confirmar" at bounding box center [173, 306] width 101 height 11
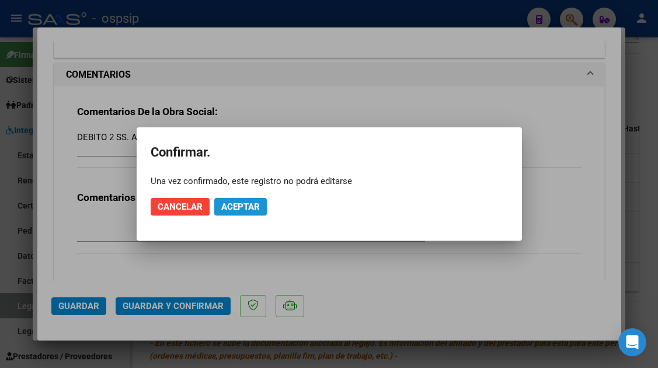
click at [241, 214] on button "Aceptar" at bounding box center [240, 207] width 53 height 18
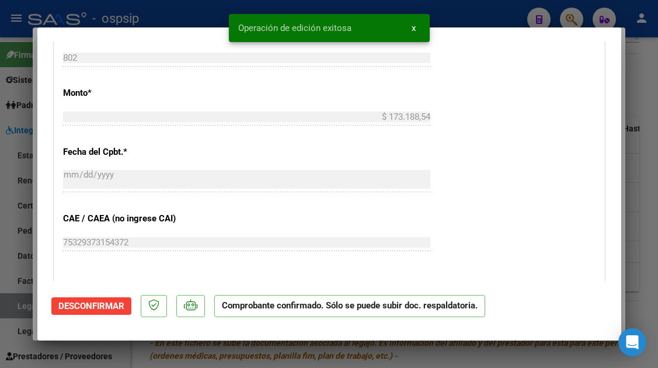
scroll to position [453, 0]
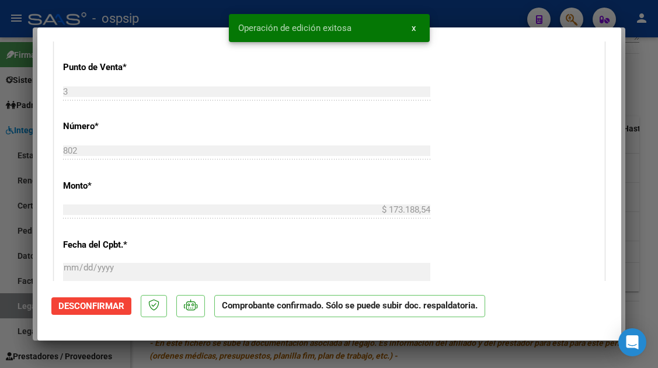
type input "$ 0,00"
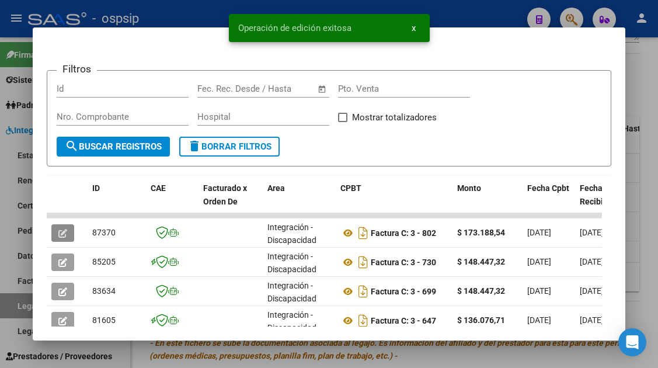
scroll to position [0, 0]
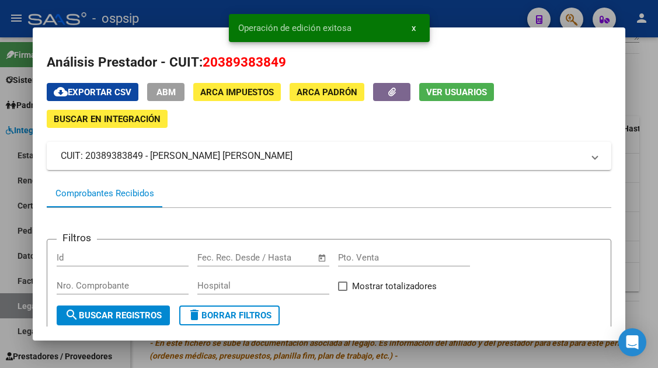
click at [433, 96] on span "Ver Usuarios" at bounding box center [456, 92] width 61 height 11
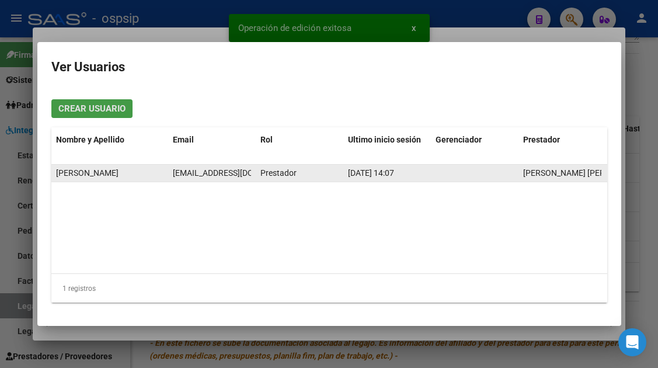
click at [199, 176] on span "anselminoji@gmail.com" at bounding box center [238, 172] width 130 height 9
copy span "anselminoji@gmail.com"
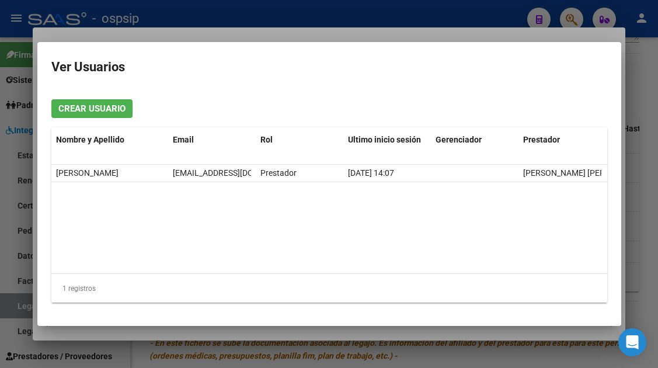
click at [18, 307] on div at bounding box center [329, 184] width 658 height 368
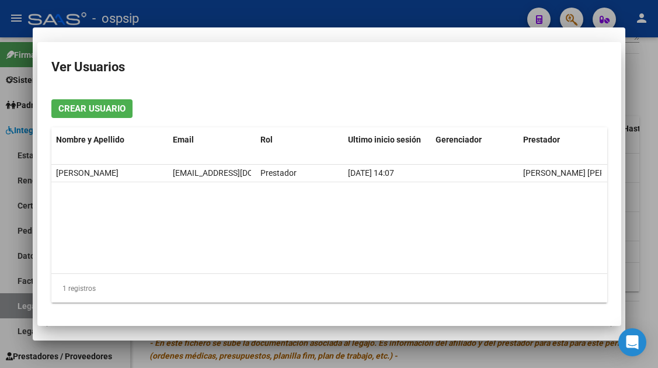
click at [18, 307] on div at bounding box center [329, 184] width 658 height 368
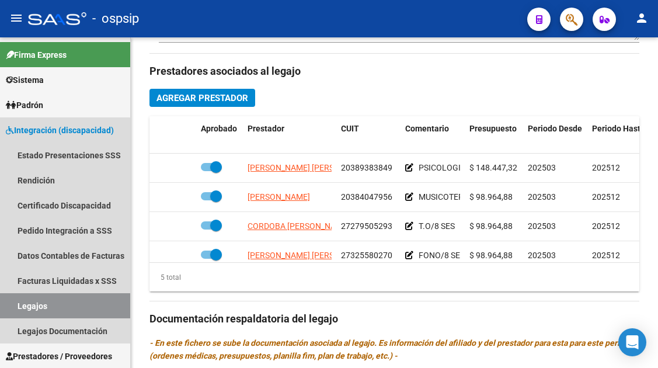
click at [18, 307] on link "Legajos" at bounding box center [65, 305] width 130 height 25
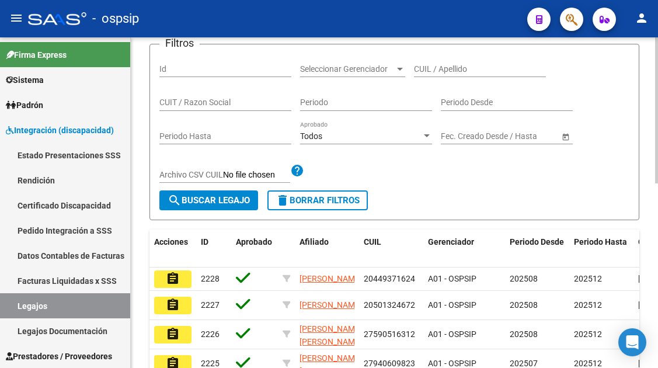
scroll to position [124, 0]
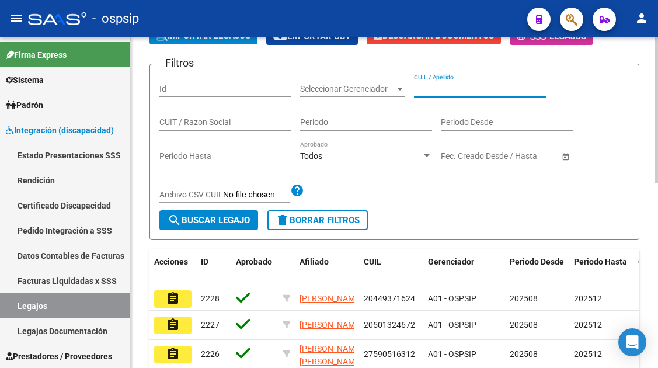
click at [423, 89] on input "CUIL / Apellido" at bounding box center [480, 89] width 132 height 10
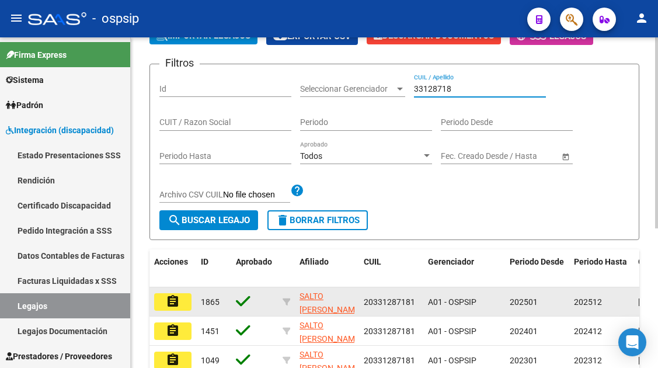
type input "33128718"
click at [174, 306] on mat-icon "assignment" at bounding box center [173, 301] width 14 height 14
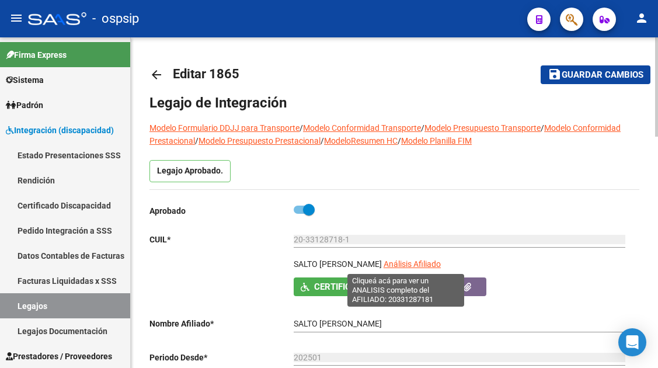
click at [414, 261] on span "Análisis Afiliado" at bounding box center [411, 263] width 57 height 9
type textarea "20331287181"
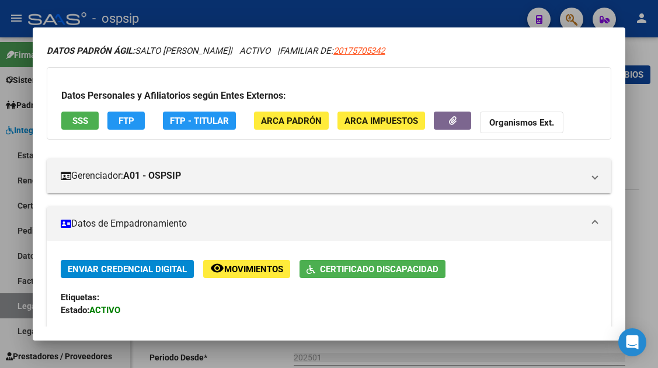
scroll to position [58, 0]
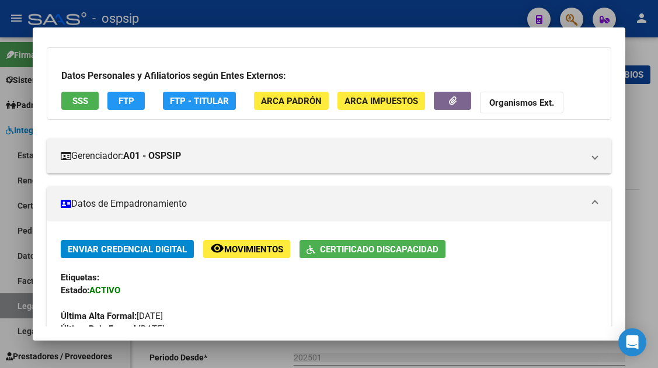
click at [73, 98] on span "SSS" at bounding box center [80, 101] width 16 height 11
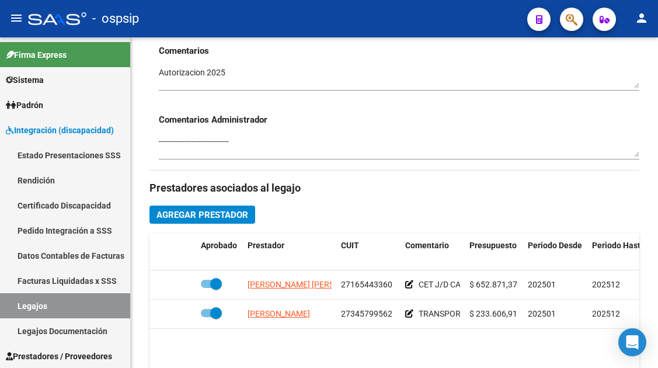
scroll to position [525, 0]
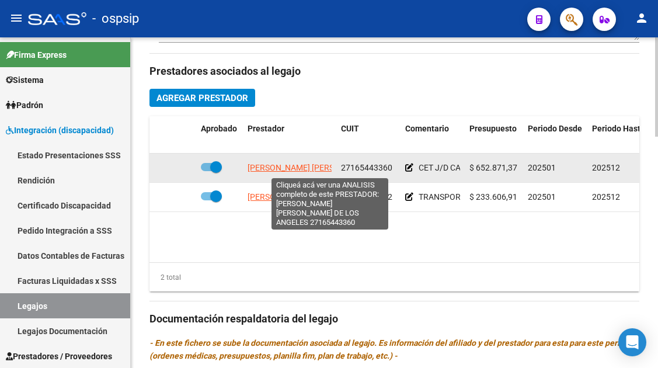
click at [275, 170] on span "MANCUELLO MARIA LUISA DE LOS ANGELES" at bounding box center [356, 167] width 219 height 9
type textarea "27165443360"
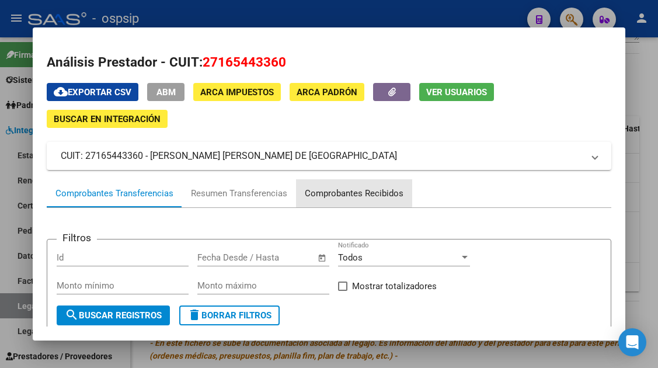
click at [330, 187] on div "Comprobantes Recibidos" at bounding box center [354, 193] width 99 height 13
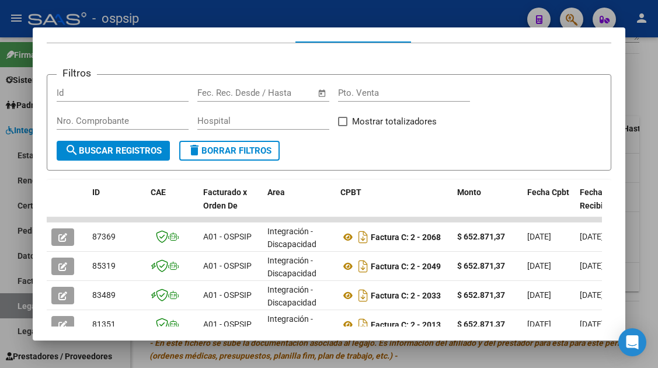
scroll to position [227, 0]
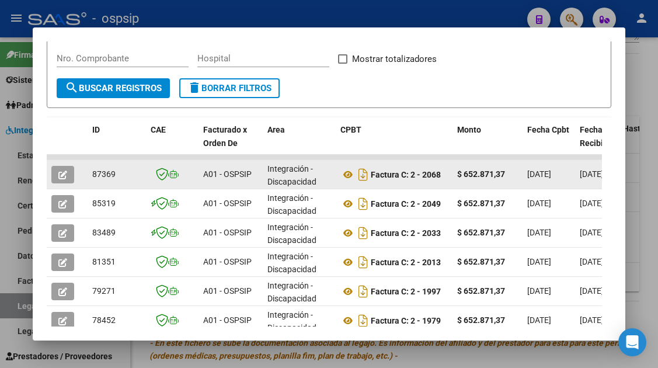
click at [57, 173] on button "button" at bounding box center [62, 175] width 23 height 18
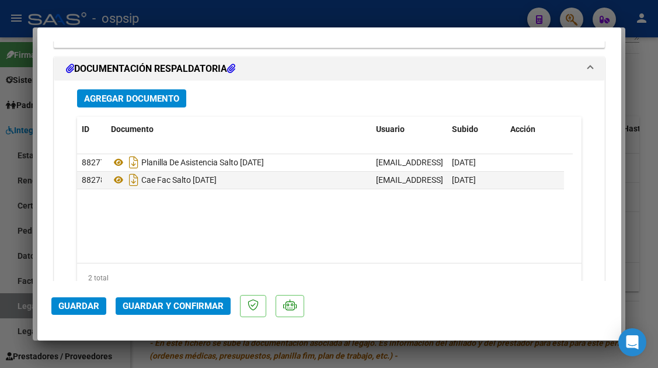
scroll to position [1423, 0]
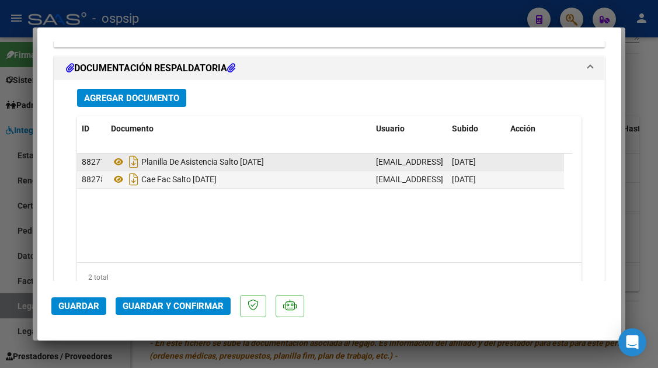
click at [109, 165] on datatable-body-cell "Planilla De Asistencia Salto Julio 2025" at bounding box center [238, 161] width 265 height 17
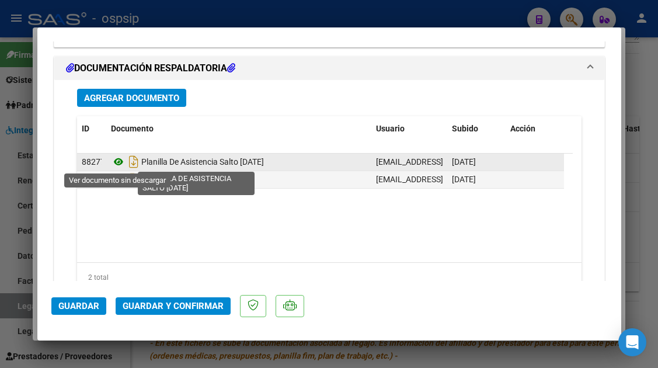
click at [123, 163] on icon at bounding box center [118, 162] width 15 height 14
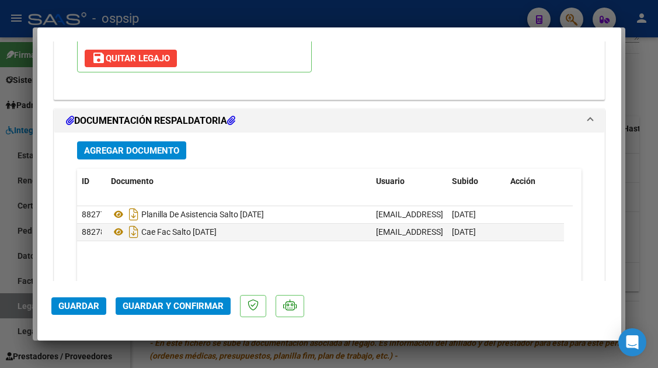
scroll to position [1306, 0]
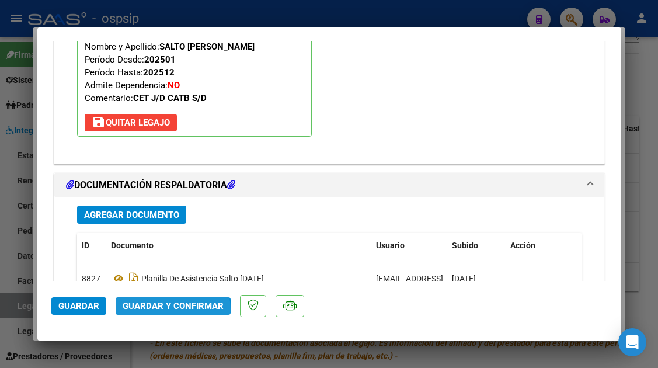
click at [172, 309] on span "Guardar y Confirmar" at bounding box center [173, 306] width 101 height 11
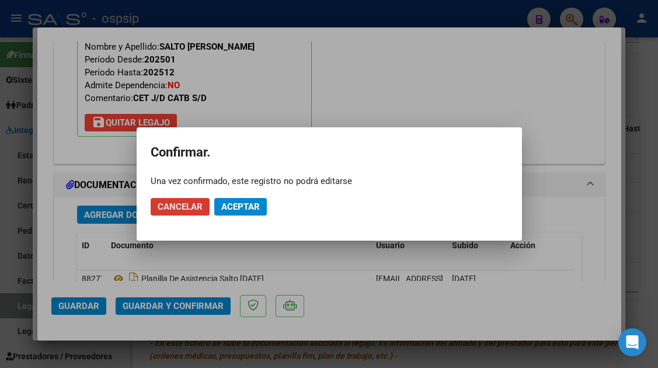
click at [235, 203] on span "Aceptar" at bounding box center [240, 206] width 39 height 11
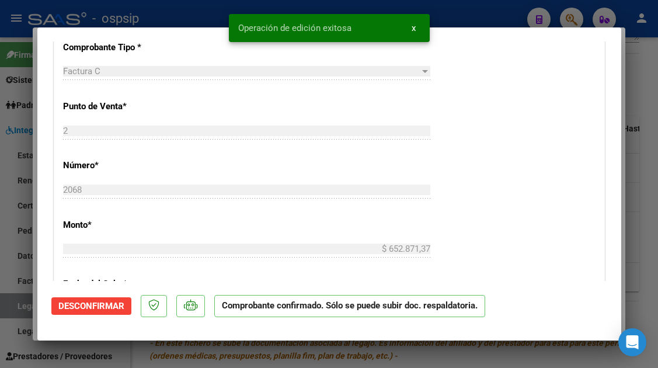
scroll to position [383, 0]
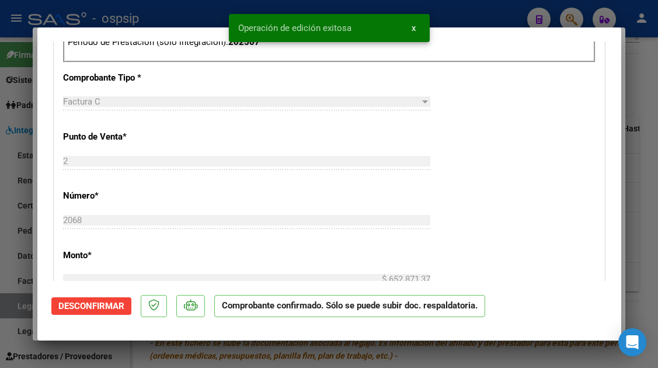
type input "$ 0,00"
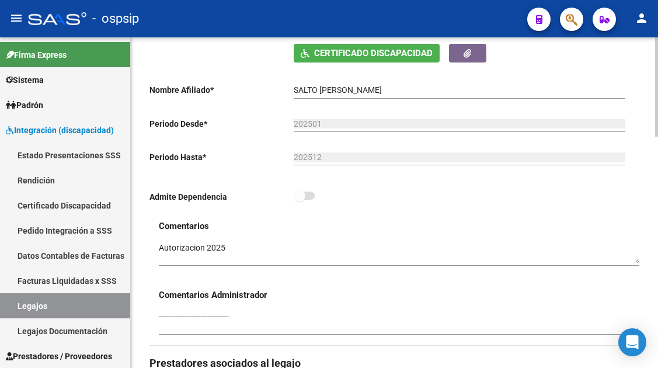
scroll to position [175, 0]
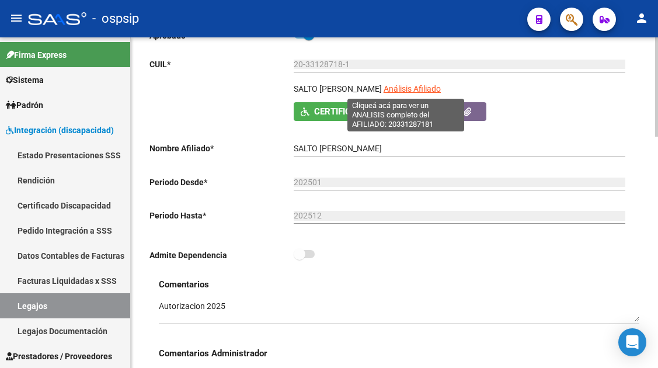
click at [406, 86] on span "Análisis Afiliado" at bounding box center [411, 88] width 57 height 9
type textarea "20331287181"
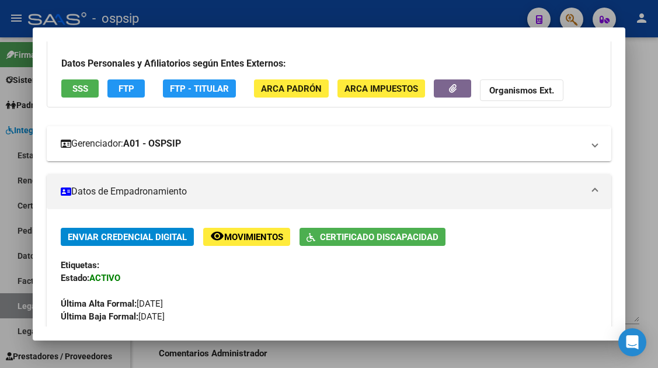
scroll to position [58, 0]
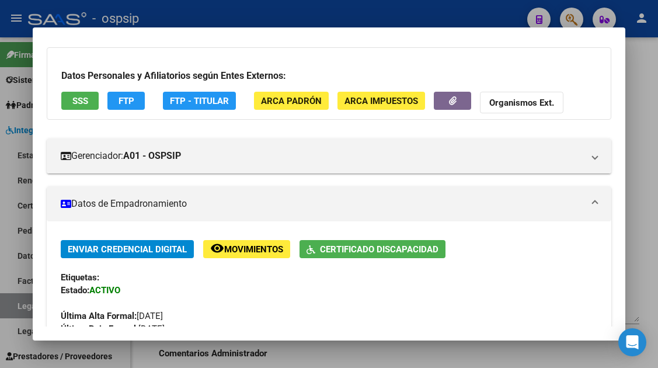
click at [82, 107] on button "SSS" at bounding box center [79, 101] width 37 height 18
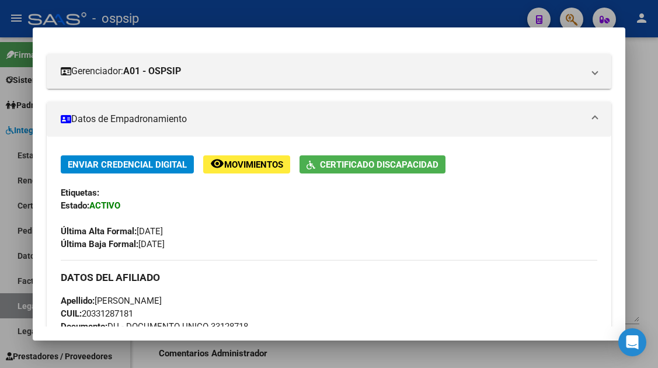
scroll to position [233, 0]
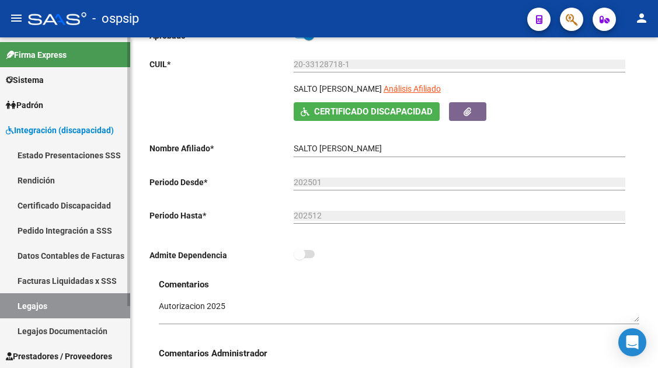
click at [60, 300] on link "Legajos" at bounding box center [65, 305] width 130 height 25
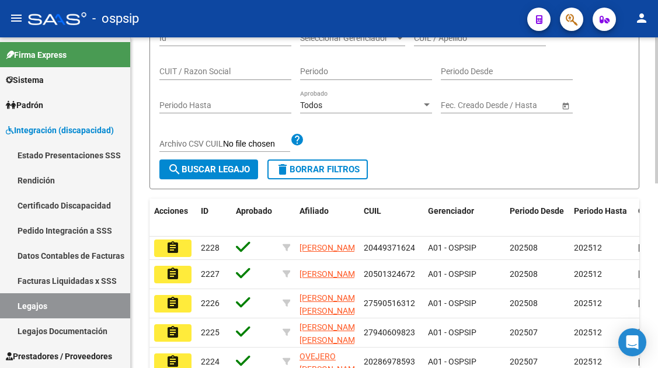
scroll to position [58, 0]
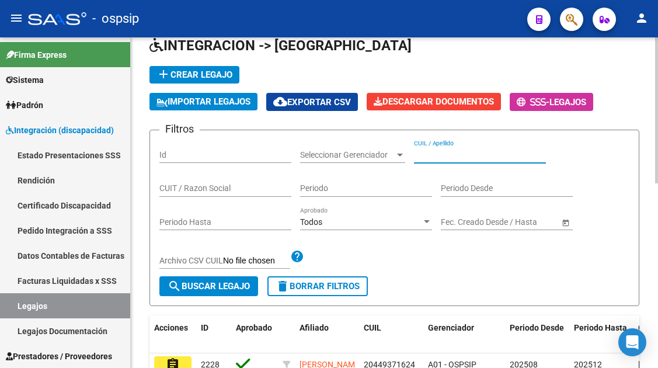
click at [428, 153] on input "CUIL / Apellido" at bounding box center [480, 155] width 132 height 10
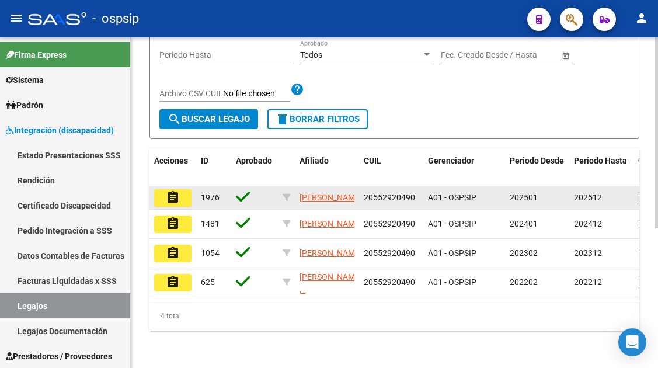
type input "55292049"
click at [166, 194] on mat-icon "assignment" at bounding box center [173, 197] width 14 height 14
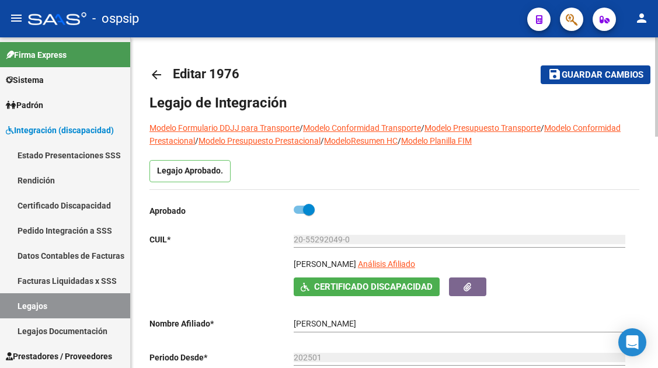
scroll to position [117, 0]
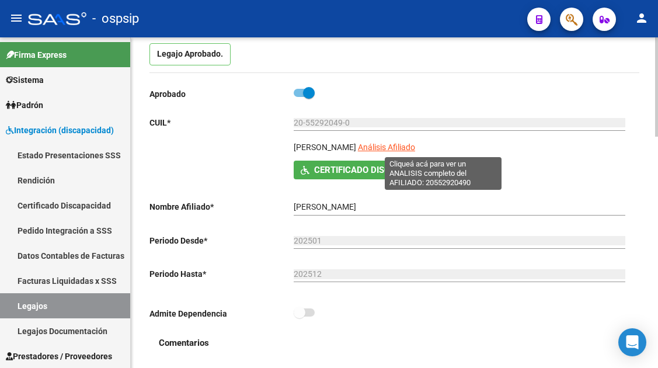
click at [415, 147] on span "Análisis Afiliado" at bounding box center [386, 146] width 57 height 9
type textarea "20552920490"
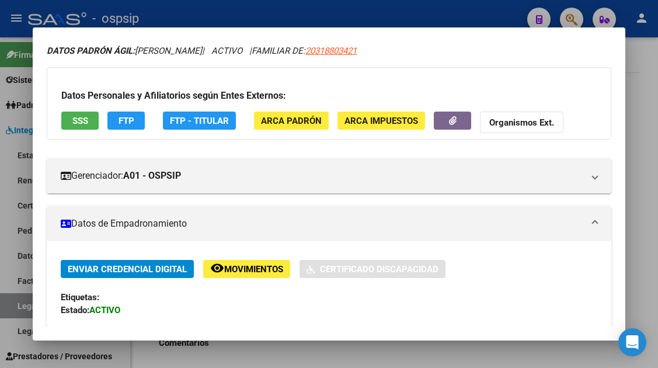
scroll to position [58, 0]
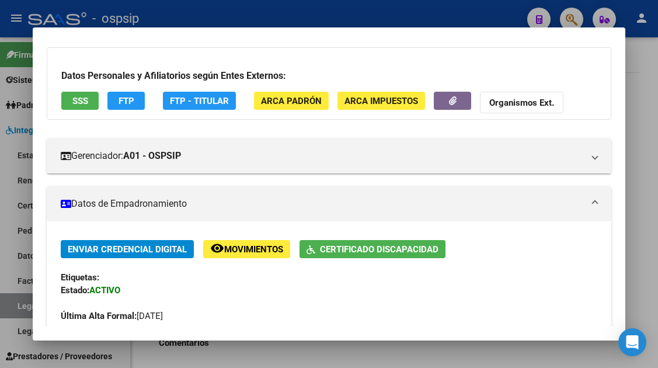
click at [71, 101] on button "SSS" at bounding box center [79, 101] width 37 height 18
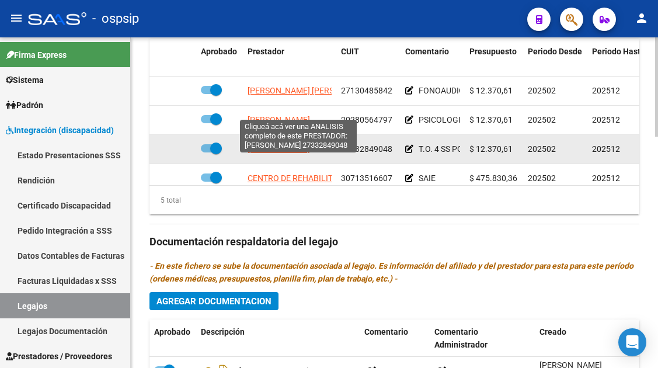
scroll to position [584, 0]
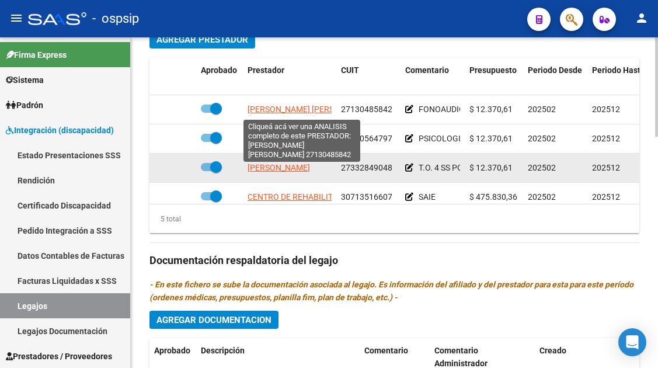
click at [281, 107] on span "GONZALEZ MONICA VIVIANA" at bounding box center [310, 108] width 127 height 9
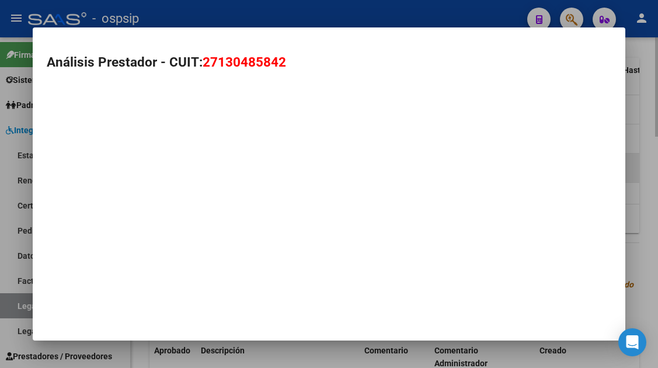
type textarea "27130485842"
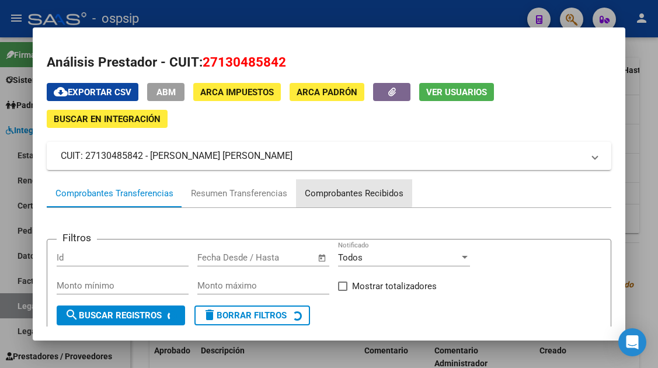
click at [336, 192] on div "Comprobantes Recibidos" at bounding box center [354, 193] width 99 height 13
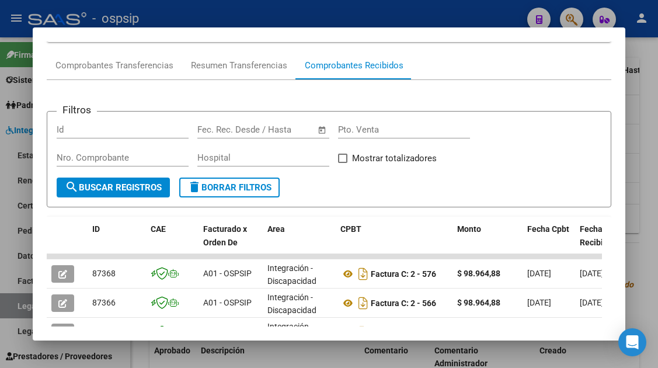
scroll to position [175, 0]
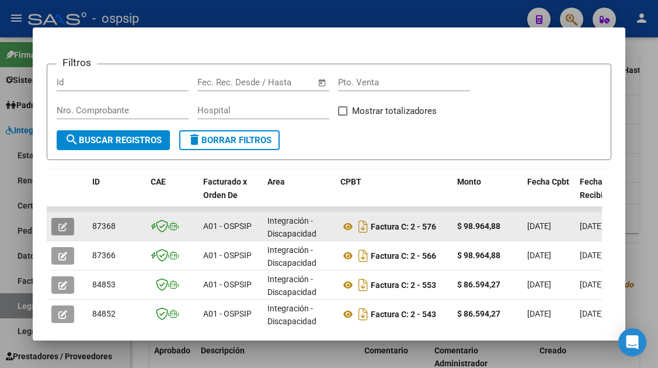
click at [61, 226] on icon "button" at bounding box center [62, 226] width 9 height 9
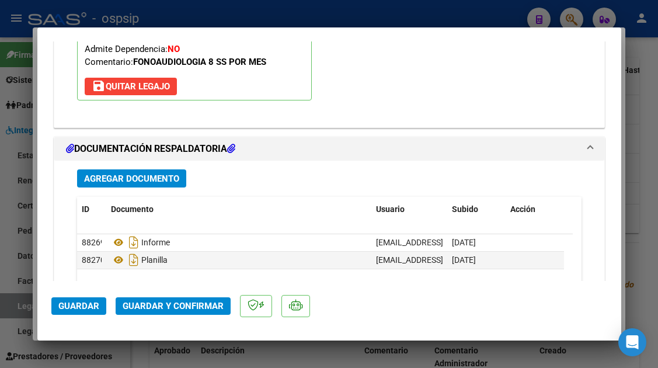
scroll to position [1459, 0]
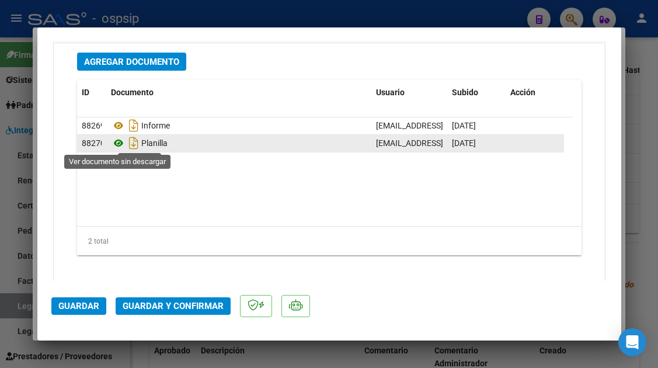
click at [117, 146] on icon at bounding box center [118, 143] width 15 height 14
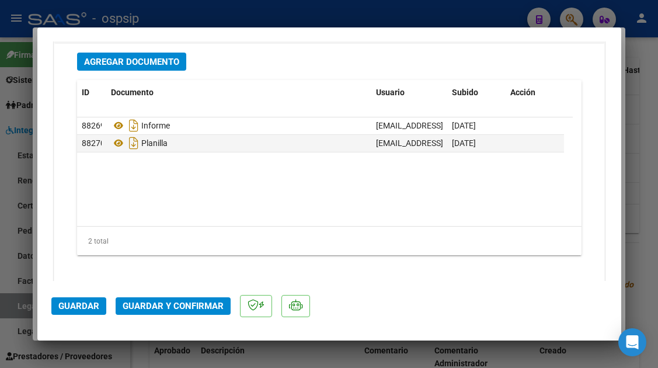
click at [166, 304] on span "Guardar y Confirmar" at bounding box center [173, 306] width 101 height 11
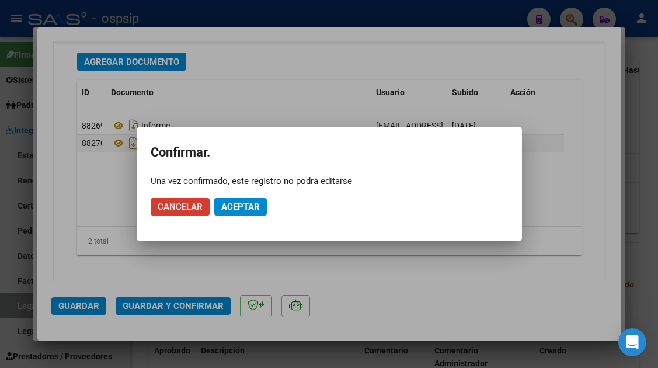
click at [225, 214] on button "Aceptar" at bounding box center [240, 207] width 53 height 18
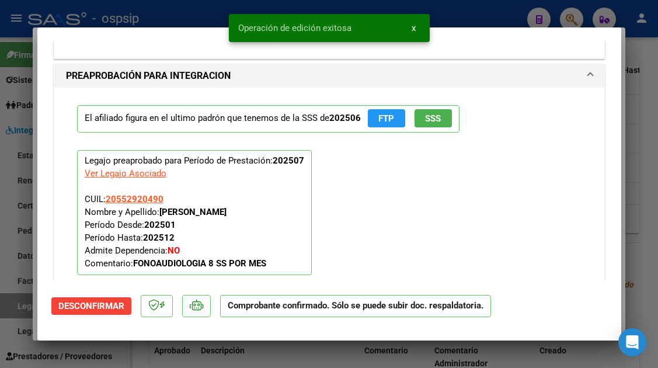
scroll to position [1035, 0]
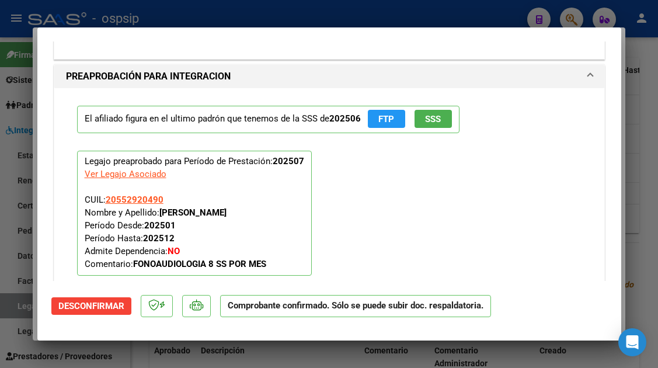
type input "$ 0,00"
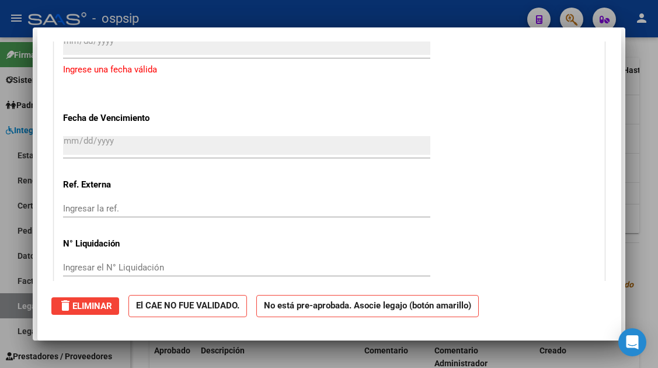
scroll to position [0, 0]
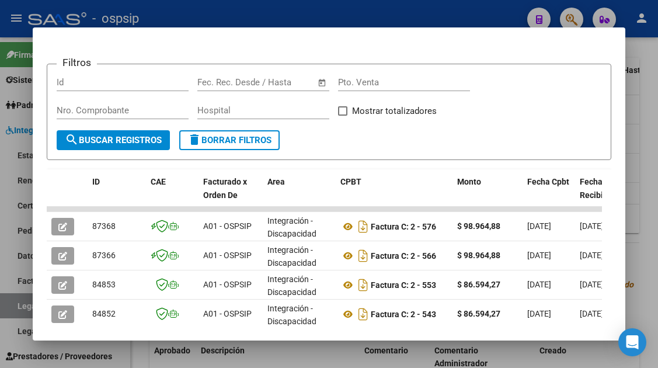
click at [25, 302] on div at bounding box center [329, 184] width 658 height 368
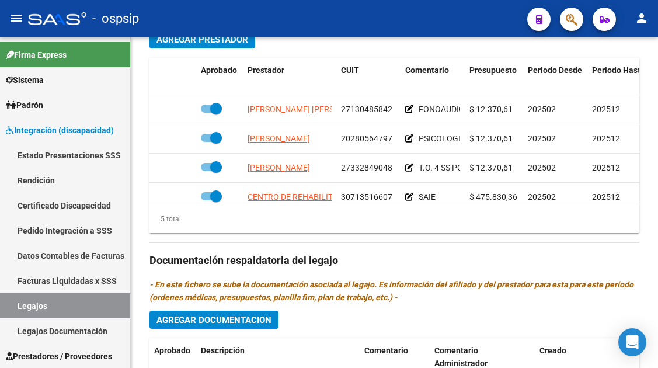
click at [25, 302] on link "Legajos" at bounding box center [65, 305] width 130 height 25
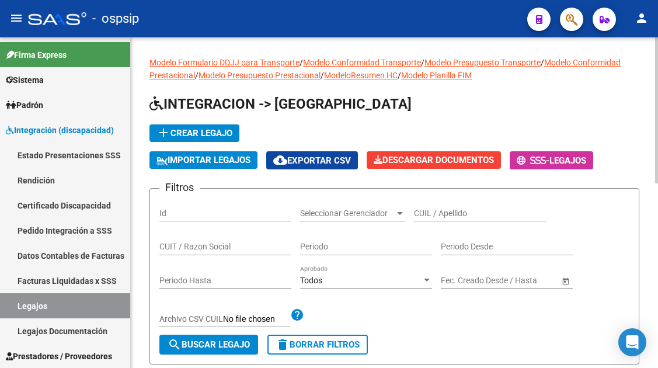
click at [437, 212] on input "CUIL / Apellido" at bounding box center [480, 213] width 132 height 10
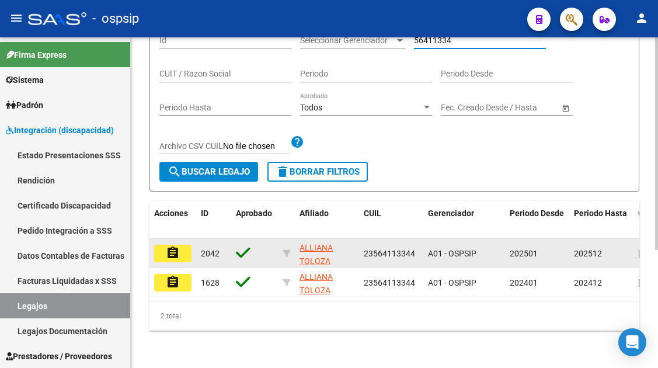
scroll to position [175, 0]
type input "56411334"
click at [175, 256] on mat-icon "assignment" at bounding box center [173, 253] width 14 height 14
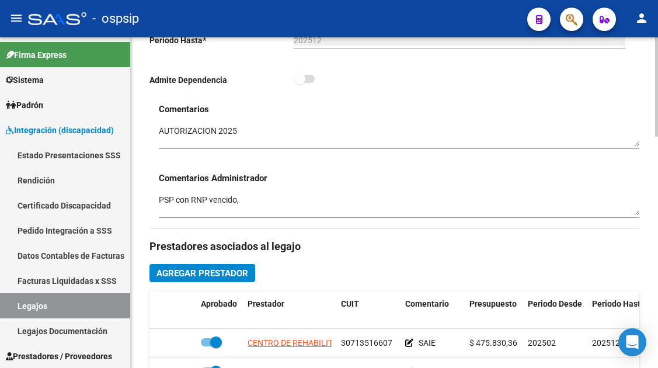
scroll to position [409, 0]
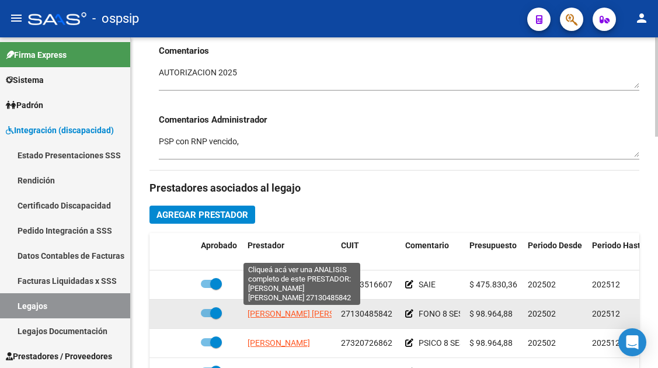
click at [274, 317] on span "GONZALEZ MONICA VIVIANA" at bounding box center [310, 313] width 127 height 9
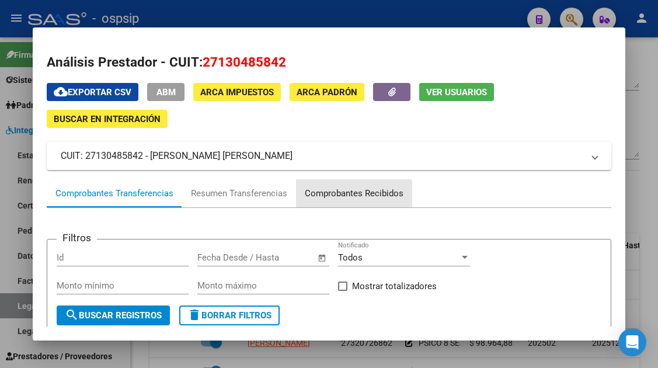
click at [329, 201] on div "Comprobantes Recibidos" at bounding box center [354, 193] width 116 height 28
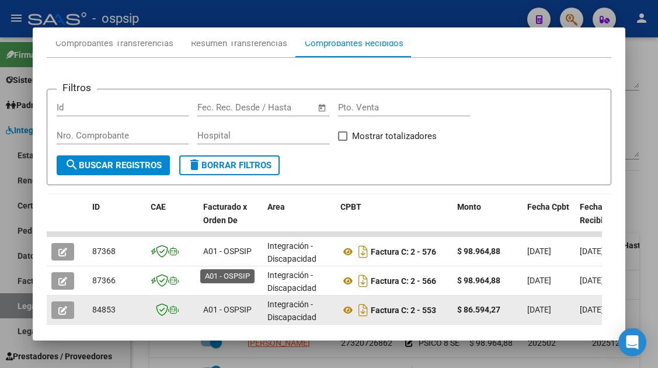
scroll to position [169, 0]
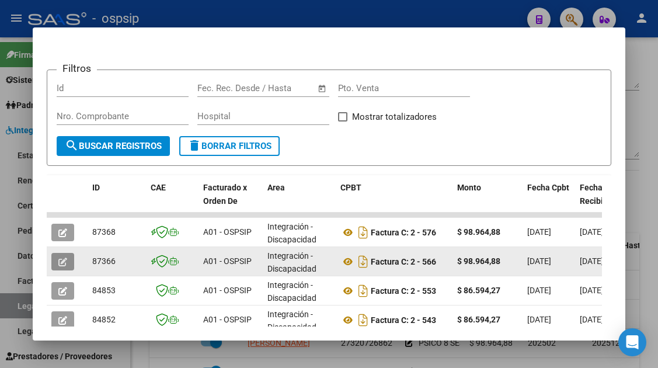
click at [70, 261] on button "button" at bounding box center [62, 262] width 23 height 18
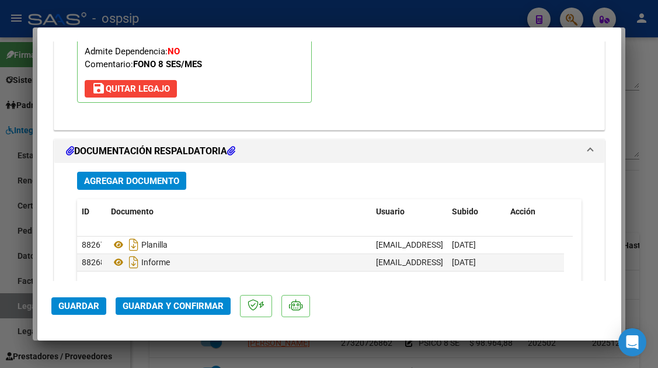
scroll to position [1342, 0]
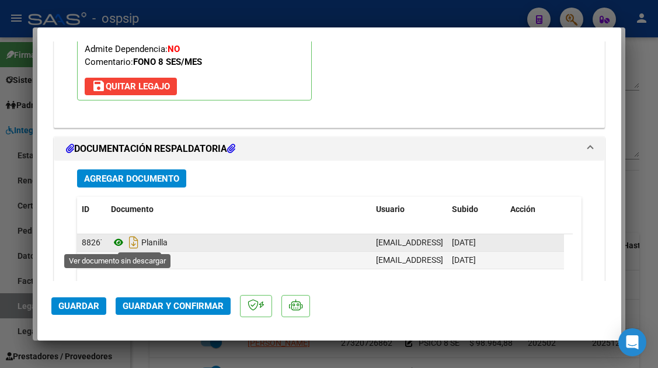
click at [123, 245] on icon at bounding box center [118, 242] width 15 height 14
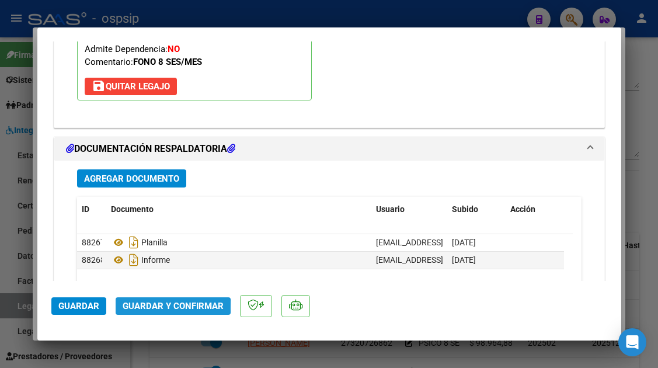
click at [169, 308] on span "Guardar y Confirmar" at bounding box center [173, 306] width 101 height 11
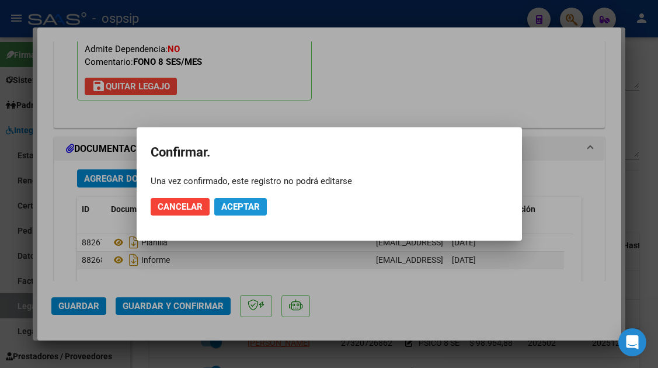
click at [219, 206] on button "Aceptar" at bounding box center [240, 207] width 53 height 18
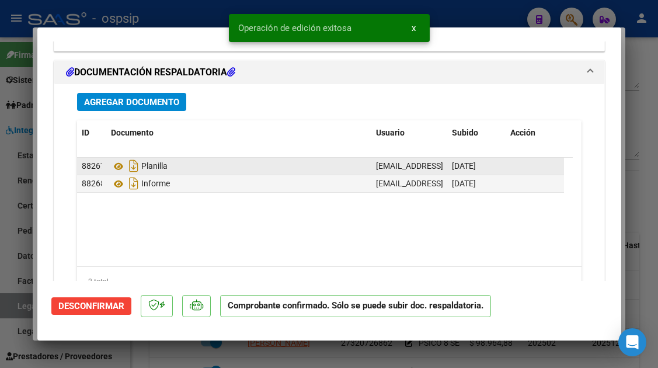
scroll to position [1338, 0]
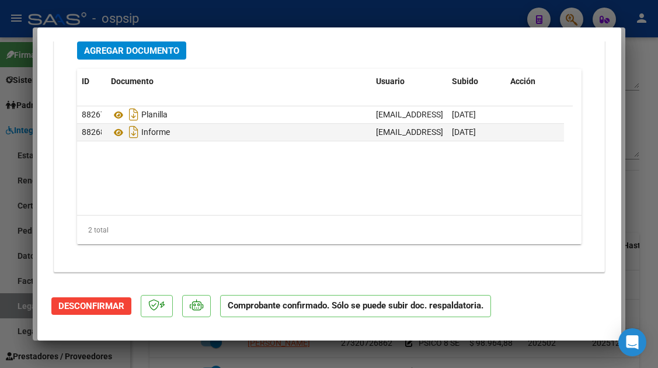
click at [14, 303] on div at bounding box center [329, 184] width 658 height 368
type input "$ 0,00"
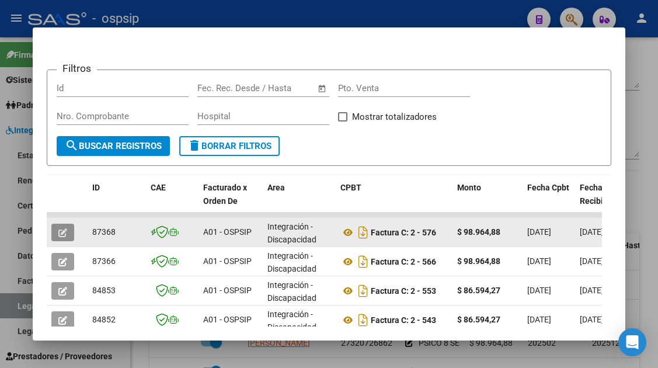
click at [54, 234] on button "button" at bounding box center [62, 233] width 23 height 18
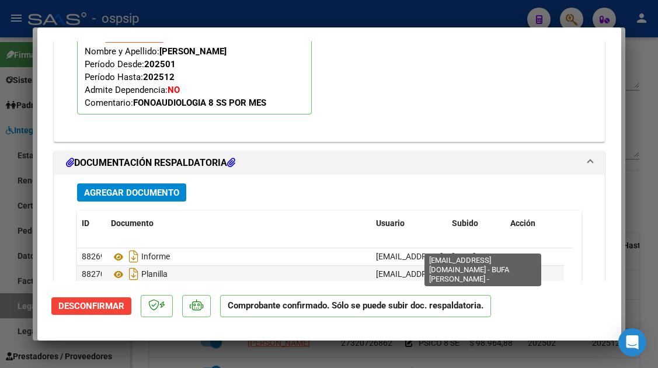
scroll to position [1167, 0]
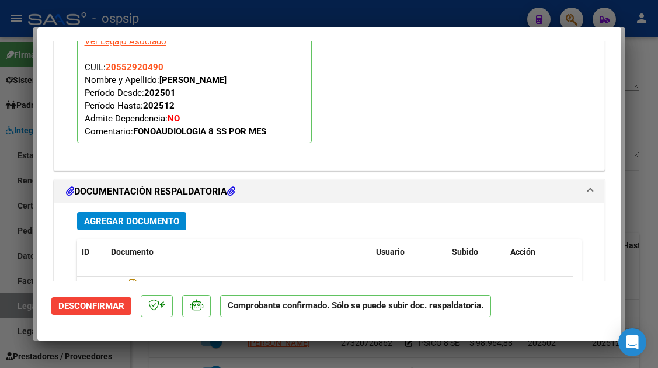
click at [27, 302] on div at bounding box center [329, 184] width 658 height 368
type input "$ 0,00"
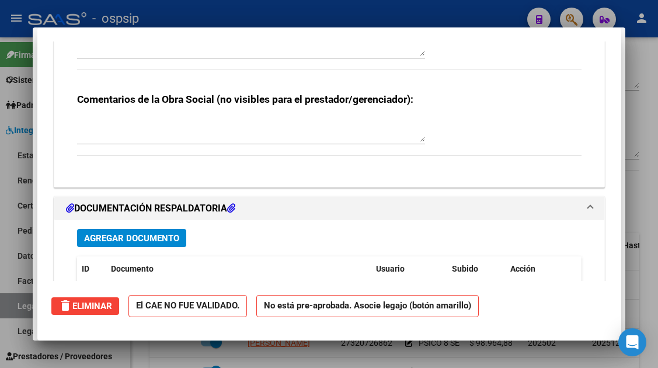
scroll to position [0, 0]
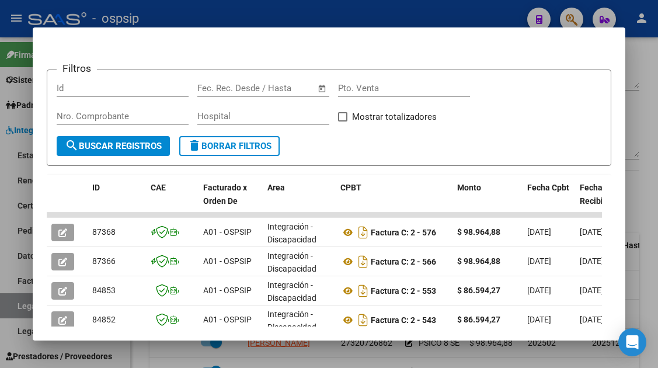
click at [27, 302] on div at bounding box center [329, 184] width 658 height 368
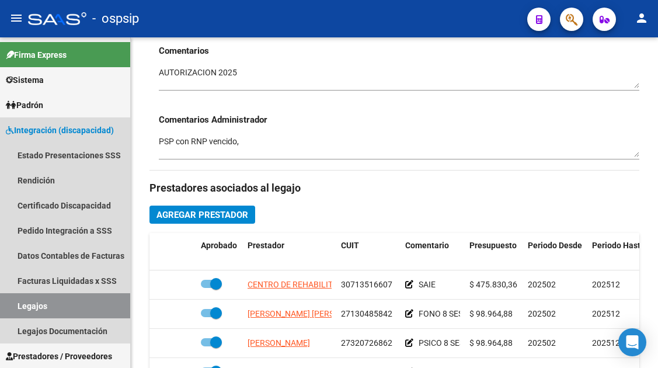
click at [27, 302] on link "Legajos" at bounding box center [65, 305] width 130 height 25
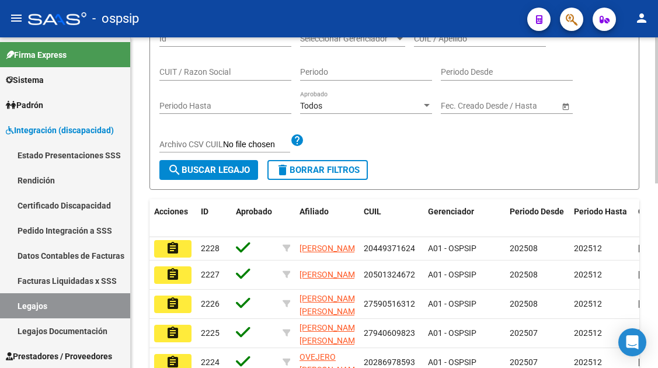
scroll to position [116, 0]
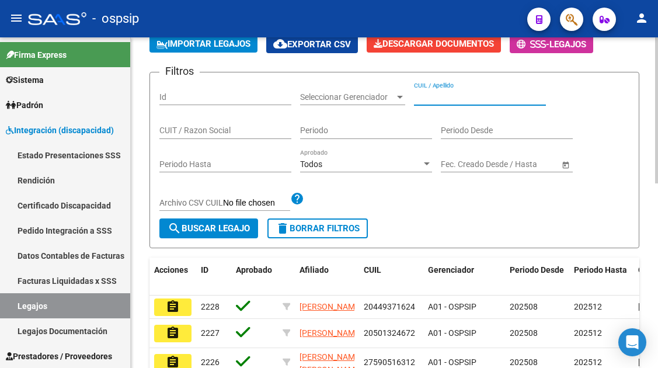
click at [451, 95] on input "CUIL / Apellido" at bounding box center [480, 97] width 132 height 10
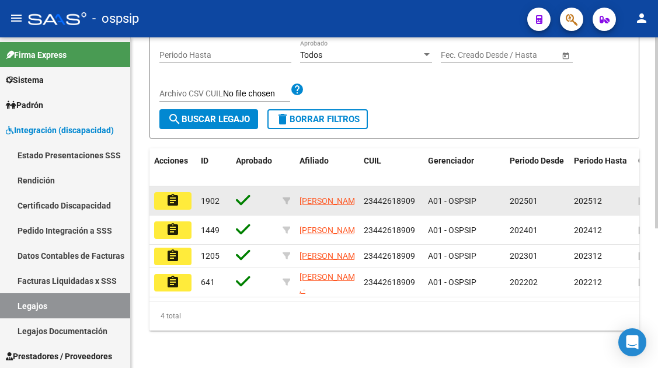
scroll to position [241, 0]
type input "44261890"
click at [179, 193] on mat-icon "assignment" at bounding box center [173, 200] width 14 height 14
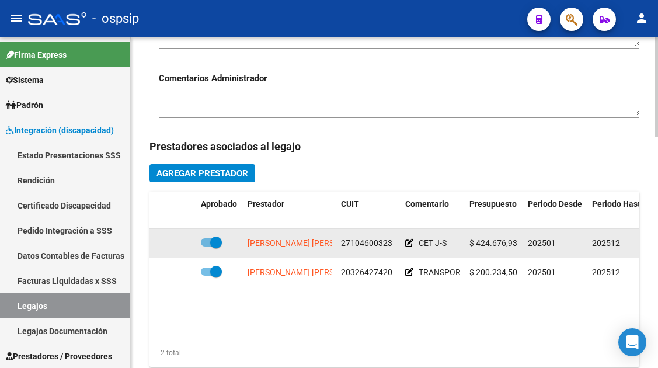
scroll to position [467, 0]
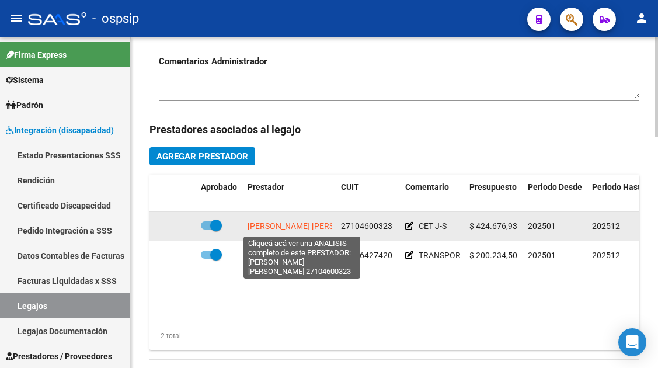
click at [278, 228] on span "UMANSKY PATRICIA ANDREA" at bounding box center [310, 225] width 127 height 9
type textarea "27104600323"
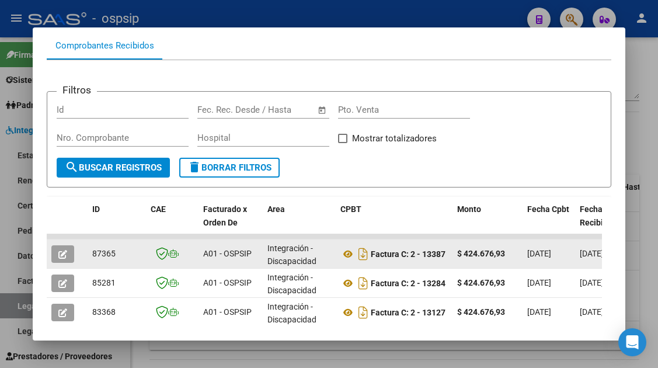
scroll to position [169, 0]
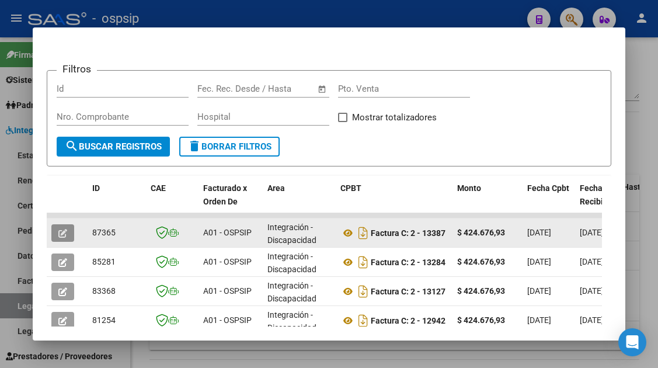
click at [61, 230] on icon "button" at bounding box center [62, 233] width 9 height 9
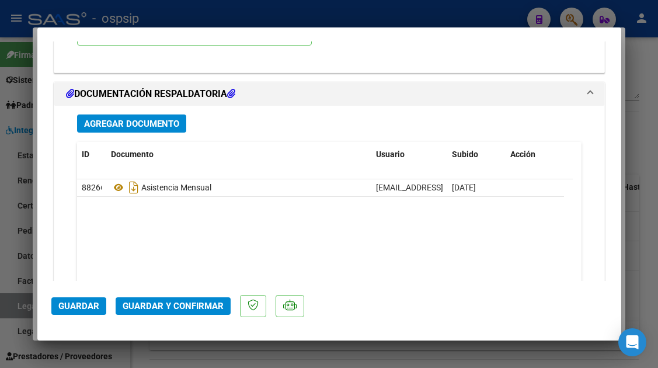
scroll to position [1401, 0]
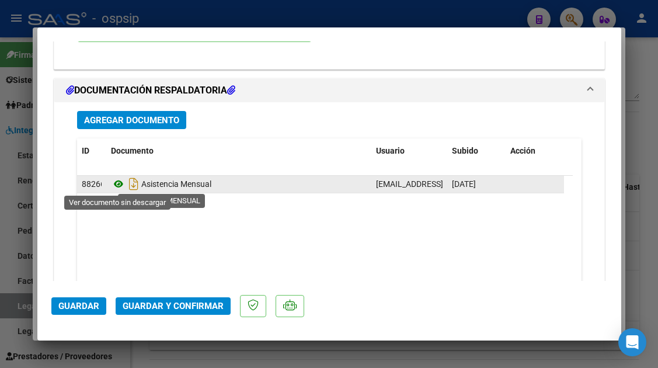
click at [121, 181] on icon at bounding box center [118, 184] width 15 height 14
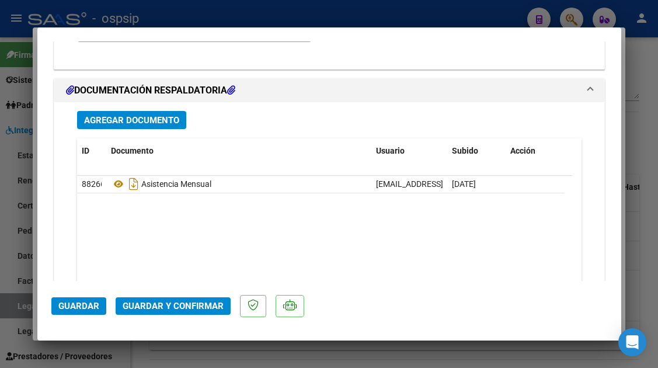
click at [179, 305] on span "Guardar y Confirmar" at bounding box center [173, 306] width 101 height 11
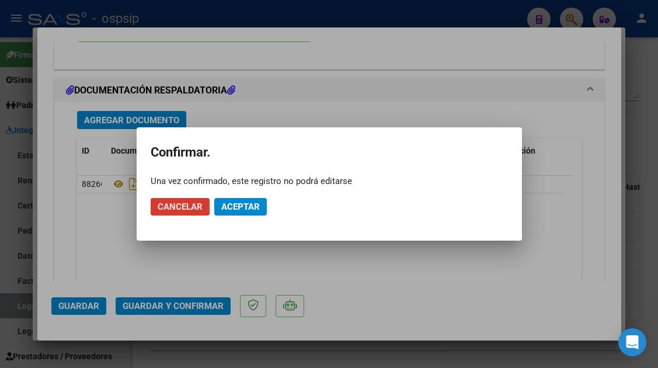
click at [245, 210] on span "Aceptar" at bounding box center [240, 206] width 39 height 11
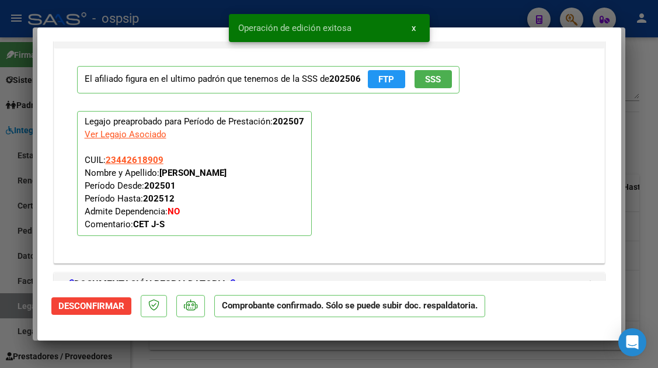
scroll to position [1003, 0]
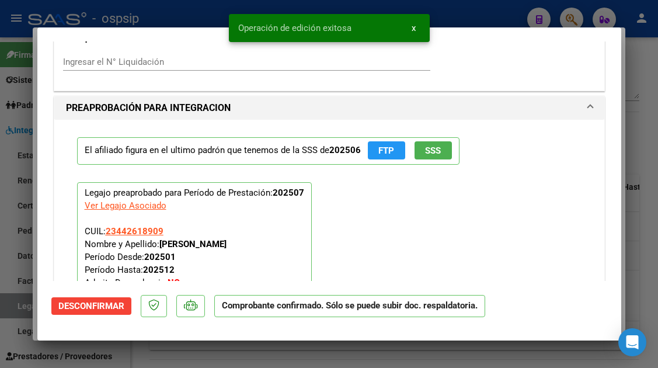
click at [425, 145] on span "SSS" at bounding box center [433, 150] width 16 height 11
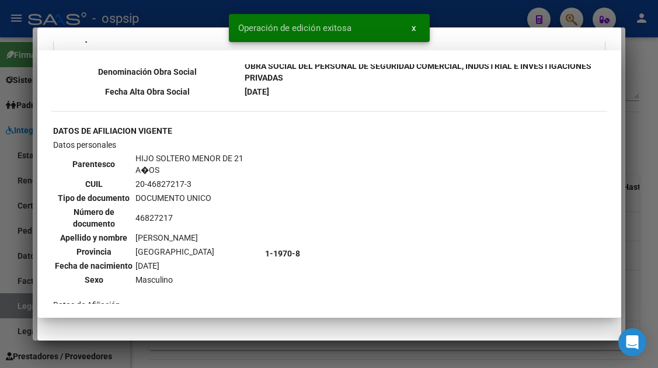
scroll to position [759, 0]
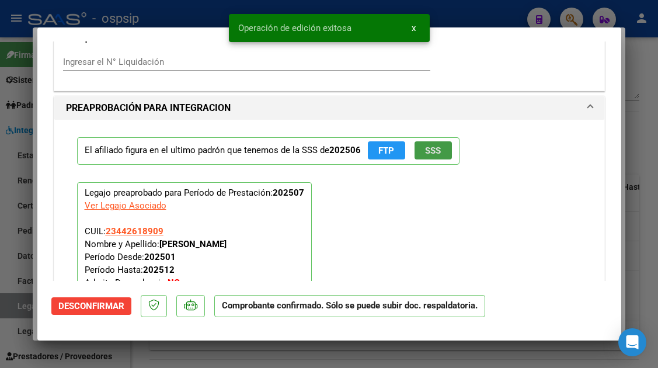
type input "$ 0,00"
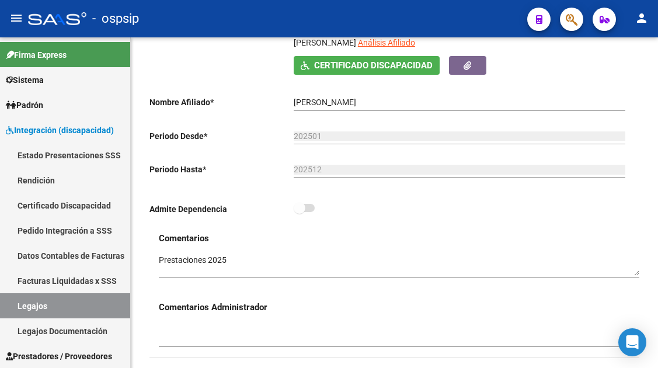
scroll to position [175, 0]
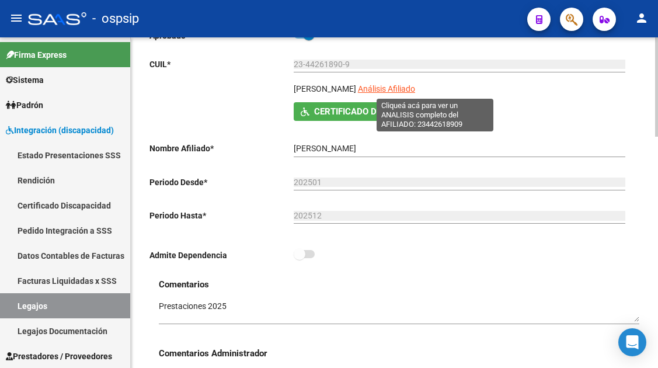
click at [415, 89] on span "Análisis Afiliado" at bounding box center [386, 88] width 57 height 9
type textarea "23442618909"
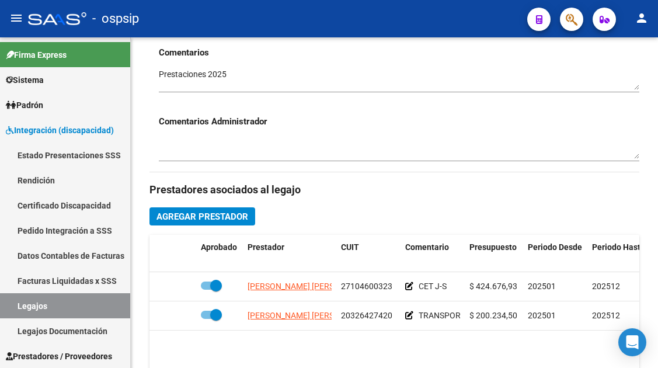
scroll to position [467, 0]
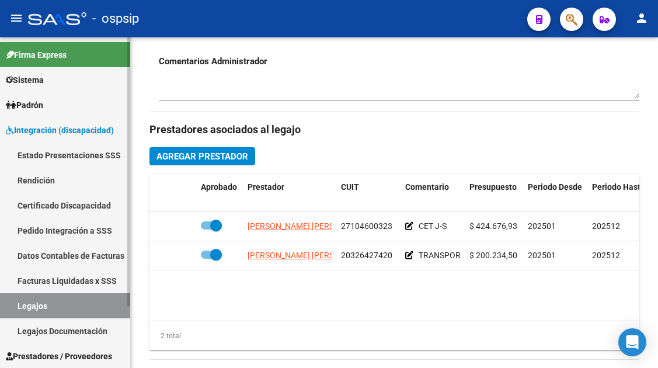
click at [47, 303] on link "Legajos" at bounding box center [65, 305] width 130 height 25
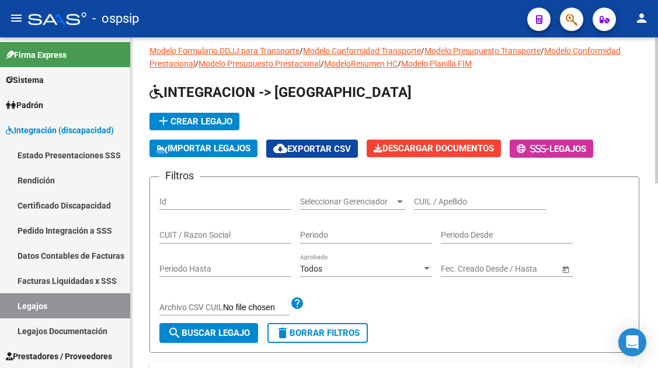
scroll to position [8, 0]
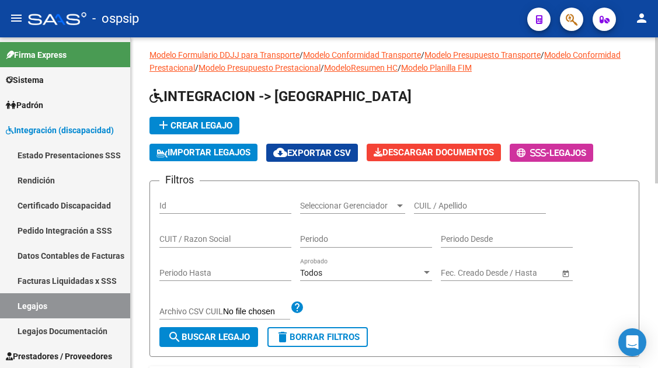
click at [423, 207] on input "CUIL / Apellido" at bounding box center [480, 206] width 132 height 10
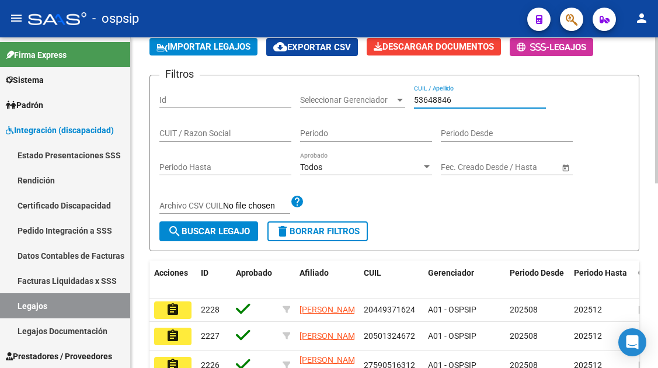
scroll to position [124, 0]
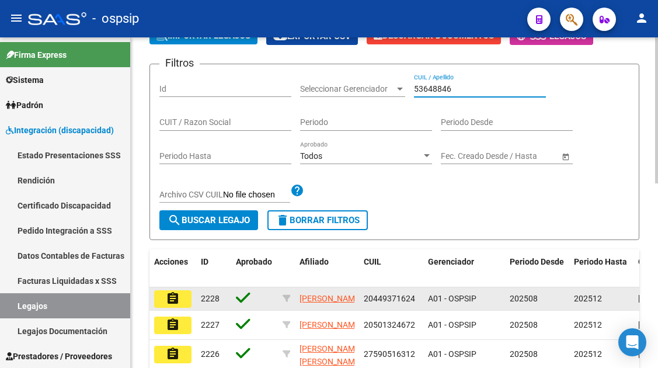
type input "53648846"
click at [172, 304] on mat-icon "assignment" at bounding box center [173, 298] width 14 height 14
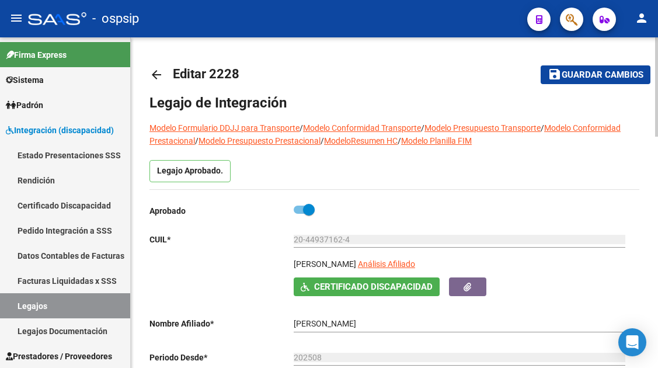
scroll to position [58, 0]
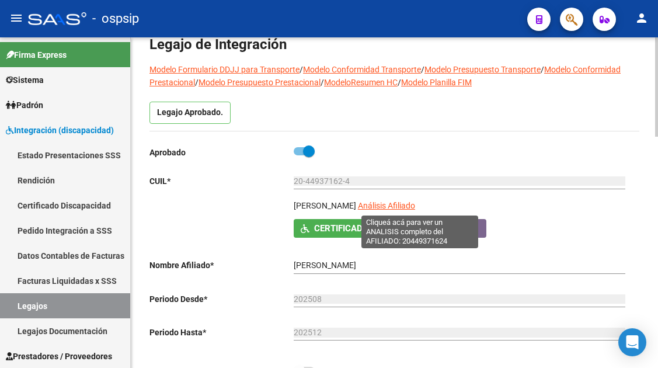
click at [402, 204] on span "Análisis Afiliado" at bounding box center [386, 205] width 57 height 9
type textarea "20449371624"
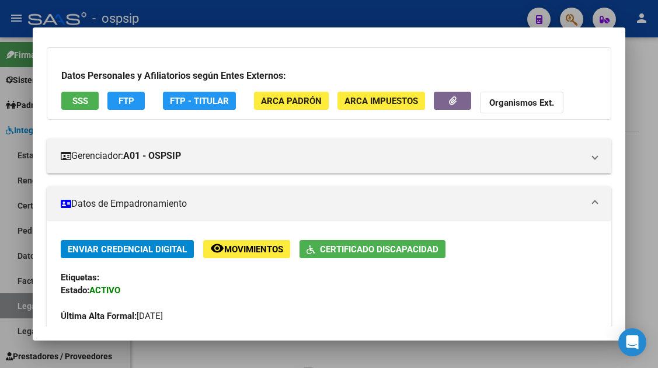
click at [65, 98] on button "SSS" at bounding box center [79, 101] width 37 height 18
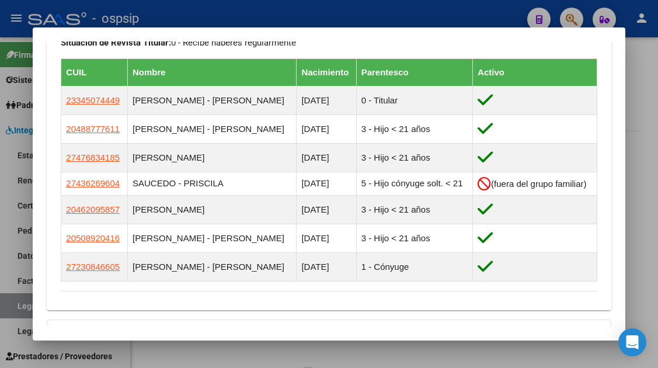
scroll to position [817, 0]
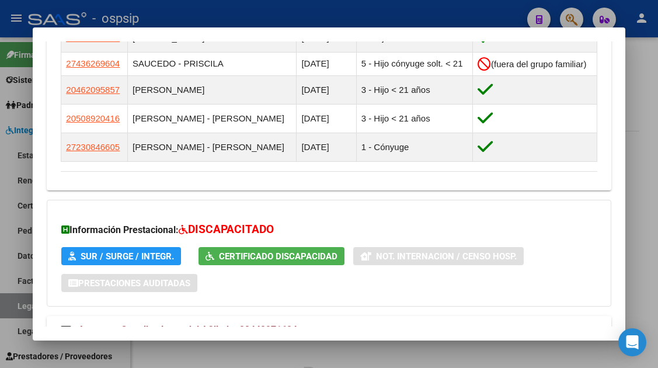
click at [18, 310] on div at bounding box center [329, 184] width 658 height 368
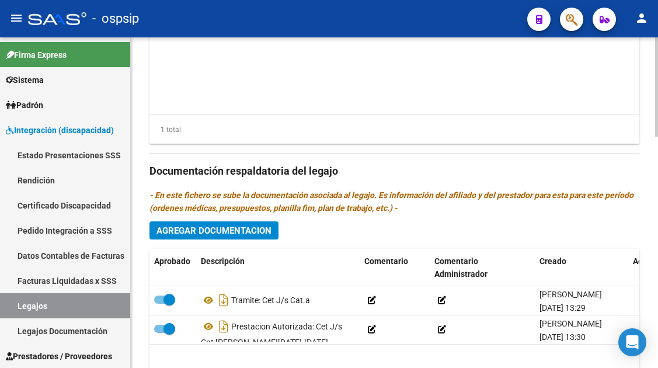
scroll to position [584, 0]
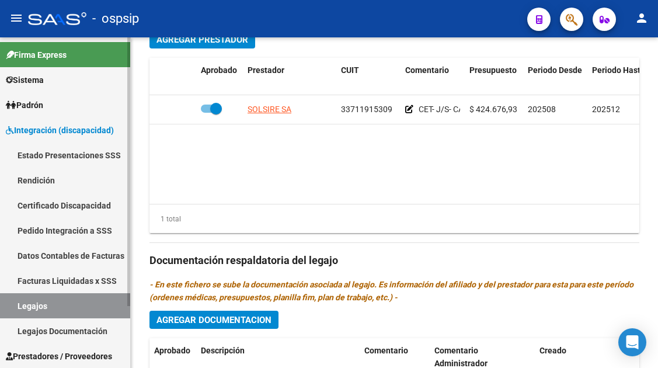
click at [64, 299] on link "Legajos" at bounding box center [65, 305] width 130 height 25
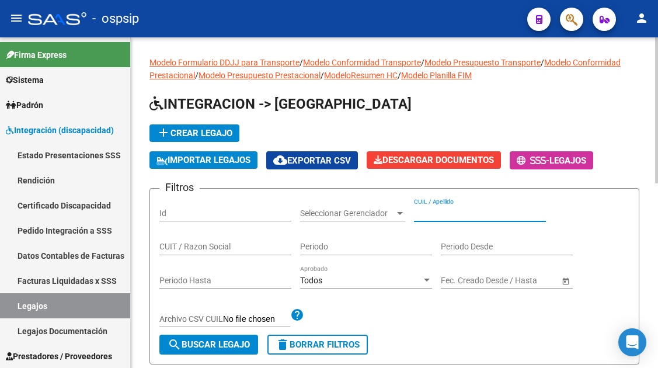
click at [449, 210] on input "CUIL / Apellido" at bounding box center [480, 213] width 132 height 10
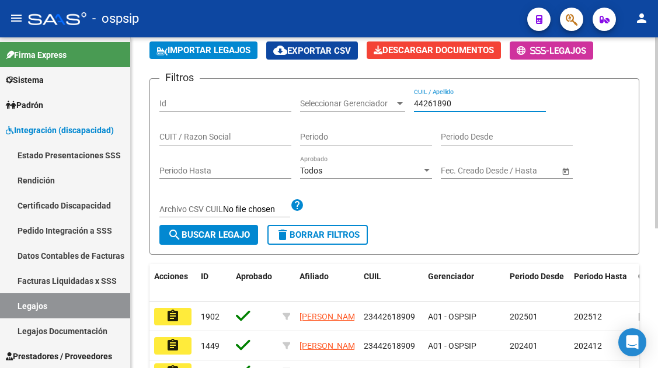
scroll to position [117, 0]
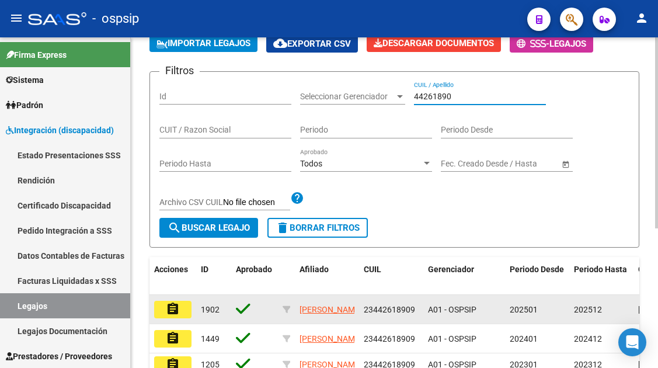
type input "44261890"
click at [181, 307] on button "assignment" at bounding box center [172, 310] width 37 height 18
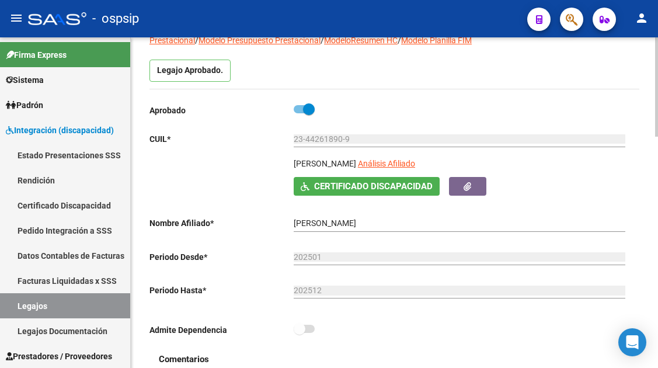
scroll to position [117, 0]
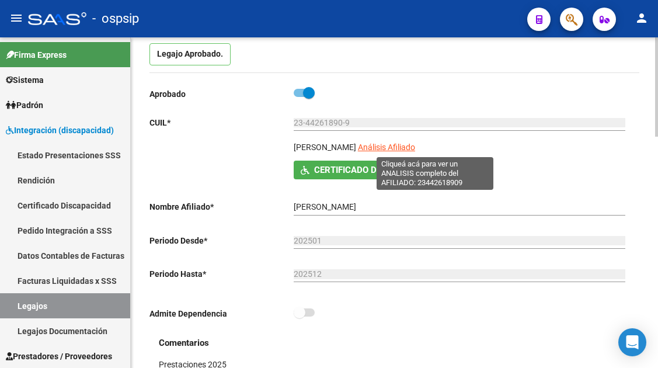
click at [415, 151] on span "Análisis Afiliado" at bounding box center [386, 146] width 57 height 9
type textarea "23442618909"
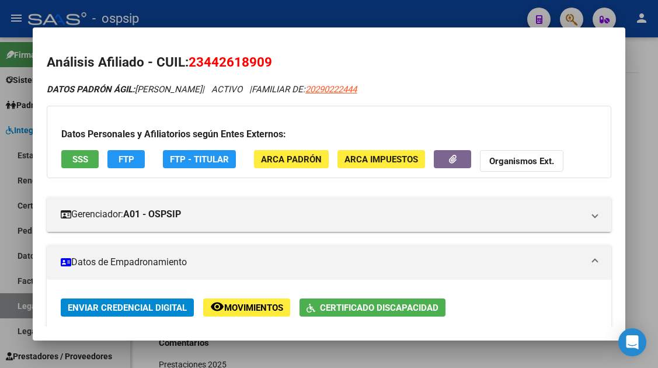
click at [72, 165] on button "SSS" at bounding box center [79, 159] width 37 height 18
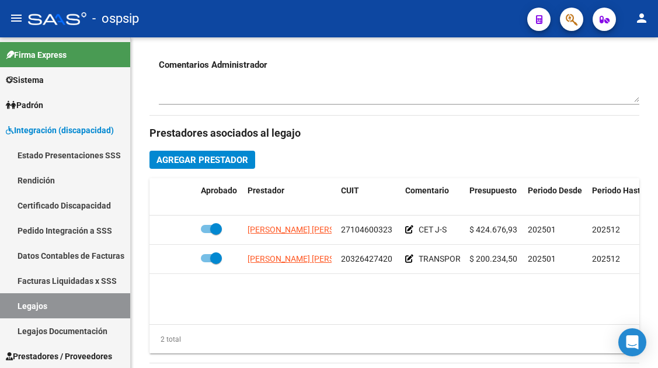
scroll to position [467, 0]
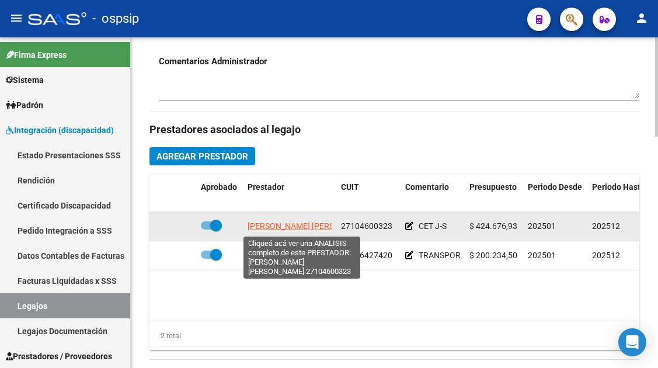
click at [275, 226] on span "UMANSKY PATRICIA ANDREA" at bounding box center [310, 225] width 127 height 9
type textarea "27104600323"
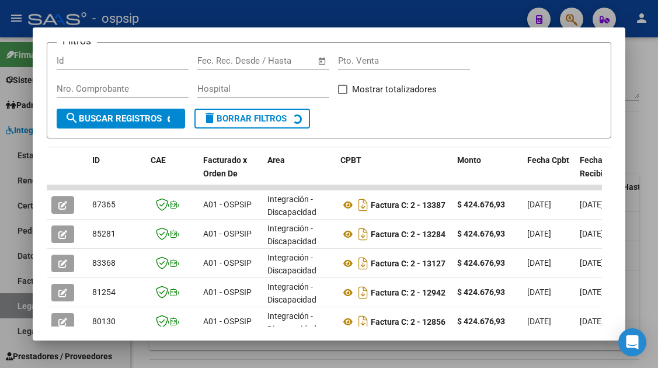
scroll to position [227, 0]
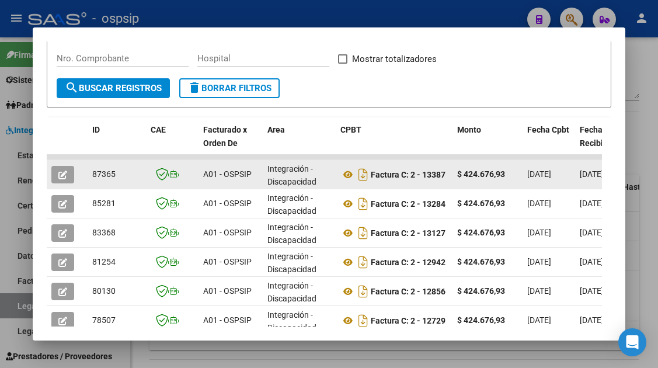
click at [62, 174] on icon "button" at bounding box center [62, 174] width 9 height 9
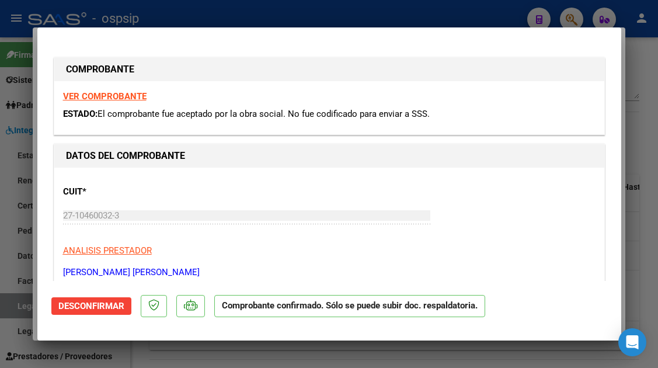
scroll to position [175, 0]
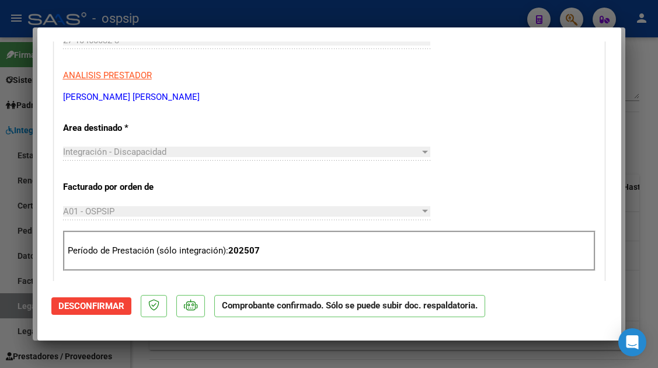
click at [12, 301] on div at bounding box center [329, 184] width 658 height 368
type input "$ 0,00"
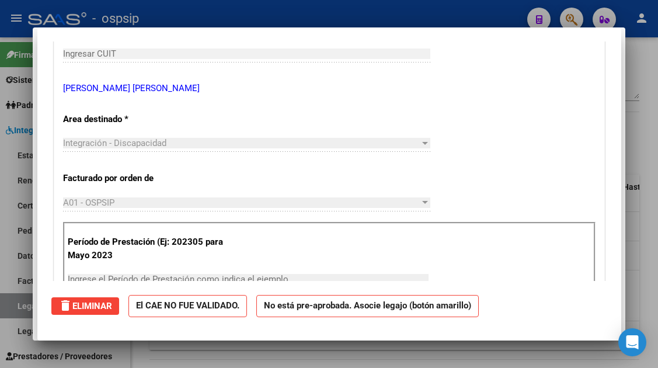
scroll to position [0, 0]
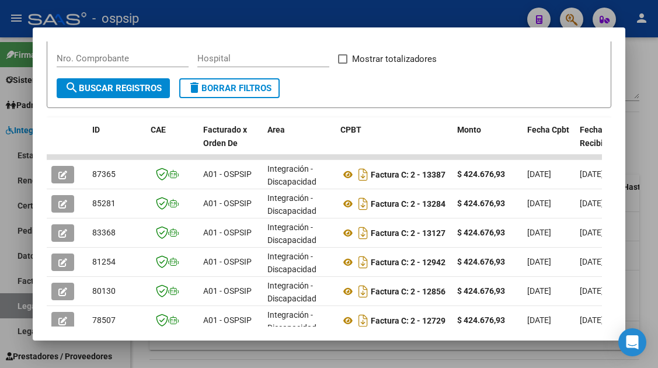
click at [12, 301] on div at bounding box center [329, 184] width 658 height 368
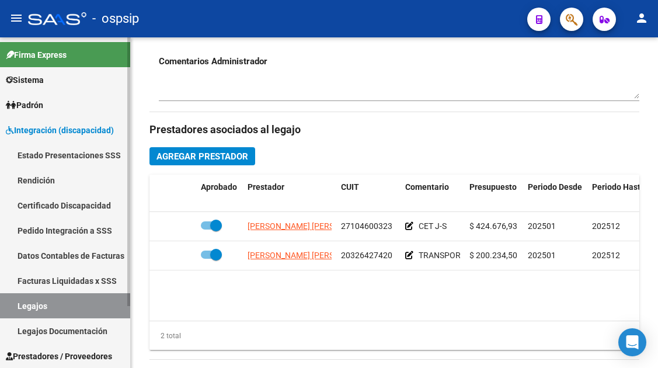
click at [22, 303] on link "Legajos" at bounding box center [65, 305] width 130 height 25
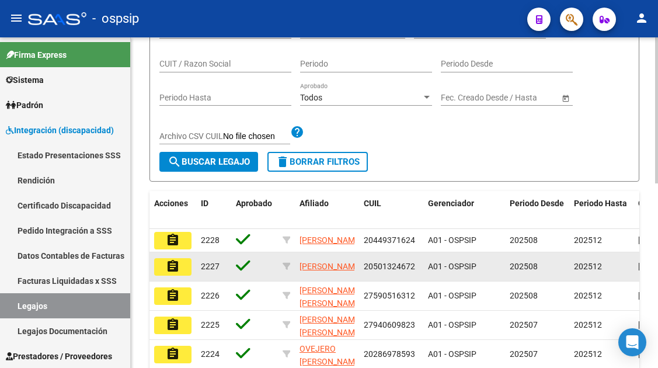
scroll to position [8, 0]
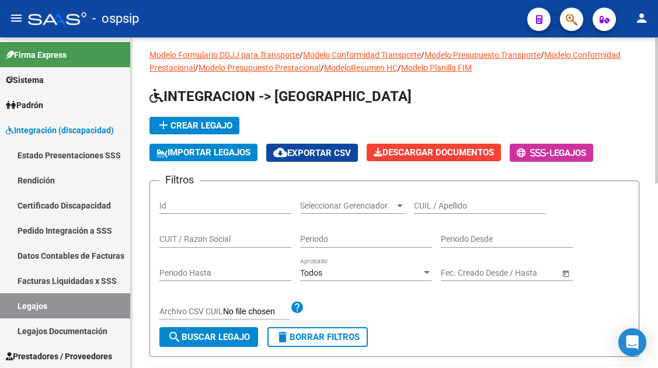
click at [430, 202] on input "CUIL / Apellido" at bounding box center [480, 206] width 132 height 10
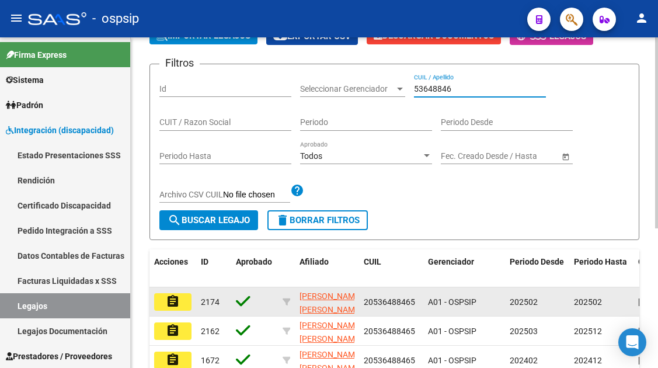
type input "53648846"
click at [179, 298] on mat-icon "assignment" at bounding box center [173, 301] width 14 height 14
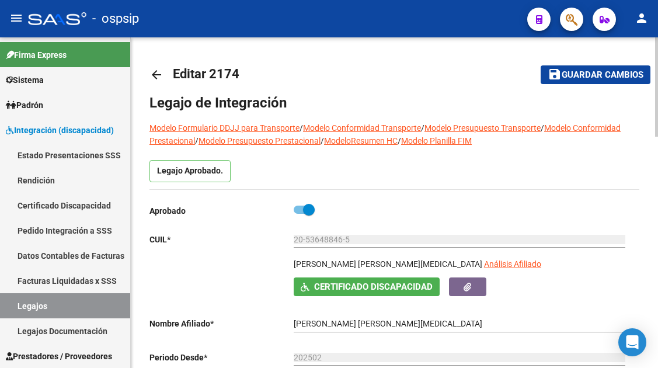
scroll to position [117, 0]
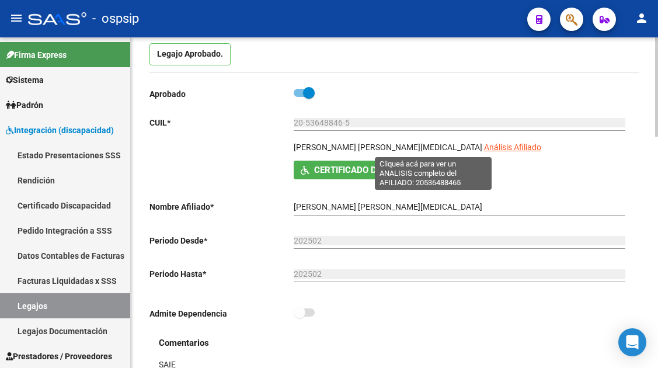
click at [484, 147] on span "Análisis Afiliado" at bounding box center [512, 146] width 57 height 9
type textarea "20536488465"
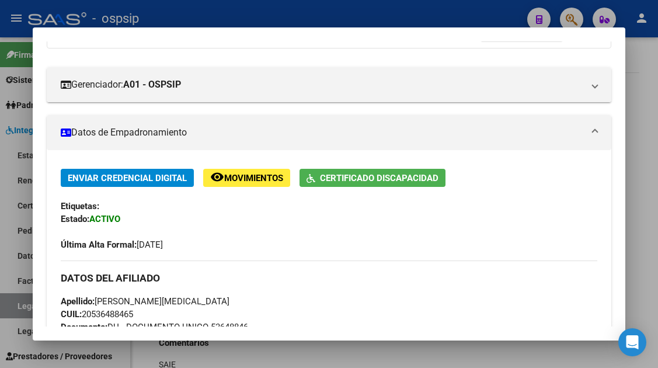
scroll to position [58, 0]
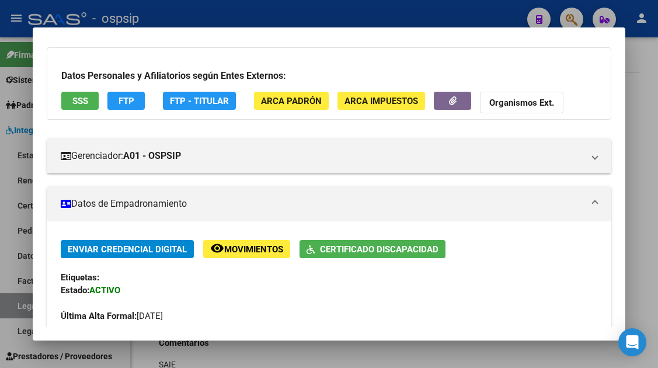
click at [81, 103] on span "SSS" at bounding box center [80, 101] width 16 height 11
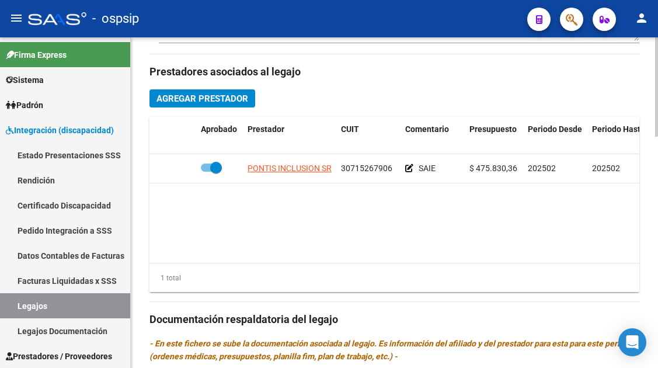
scroll to position [525, 0]
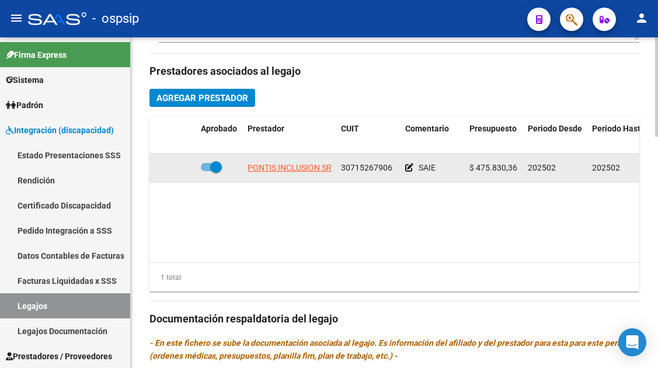
click at [291, 162] on app-link-go-to "PONTIS INCLUSION SRL" at bounding box center [291, 167] width 89 height 13
click at [290, 174] on app-link-go-to "PONTIS INCLUSION SRL" at bounding box center [291, 167] width 89 height 13
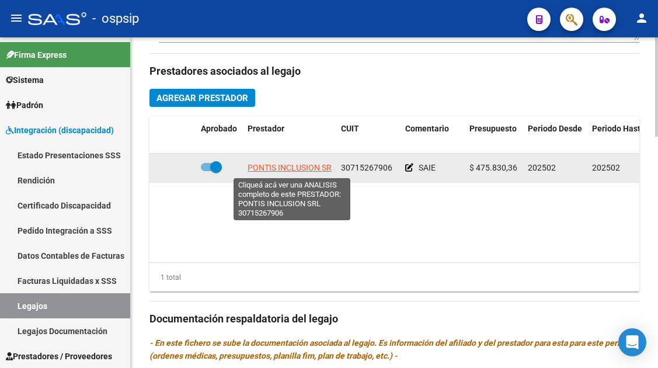
click at [290, 167] on span "PONTIS INCLUSION SRL" at bounding box center [291, 167] width 89 height 9
type textarea "30715267906"
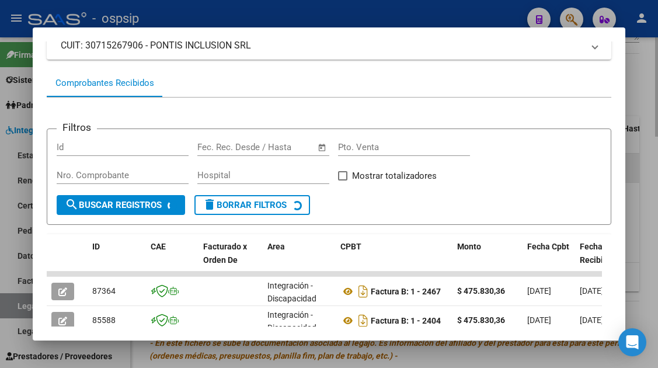
scroll to position [169, 0]
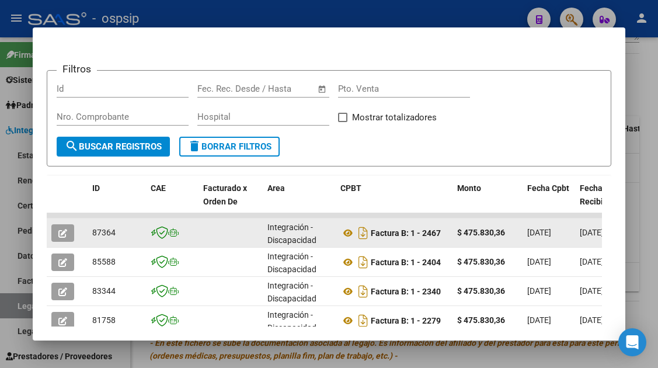
click at [64, 233] on icon "button" at bounding box center [62, 233] width 9 height 9
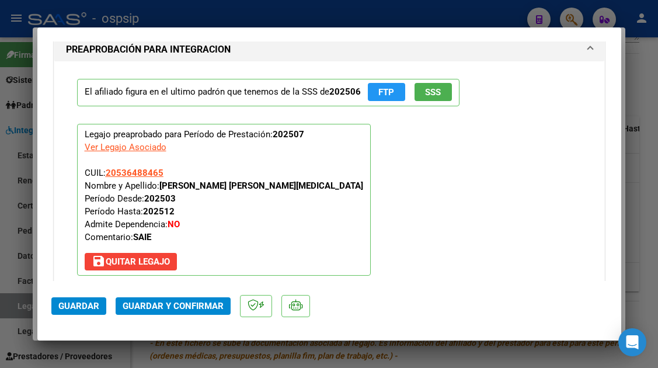
scroll to position [1342, 0]
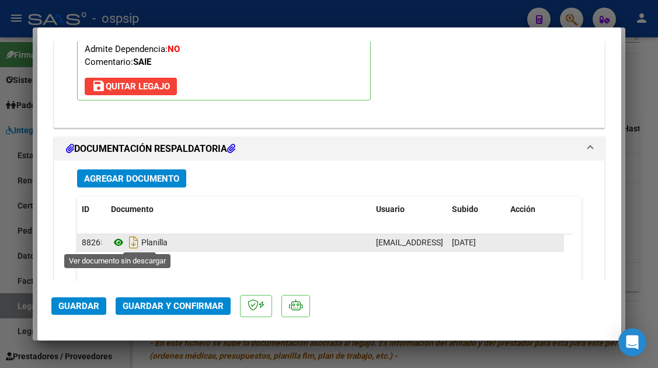
click at [119, 243] on icon at bounding box center [118, 242] width 15 height 14
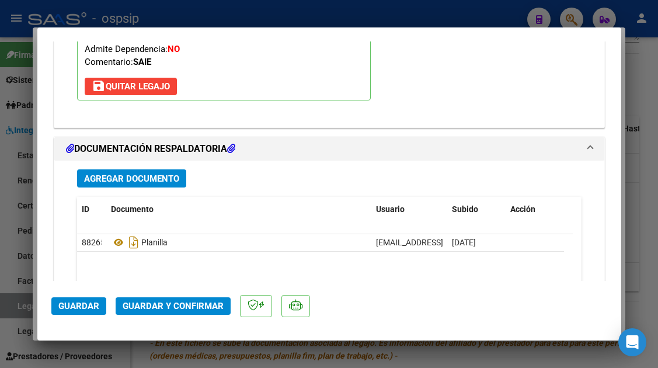
click at [170, 303] on span "Guardar y Confirmar" at bounding box center [173, 306] width 101 height 11
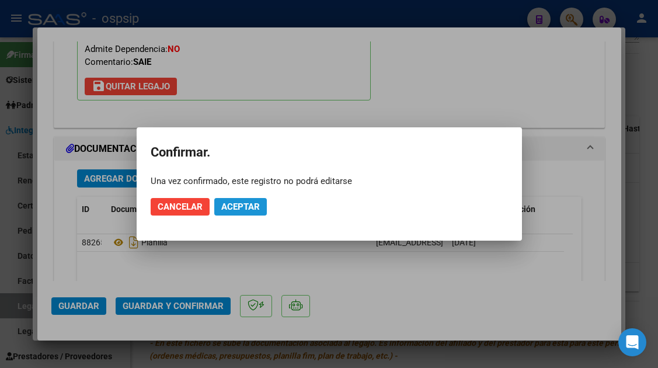
click at [233, 207] on span "Aceptar" at bounding box center [240, 206] width 39 height 11
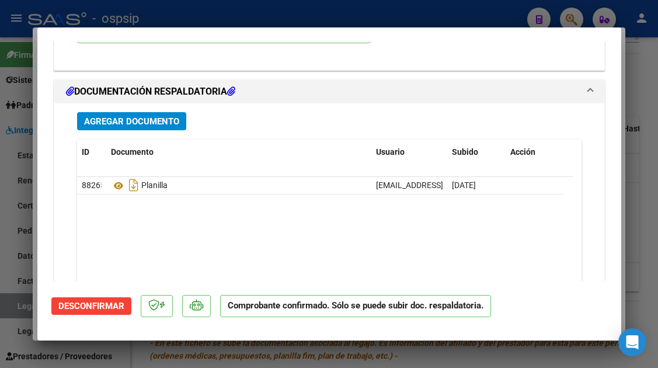
scroll to position [1295, 0]
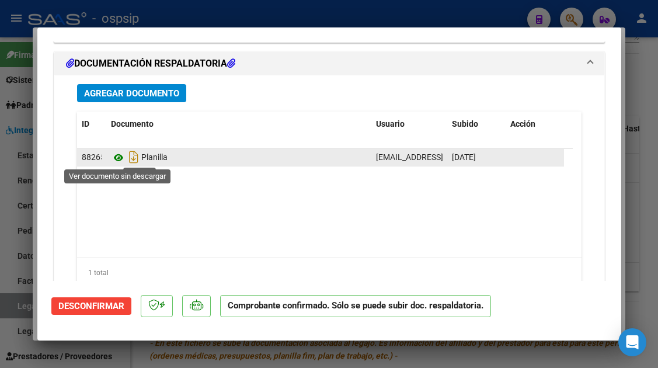
click at [118, 152] on icon at bounding box center [118, 158] width 15 height 14
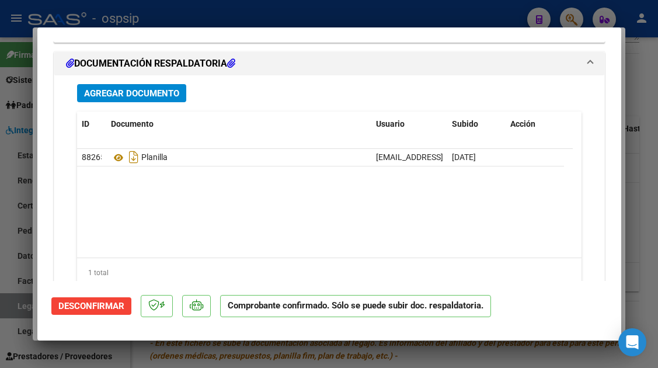
click at [18, 308] on div at bounding box center [329, 184] width 658 height 368
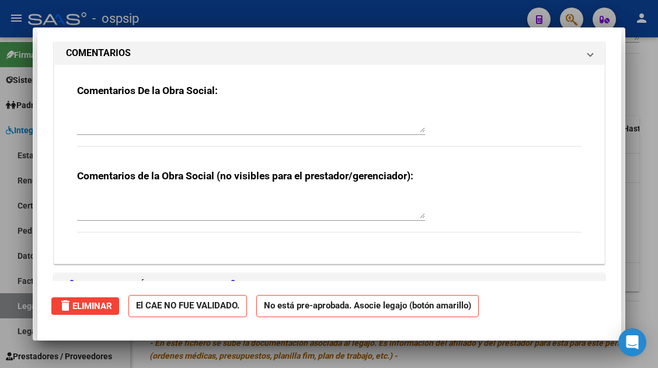
type input "$ 0,00"
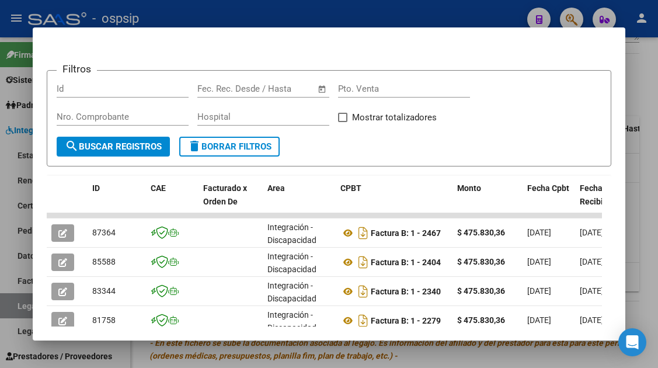
click at [18, 308] on div at bounding box center [329, 184] width 658 height 368
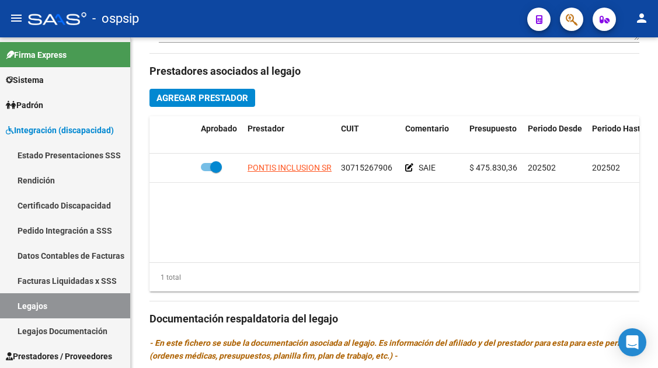
click at [18, 308] on link "Legajos" at bounding box center [65, 305] width 130 height 25
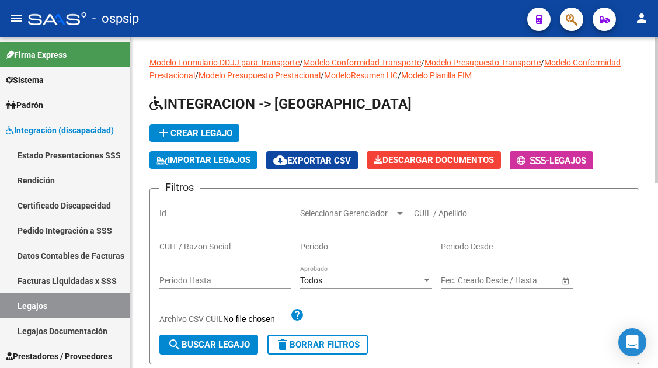
click at [425, 219] on div "CUIL / Apellido" at bounding box center [480, 209] width 132 height 23
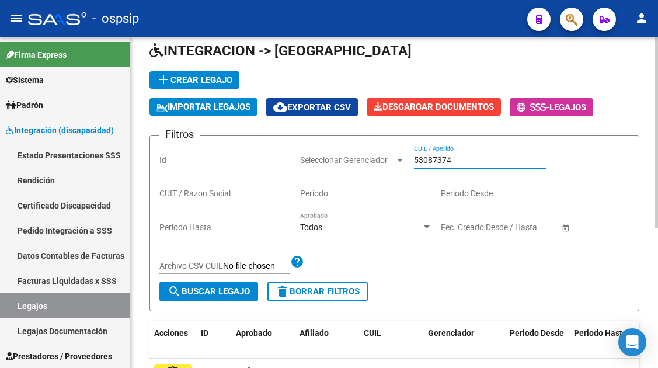
scroll to position [117, 0]
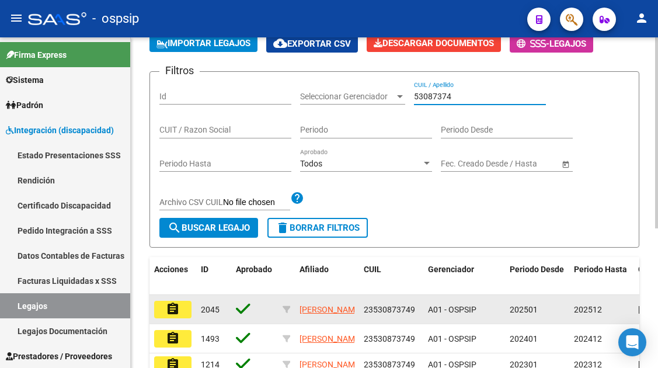
type input "53087374"
click at [181, 310] on button "assignment" at bounding box center [172, 310] width 37 height 18
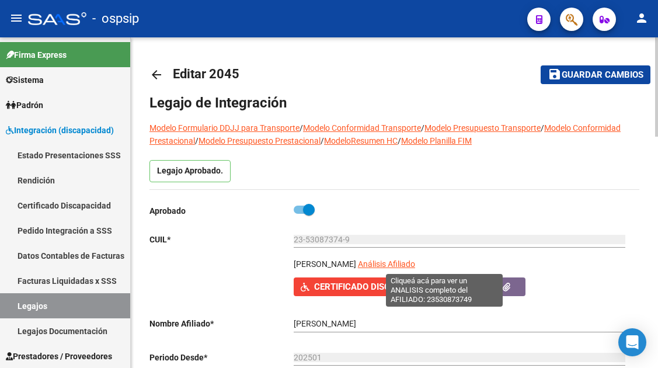
click at [415, 268] on span "Análisis Afiliado" at bounding box center [386, 263] width 57 height 9
type textarea "23530873749"
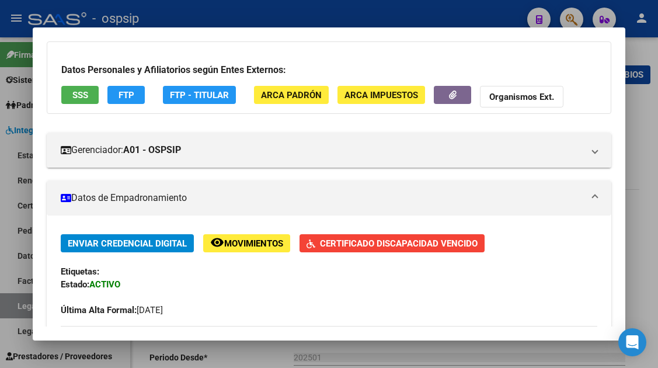
scroll to position [58, 0]
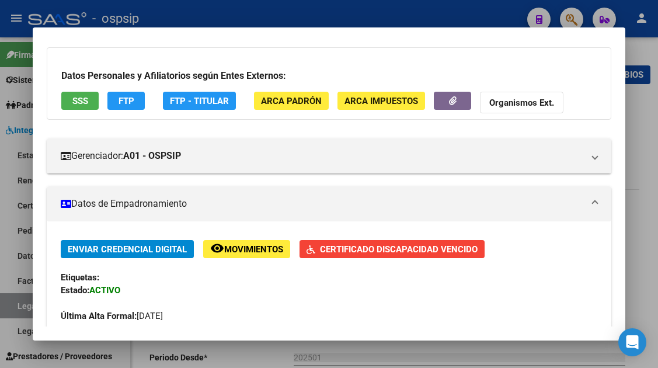
click at [74, 106] on span "SSS" at bounding box center [80, 101] width 16 height 11
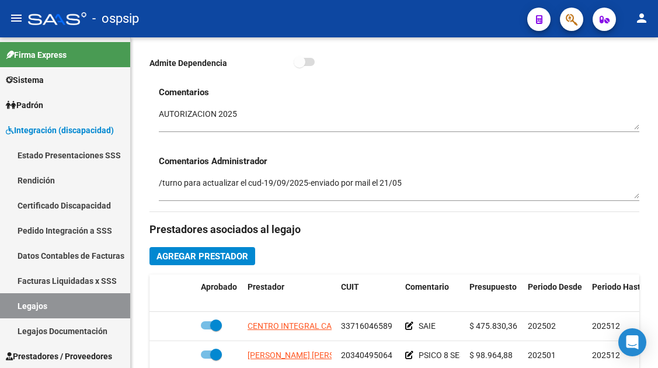
scroll to position [467, 0]
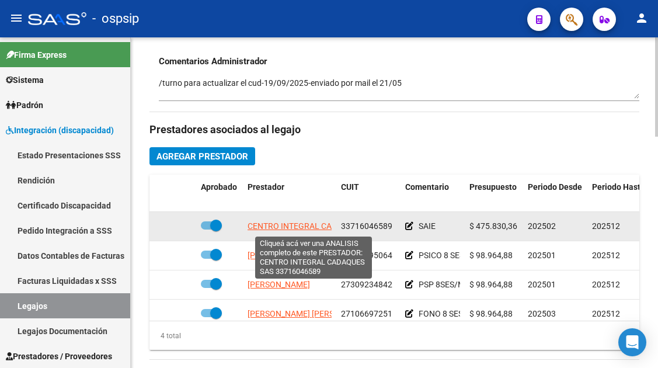
click at [312, 225] on span "CENTRO INTEGRAL CADAQUES SAS" at bounding box center [312, 225] width 131 height 9
type textarea "33716046589"
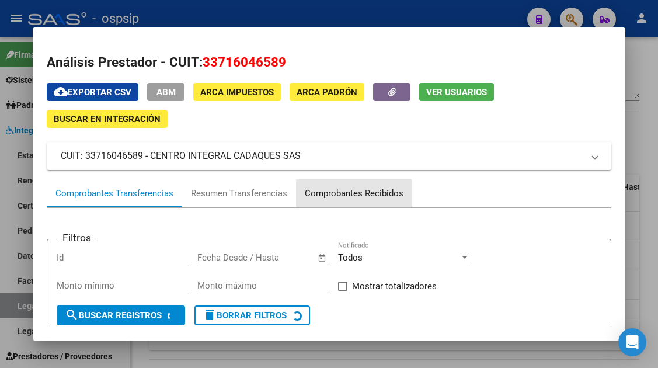
click at [332, 196] on div "Comprobantes Recibidos" at bounding box center [354, 193] width 99 height 13
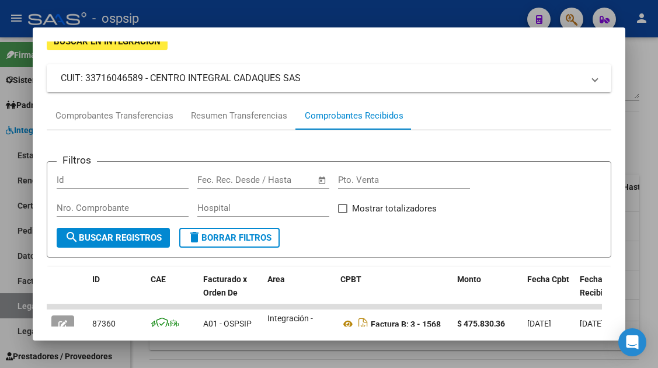
scroll to position [137, 0]
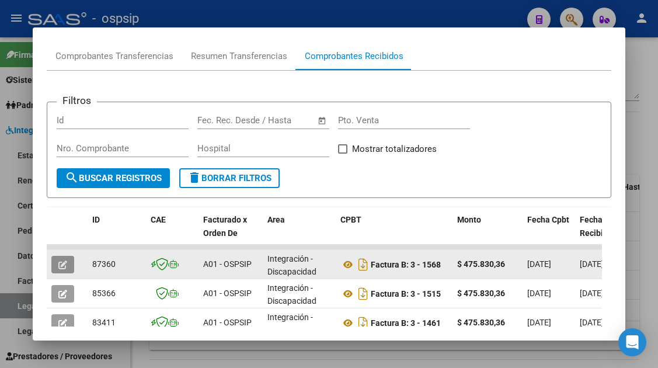
click at [64, 266] on icon "button" at bounding box center [62, 264] width 9 height 9
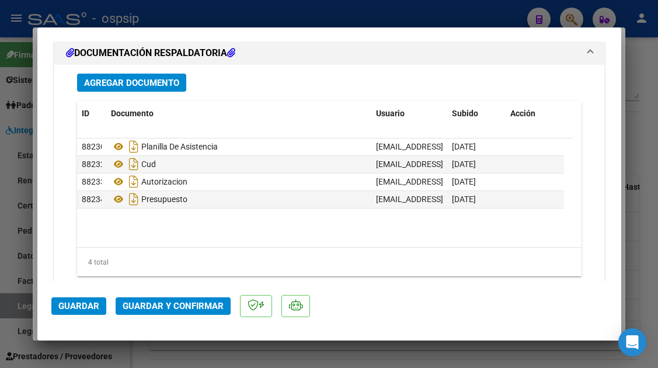
scroll to position [1459, 0]
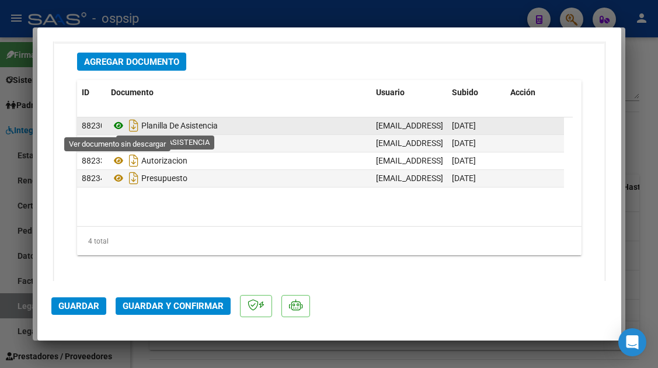
click at [121, 126] on icon at bounding box center [118, 125] width 15 height 14
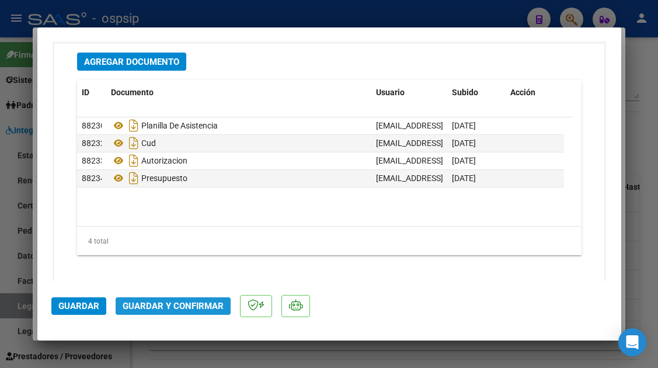
click at [176, 313] on button "Guardar y Confirmar" at bounding box center [173, 306] width 115 height 18
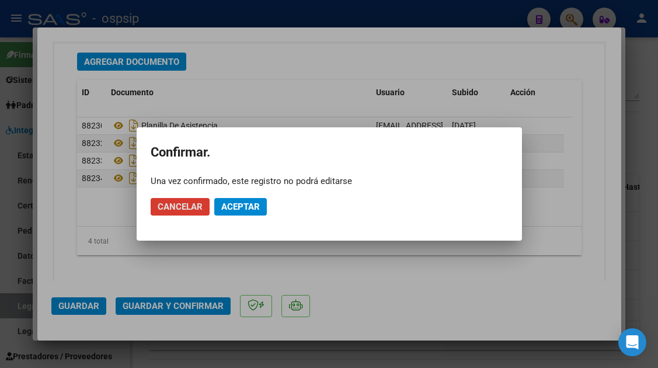
click at [237, 207] on span "Aceptar" at bounding box center [240, 206] width 39 height 11
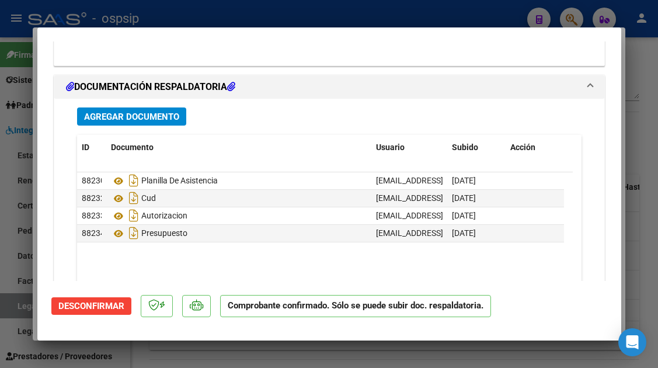
scroll to position [1338, 0]
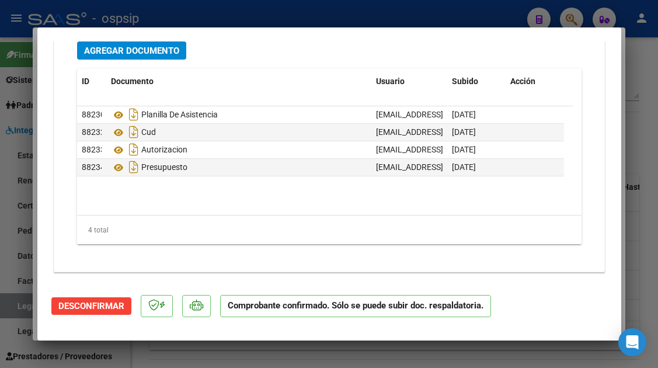
type input "$ 0,00"
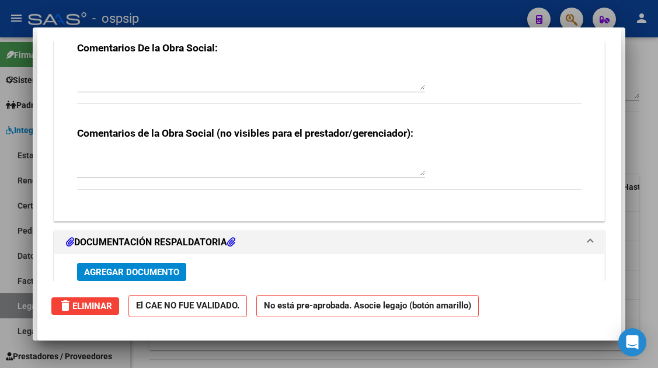
scroll to position [0, 0]
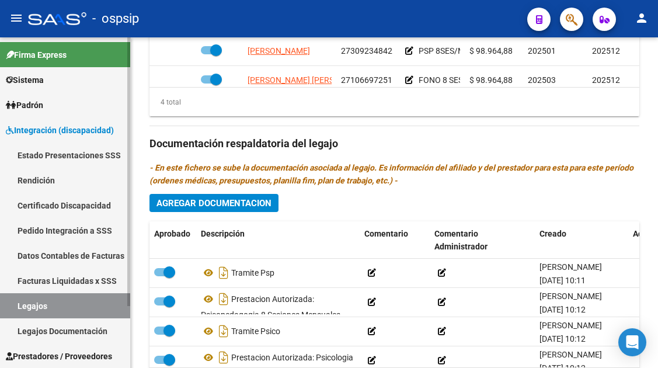
click at [62, 303] on link "Legajos" at bounding box center [65, 305] width 130 height 25
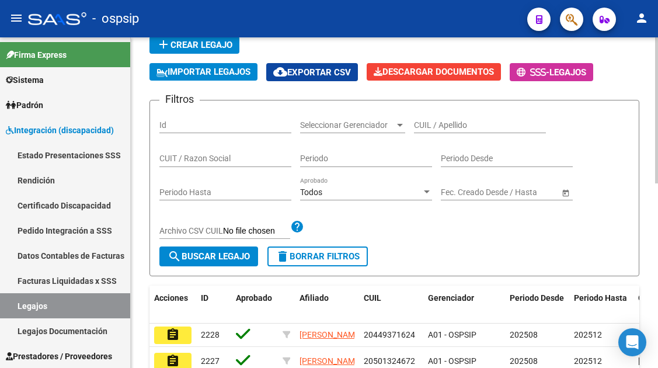
scroll to position [66, 0]
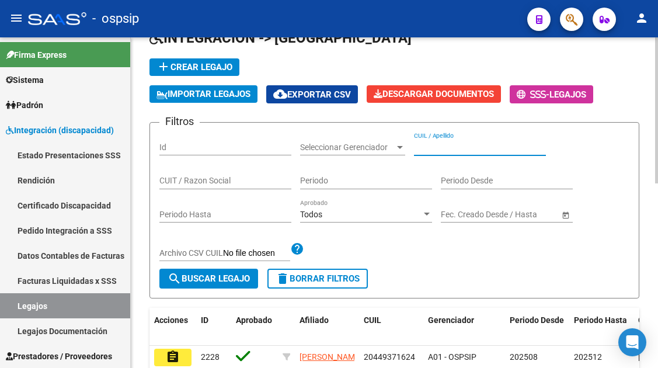
click at [437, 143] on input "CUIL / Apellido" at bounding box center [480, 147] width 132 height 10
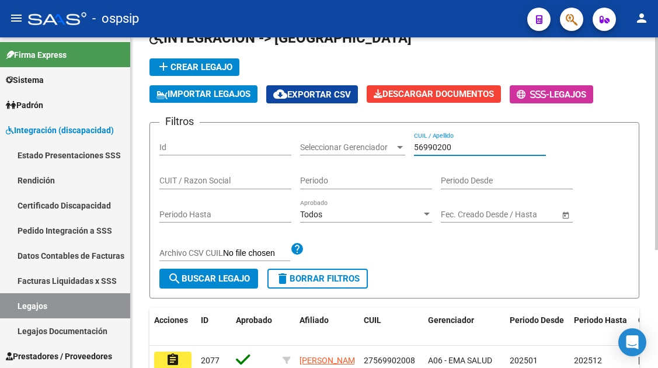
scroll to position [183, 0]
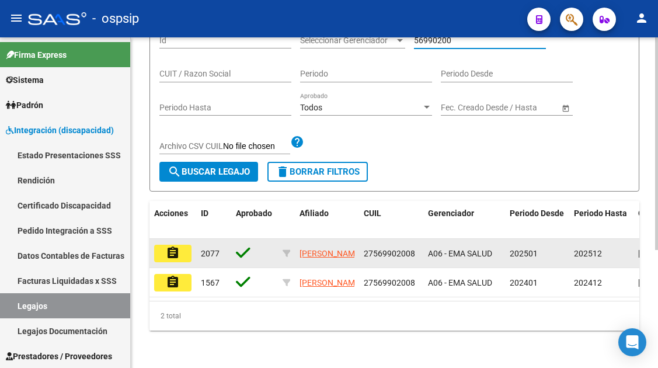
type input "56990200"
click at [174, 246] on mat-icon "assignment" at bounding box center [173, 253] width 14 height 14
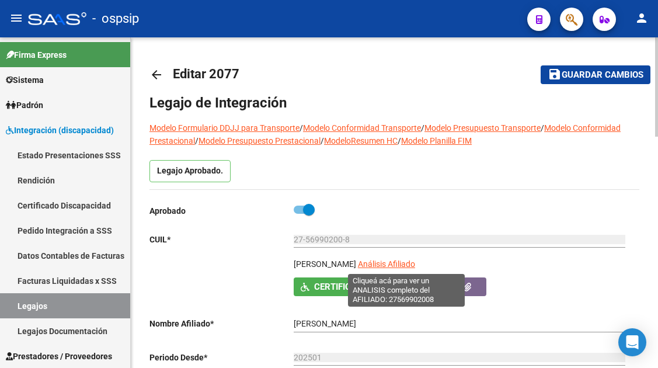
click at [402, 267] on span "Análisis Afiliado" at bounding box center [386, 263] width 57 height 9
type textarea "27569902008"
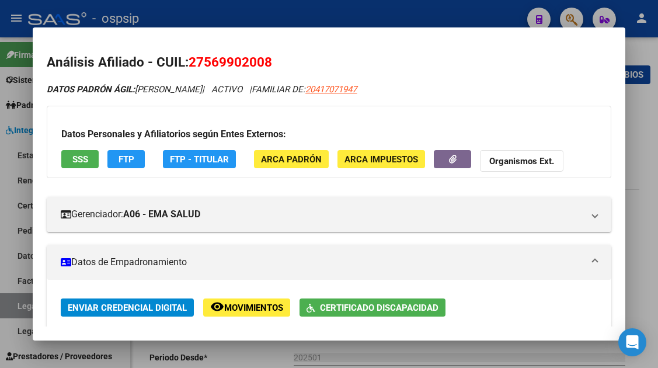
scroll to position [117, 0]
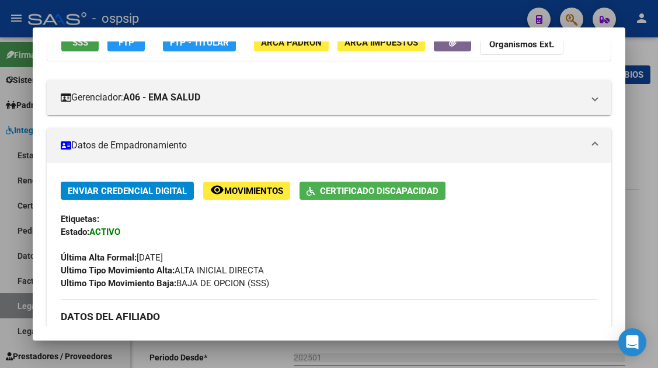
click at [70, 42] on button "SSS" at bounding box center [79, 42] width 37 height 18
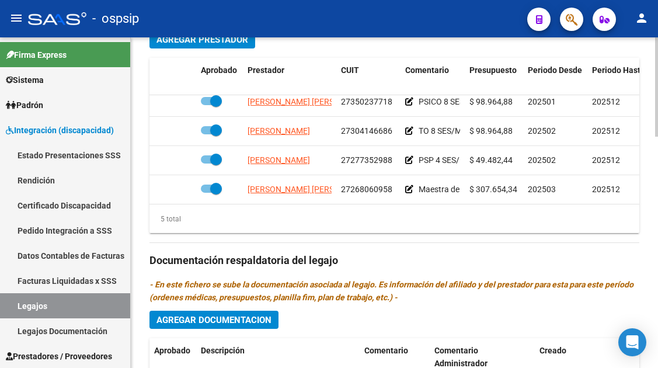
scroll to position [50, 0]
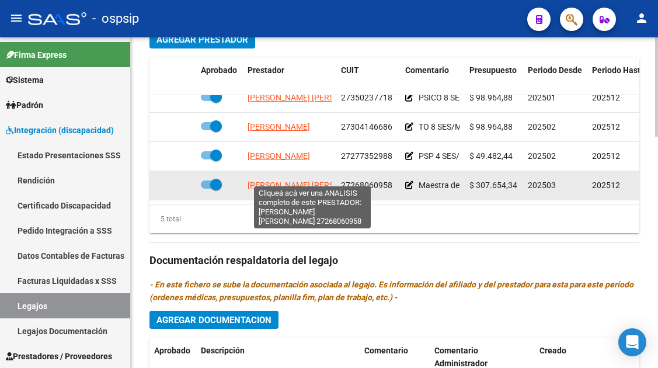
click at [295, 180] on span "ROSALES GARCIA KARINA LORENA" at bounding box center [310, 184] width 127 height 9
type textarea "27268060958"
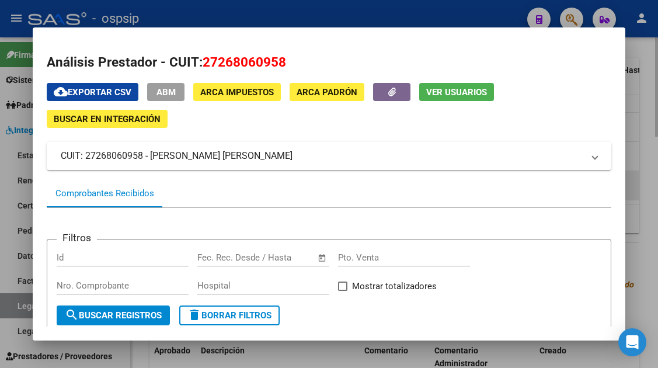
scroll to position [117, 0]
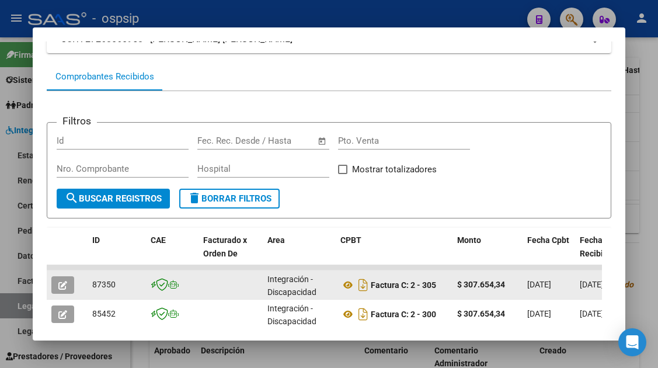
click at [65, 287] on icon "button" at bounding box center [62, 285] width 9 height 9
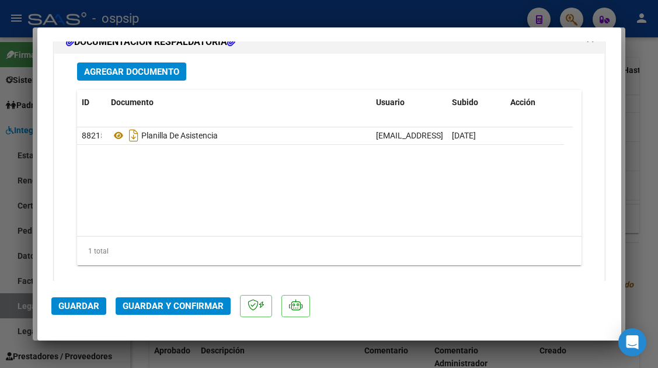
scroll to position [1459, 0]
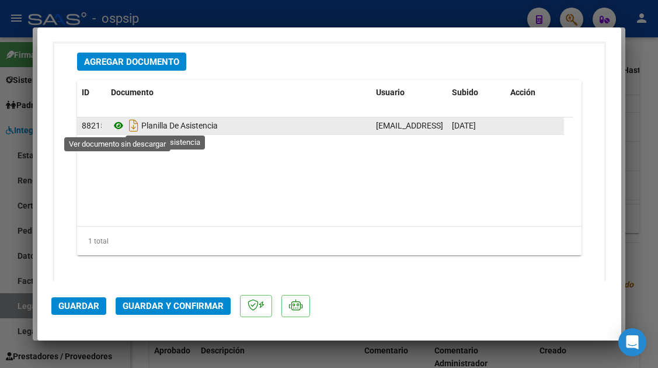
click at [112, 125] on icon at bounding box center [118, 125] width 15 height 14
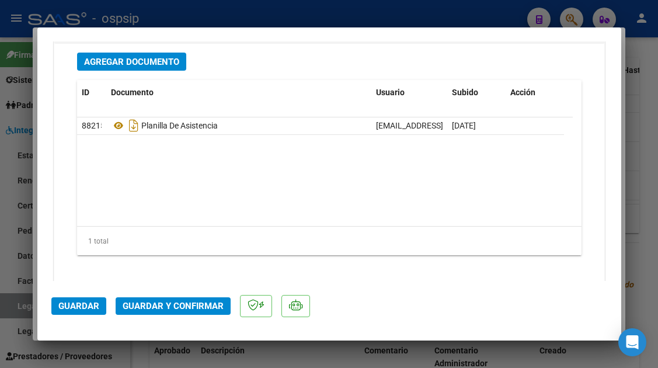
click at [184, 313] on button "Guardar y Confirmar" at bounding box center [173, 306] width 115 height 18
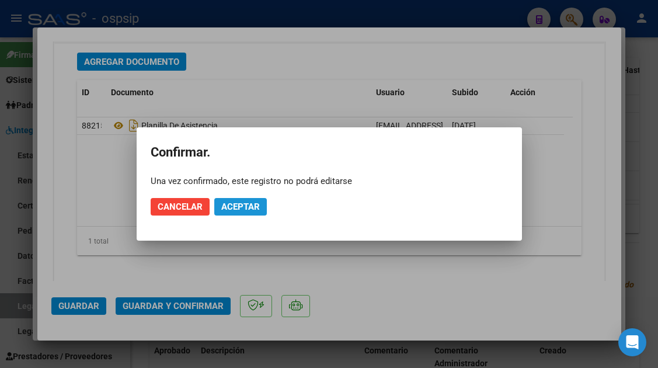
click at [243, 207] on span "Aceptar" at bounding box center [240, 206] width 39 height 11
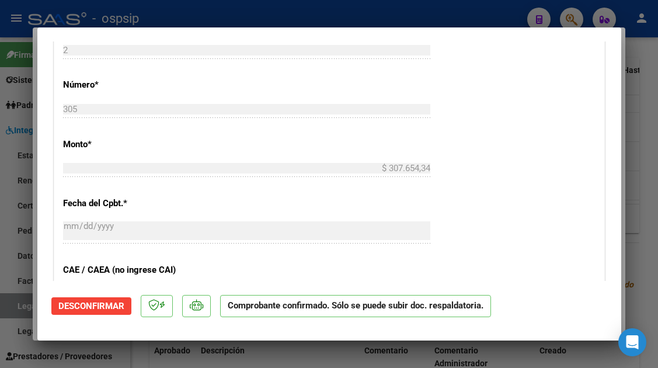
scroll to position [393, 0]
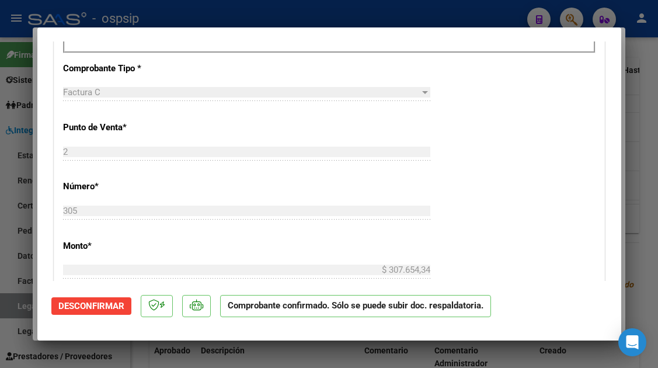
type input "$ 0,00"
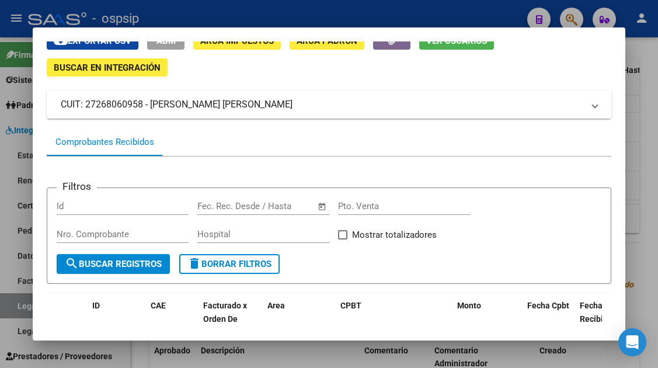
scroll to position [0, 0]
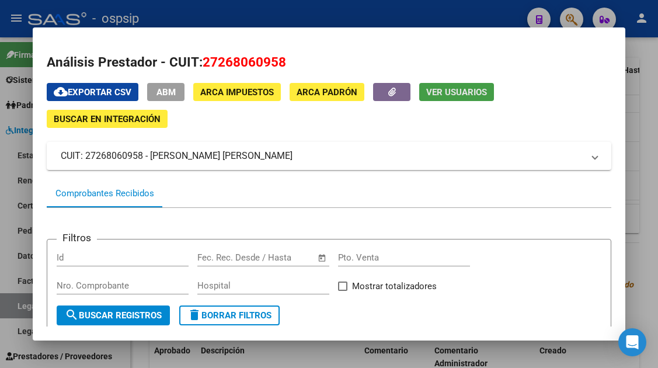
click at [448, 96] on span "Ver Usuarios" at bounding box center [456, 92] width 61 height 11
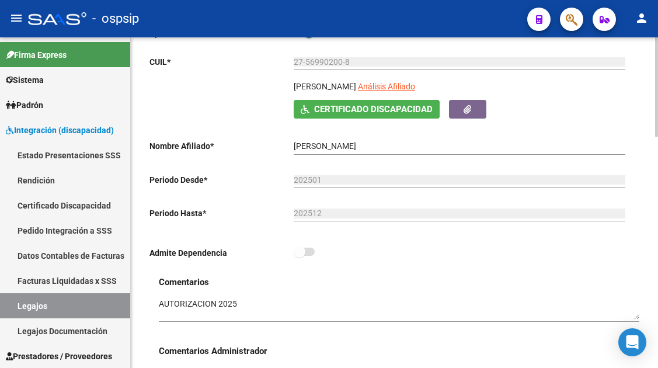
scroll to position [175, 0]
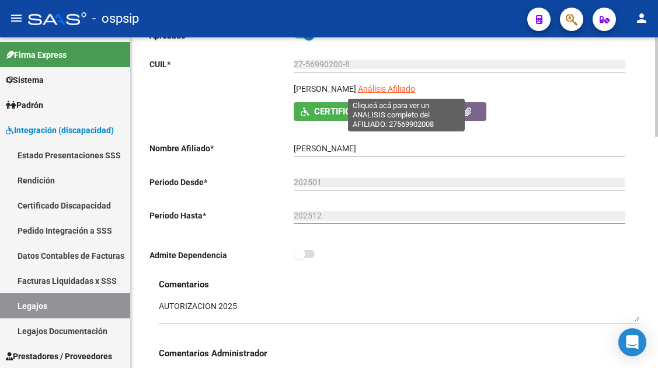
click at [414, 93] on span "Análisis Afiliado" at bounding box center [386, 88] width 57 height 9
type textarea "27569902008"
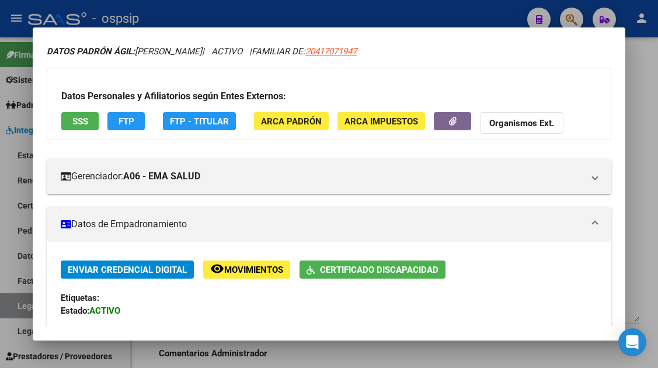
scroll to position [58, 0]
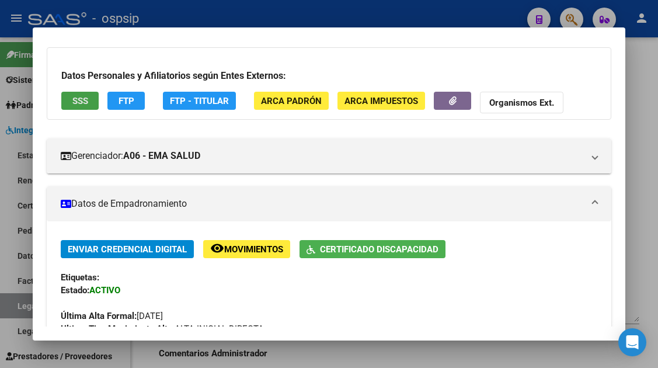
click at [76, 104] on span "SSS" at bounding box center [80, 101] width 16 height 11
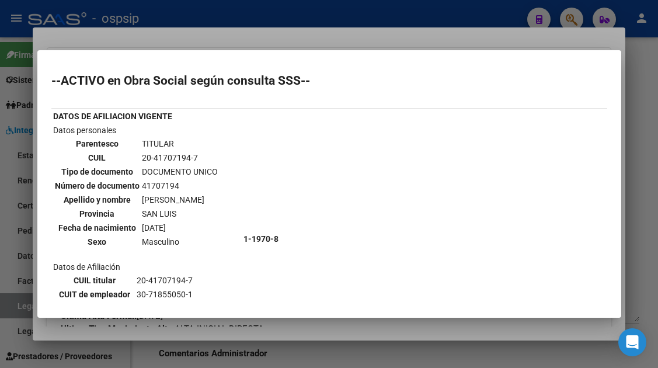
click at [20, 303] on div at bounding box center [329, 184] width 658 height 368
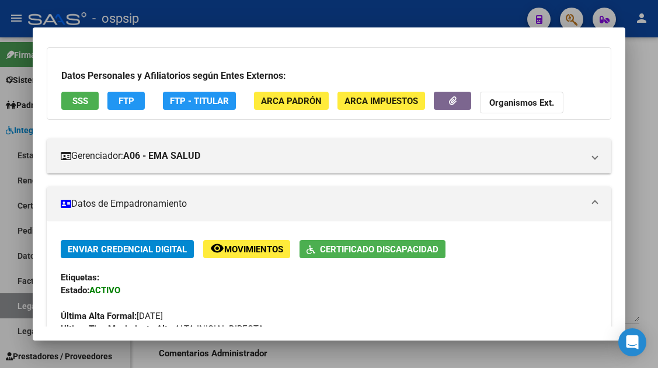
click at [20, 303] on div at bounding box center [329, 184] width 658 height 368
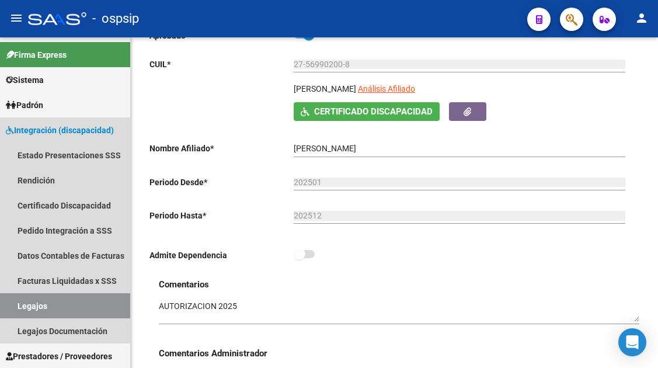
click at [20, 303] on link "Legajos" at bounding box center [65, 305] width 130 height 25
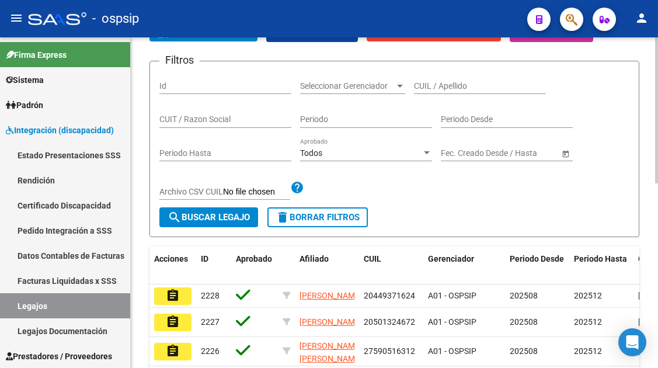
scroll to position [58, 0]
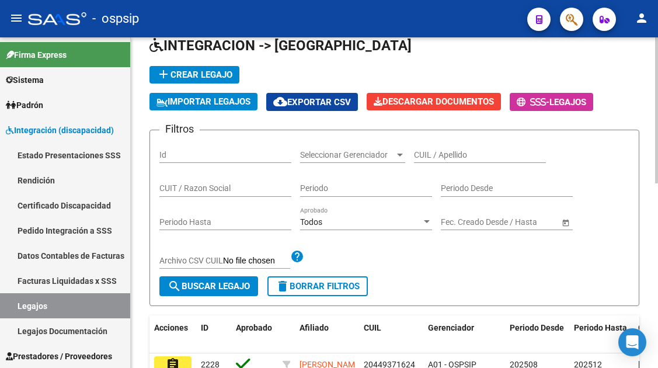
click at [420, 151] on input "CUIL / Apellido" at bounding box center [480, 155] width 132 height 10
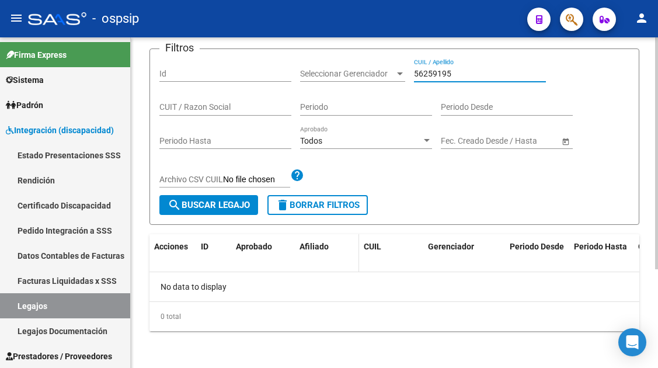
scroll to position [141, 0]
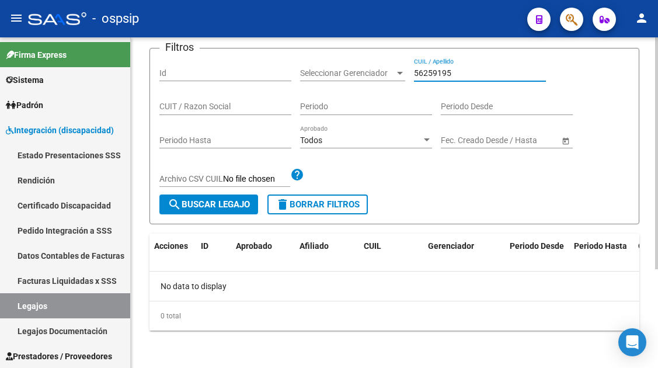
click at [445, 74] on input "56259195" at bounding box center [480, 73] width 132 height 10
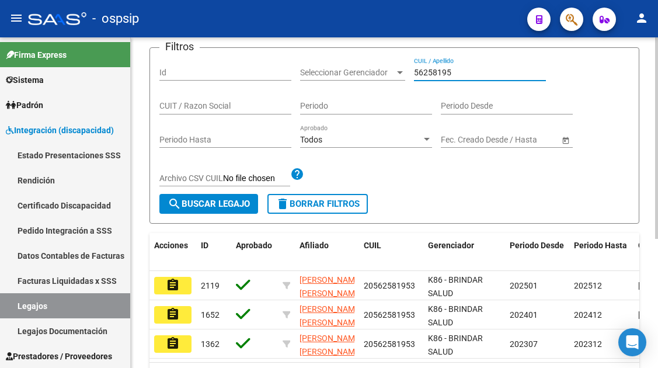
scroll to position [199, 0]
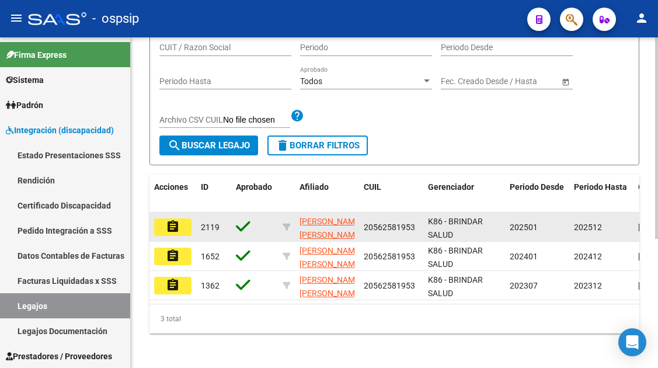
type input "56258195"
click at [178, 227] on mat-icon "assignment" at bounding box center [173, 226] width 14 height 14
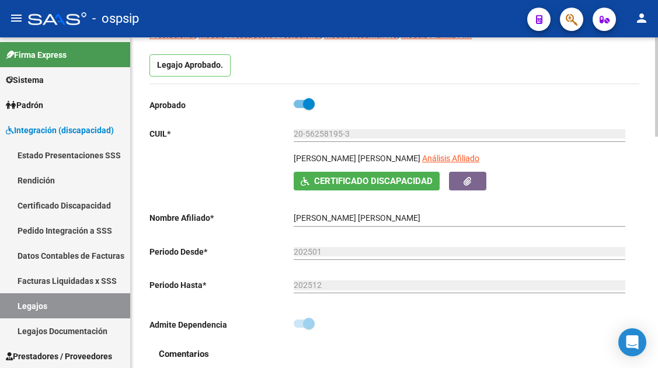
scroll to position [117, 0]
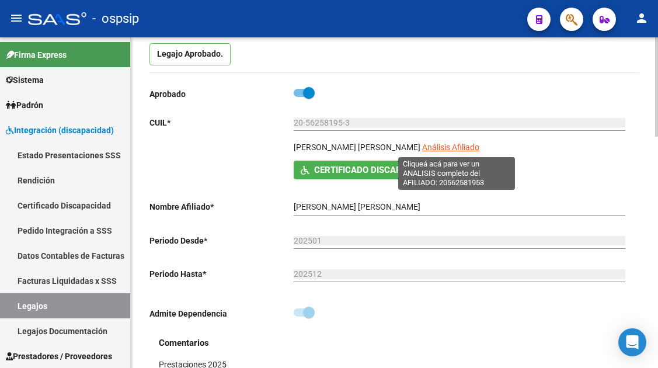
click at [455, 142] on span "Análisis Afiliado" at bounding box center [450, 146] width 57 height 9
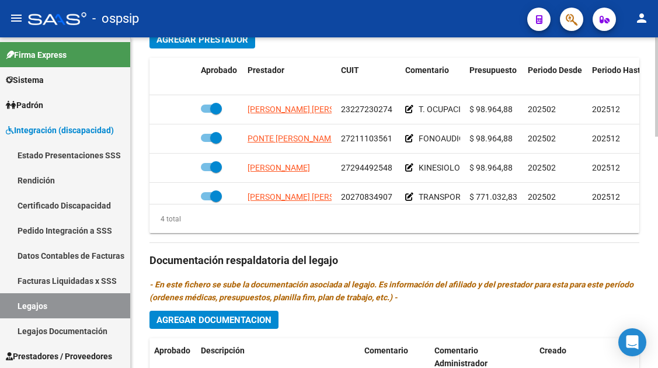
scroll to position [21, 0]
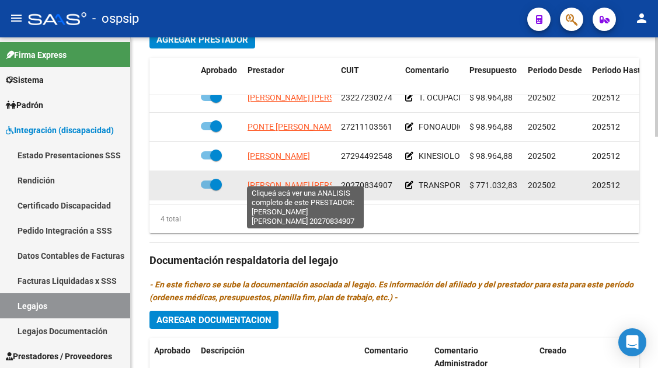
click at [308, 180] on span "DEL MARMOL RUBEN RICARDO" at bounding box center [310, 184] width 127 height 9
type textarea "20270834907"
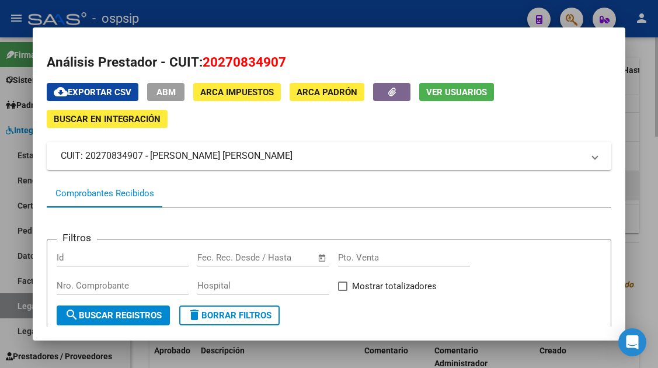
scroll to position [175, 0]
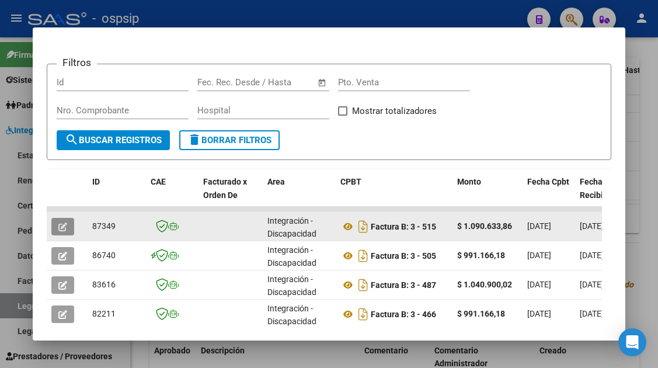
click at [62, 225] on icon "button" at bounding box center [62, 226] width 9 height 9
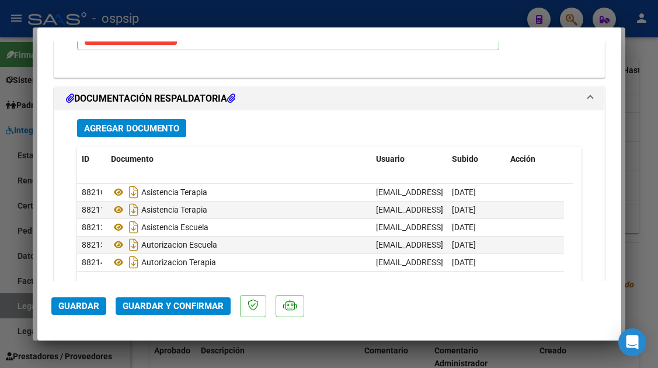
scroll to position [1401, 0]
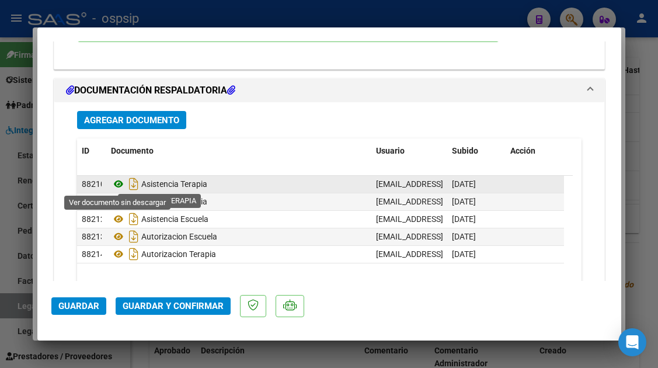
click at [118, 186] on icon at bounding box center [118, 184] width 15 height 14
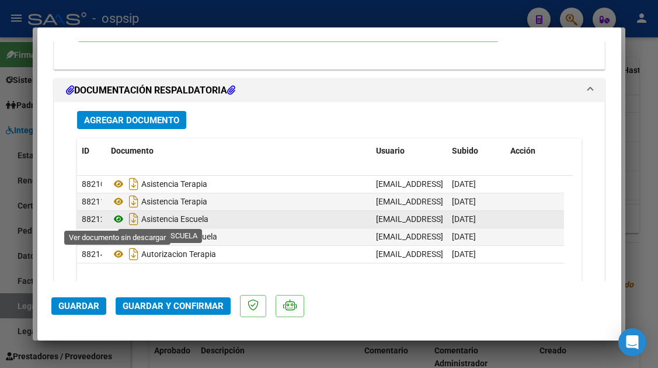
click at [117, 220] on icon at bounding box center [118, 219] width 15 height 14
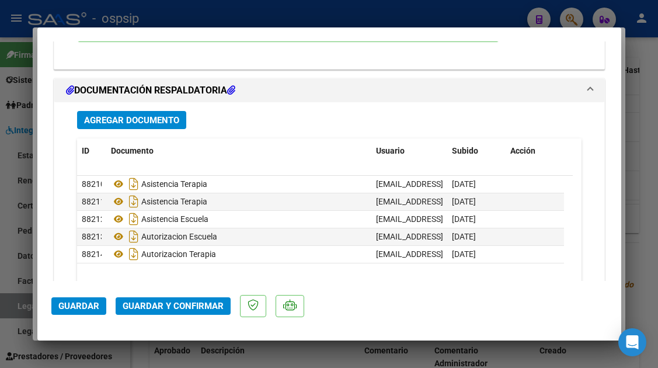
click at [174, 308] on span "Guardar y Confirmar" at bounding box center [173, 306] width 101 height 11
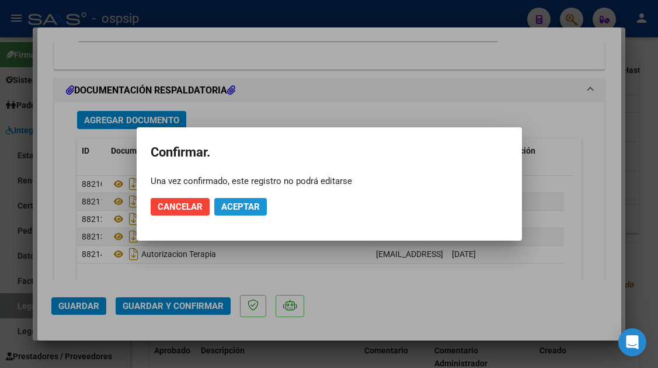
click at [241, 210] on span "Aceptar" at bounding box center [240, 206] width 39 height 11
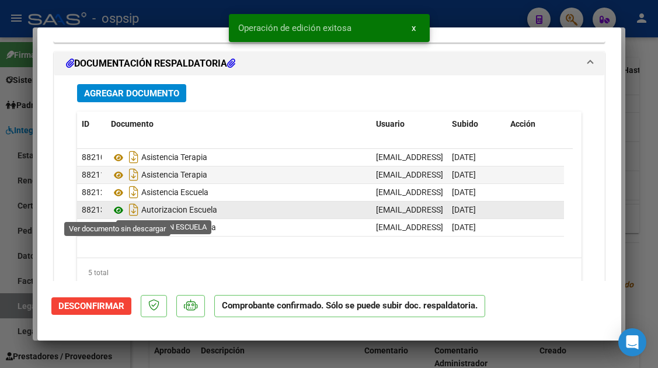
click at [123, 210] on icon at bounding box center [118, 210] width 15 height 14
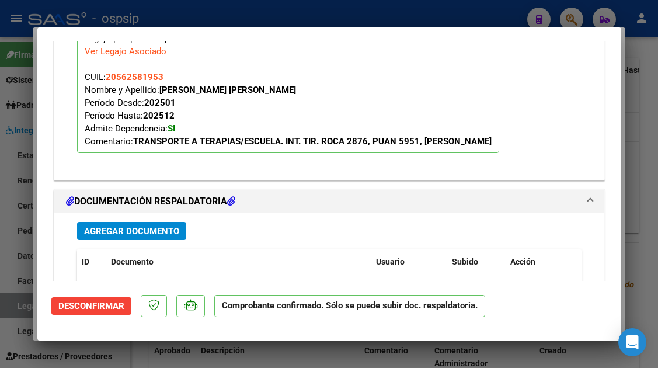
scroll to position [1178, 0]
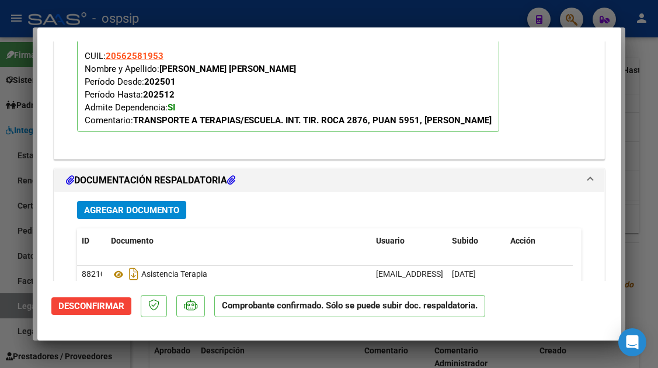
type input "$ 0,00"
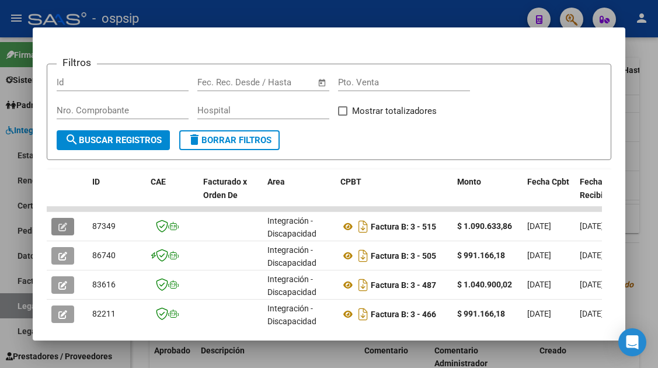
scroll to position [233, 0]
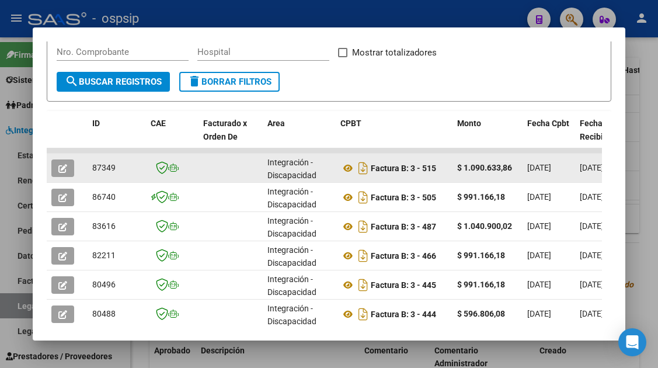
click at [64, 166] on icon "button" at bounding box center [62, 168] width 9 height 9
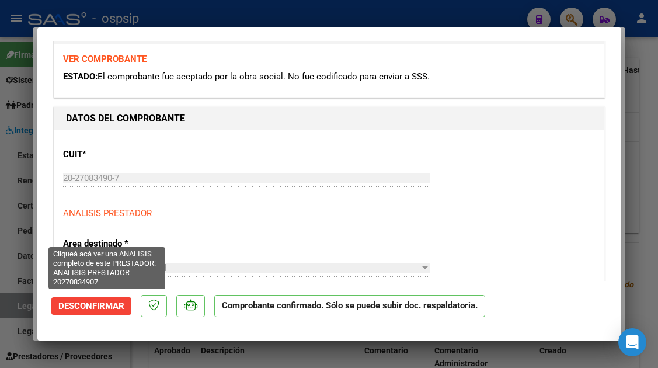
scroll to position [58, 0]
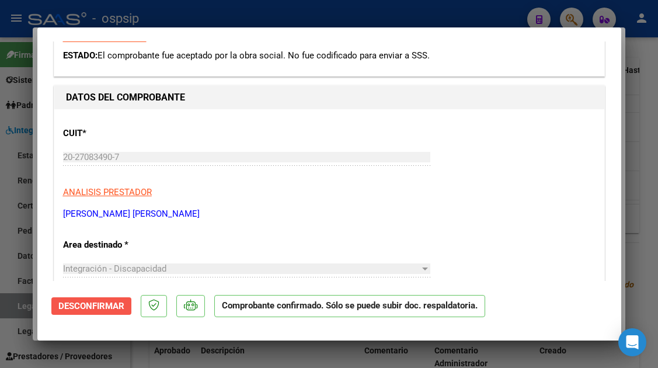
click at [100, 301] on span "Desconfirmar" at bounding box center [91, 306] width 66 height 11
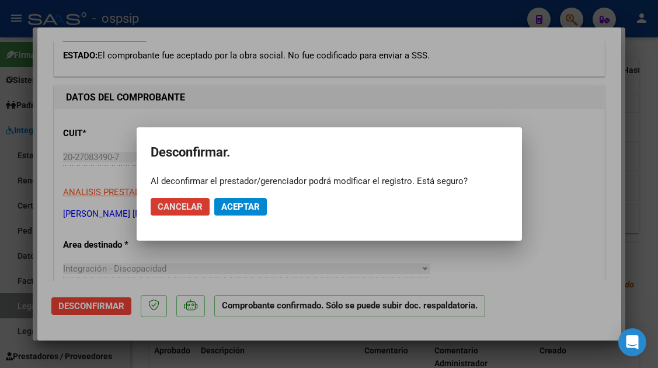
click at [229, 206] on span "Aceptar" at bounding box center [240, 206] width 39 height 11
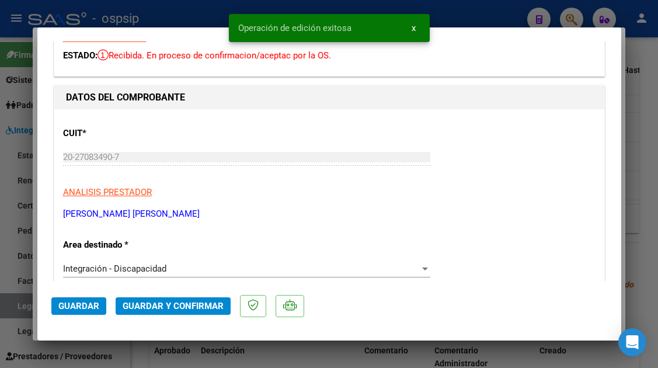
click at [17, 301] on div at bounding box center [329, 184] width 658 height 368
type input "$ 0,00"
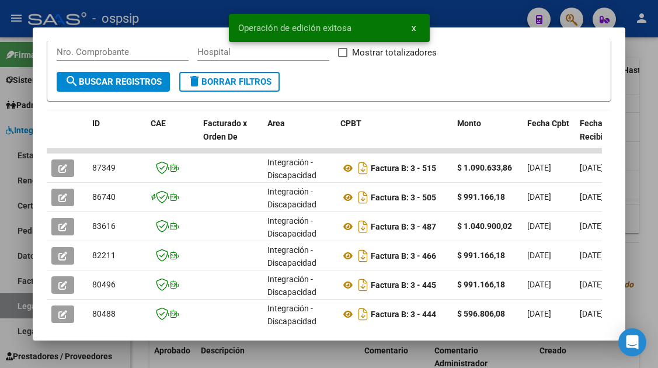
click at [17, 301] on div at bounding box center [329, 184] width 658 height 368
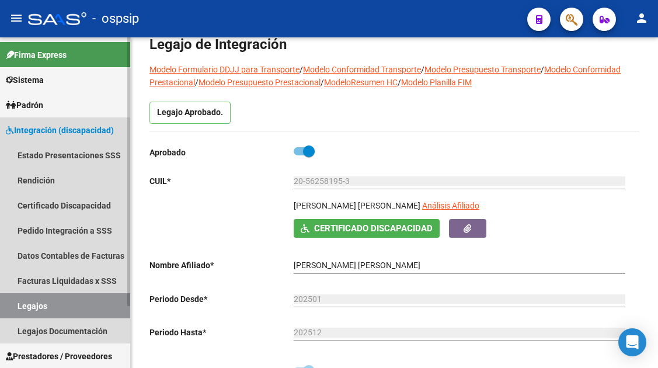
click at [42, 302] on link "Legajos" at bounding box center [65, 305] width 130 height 25
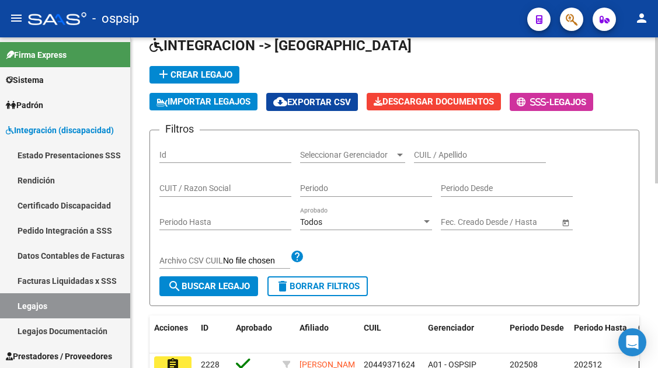
click at [439, 154] on input "CUIL / Apellido" at bounding box center [480, 155] width 132 height 10
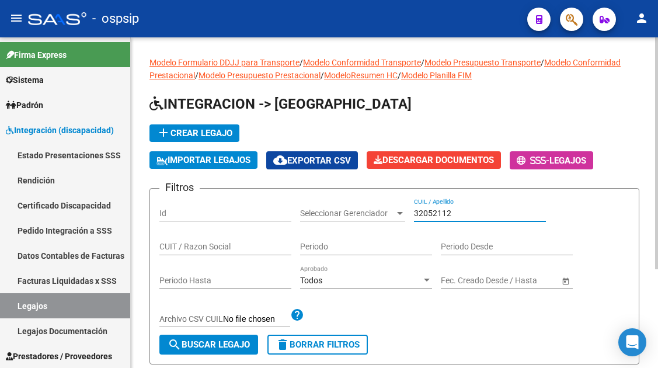
click at [437, 215] on input "32052112" at bounding box center [480, 213] width 132 height 10
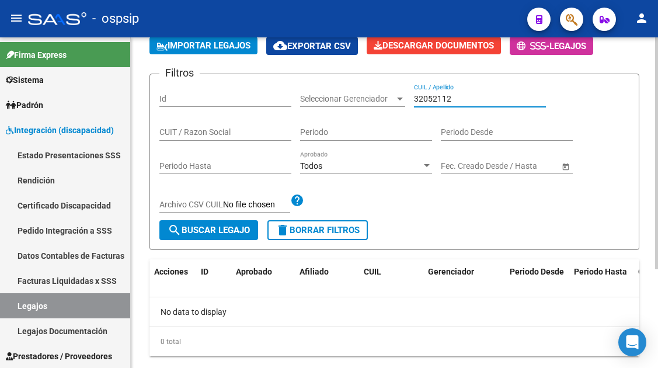
scroll to position [117, 0]
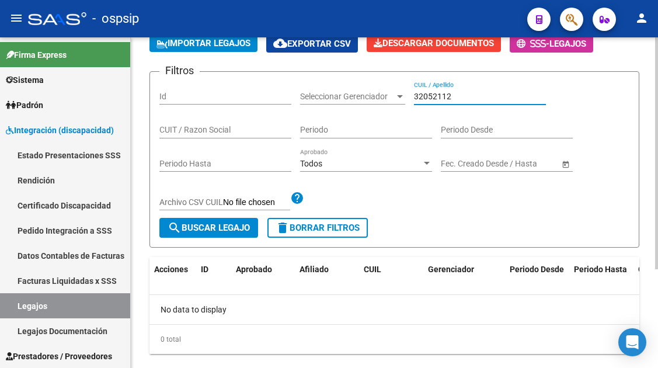
click at [453, 86] on div "32052112 CUIL / Apellido" at bounding box center [480, 92] width 132 height 23
click at [446, 92] on input "32052112" at bounding box center [480, 97] width 132 height 10
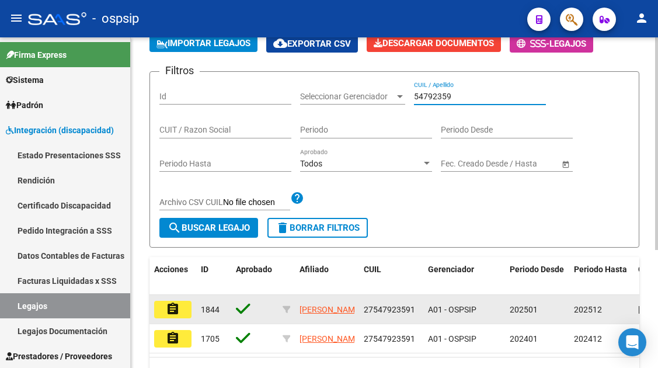
type input "54792359"
click at [180, 316] on button "assignment" at bounding box center [172, 310] width 37 height 18
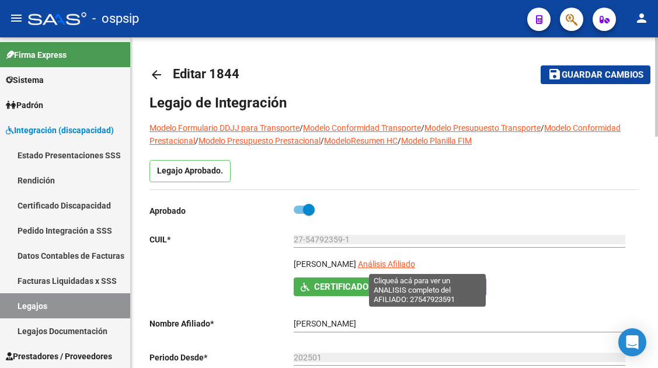
click at [412, 263] on span "Análisis Afiliado" at bounding box center [386, 263] width 57 height 9
type textarea "27547923591"
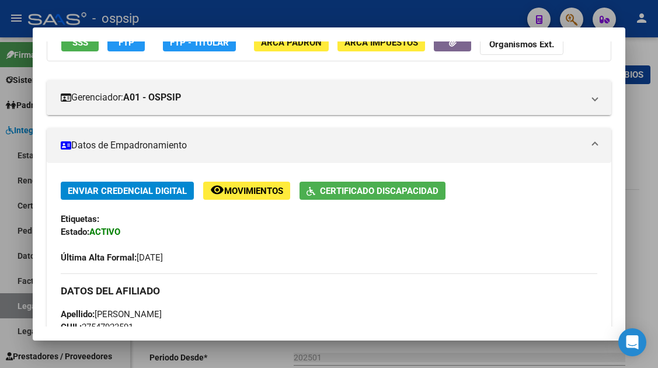
scroll to position [58, 0]
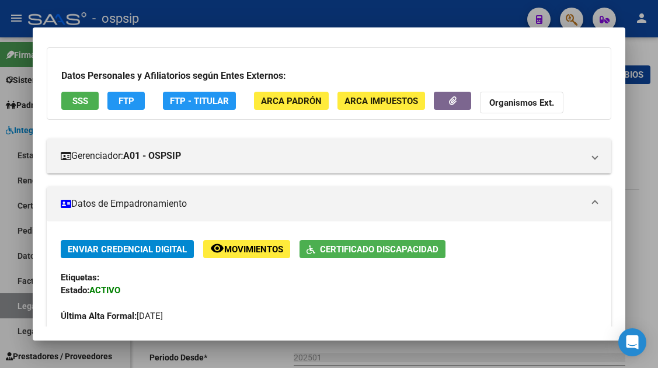
click at [71, 103] on button "SSS" at bounding box center [79, 101] width 37 height 18
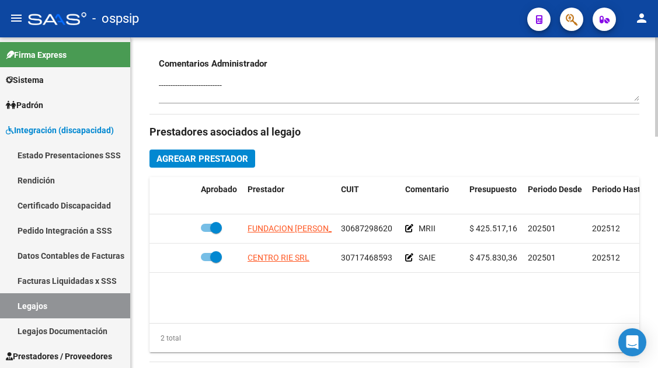
scroll to position [525, 0]
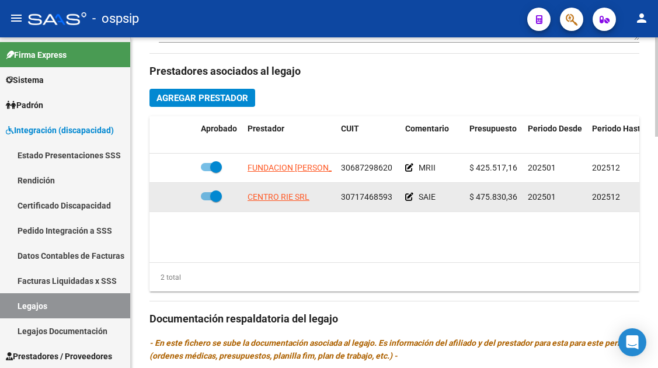
click at [283, 205] on datatable-body-cell "CENTRO RIE SRL" at bounding box center [289, 197] width 93 height 29
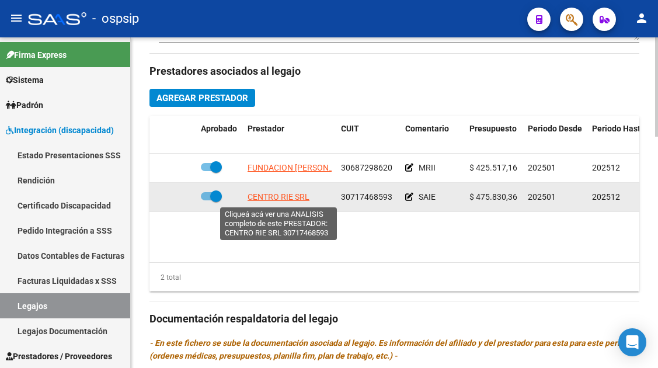
click at [283, 200] on span "CENTRO RIE SRL" at bounding box center [278, 196] width 62 height 9
type textarea "30717468593"
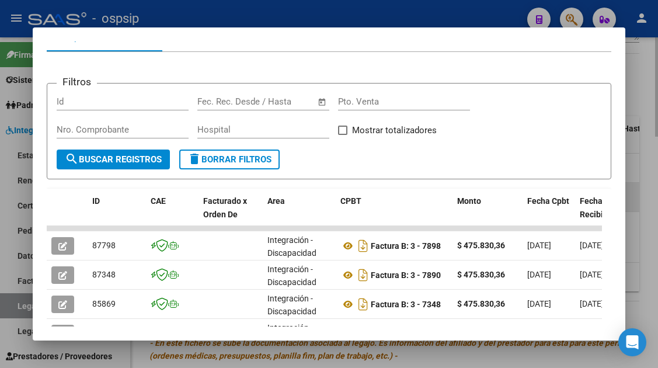
scroll to position [175, 0]
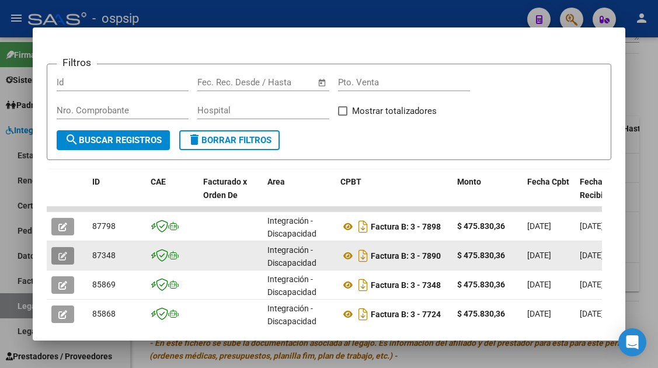
click at [59, 251] on span "button" at bounding box center [62, 255] width 9 height 11
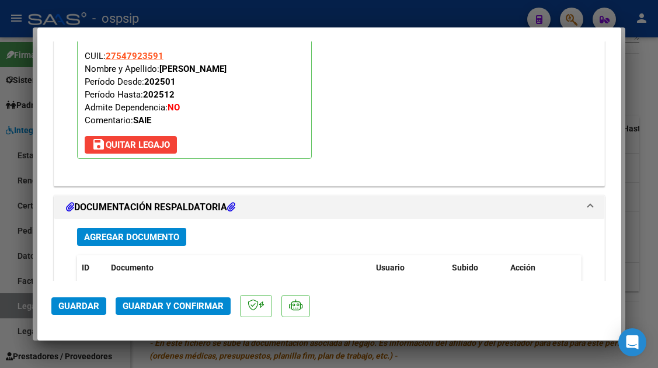
scroll to position [1459, 0]
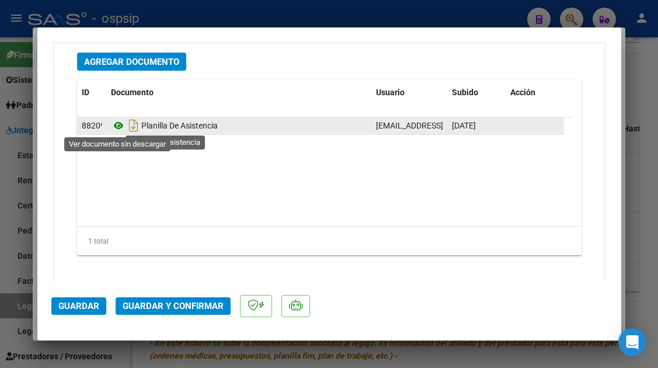
click at [117, 131] on icon at bounding box center [118, 125] width 15 height 14
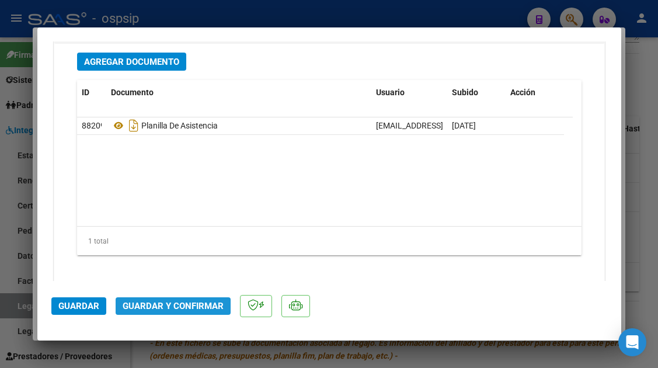
click at [173, 309] on span "Guardar y Confirmar" at bounding box center [173, 306] width 101 height 11
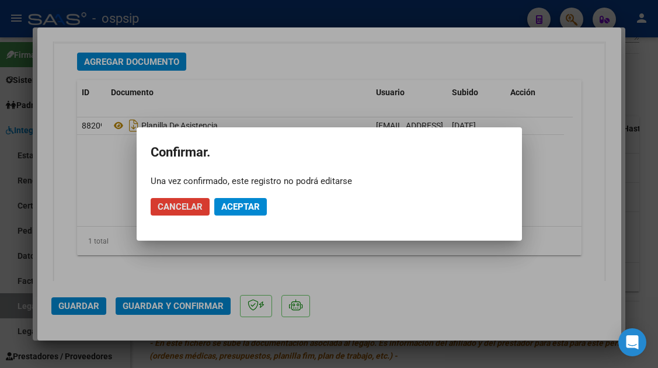
click at [230, 197] on mat-dialog-actions "Cancelar Aceptar" at bounding box center [329, 207] width 357 height 40
click at [231, 201] on span "Aceptar" at bounding box center [240, 206] width 39 height 11
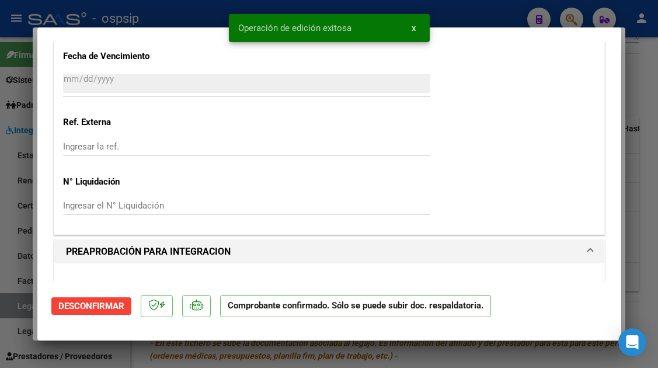
scroll to position [976, 0]
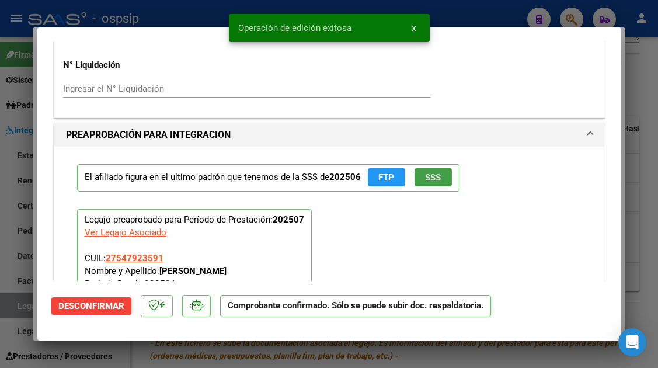
click at [425, 176] on span "SSS" at bounding box center [433, 177] width 16 height 11
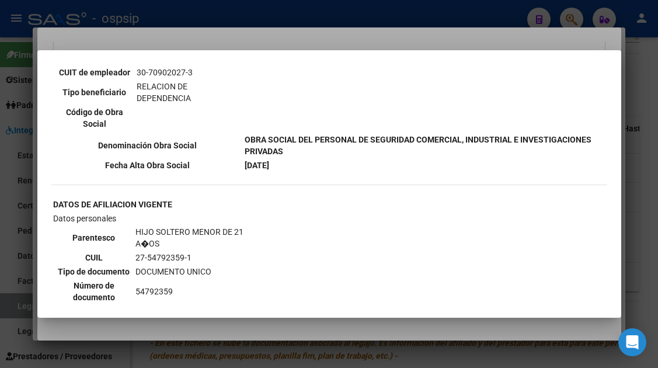
scroll to position [700, 0]
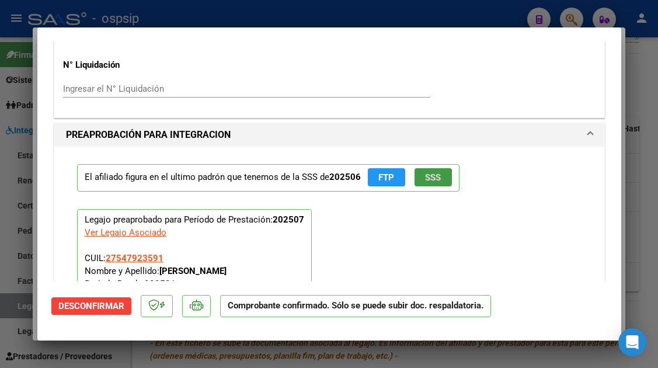
type input "$ 0,00"
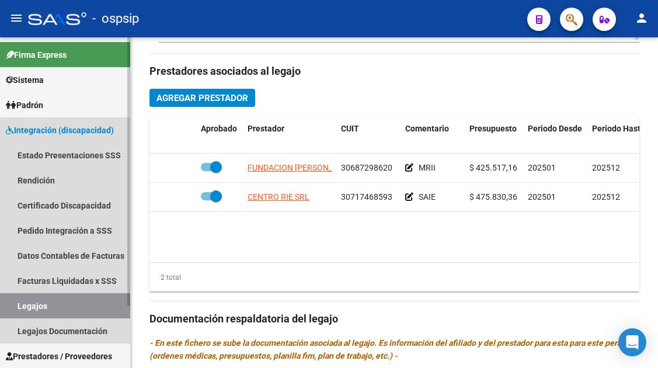
click at [45, 302] on link "Legajos" at bounding box center [65, 305] width 130 height 25
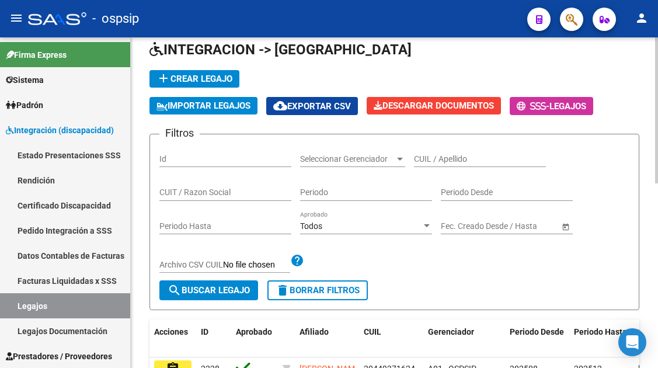
scroll to position [8, 0]
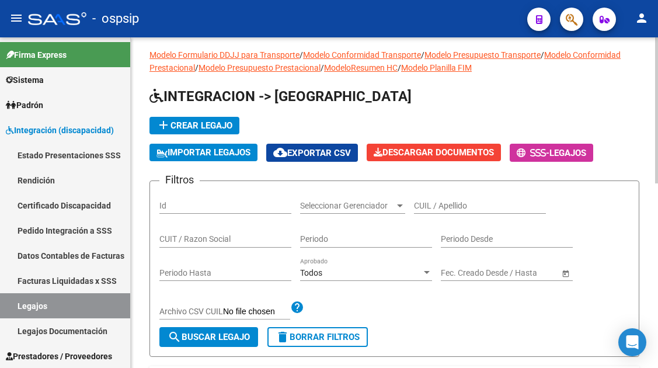
click at [425, 204] on input "CUIL / Apellido" at bounding box center [480, 206] width 132 height 10
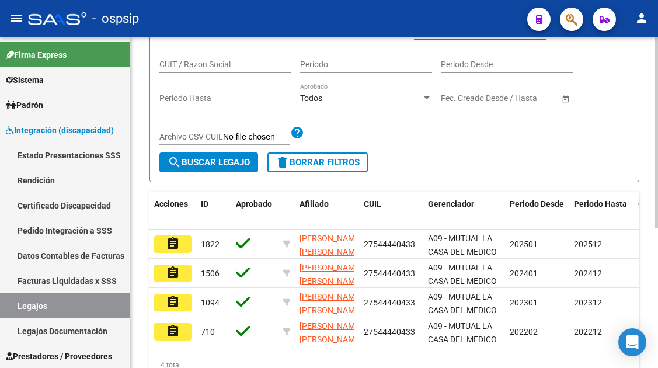
scroll to position [183, 0]
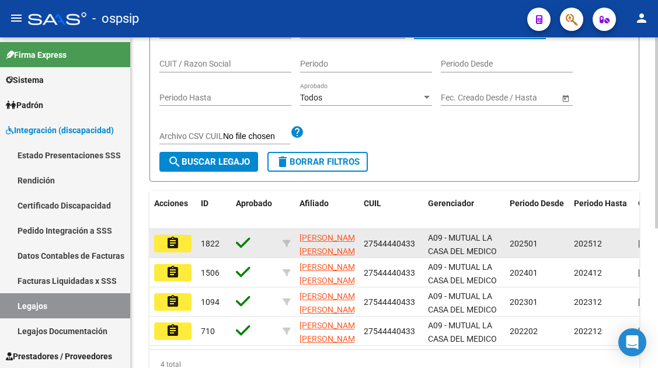
type input "54444043"
click at [180, 243] on button "assignment" at bounding box center [172, 244] width 37 height 18
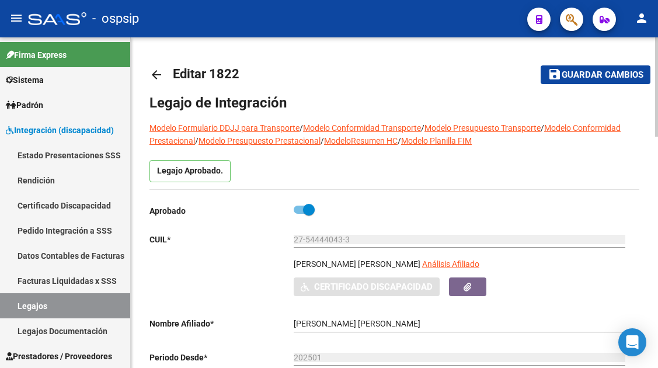
scroll to position [117, 0]
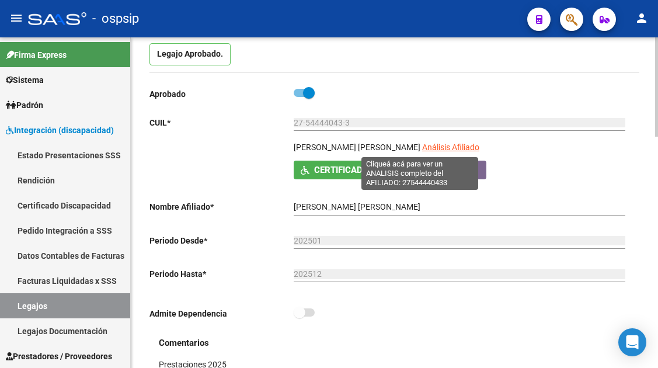
click at [422, 144] on span "Análisis Afiliado" at bounding box center [450, 146] width 57 height 9
type textarea "27544440433"
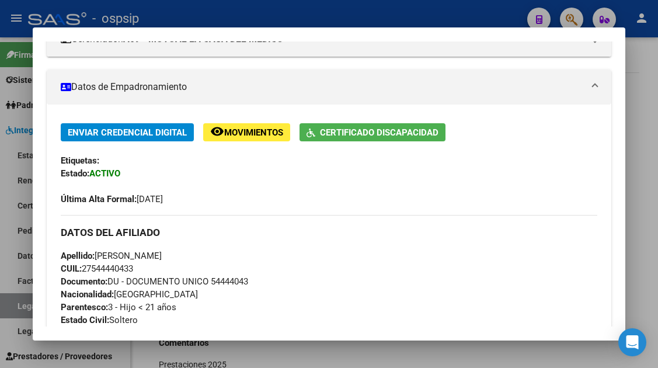
scroll to position [0, 0]
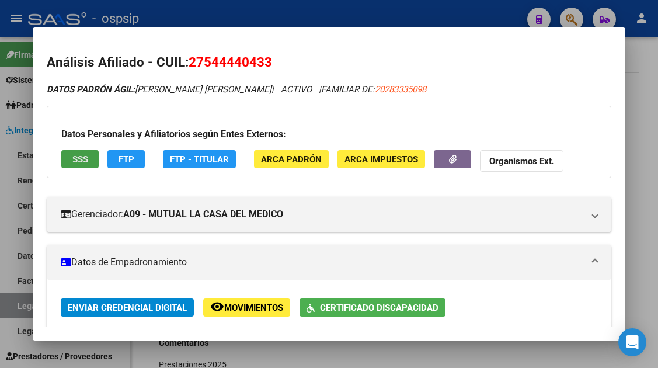
click at [77, 164] on span "SSS" at bounding box center [80, 159] width 16 height 11
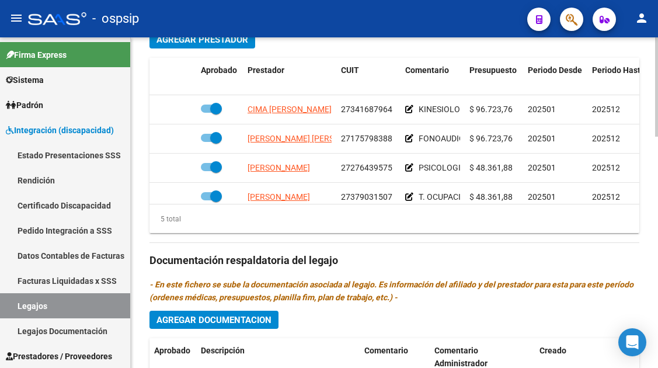
scroll to position [50, 0]
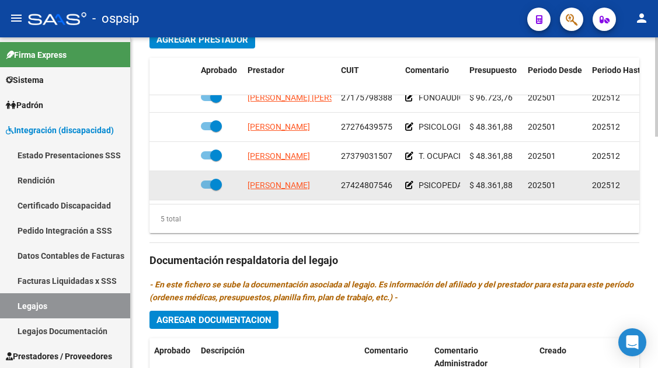
click at [298, 181] on app-link-go-to "CORDOBA CAROLINA EDITH" at bounding box center [278, 185] width 62 height 13
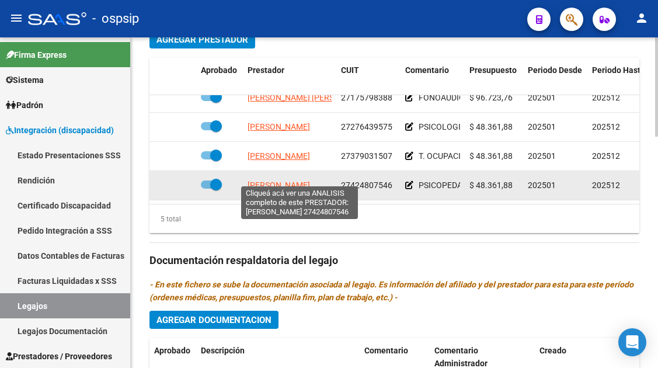
click at [297, 180] on span "CORDOBA CAROLINA EDITH" at bounding box center [278, 184] width 62 height 9
type textarea "27424807546"
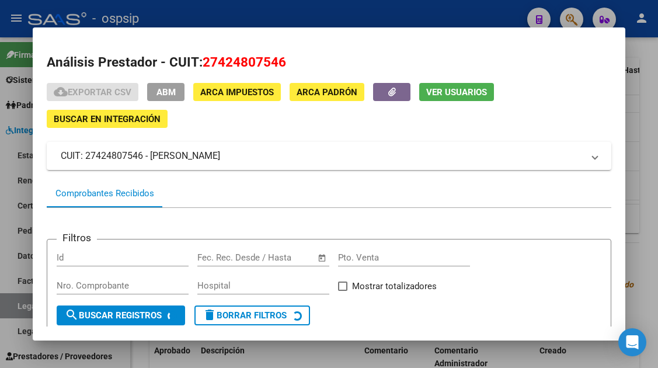
scroll to position [110, 0]
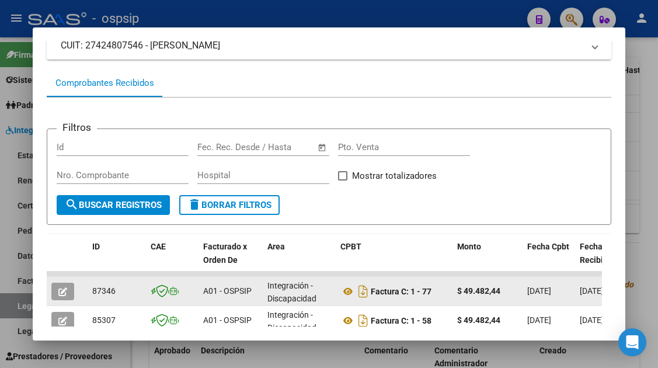
click at [56, 286] on button "button" at bounding box center [62, 291] width 23 height 18
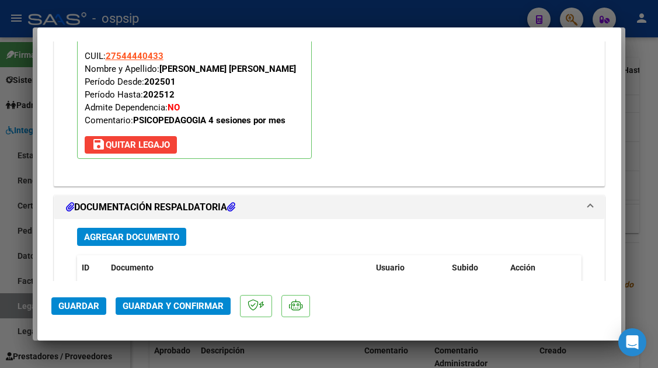
scroll to position [1470, 0]
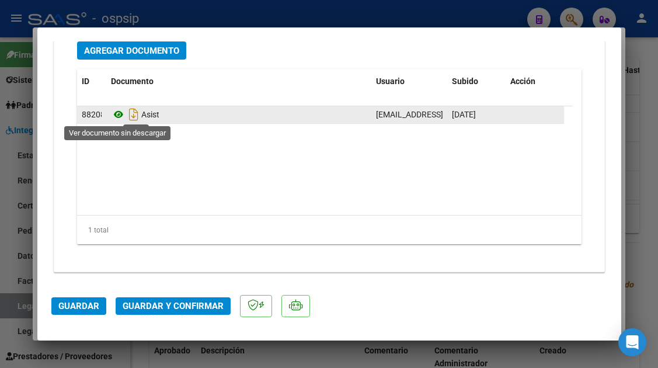
click at [114, 115] on icon at bounding box center [118, 114] width 15 height 14
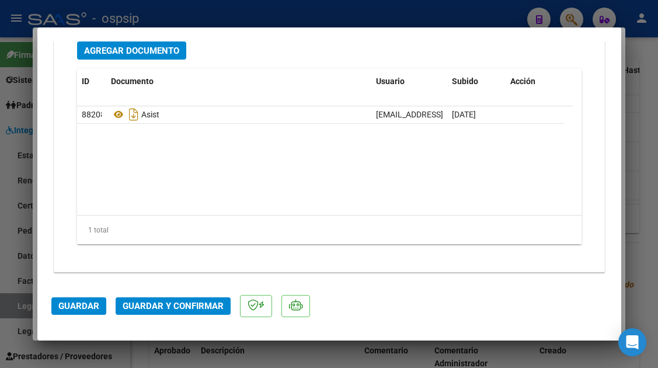
click at [179, 309] on span "Guardar y Confirmar" at bounding box center [173, 306] width 101 height 11
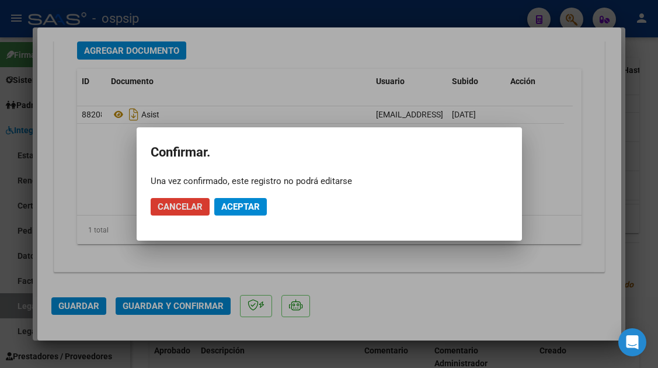
click at [235, 207] on span "Aceptar" at bounding box center [240, 206] width 39 height 11
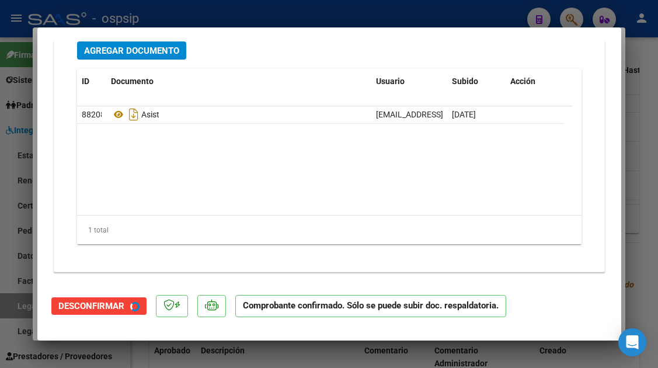
scroll to position [1104, 0]
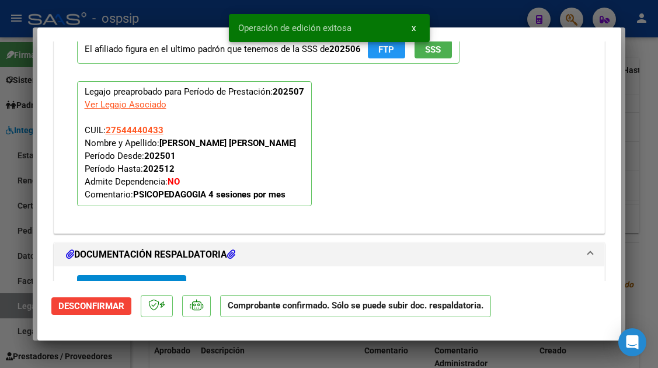
click at [34, 308] on div at bounding box center [329, 184] width 658 height 368
type input "$ 0,00"
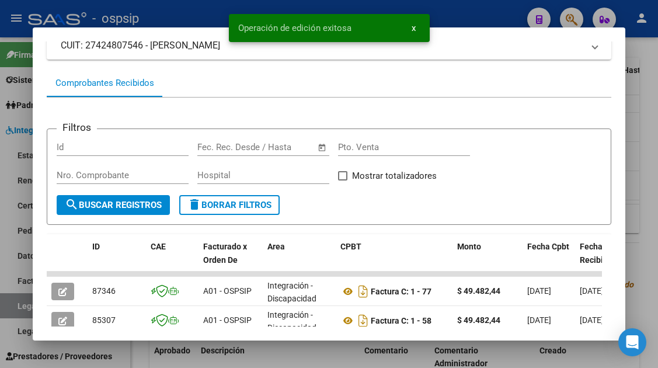
click at [12, 313] on div at bounding box center [329, 184] width 658 height 368
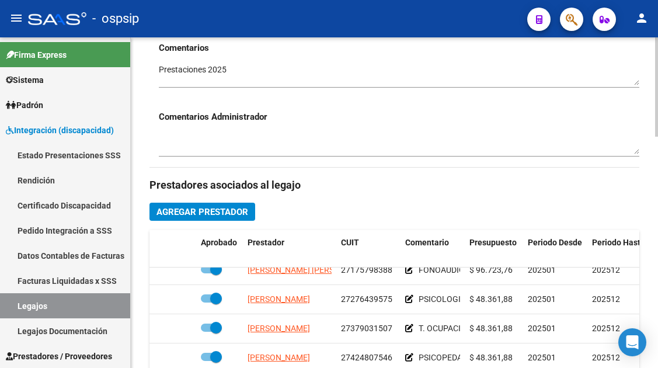
scroll to position [350, 0]
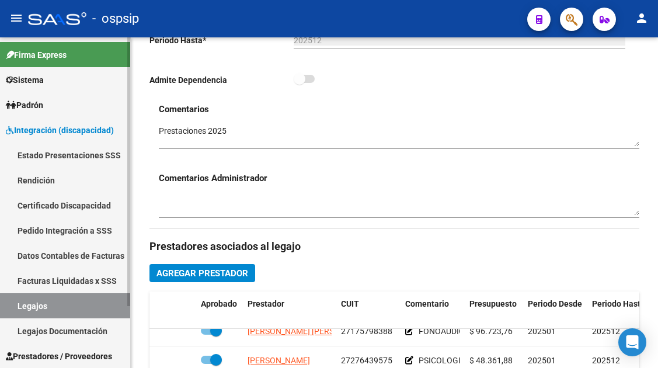
click at [27, 309] on link "Legajos" at bounding box center [65, 305] width 130 height 25
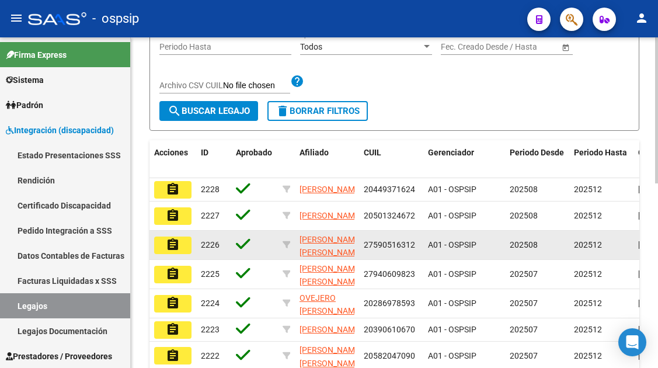
scroll to position [117, 0]
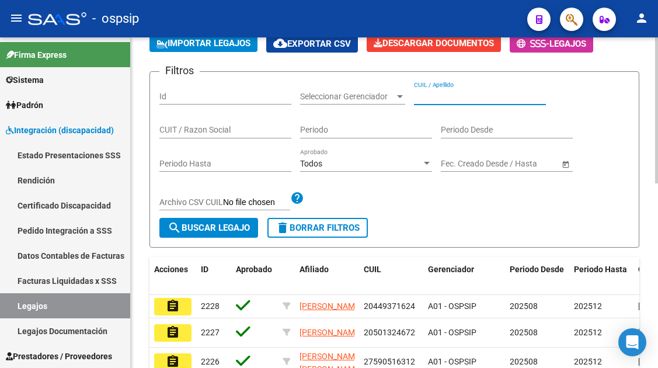
click at [457, 99] on input "CUIL / Apellido" at bounding box center [480, 97] width 132 height 10
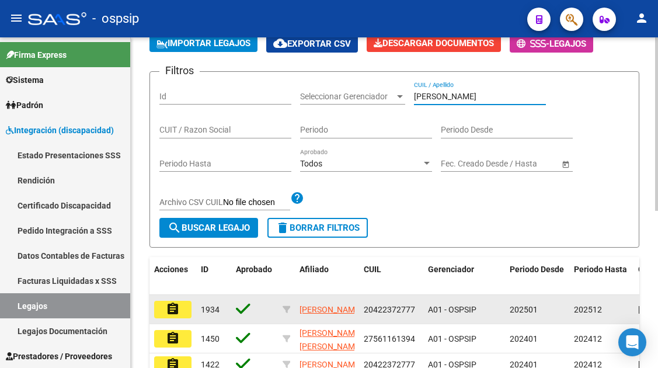
type input "zapata"
click at [175, 310] on mat-icon "assignment" at bounding box center [173, 309] width 14 height 14
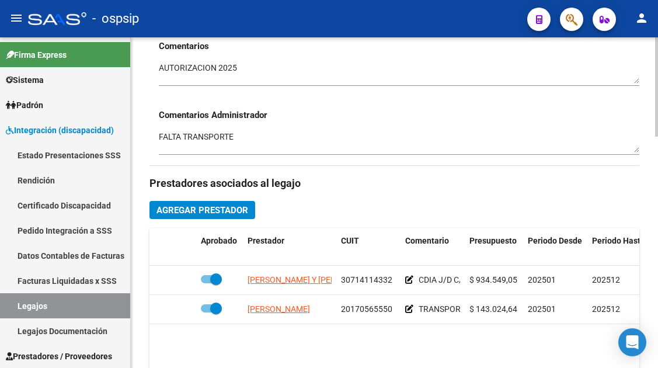
scroll to position [467, 0]
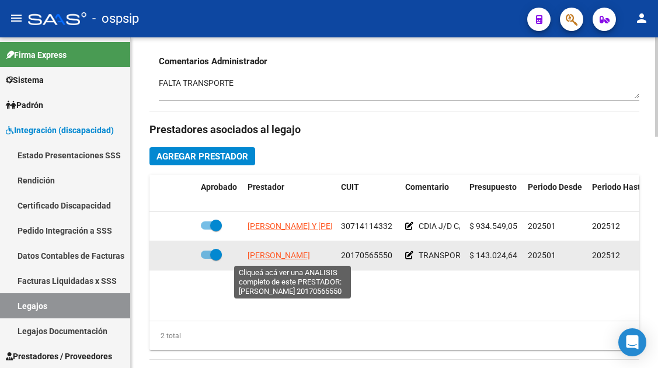
click at [308, 260] on span "AREVALO JUAN CARLOS" at bounding box center [278, 254] width 62 height 9
type textarea "20170565550"
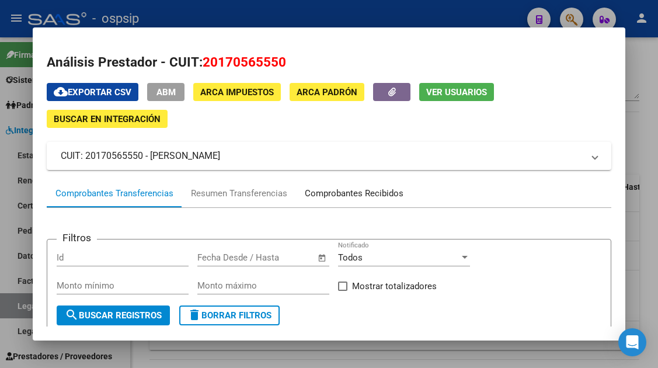
click at [344, 188] on div "Comprobantes Recibidos" at bounding box center [354, 193] width 99 height 13
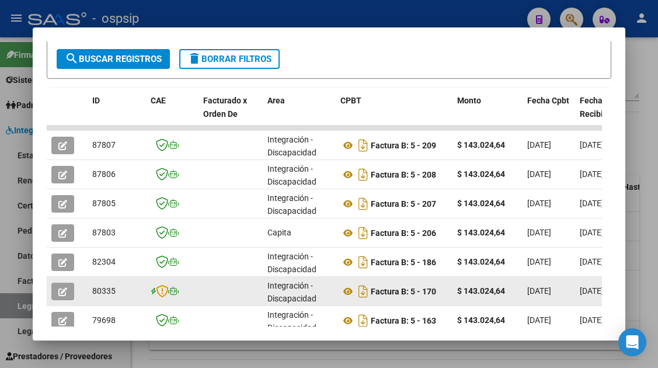
scroll to position [285, 0]
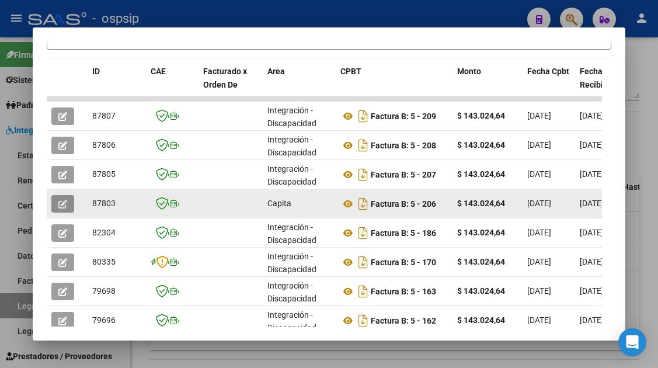
click at [63, 201] on icon "button" at bounding box center [62, 204] width 9 height 9
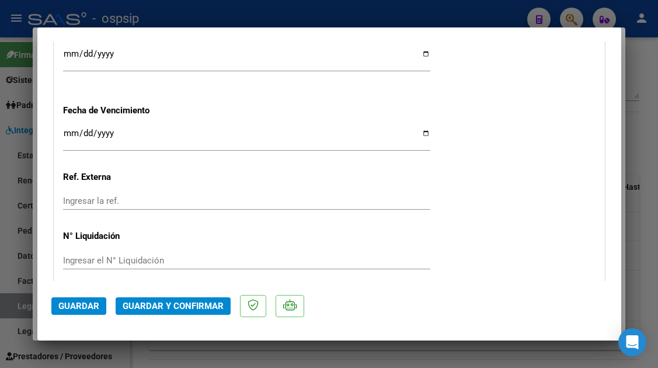
scroll to position [934, 0]
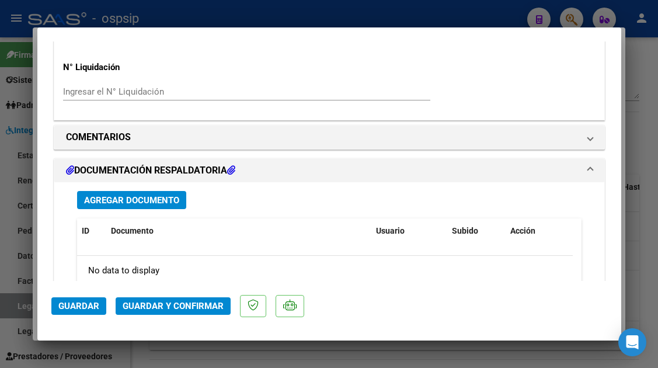
type input "$ 0,00"
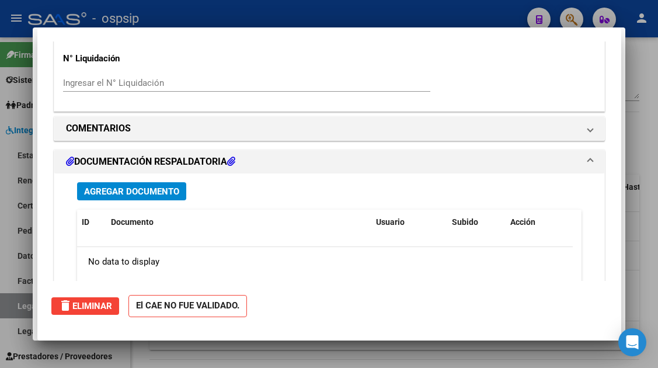
scroll to position [0, 0]
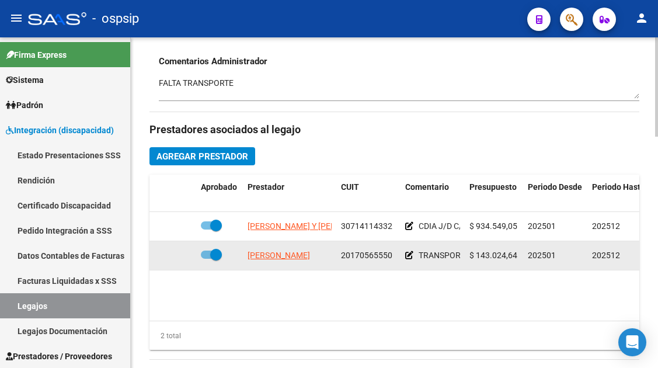
click at [310, 262] on app-link-go-to "AREVALO JUAN CARLOS" at bounding box center [278, 255] width 62 height 13
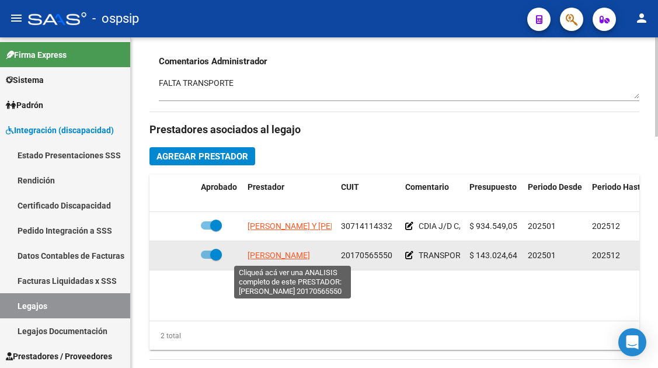
click at [310, 256] on span "AREVALO JUAN CARLOS" at bounding box center [278, 254] width 62 height 9
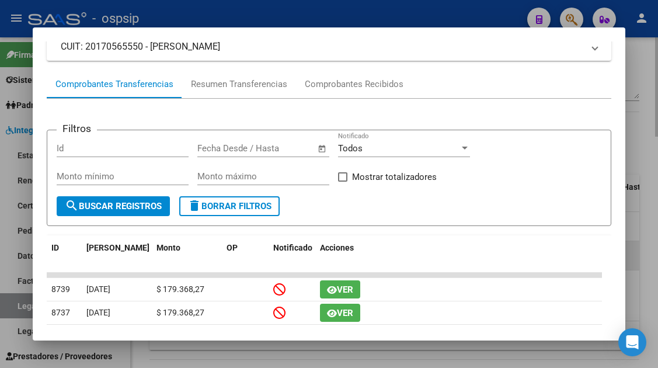
scroll to position [117, 0]
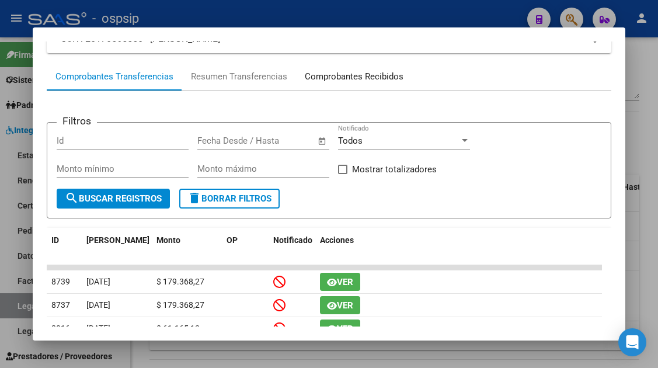
click at [357, 82] on div "Comprobantes Recibidos" at bounding box center [354, 76] width 99 height 13
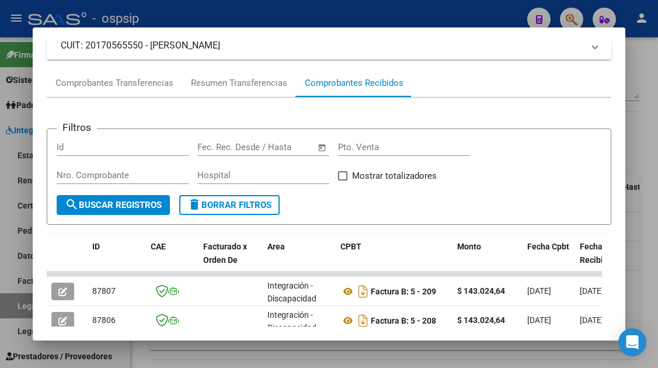
scroll to position [285, 0]
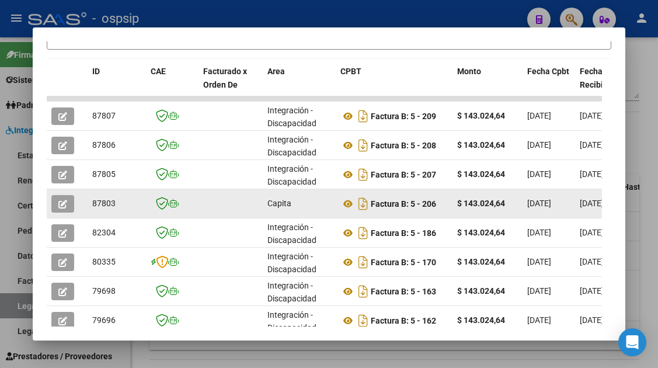
click at [55, 201] on button "button" at bounding box center [62, 204] width 23 height 18
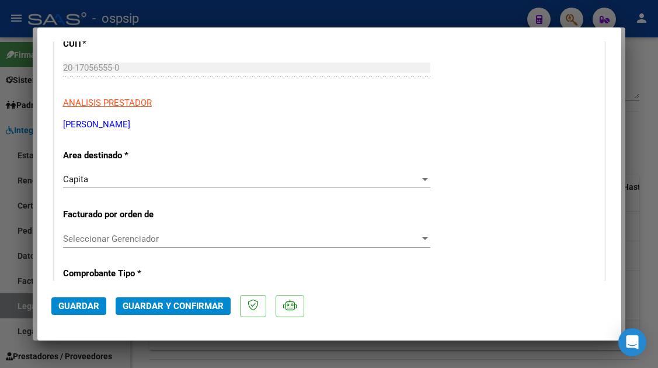
scroll to position [175, 0]
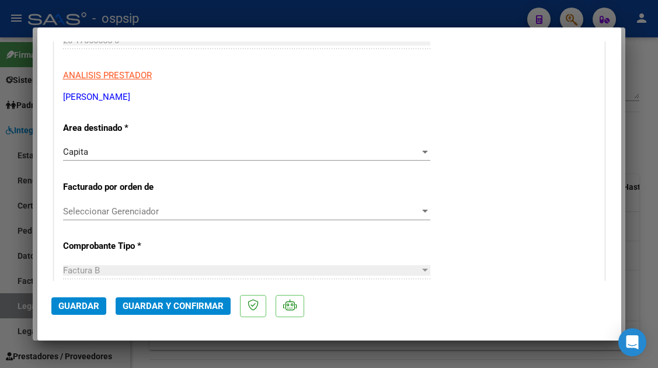
click at [422, 151] on div at bounding box center [425, 152] width 6 height 3
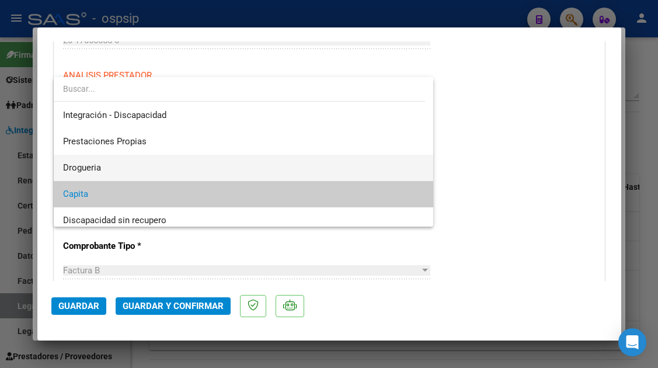
scroll to position [6, 0]
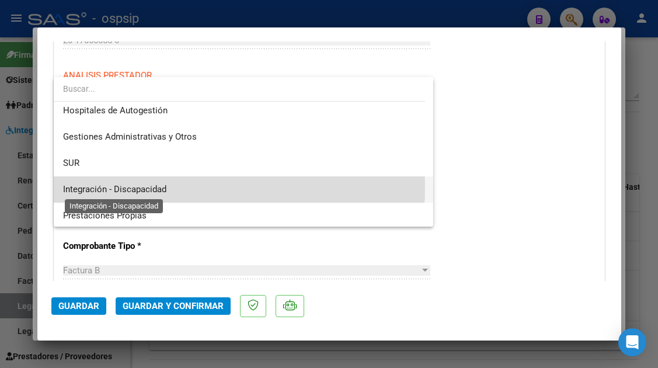
click at [152, 187] on span "Integración - Discapacidad" at bounding box center [114, 189] width 103 height 11
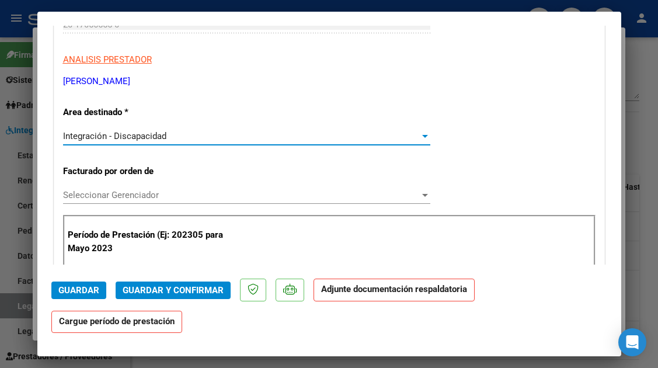
scroll to position [233, 0]
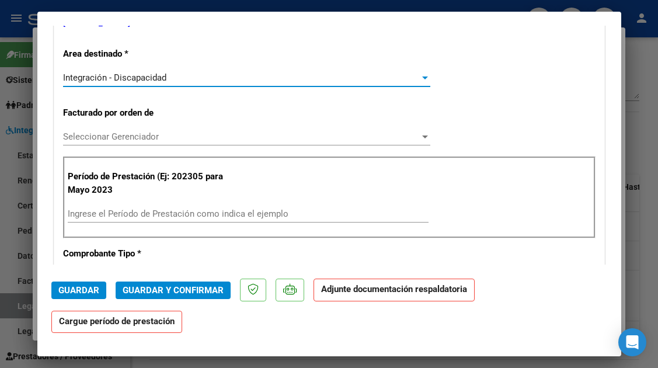
click at [420, 134] on div at bounding box center [425, 136] width 11 height 9
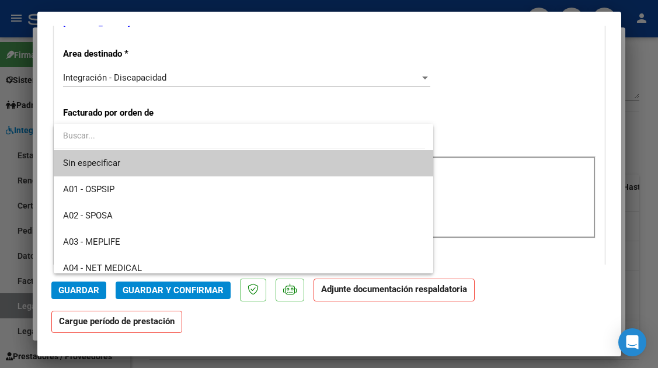
click at [471, 133] on div at bounding box center [329, 184] width 658 height 368
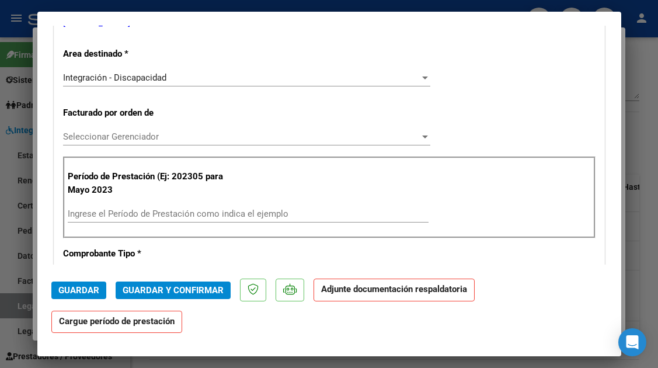
scroll to position [409, 0]
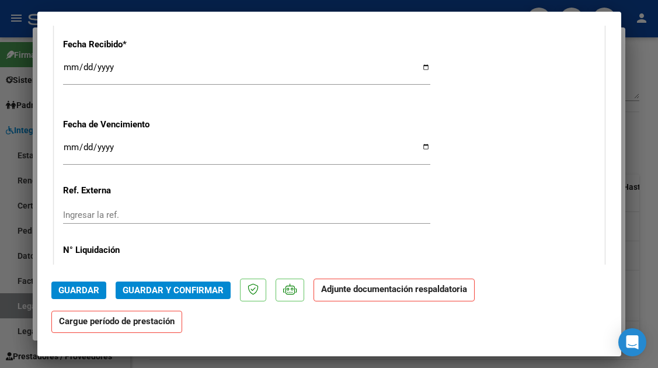
click at [69, 284] on button "Guardar" at bounding box center [78, 290] width 55 height 18
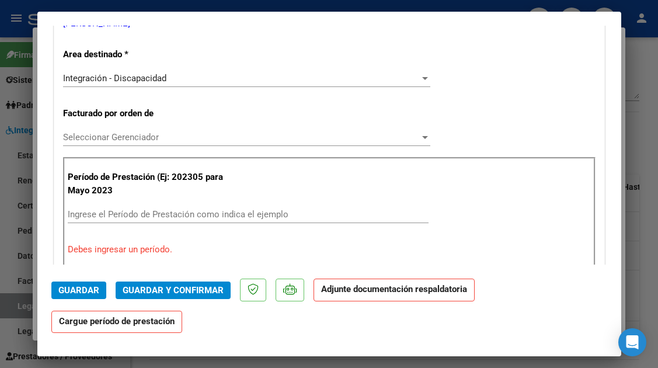
scroll to position [233, 0]
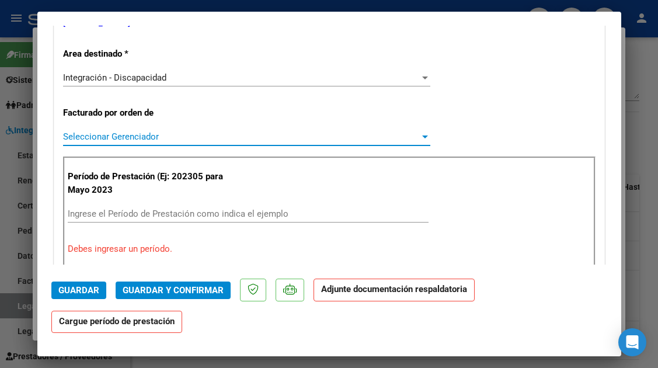
click at [422, 136] on div at bounding box center [425, 136] width 6 height 3
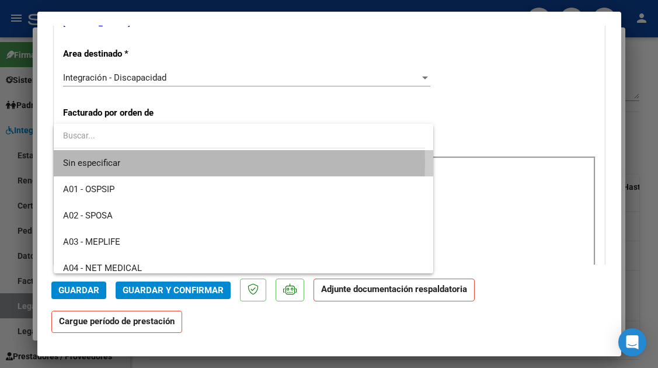
click at [101, 163] on span "Sin especificar" at bounding box center [243, 163] width 361 height 26
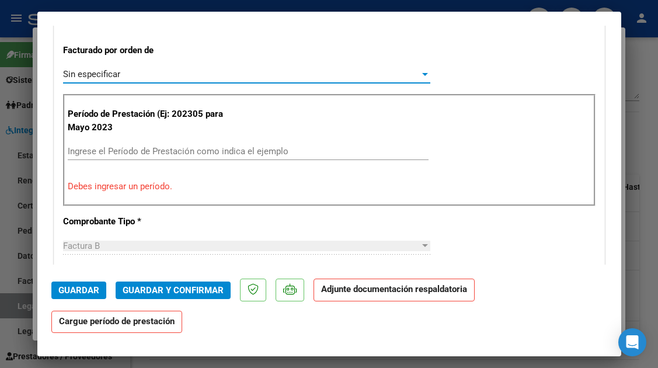
scroll to position [292, 0]
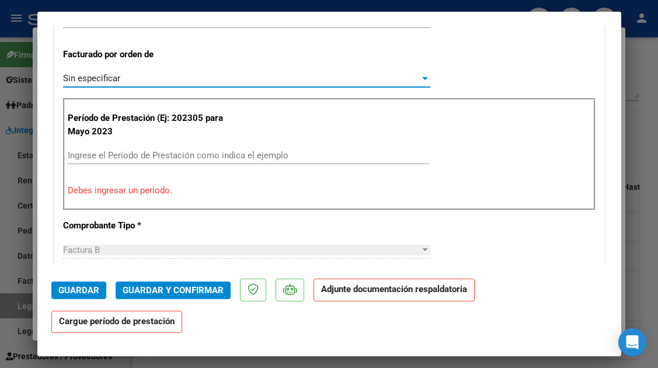
click at [160, 152] on input "Ingrese el Período de Prestación como indica el ejemplo" at bounding box center [248, 155] width 361 height 11
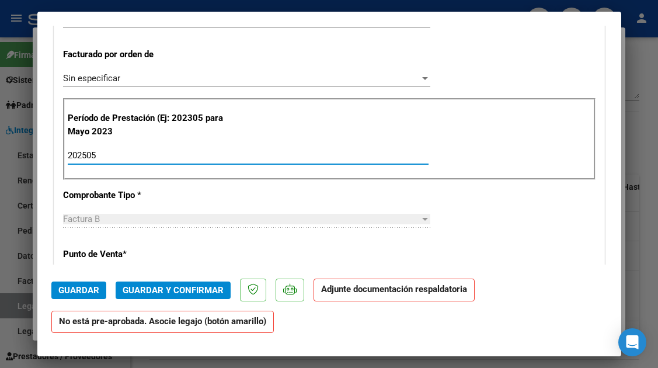
type input "202505"
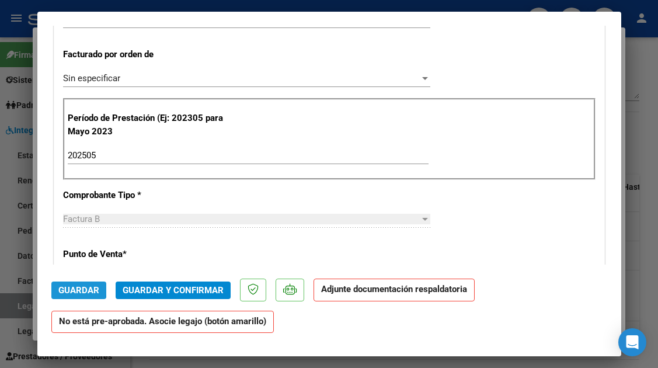
click at [67, 288] on span "Guardar" at bounding box center [78, 290] width 41 height 11
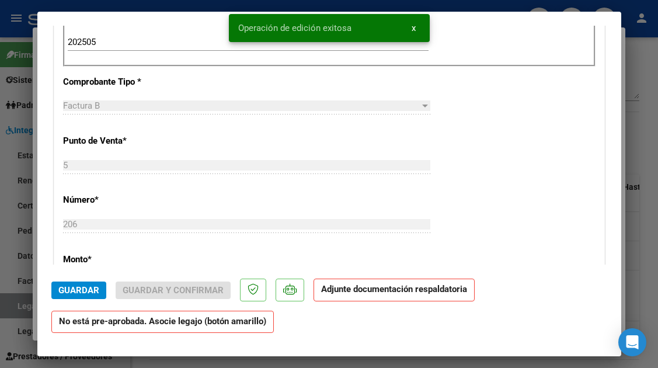
scroll to position [409, 0]
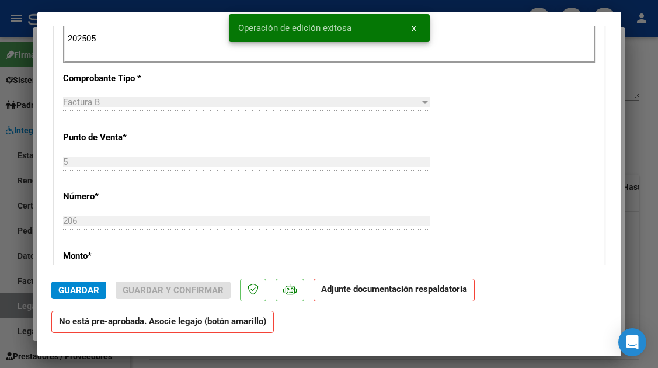
type input "$ 0,00"
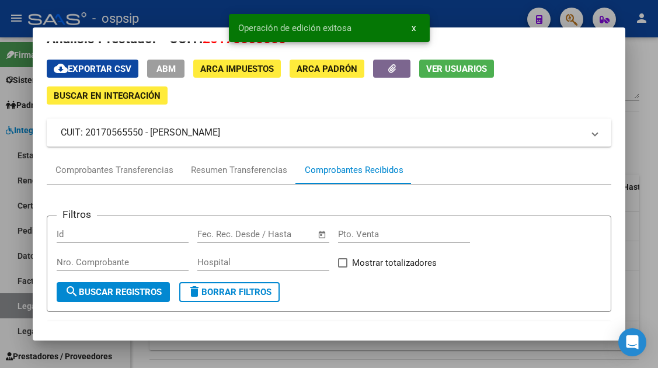
scroll to position [0, 0]
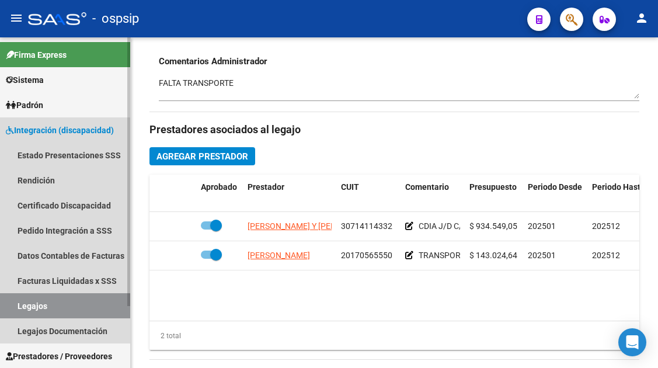
click at [33, 310] on link "Legajos" at bounding box center [65, 305] width 130 height 25
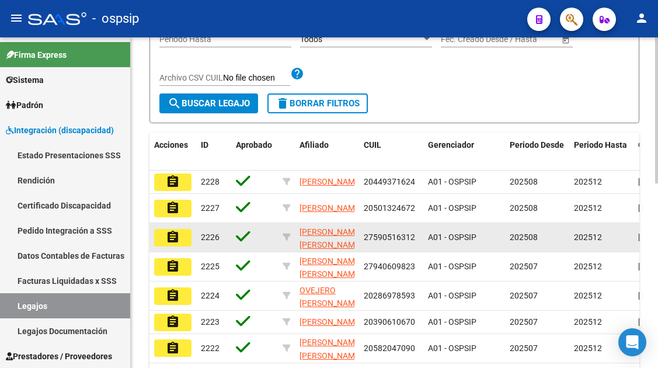
scroll to position [124, 0]
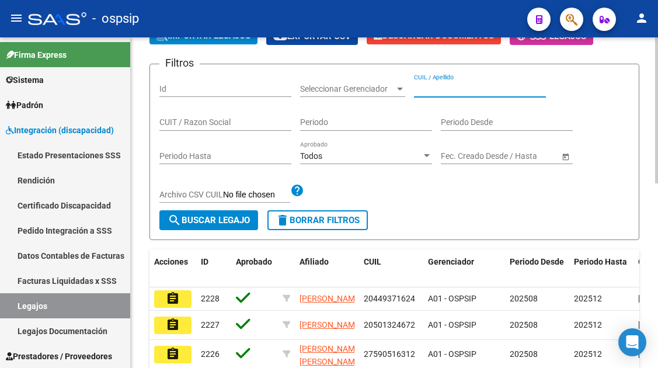
click at [425, 90] on input "CUIL / Apellido" at bounding box center [480, 89] width 132 height 10
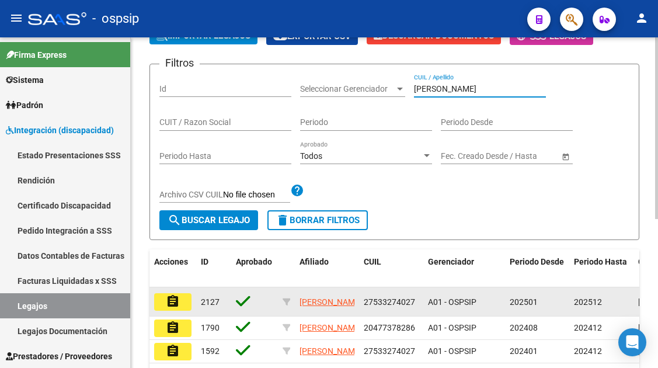
type input "maglio"
click at [174, 308] on mat-icon "assignment" at bounding box center [173, 301] width 14 height 14
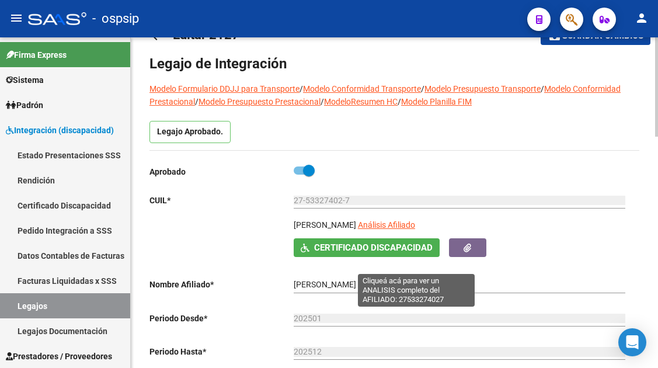
scroll to position [58, 0]
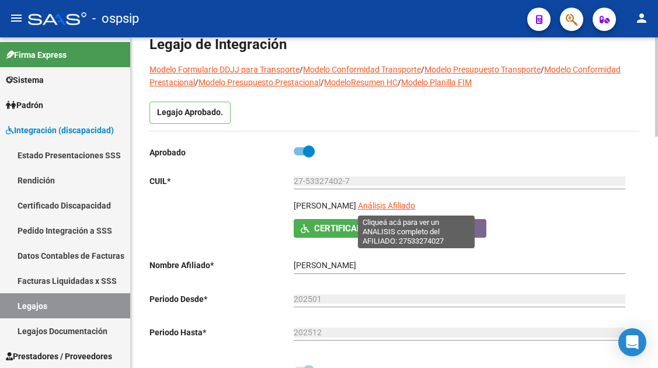
click at [414, 207] on span "Análisis Afiliado" at bounding box center [386, 205] width 57 height 9
type textarea "27533274027"
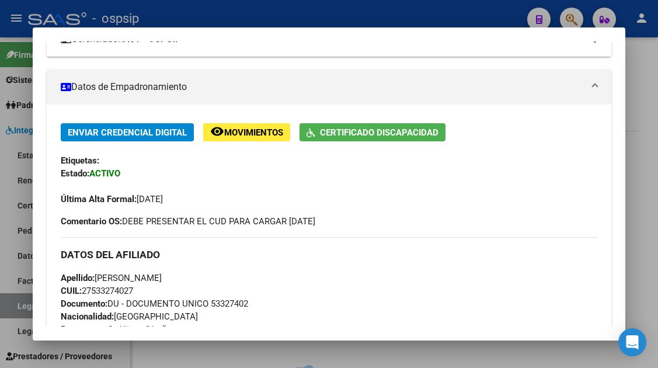
scroll to position [233, 0]
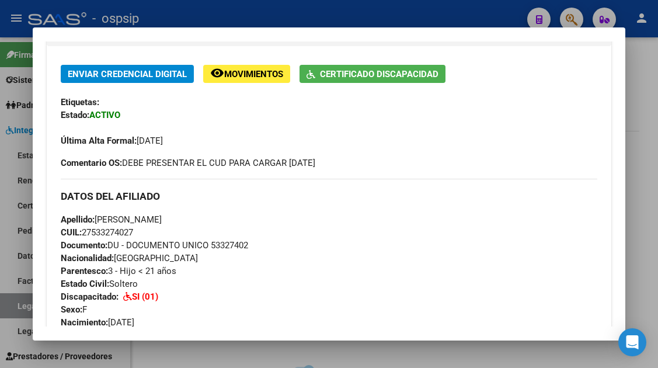
click at [133, 236] on span "CUIL: 27533274027" at bounding box center [97, 232] width 72 height 11
drag, startPoint x: 143, startPoint y: 233, endPoint x: 99, endPoint y: 219, distance: 45.8
click at [99, 219] on div "Apellido: HANNA EVELYN MAGLIO CUIL: 27533274027 Documento: DU - DOCUMENTO UNICO…" at bounding box center [329, 277] width 536 height 128
copy div "HANNA EVELYN MAGLIO CUIL: 27533274027"
drag, startPoint x: 149, startPoint y: 212, endPoint x: 149, endPoint y: 219, distance: 7.0
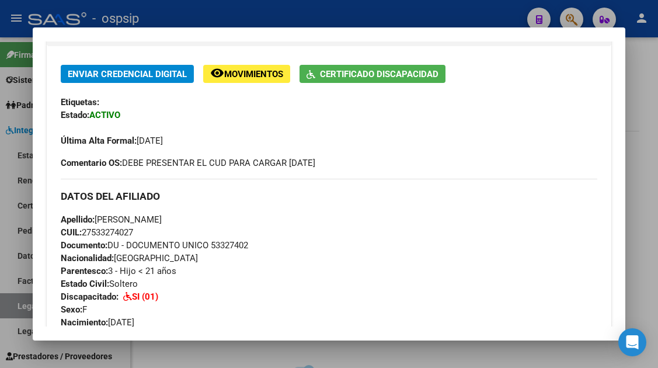
drag, startPoint x: 149, startPoint y: 219, endPoint x: 127, endPoint y: 228, distance: 23.8
click at [127, 228] on span "CUIL: 27533274027" at bounding box center [97, 232] width 72 height 11
drag, startPoint x: 144, startPoint y: 235, endPoint x: 97, endPoint y: 223, distance: 48.8
click at [97, 223] on div "Apellido: HANNA EVELYN MAGLIO CUIL: 27533274027 Documento: DU - DOCUMENTO UNICO…" at bounding box center [329, 277] width 536 height 128
copy div "HANNA EVELYN MAGLIO CUIL: 27533274027"
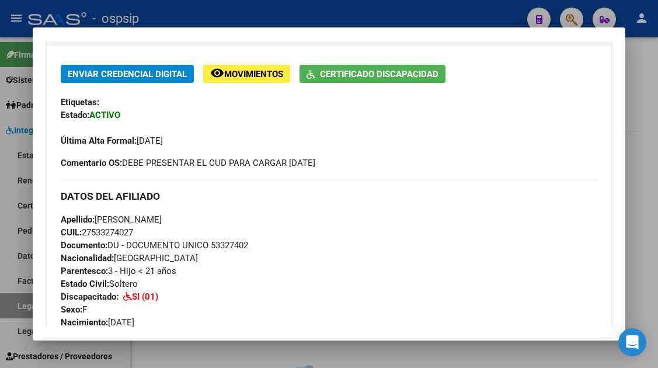
click at [381, 229] on div "Apellido: HANNA EVELYN MAGLIO CUIL: 27533274027 Documento: DU - DOCUMENTO UNICO…" at bounding box center [329, 277] width 536 height 128
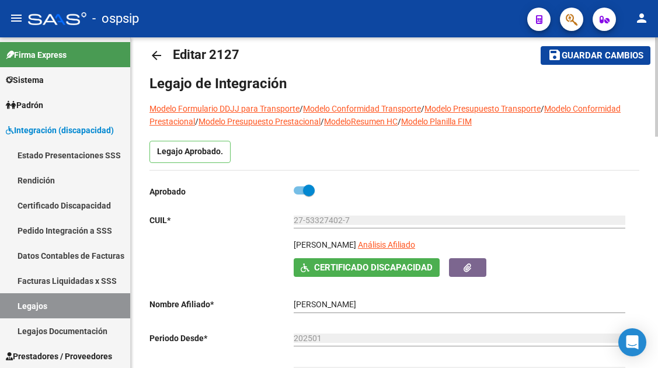
scroll to position [0, 0]
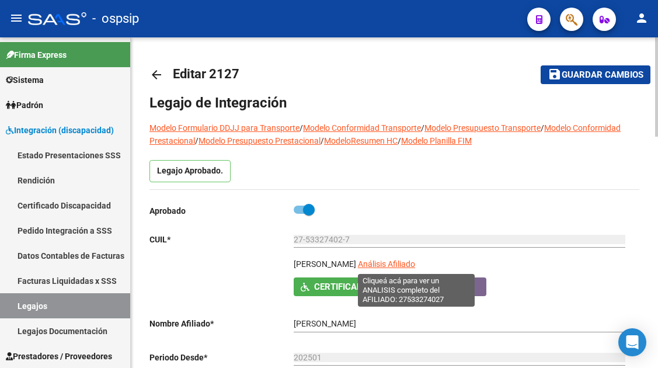
click at [392, 266] on span "Análisis Afiliado" at bounding box center [386, 263] width 57 height 9
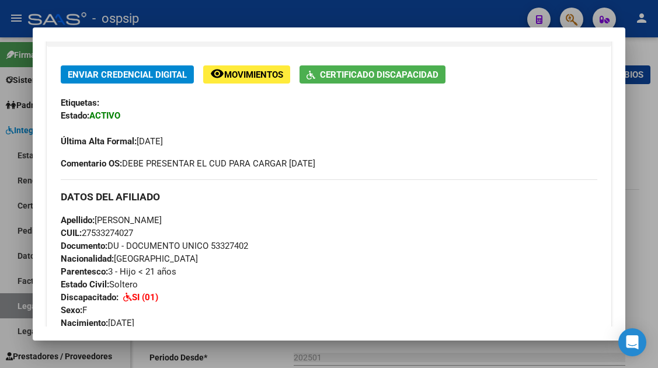
scroll to position [233, 0]
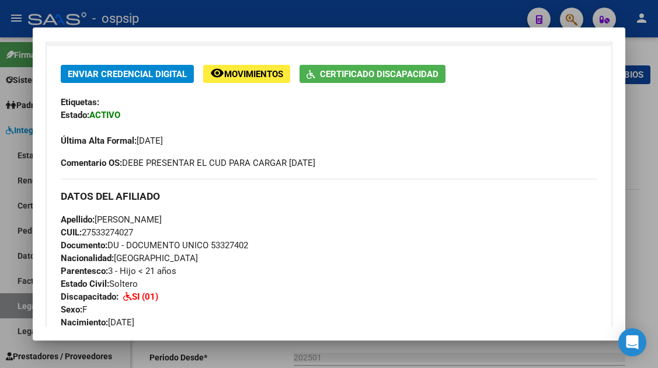
drag, startPoint x: 139, startPoint y: 229, endPoint x: 96, endPoint y: 222, distance: 43.8
click at [96, 222] on div "Apellido: HANNA EVELYN MAGLIO CUIL: 27533274027 Documento: DU - DOCUMENTO UNICO…" at bounding box center [329, 277] width 536 height 128
copy div "HANNA EVELYN MAGLIO CUIL: 27533274027"
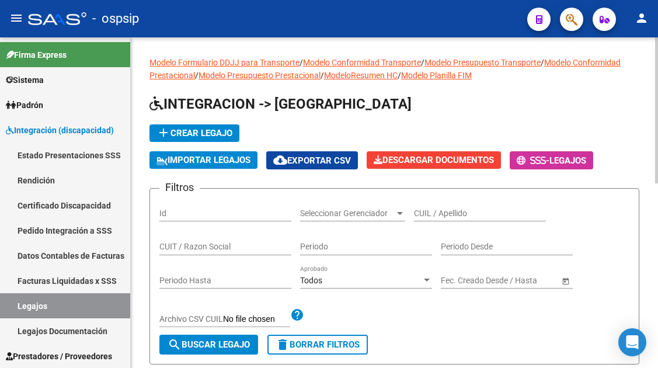
scroll to position [233, 0]
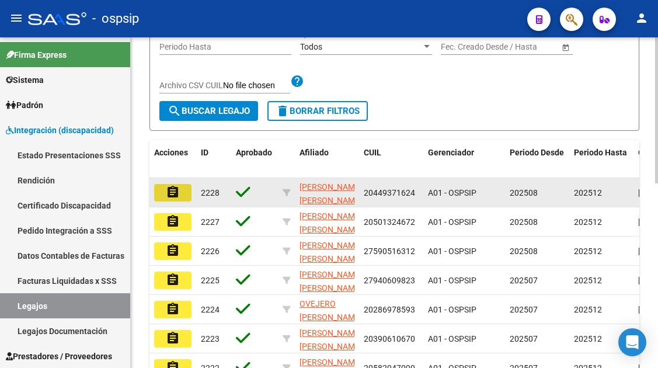
click at [172, 193] on mat-icon "assignment" at bounding box center [173, 192] width 14 height 14
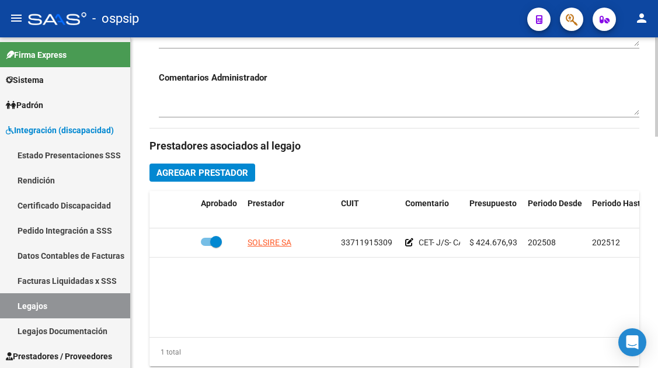
scroll to position [467, 0]
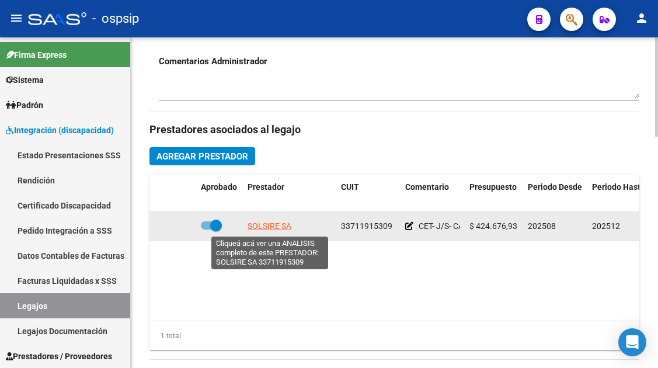
click at [268, 222] on span "SOLSIRE SA" at bounding box center [269, 225] width 44 height 9
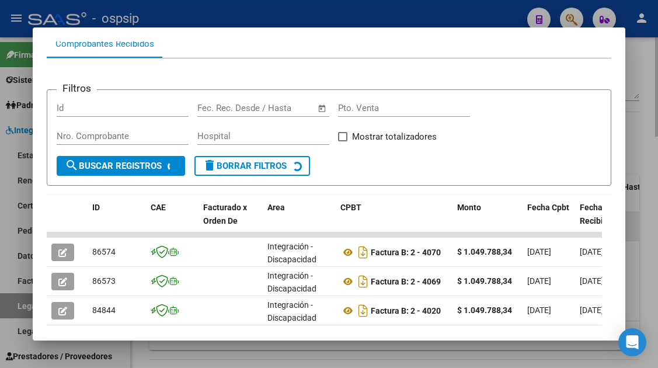
scroll to position [169, 0]
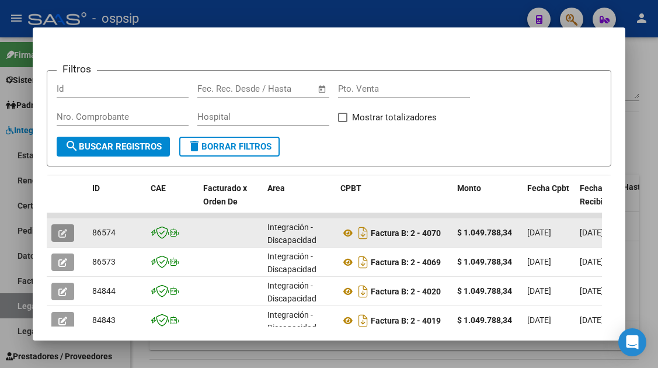
click at [60, 231] on icon "button" at bounding box center [62, 233] width 9 height 9
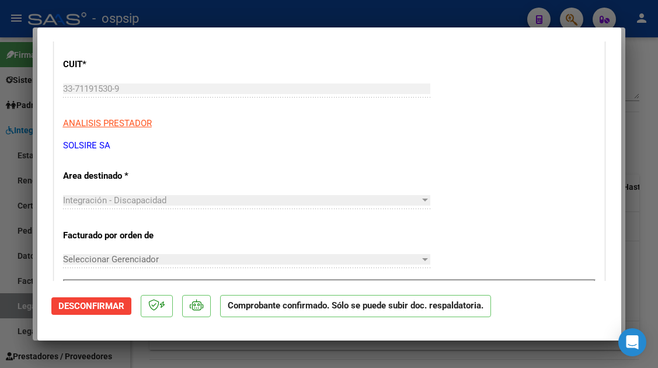
scroll to position [350, 0]
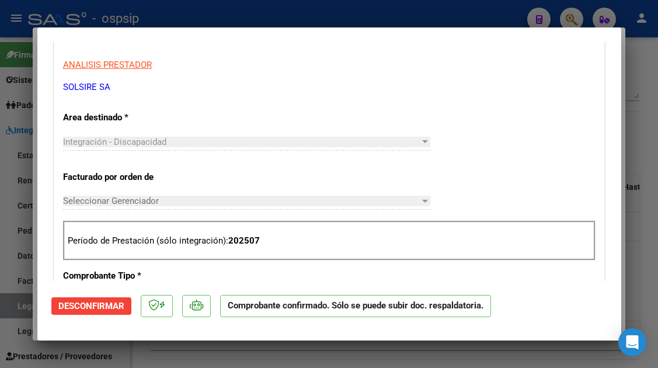
click at [422, 200] on div at bounding box center [425, 201] width 6 height 3
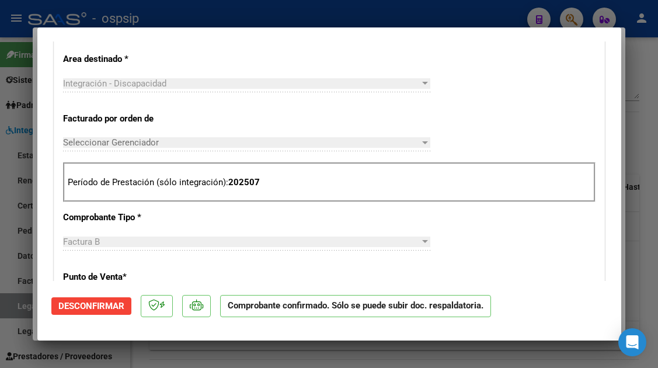
click at [102, 308] on span "Desconfirmar" at bounding box center [91, 306] width 66 height 11
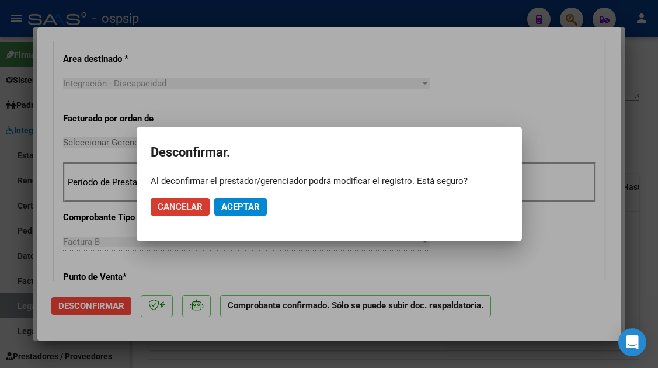
click at [245, 196] on mat-dialog-actions "Cancelar Aceptar" at bounding box center [329, 207] width 357 height 40
click at [243, 207] on span "Aceptar" at bounding box center [240, 206] width 39 height 11
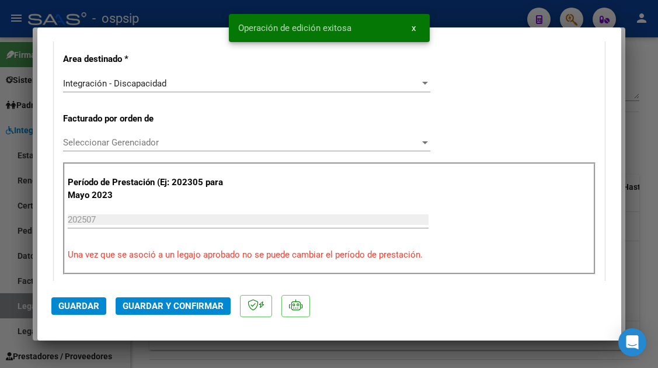
click at [420, 140] on div at bounding box center [425, 142] width 11 height 9
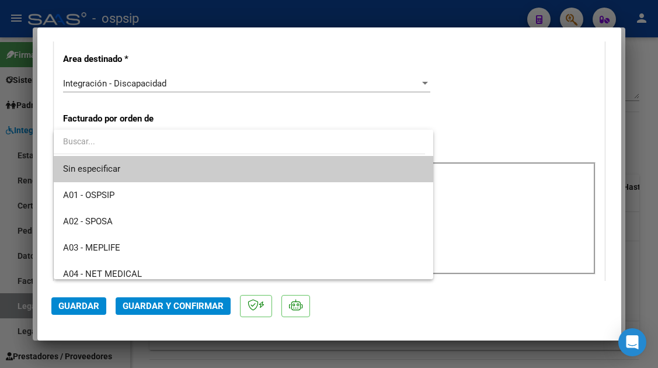
click at [467, 136] on div at bounding box center [329, 184] width 658 height 368
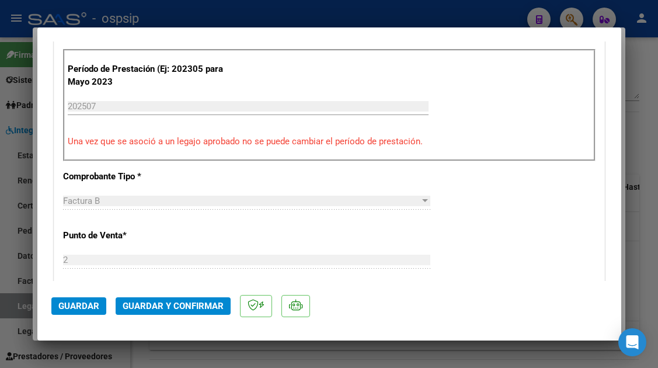
scroll to position [525, 0]
